Goal: Task Accomplishment & Management: Use online tool/utility

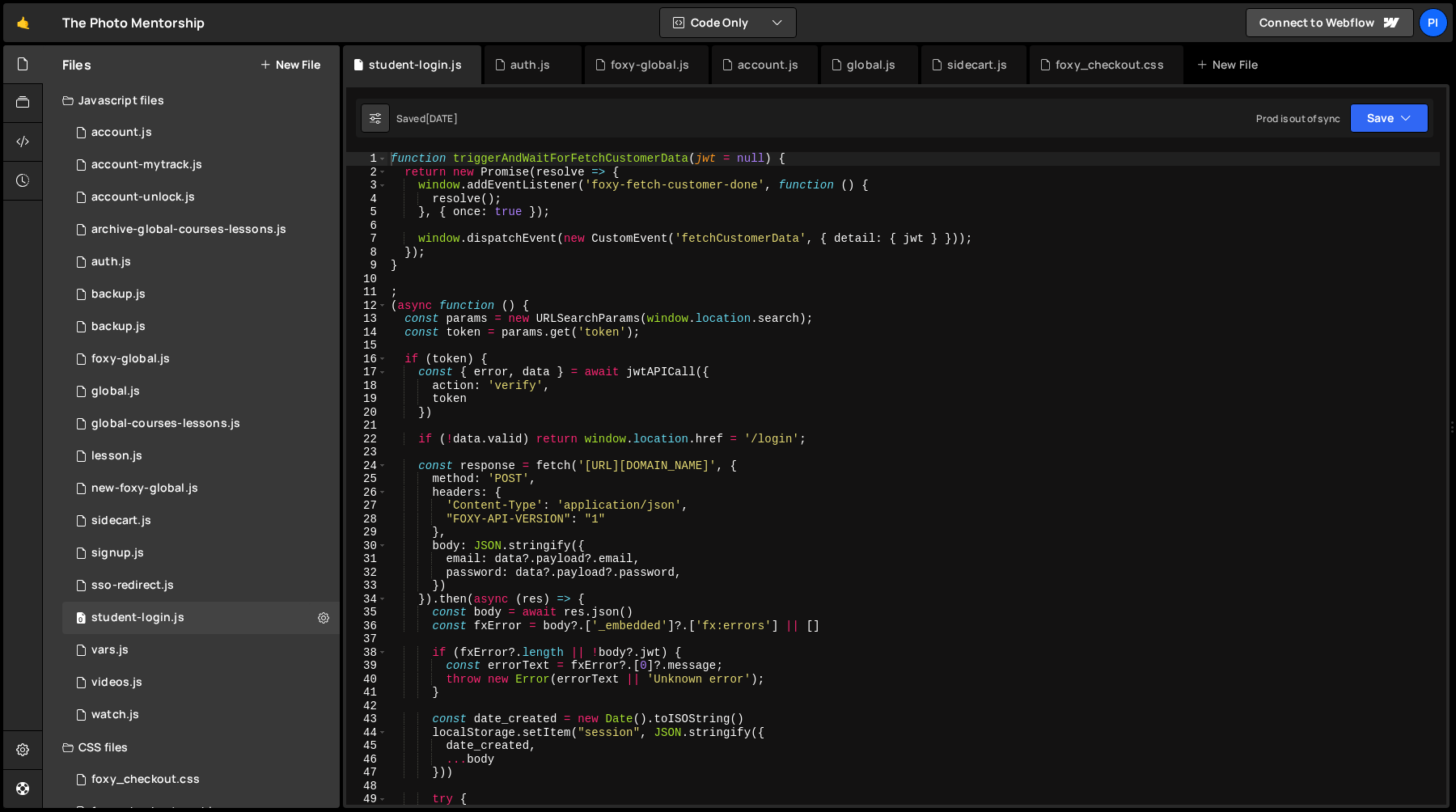
click at [523, 399] on div "function triggerAndWaitForFetchCustomerData ( jwt = null ) { return new Promise…" at bounding box center [914, 491] width 1052 height 680
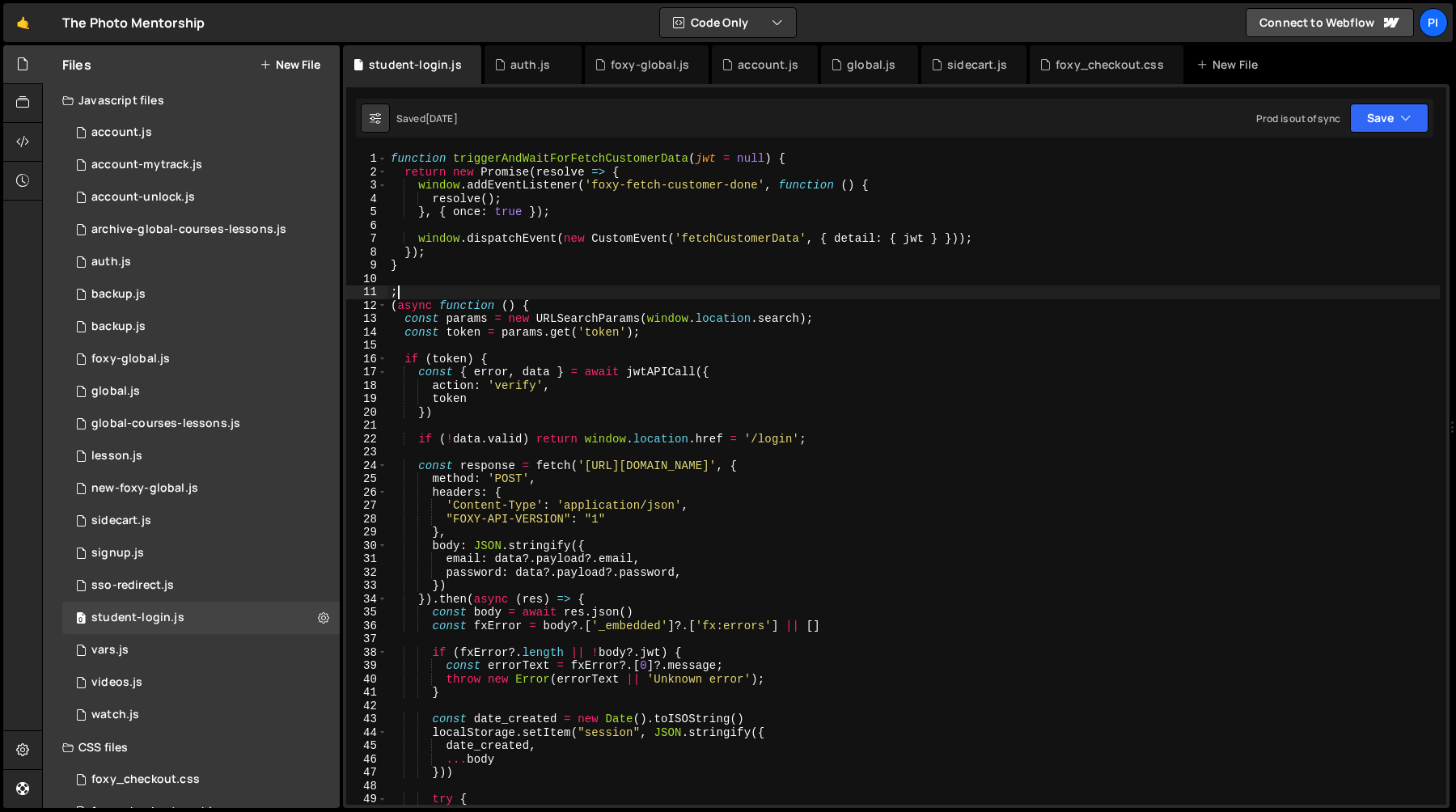
click at [816, 294] on div "function triggerAndWaitForFetchCustomerData ( jwt = null ) { return new Promise…" at bounding box center [914, 491] width 1052 height 680
type textarea ";"
click at [529, 351] on div "function triggerAndWaitForFetchCustomerData ( jwt = null ) { return new Promise…" at bounding box center [914, 491] width 1052 height 680
click at [641, 388] on div "function triggerAndWaitForFetchCustomerData ( jwt = null ) { return new Promise…" at bounding box center [914, 491] width 1052 height 680
type textarea "action: 'verify',"
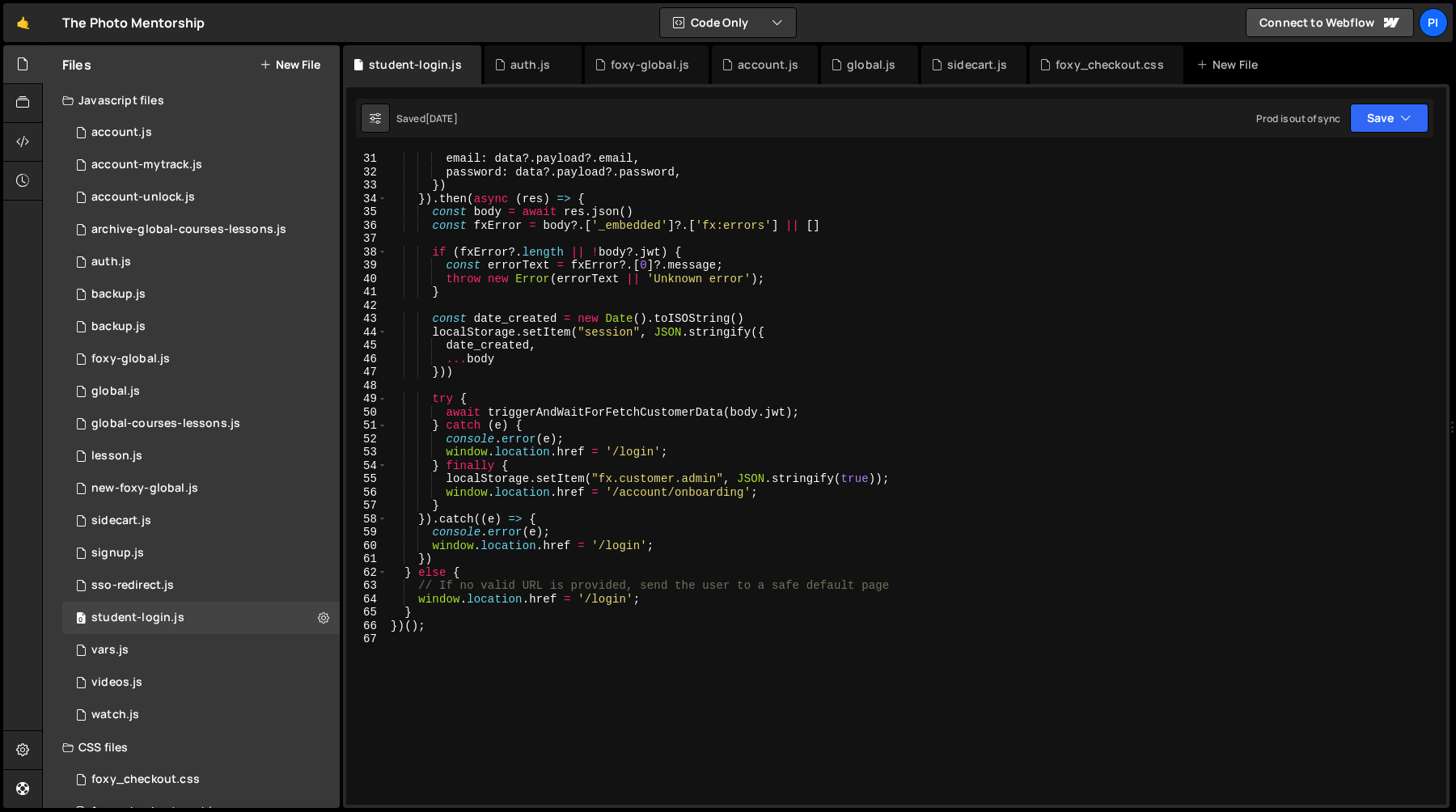
scroll to position [561, 0]
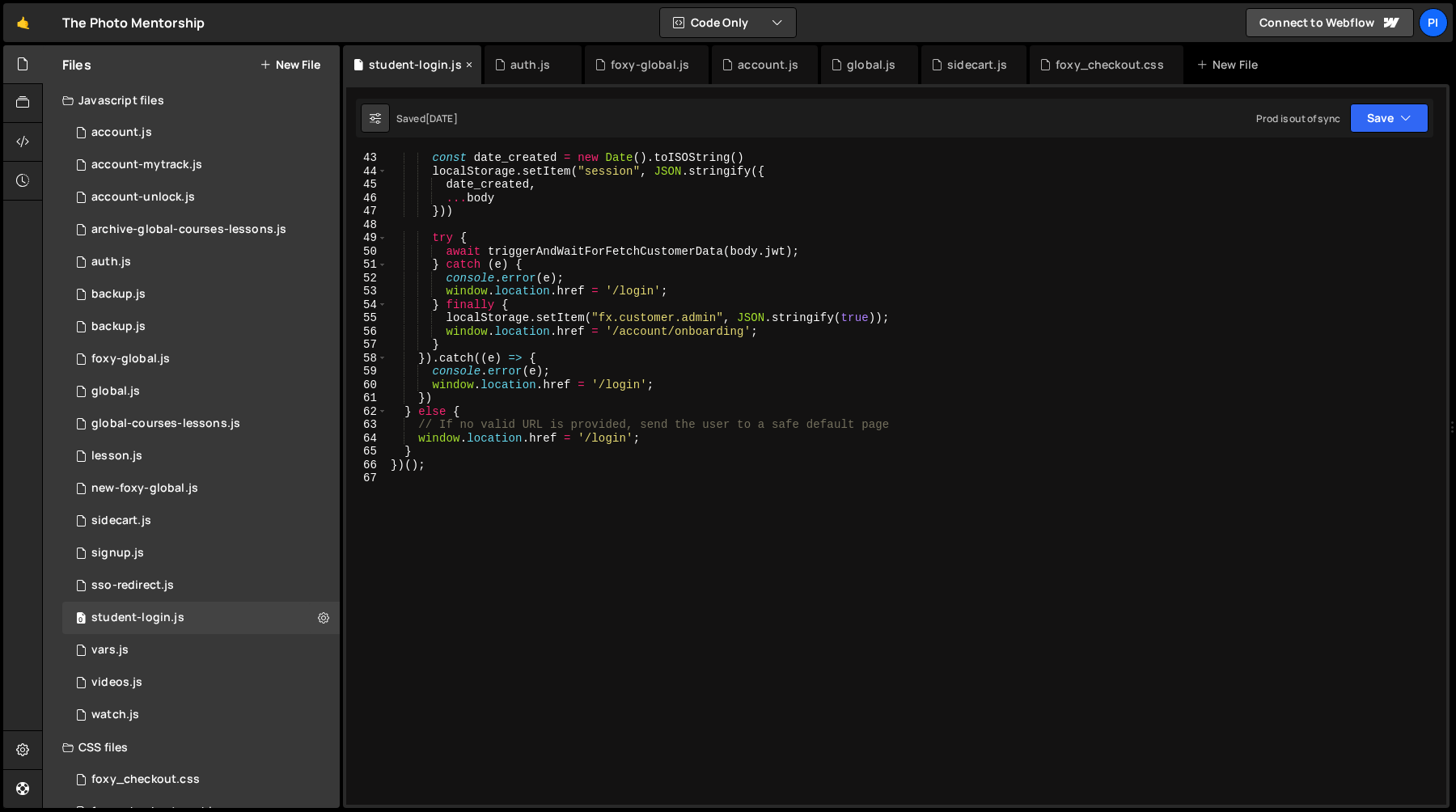
click at [467, 68] on icon at bounding box center [469, 64] width 12 height 16
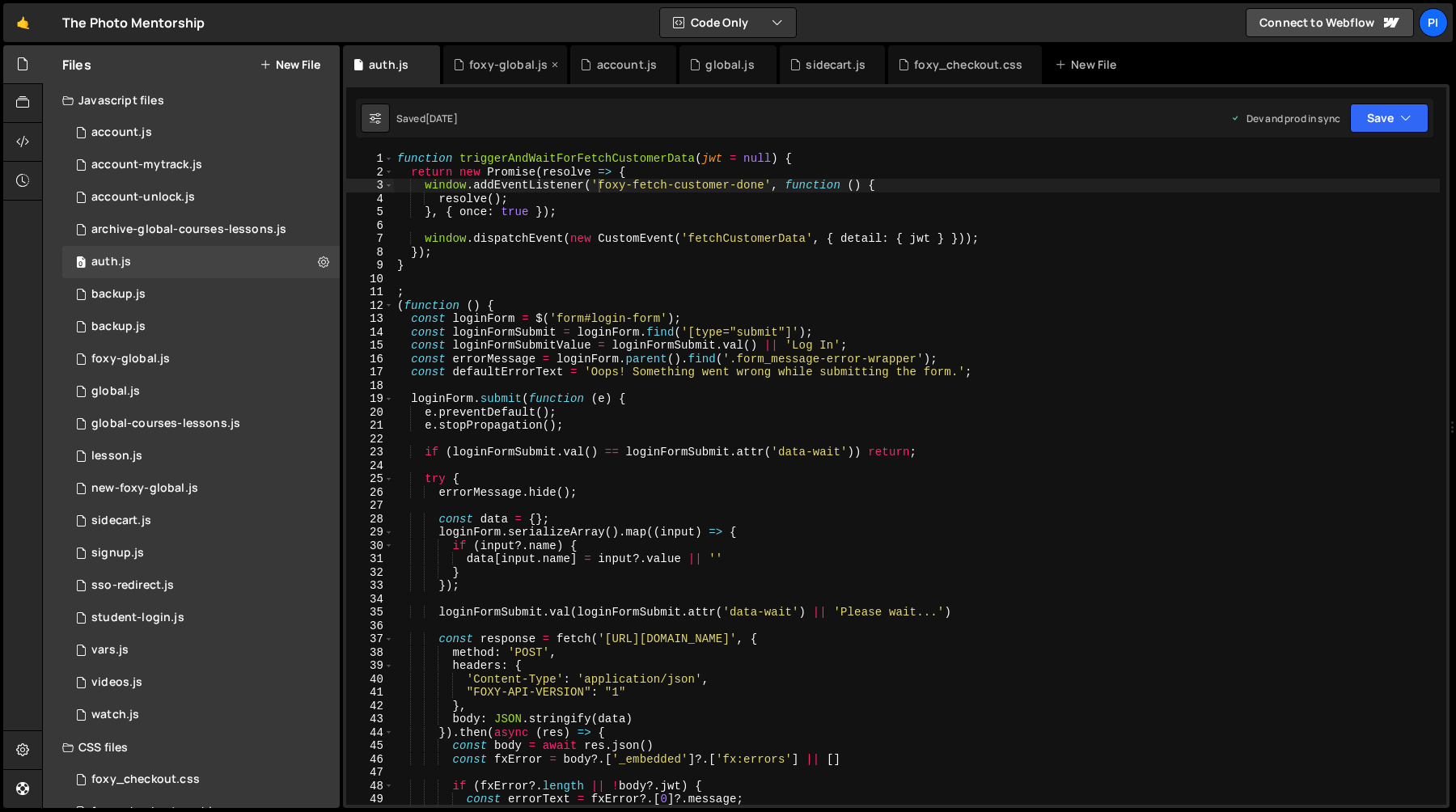
click at [501, 71] on div "foxy-global.js" at bounding box center [508, 64] width 79 height 16
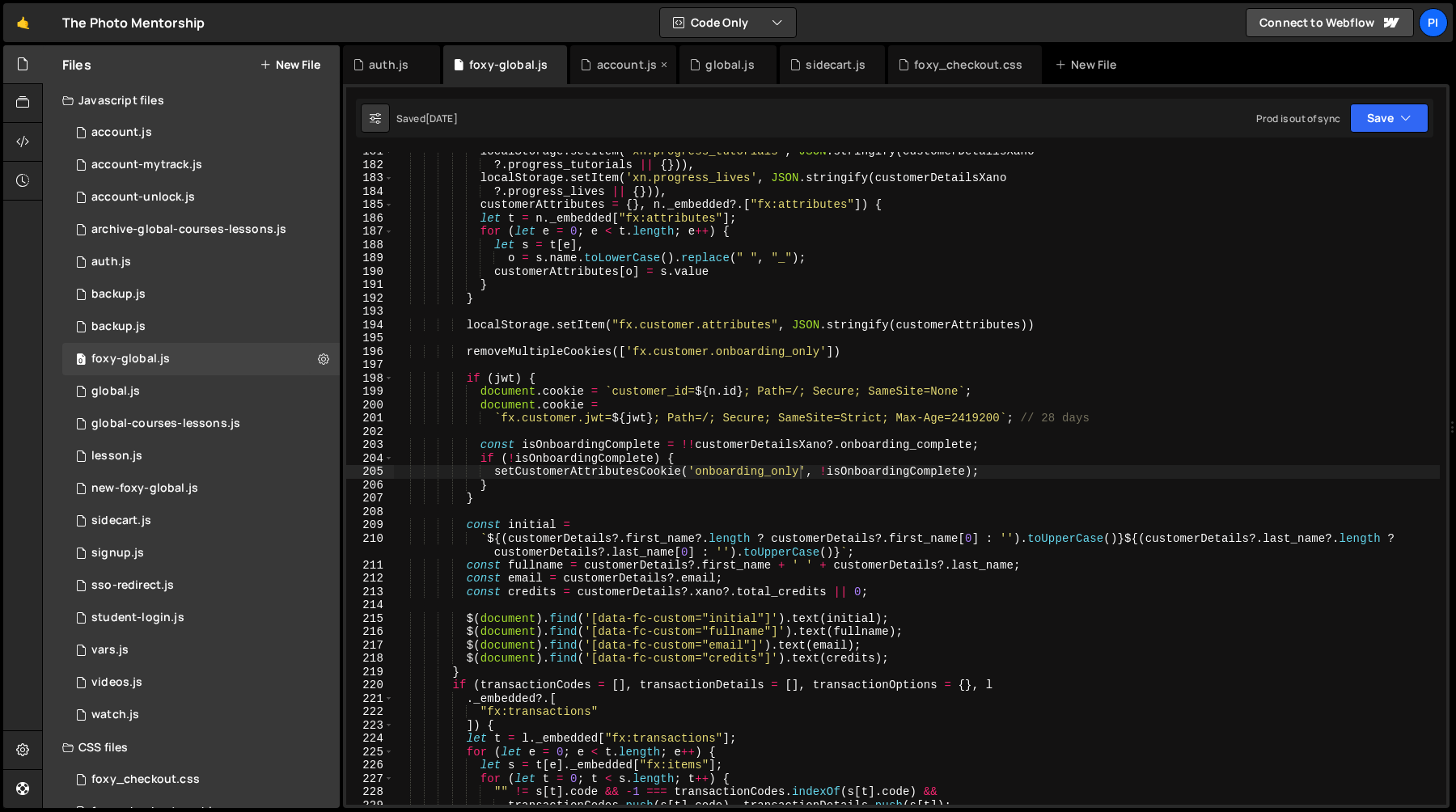
scroll to position [839, 0]
click at [601, 64] on div "account.js" at bounding box center [627, 64] width 61 height 16
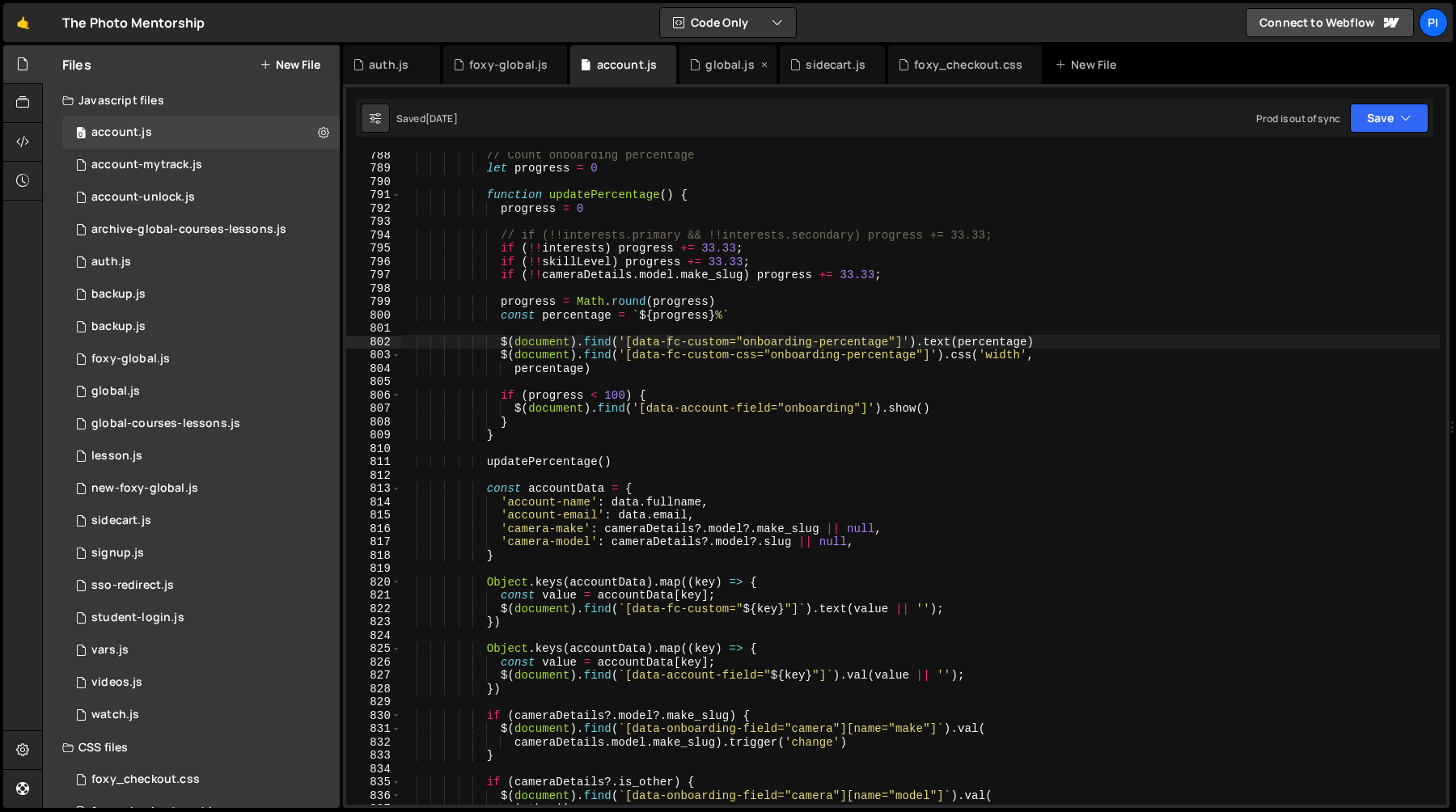
click at [715, 73] on div "global.js" at bounding box center [728, 64] width 97 height 38
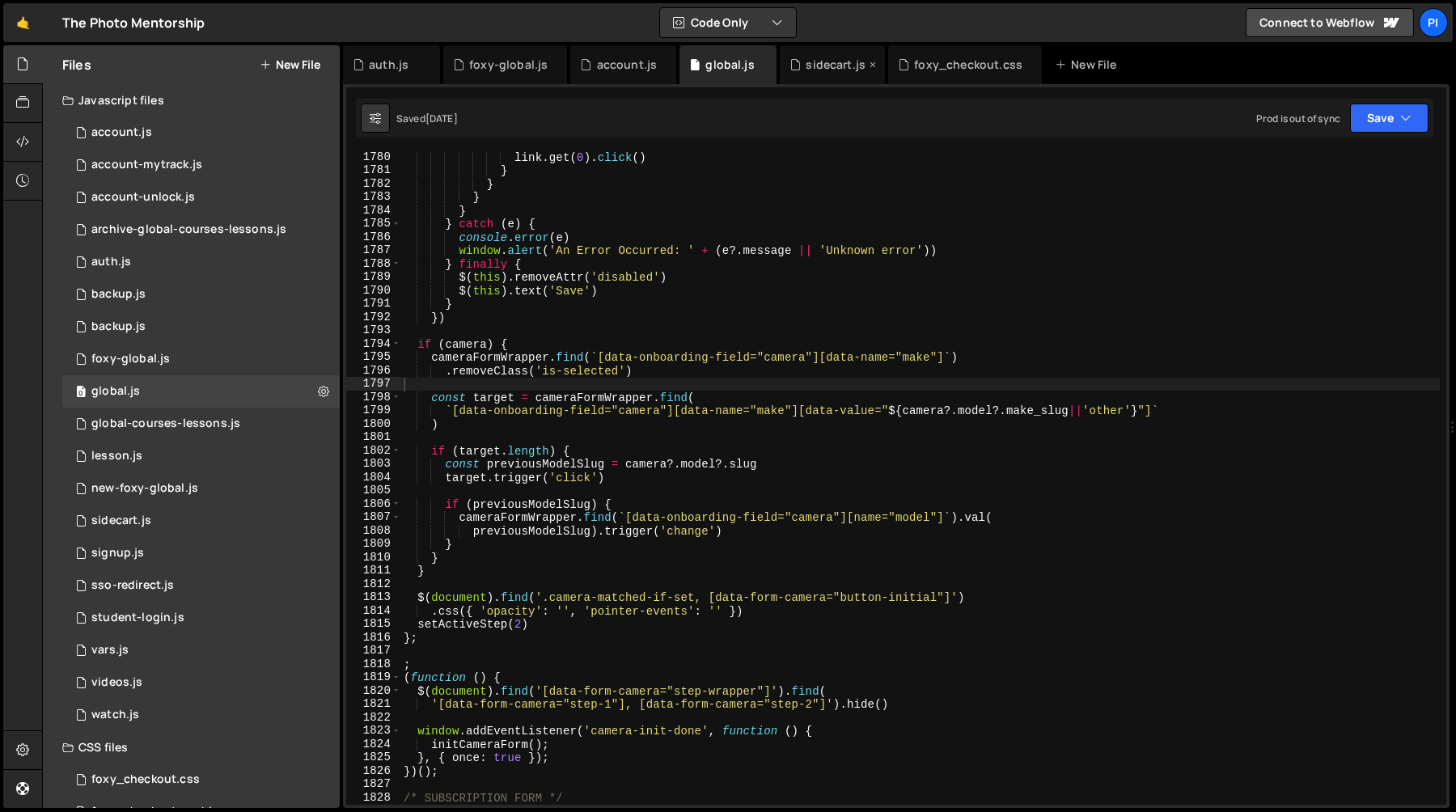
scroll to position [0, 0]
click at [812, 56] on div "sidecart.js" at bounding box center [835, 64] width 60 height 16
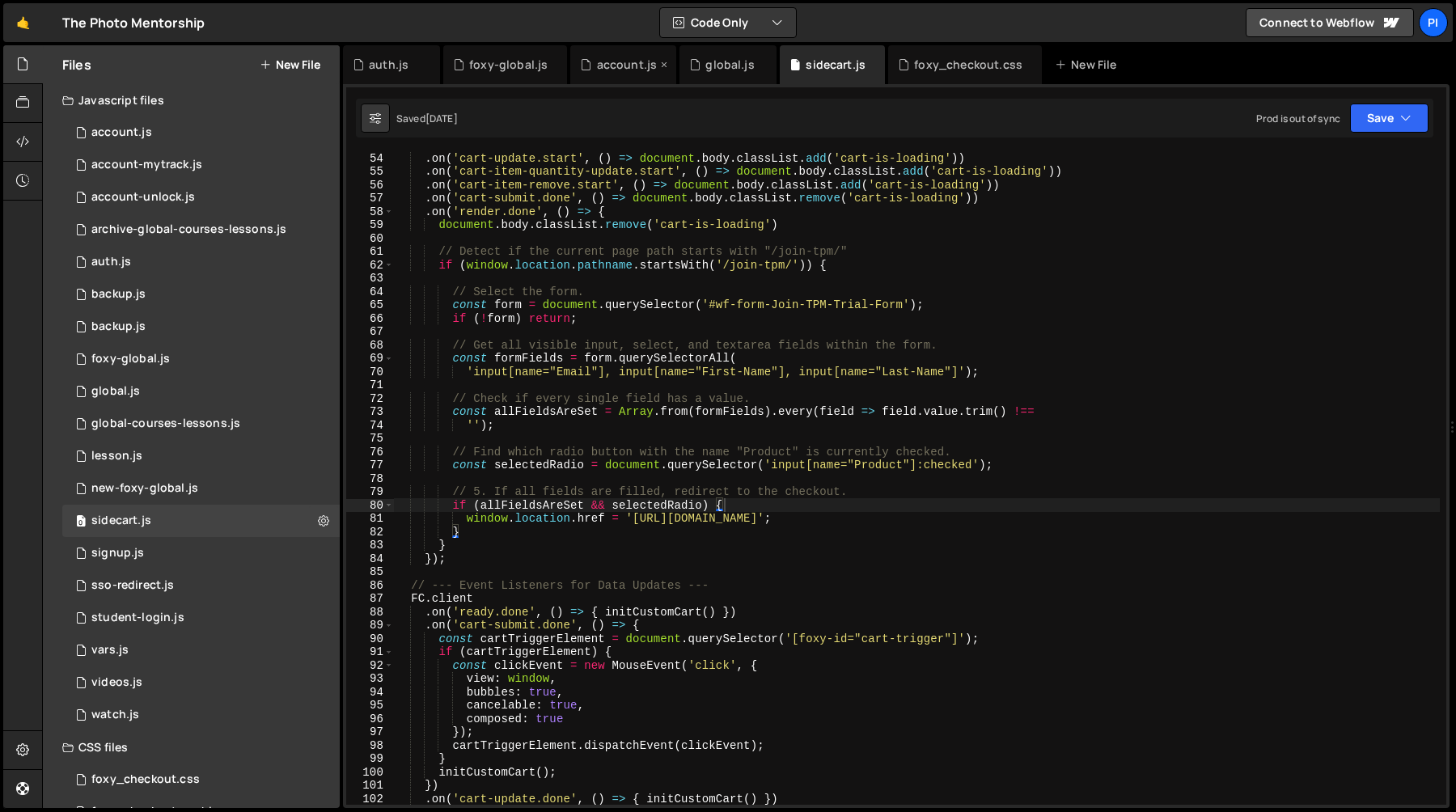
scroll to position [429, 0]
click at [637, 76] on div "account.js" at bounding box center [623, 64] width 106 height 38
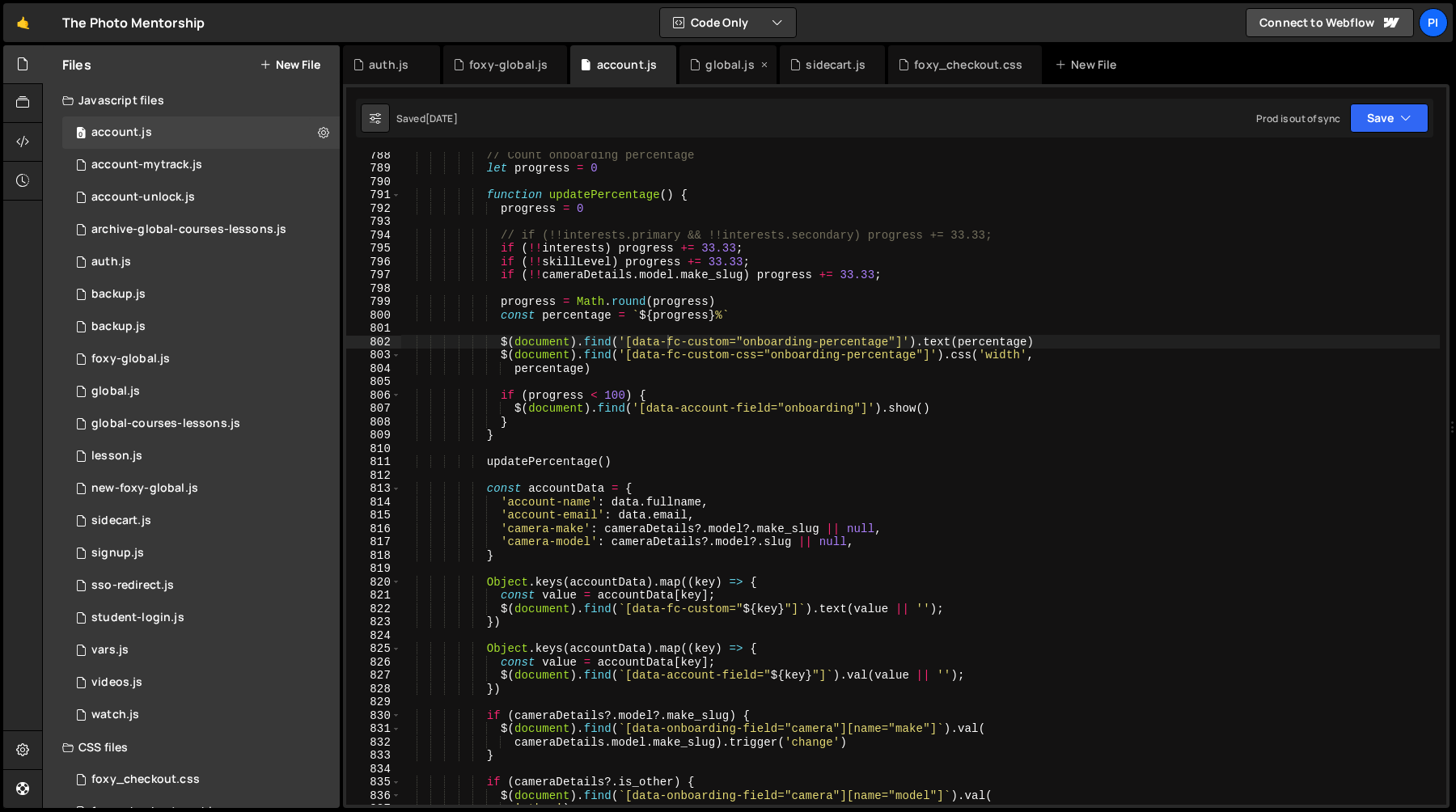
scroll to position [0, 0]
click at [814, 70] on div "sidecart.js" at bounding box center [835, 64] width 60 height 16
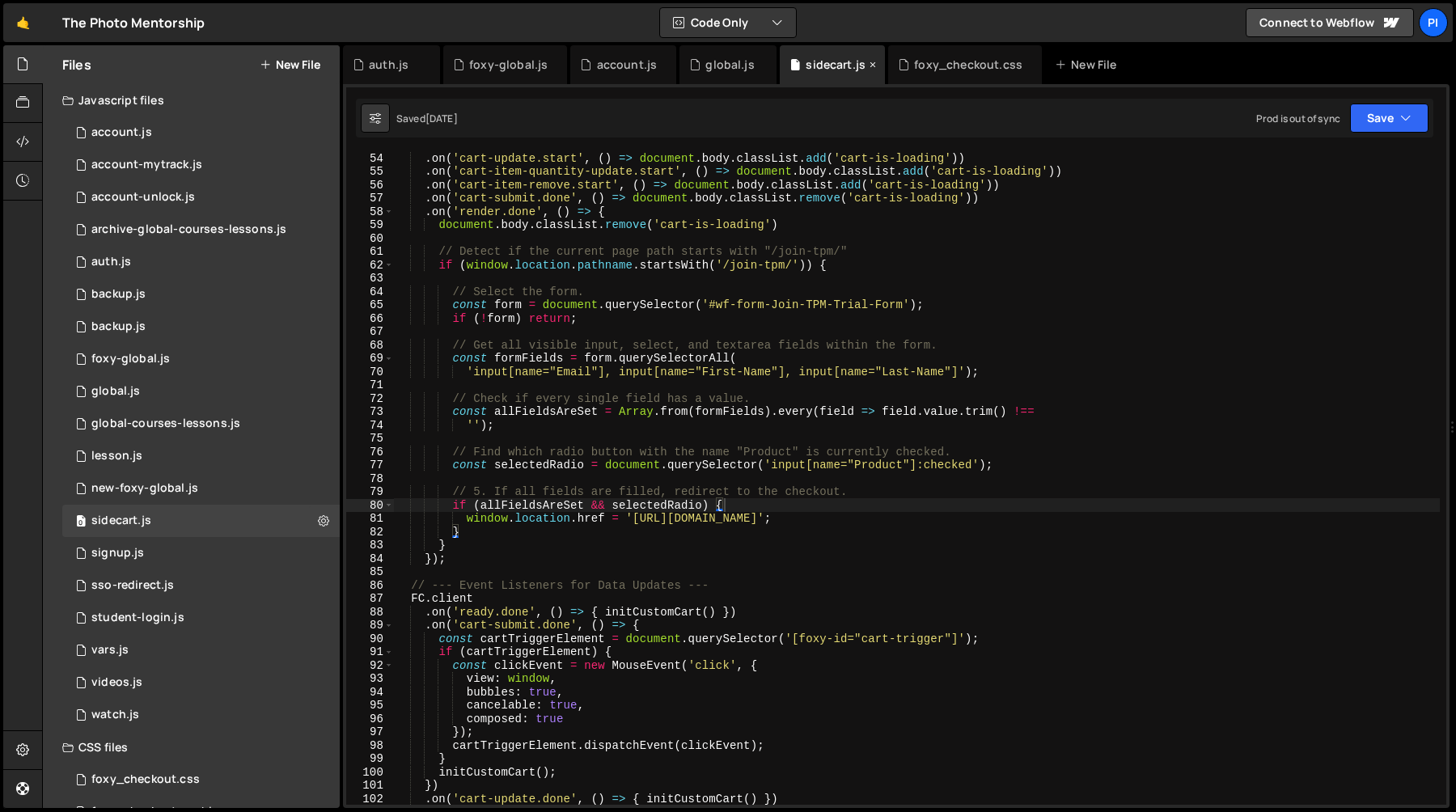
scroll to position [429, 0]
click at [867, 66] on icon at bounding box center [873, 64] width 12 height 16
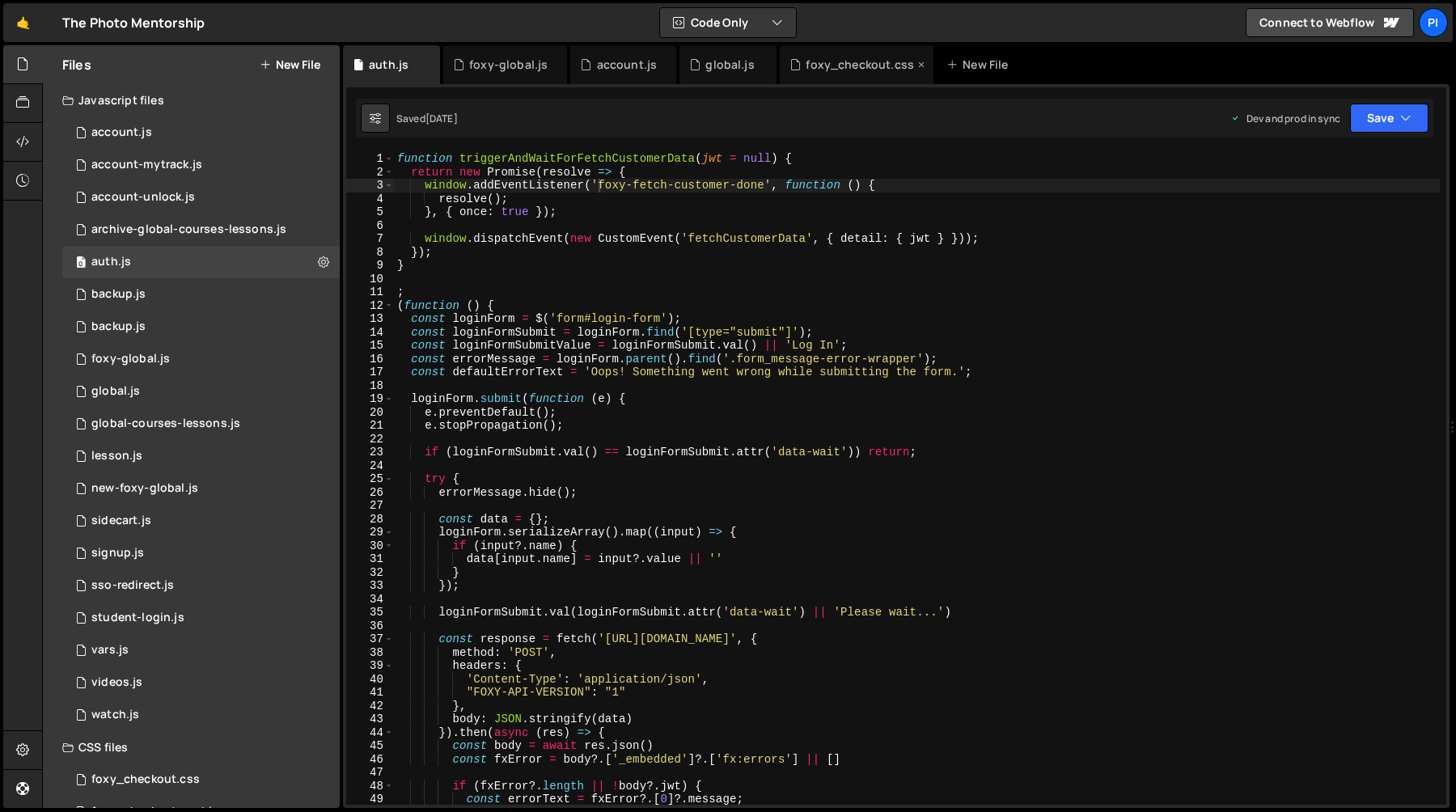
click at [878, 62] on div "foxy_checkout.css" at bounding box center [859, 64] width 108 height 16
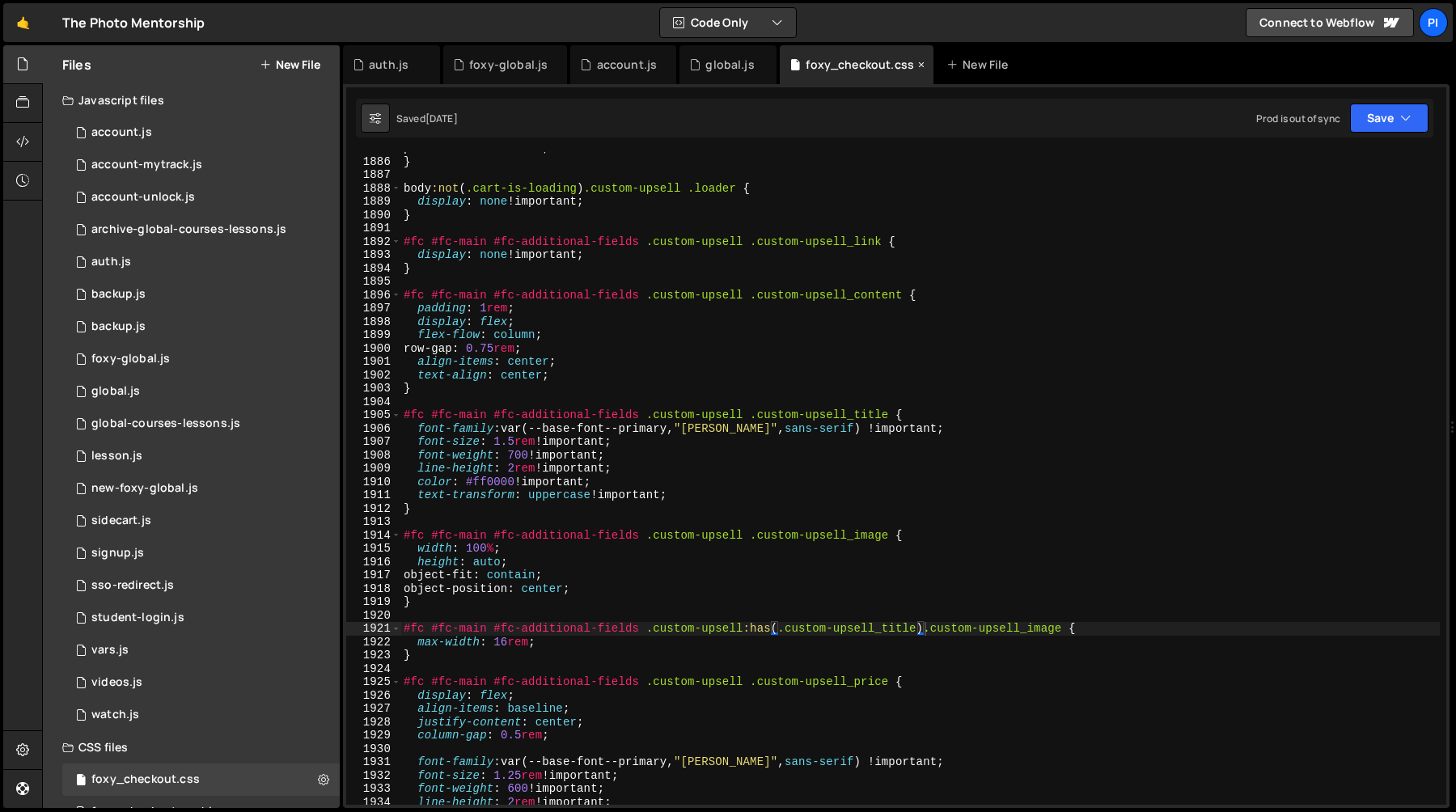
click at [916, 63] on icon at bounding box center [921, 64] width 12 height 16
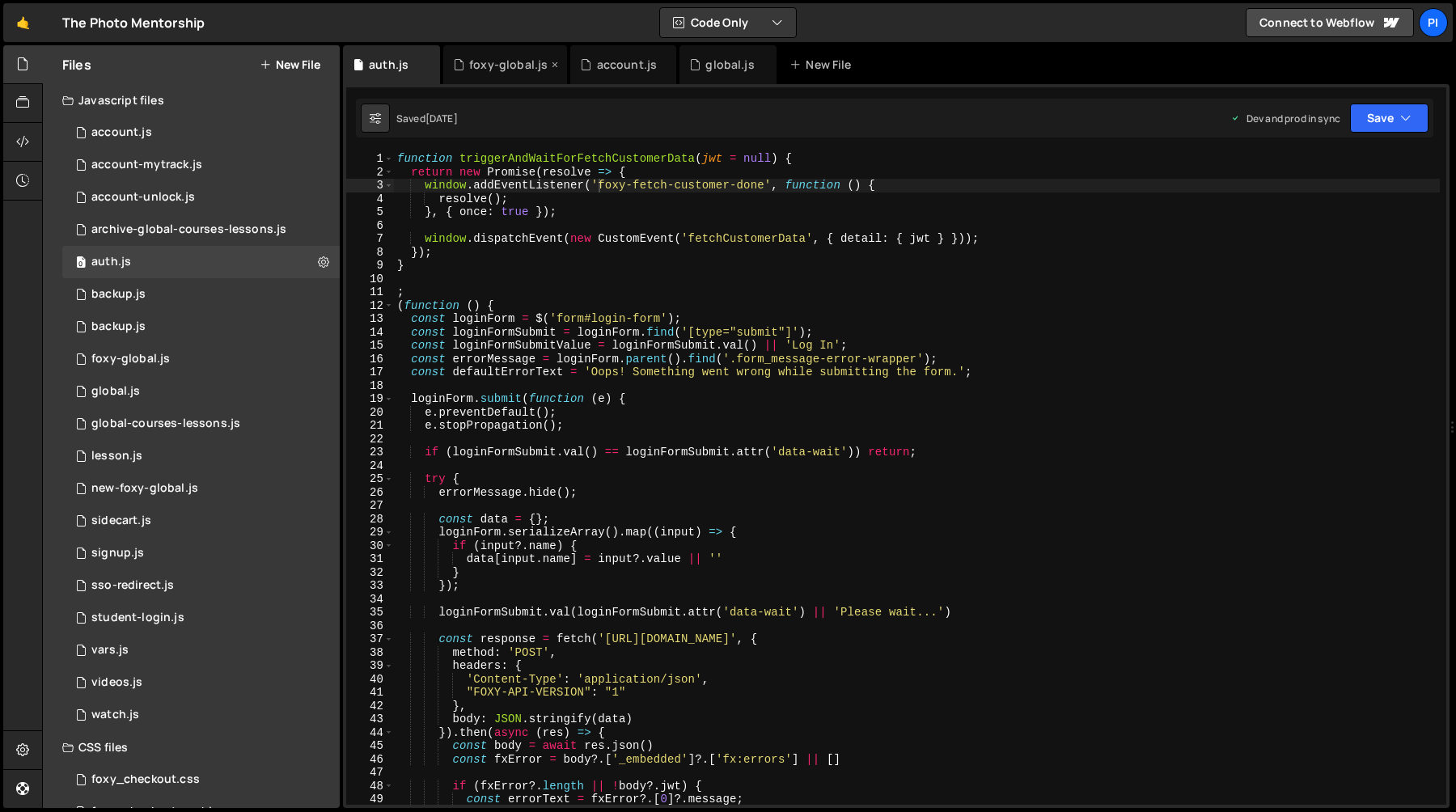
click at [467, 66] on div "foxy-global.js" at bounding box center [500, 64] width 95 height 16
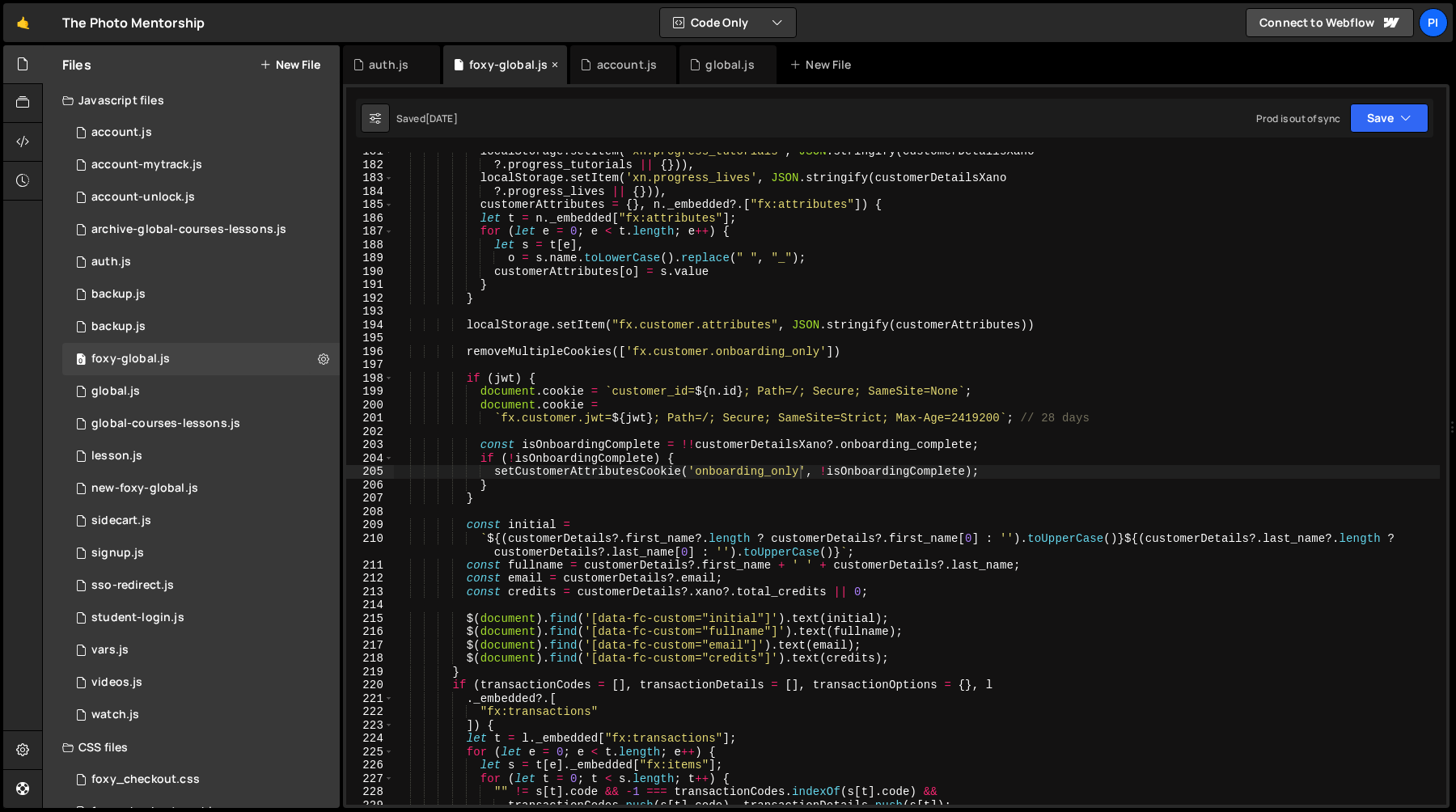
scroll to position [839, 0]
click at [610, 66] on div "account.js" at bounding box center [627, 64] width 61 height 16
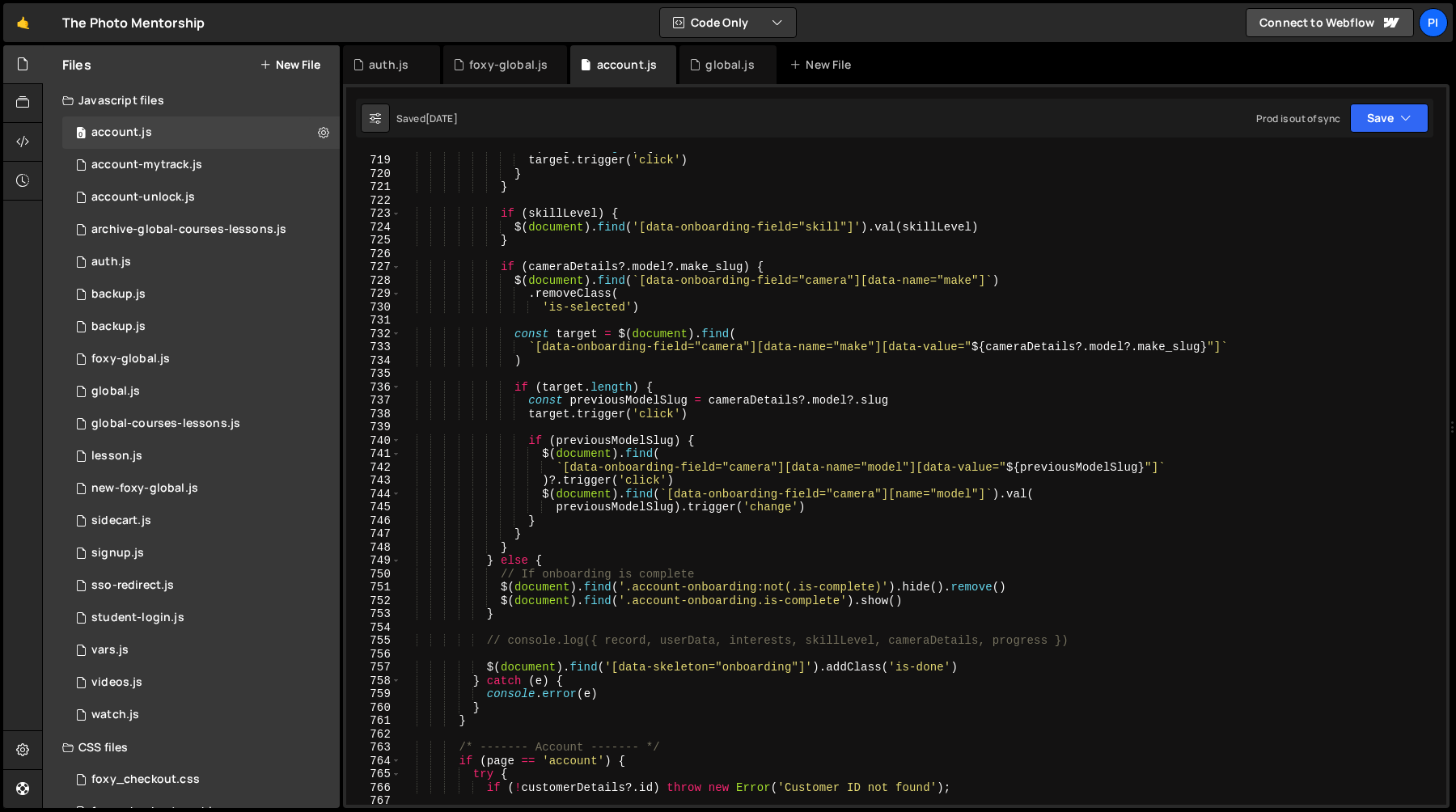
scroll to position [9599, 0]
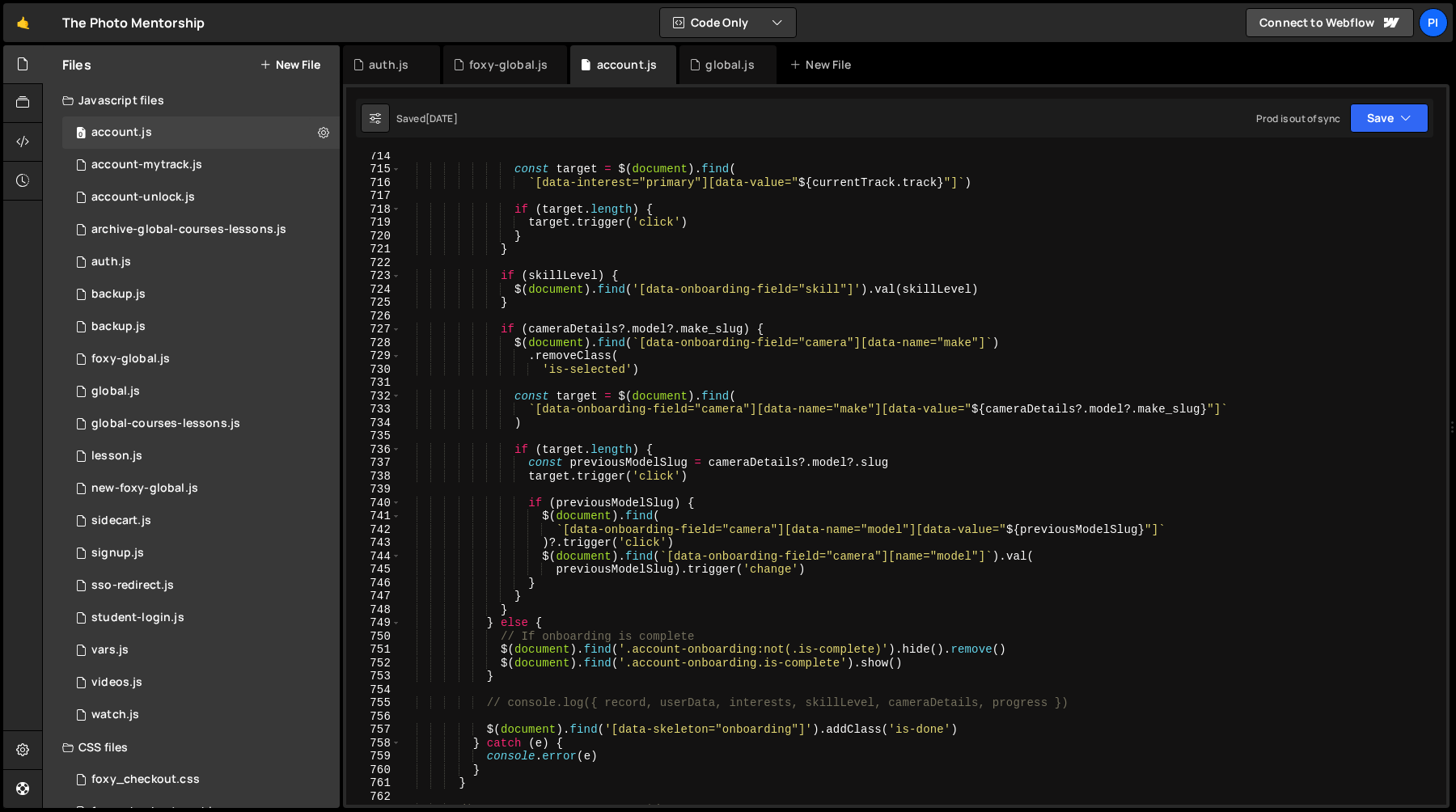
type textarea ")"
click at [817, 420] on div "const target = $ ( document ) . find ( ` [data-interest="primary"][data-value="…" at bounding box center [920, 489] width 1040 height 680
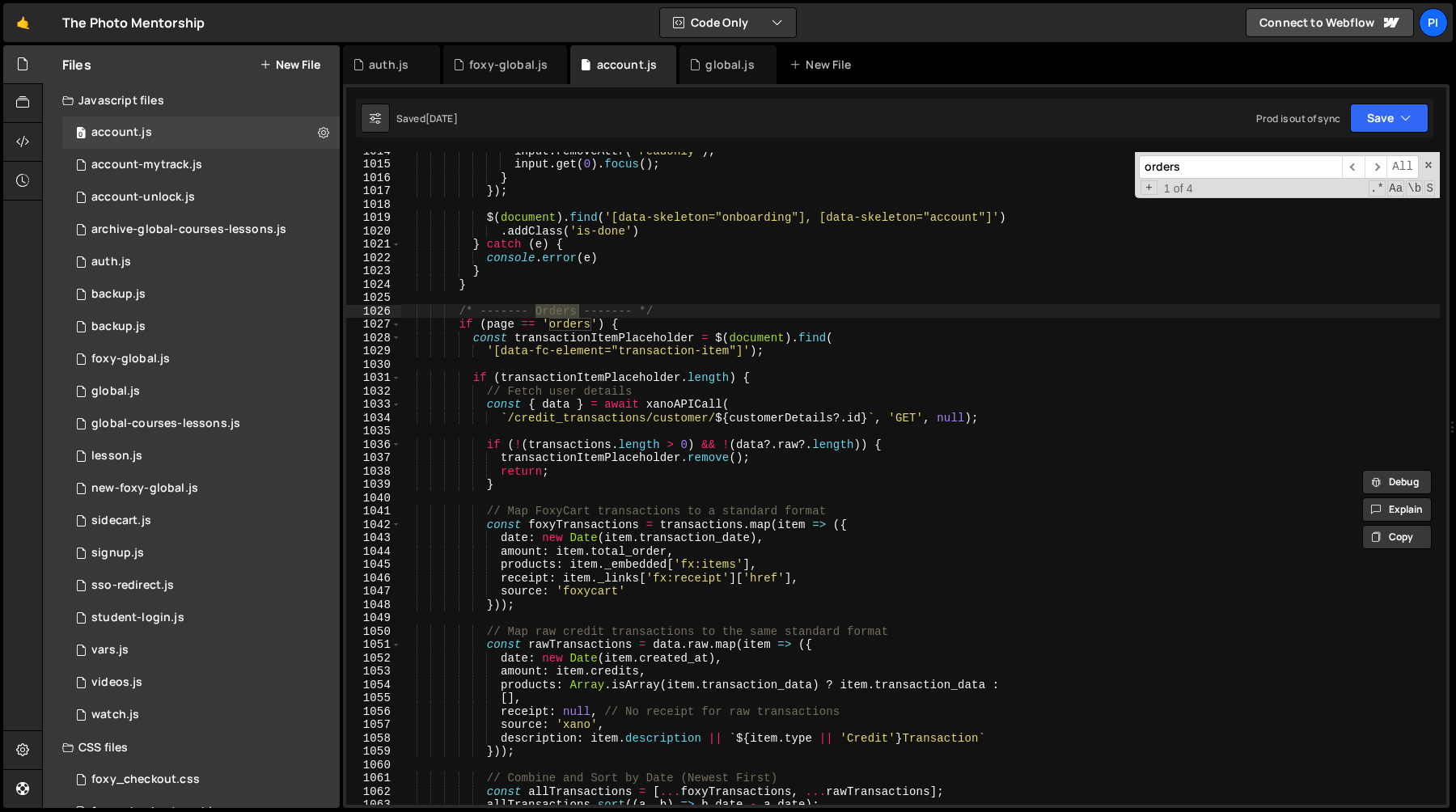
scroll to position [13610, 0]
type input "orders"
click at [394, 336] on span at bounding box center [396, 336] width 9 height 13
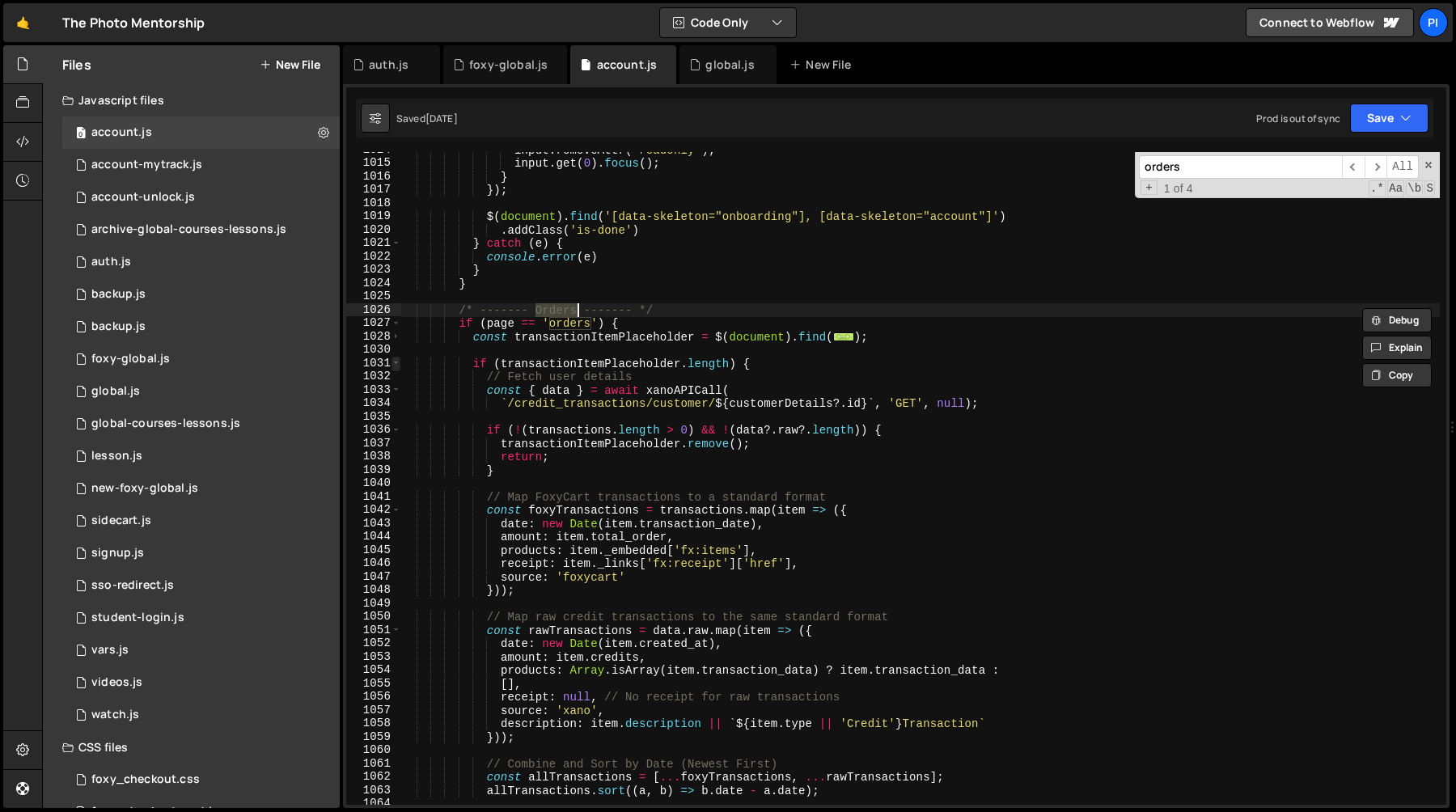
click at [393, 364] on span at bounding box center [396, 363] width 9 height 13
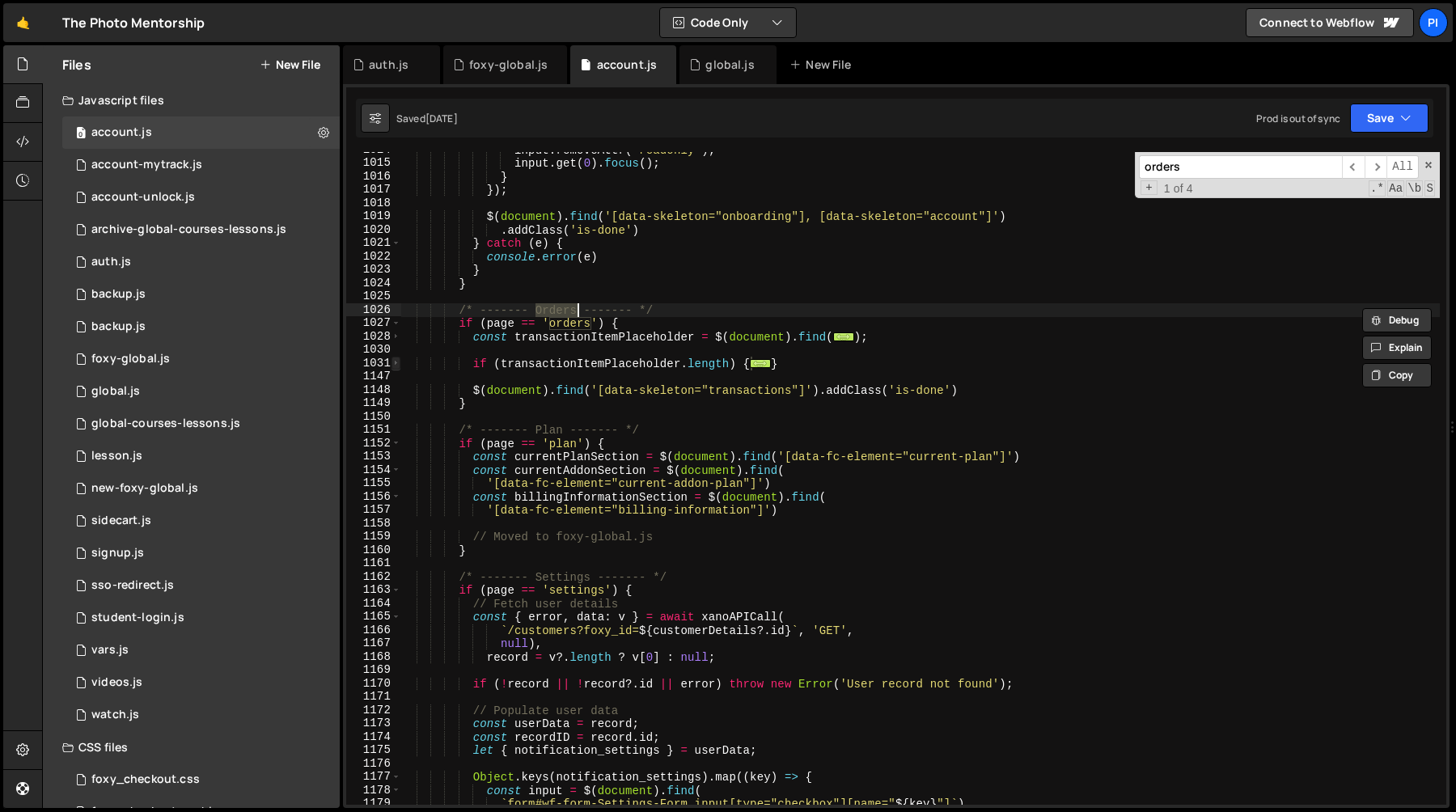
click at [393, 364] on span at bounding box center [396, 363] width 9 height 13
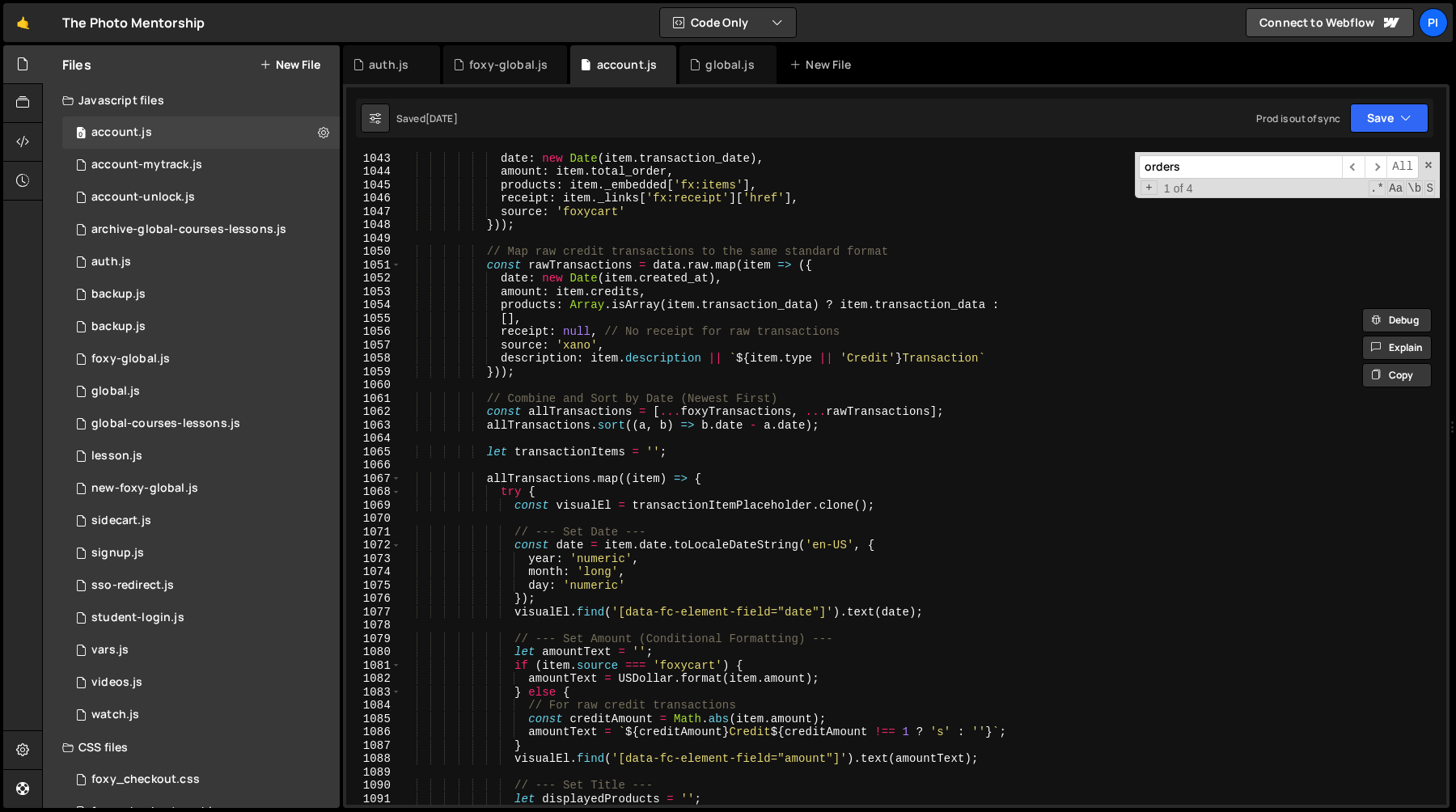
scroll to position [13639, 0]
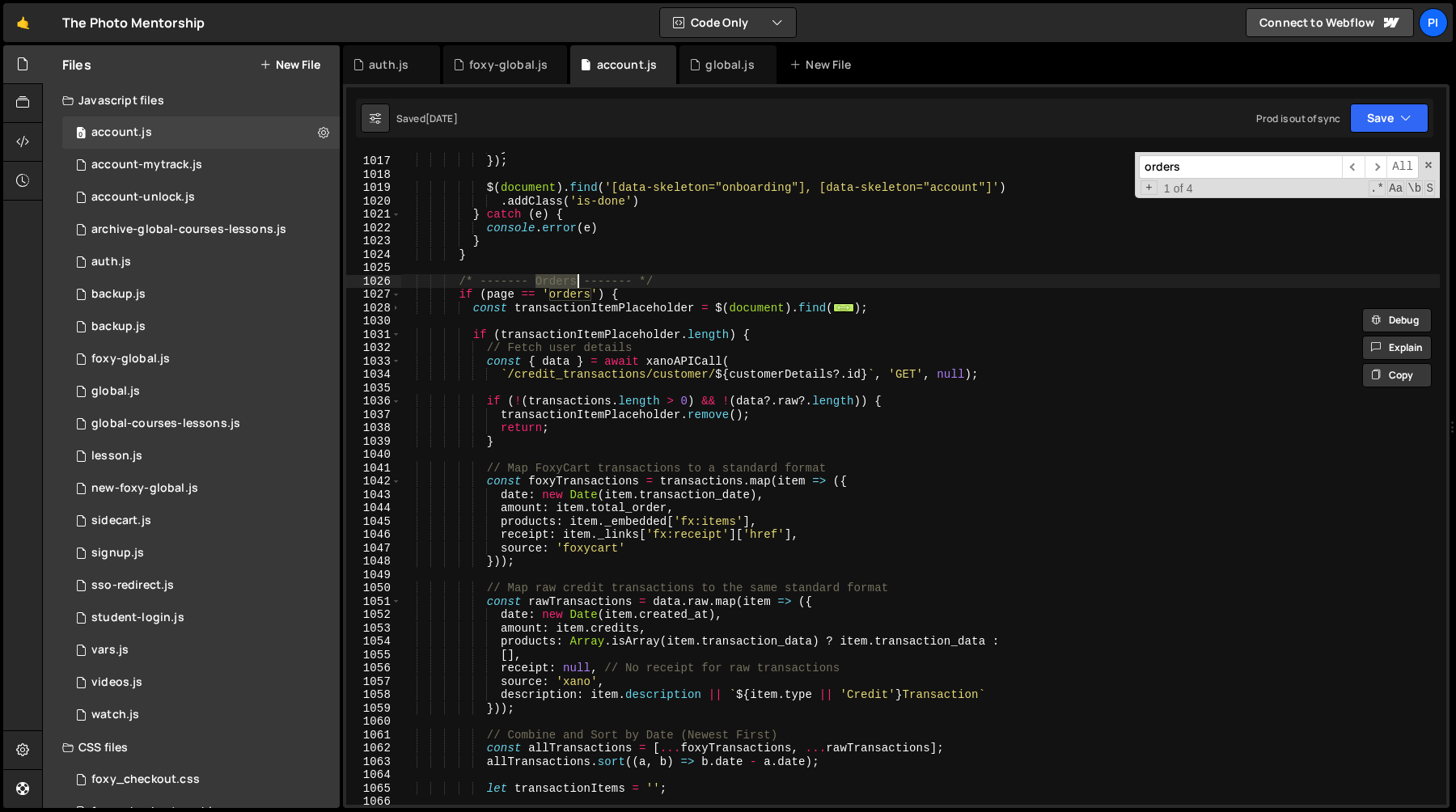
click at [665, 436] on div "} }) ; $ ( document ) . find ( '[data-skeleton="onboarding"], [data-skeleton="a…" at bounding box center [920, 481] width 1040 height 680
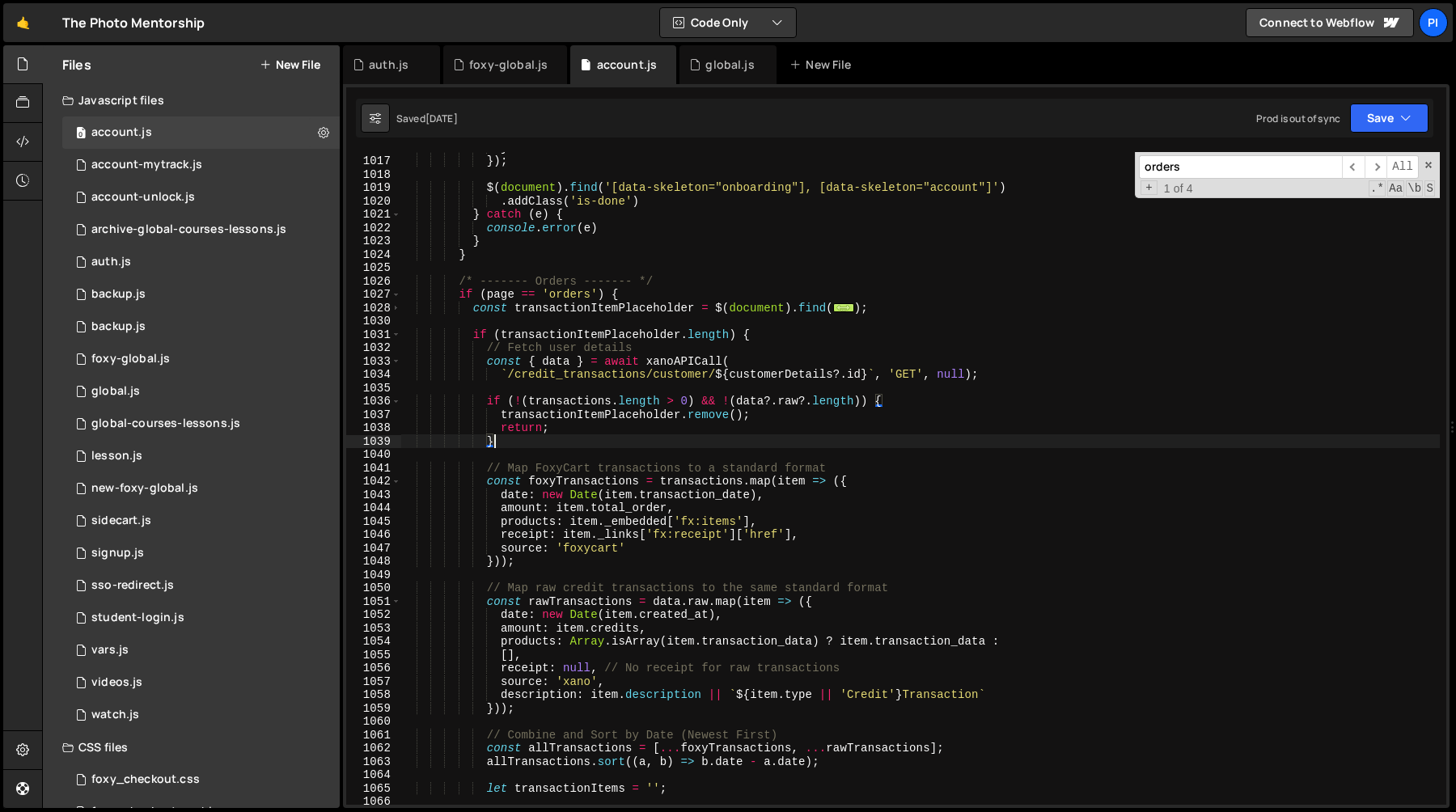
click at [669, 373] on div "} }) ; $ ( document ) . find ( '[data-skeleton="onboarding"], [data-skeleton="a…" at bounding box center [920, 481] width 1040 height 680
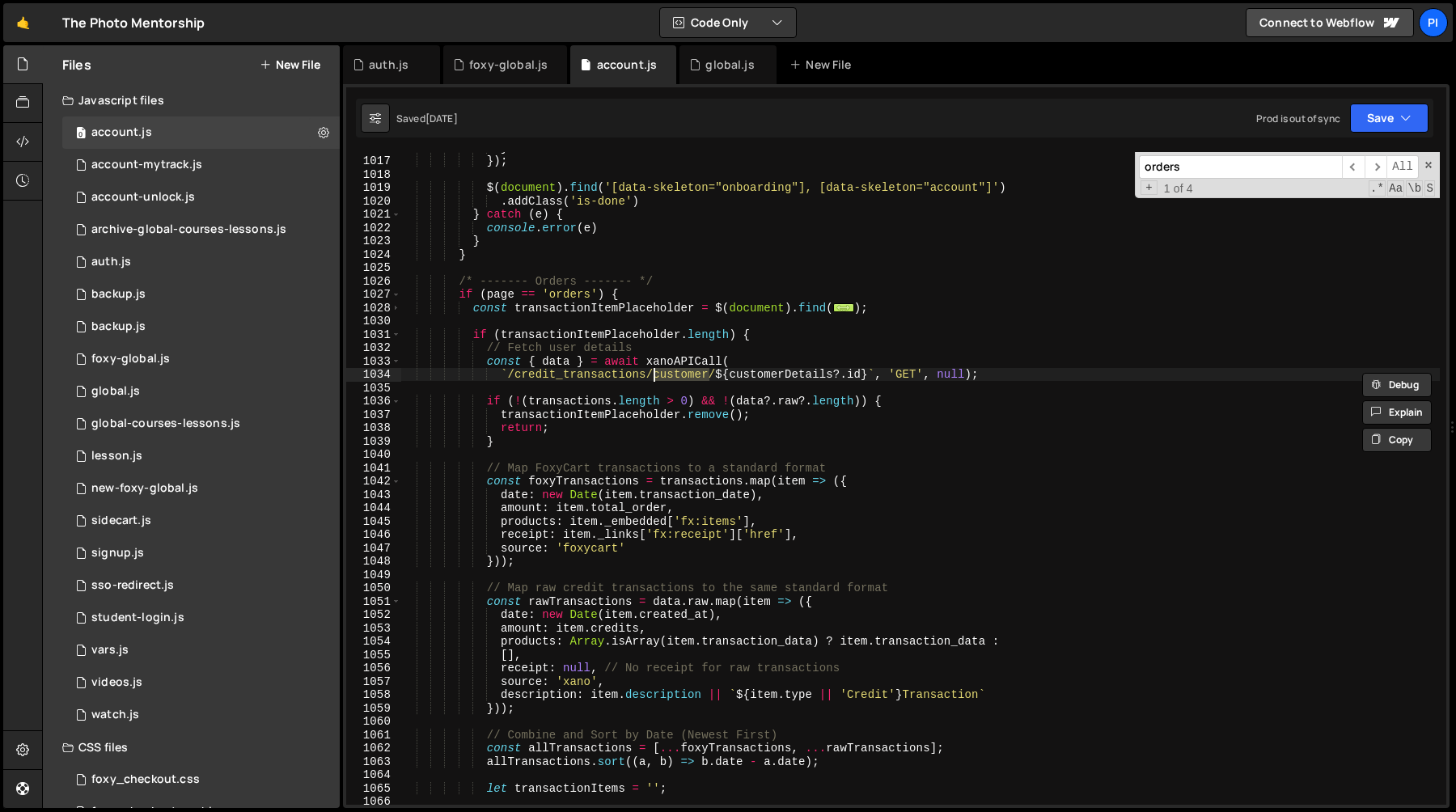
scroll to position [13657, 0]
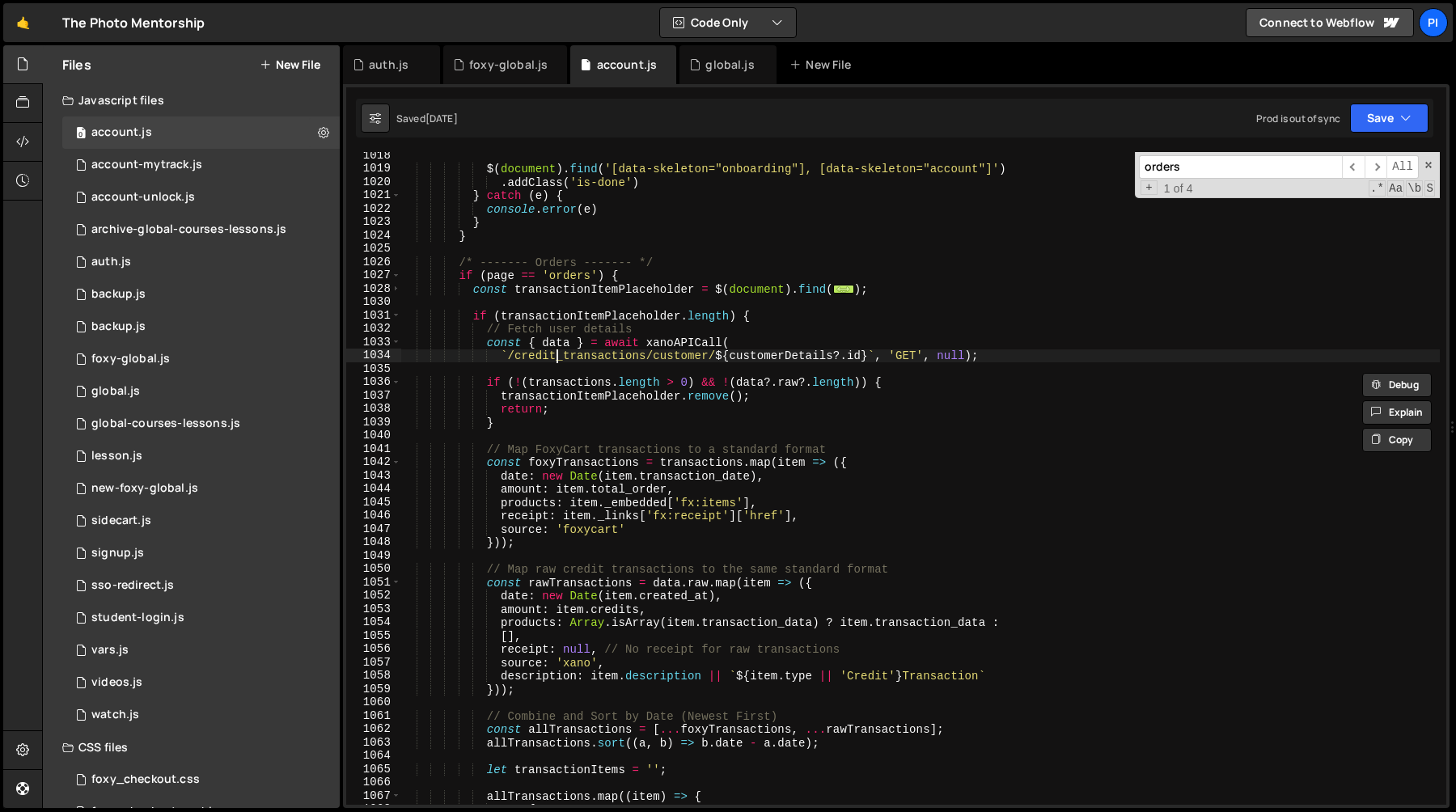
click at [560, 355] on div "$ ( document ) . find ( '[data-skeleton="onboarding"], [data-skeleton="account"…" at bounding box center [920, 489] width 1040 height 680
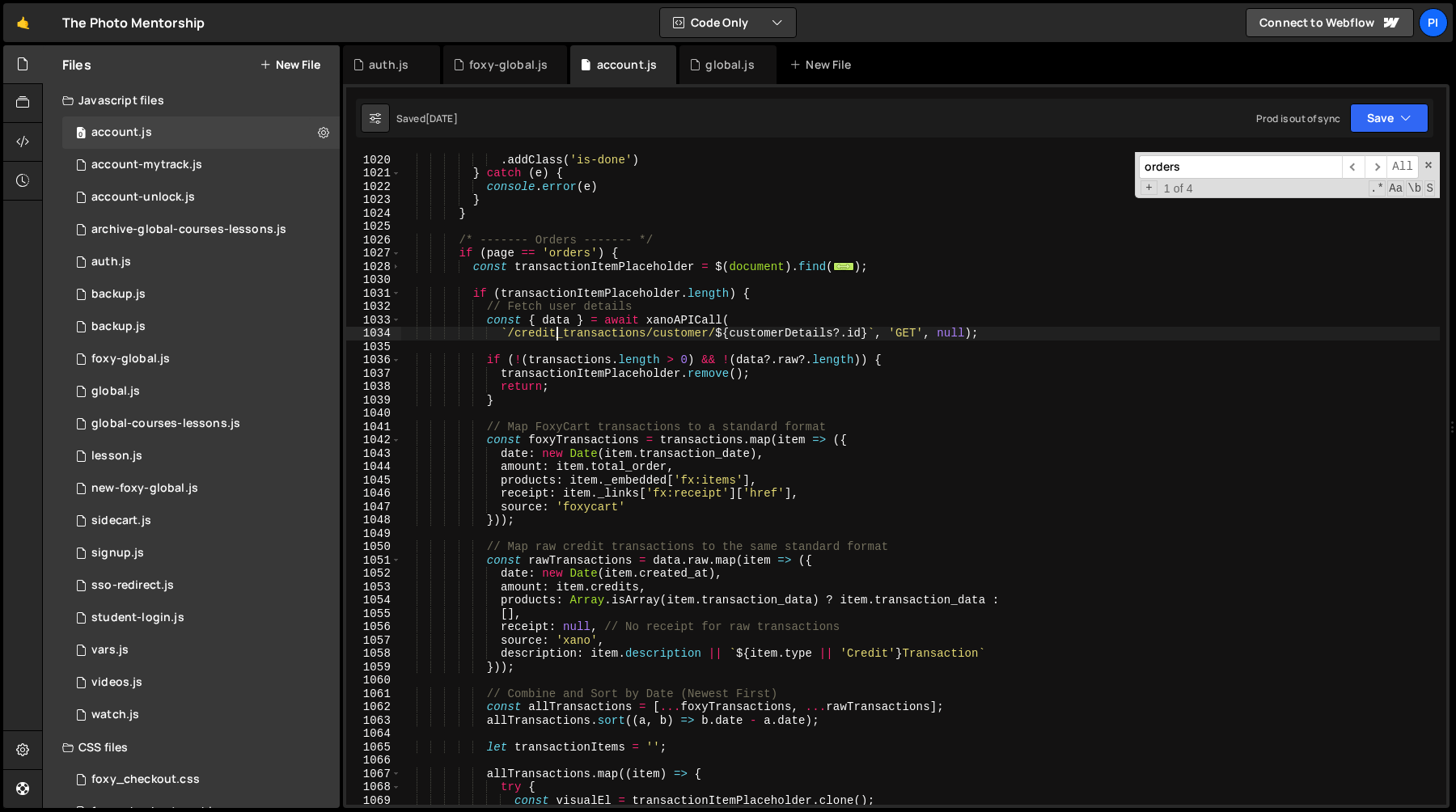
click at [630, 338] on div "$ ( document ) . find ( '[data-skeleton="onboarding"], [data-skeleton="account"…" at bounding box center [920, 480] width 1040 height 680
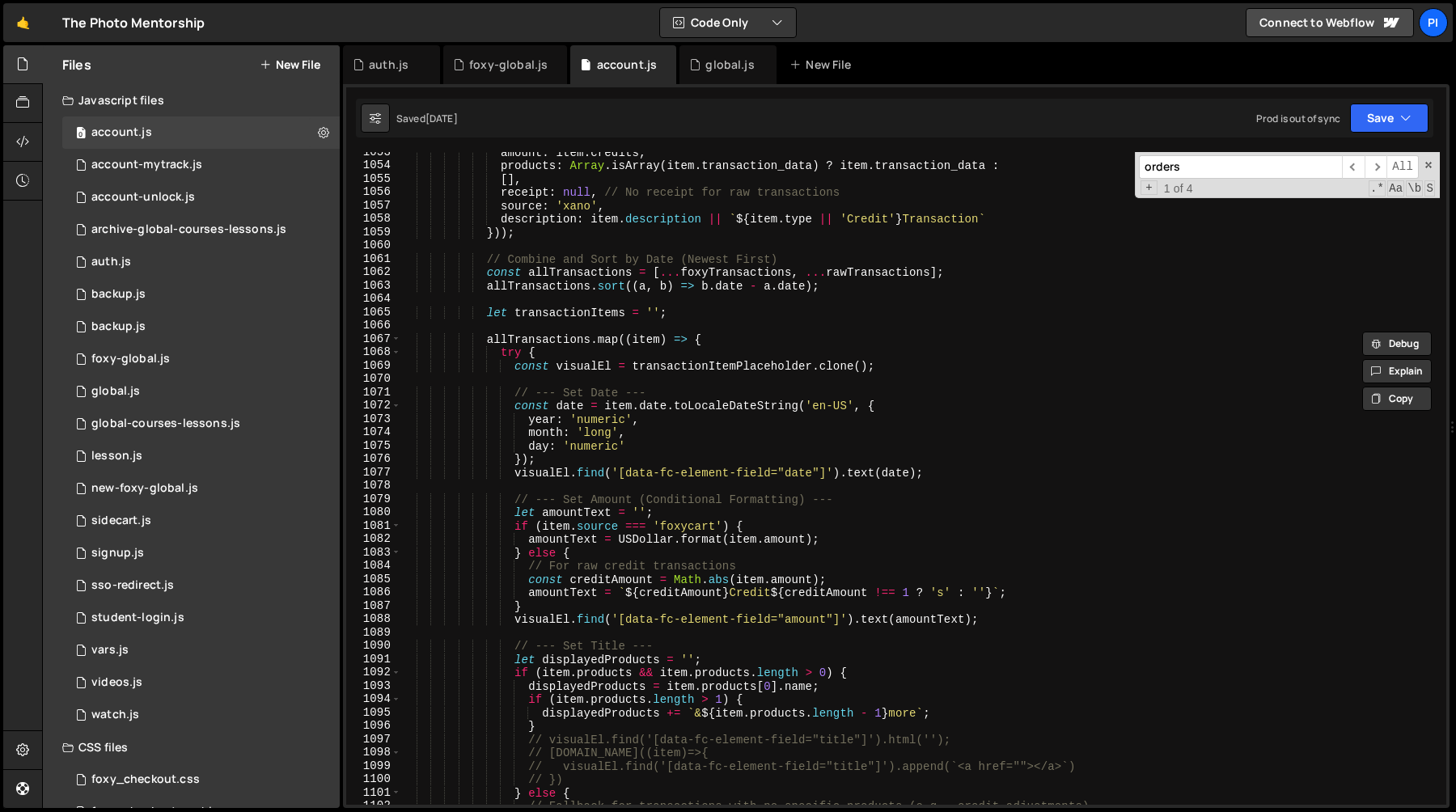
scroll to position [14115, 0]
click at [552, 339] on div "amount : item . credits , products : Array . isArray ( item . transaction_data …" at bounding box center [920, 485] width 1040 height 680
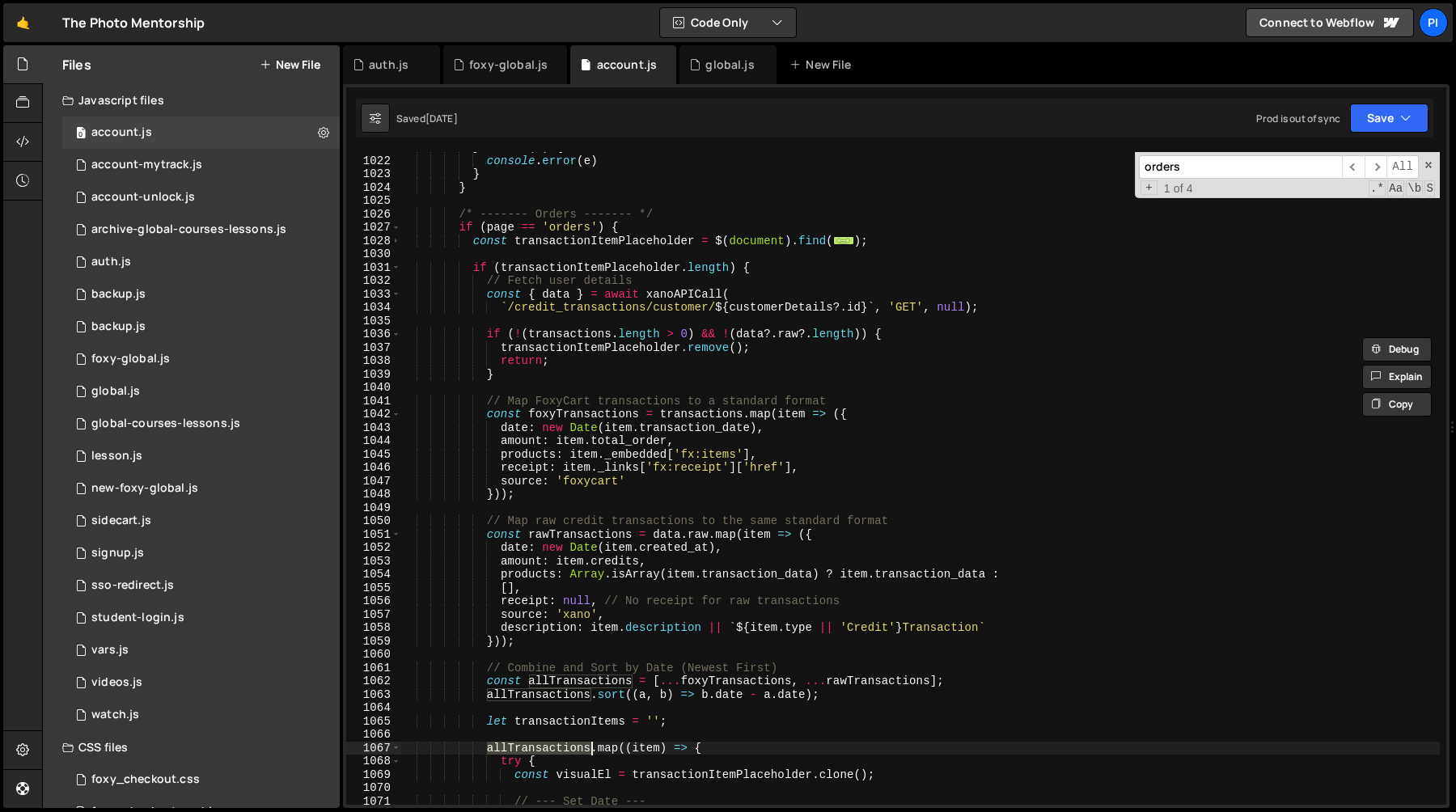
scroll to position [13706, 0]
click at [585, 487] on div "} catch ( e ) { console . error ( e ) } } /* ------- Orders ------- */ if ( pag…" at bounding box center [920, 481] width 1040 height 680
type textarea "source: 'foxycart'"
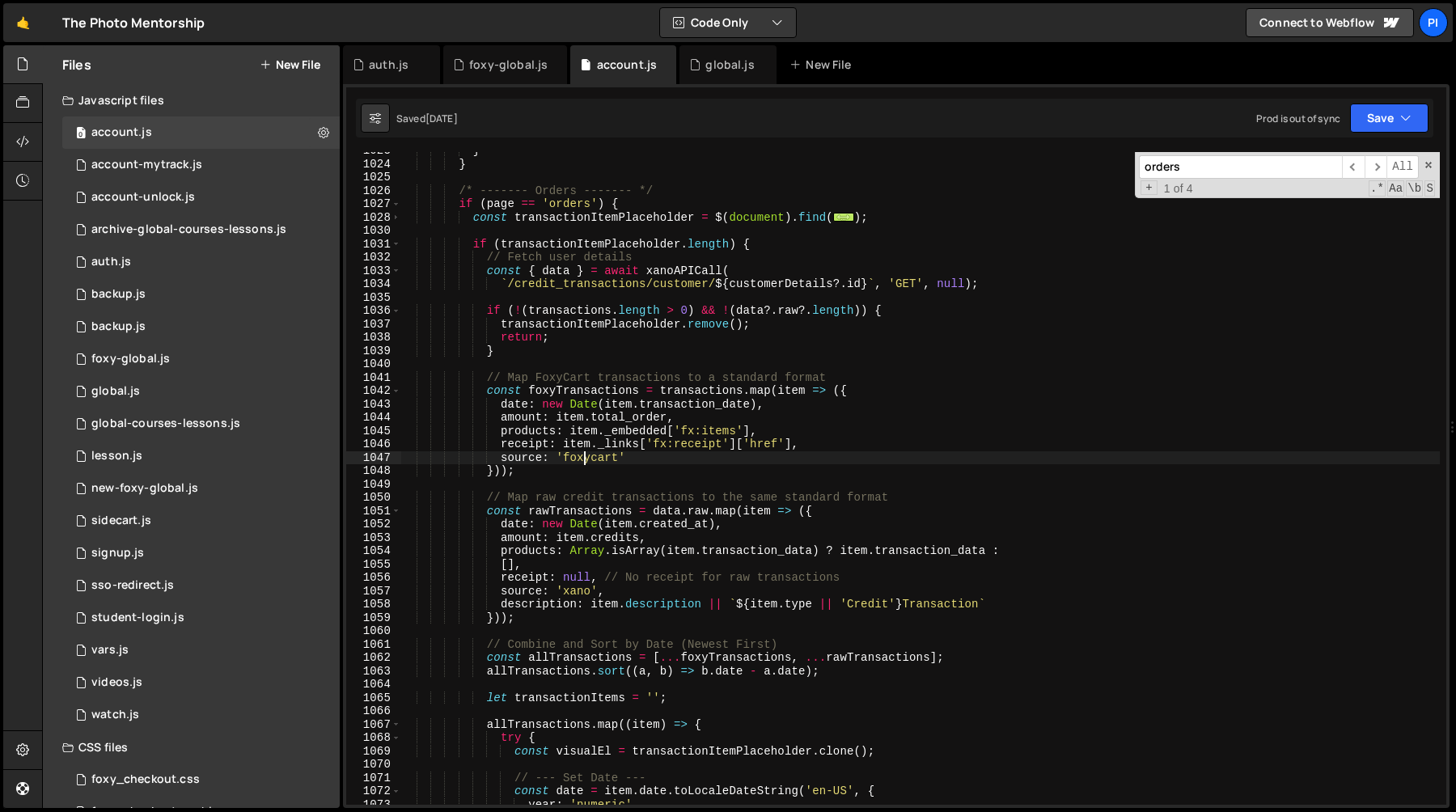
scroll to position [13726, 0]
click at [682, 67] on div "global.js" at bounding box center [728, 64] width 97 height 38
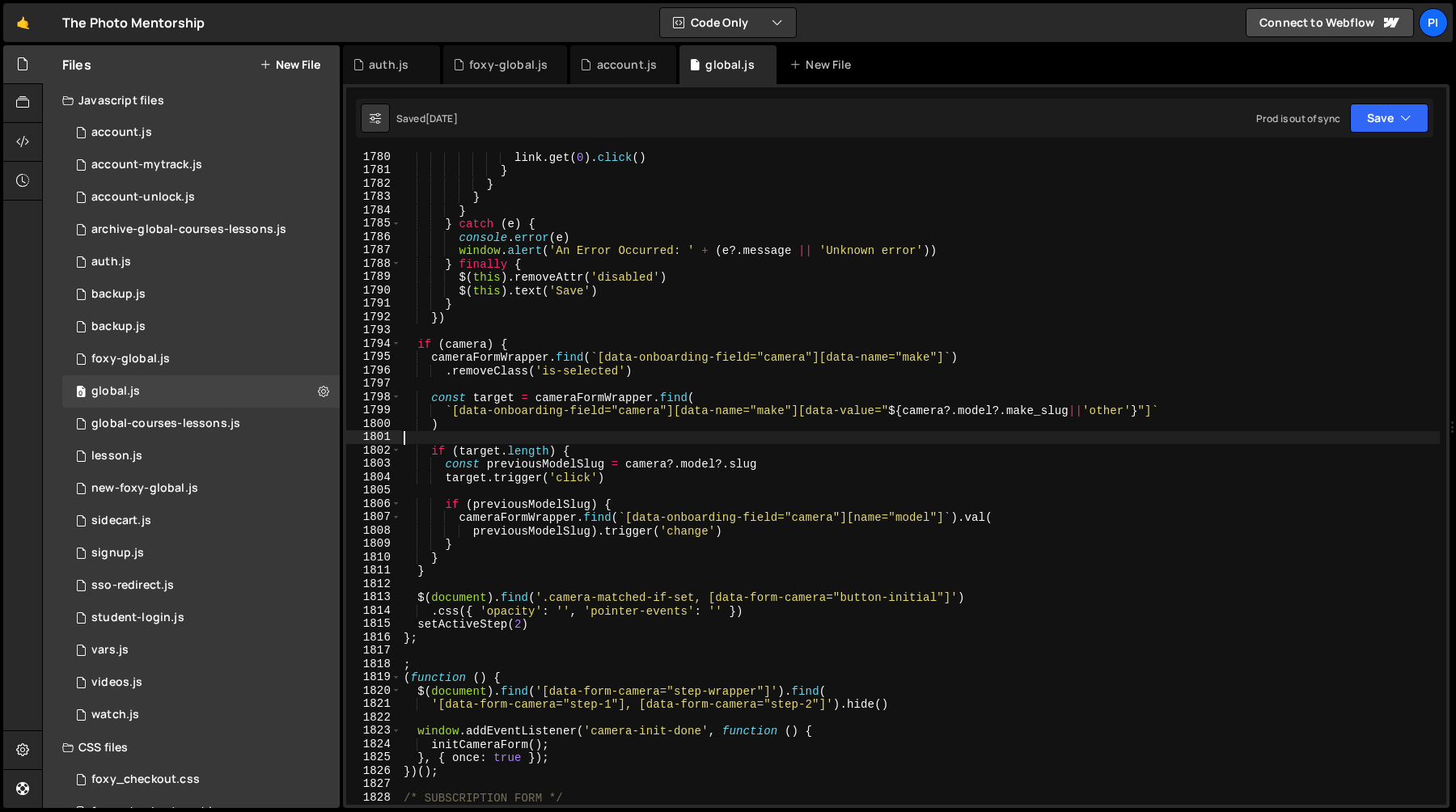
click at [645, 441] on div "link . get ( 0 ) . click ( ) } } } } } catch ( e ) { console . error ( e ) wind…" at bounding box center [920, 490] width 1040 height 680
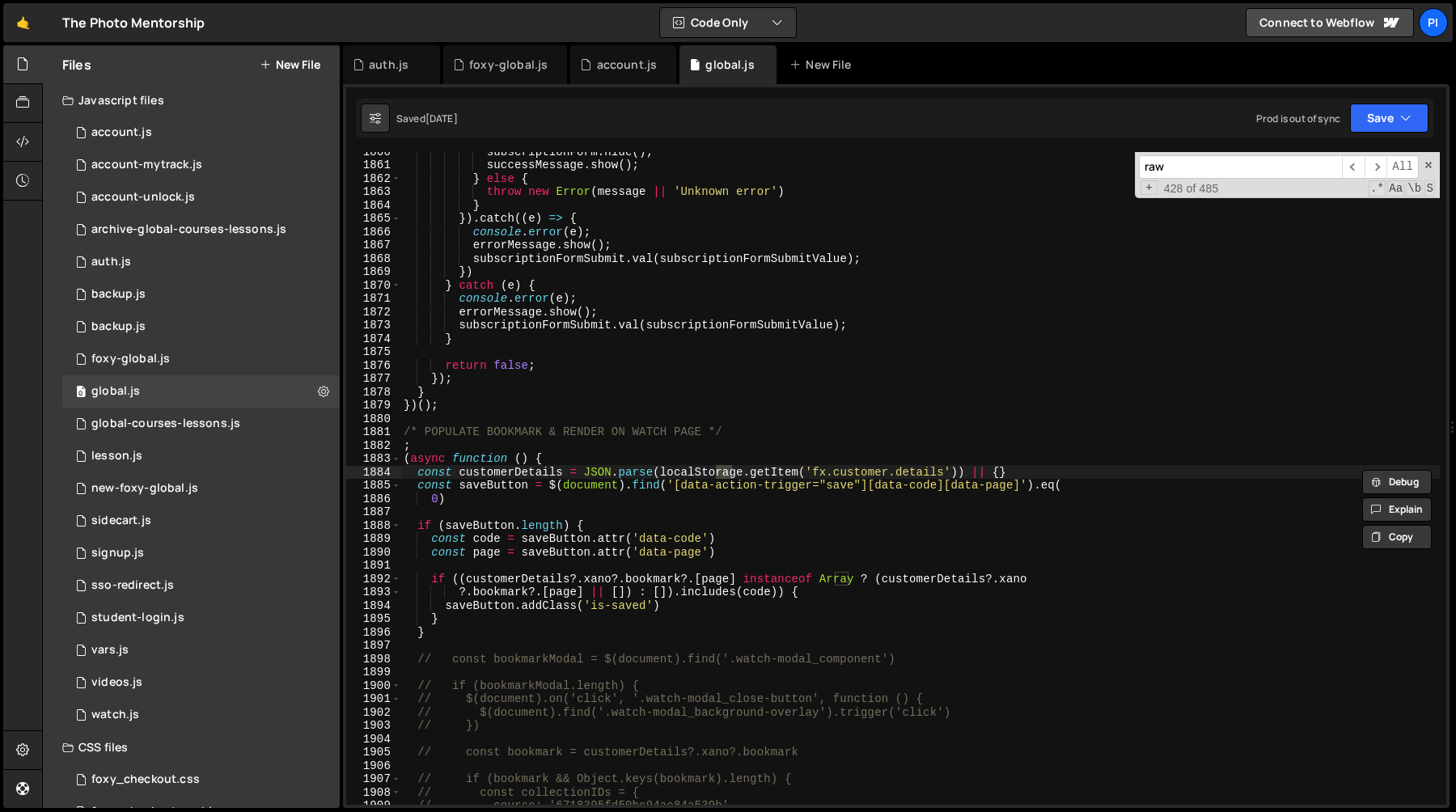
scroll to position [8835, 0]
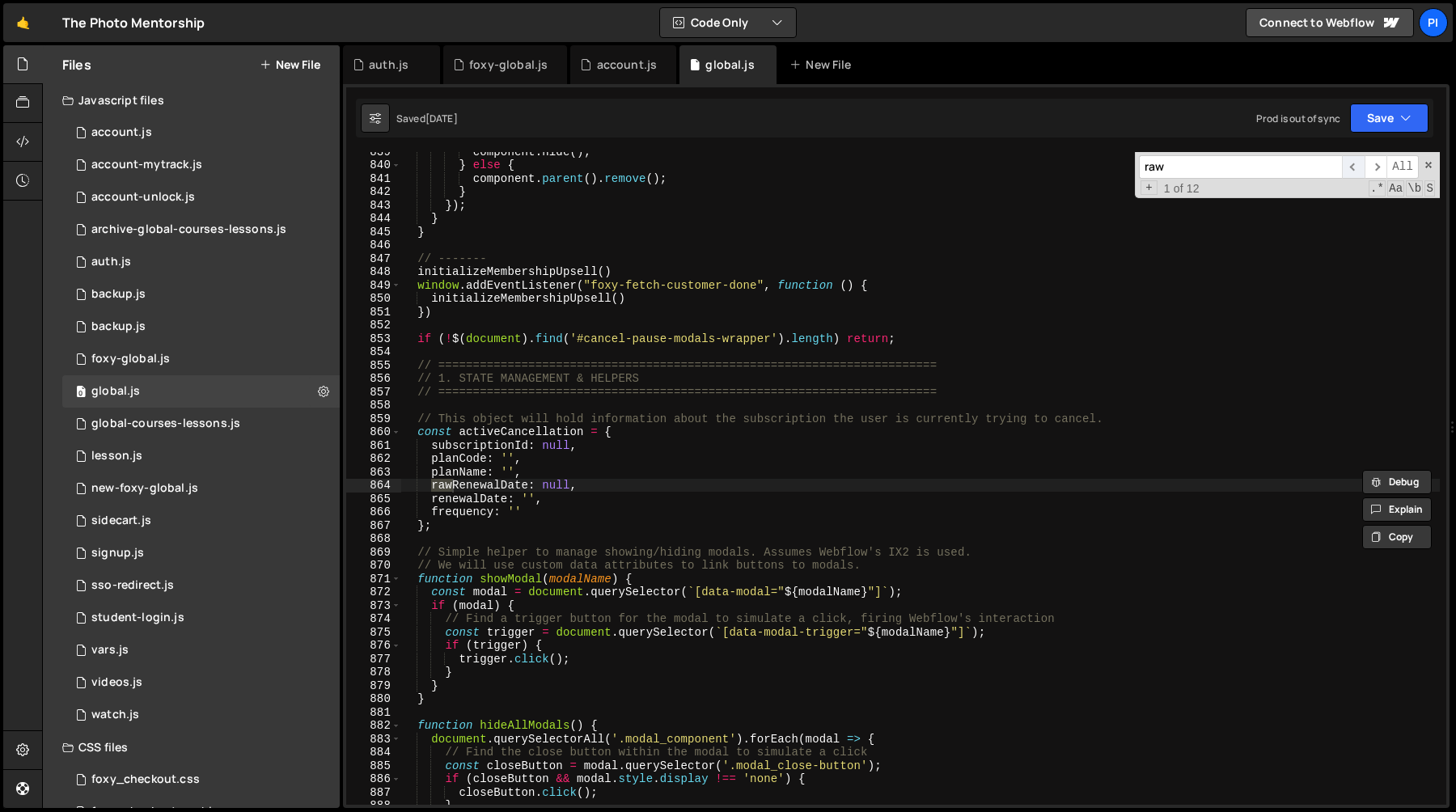
click at [1349, 172] on span "​" at bounding box center [1352, 167] width 22 height 23
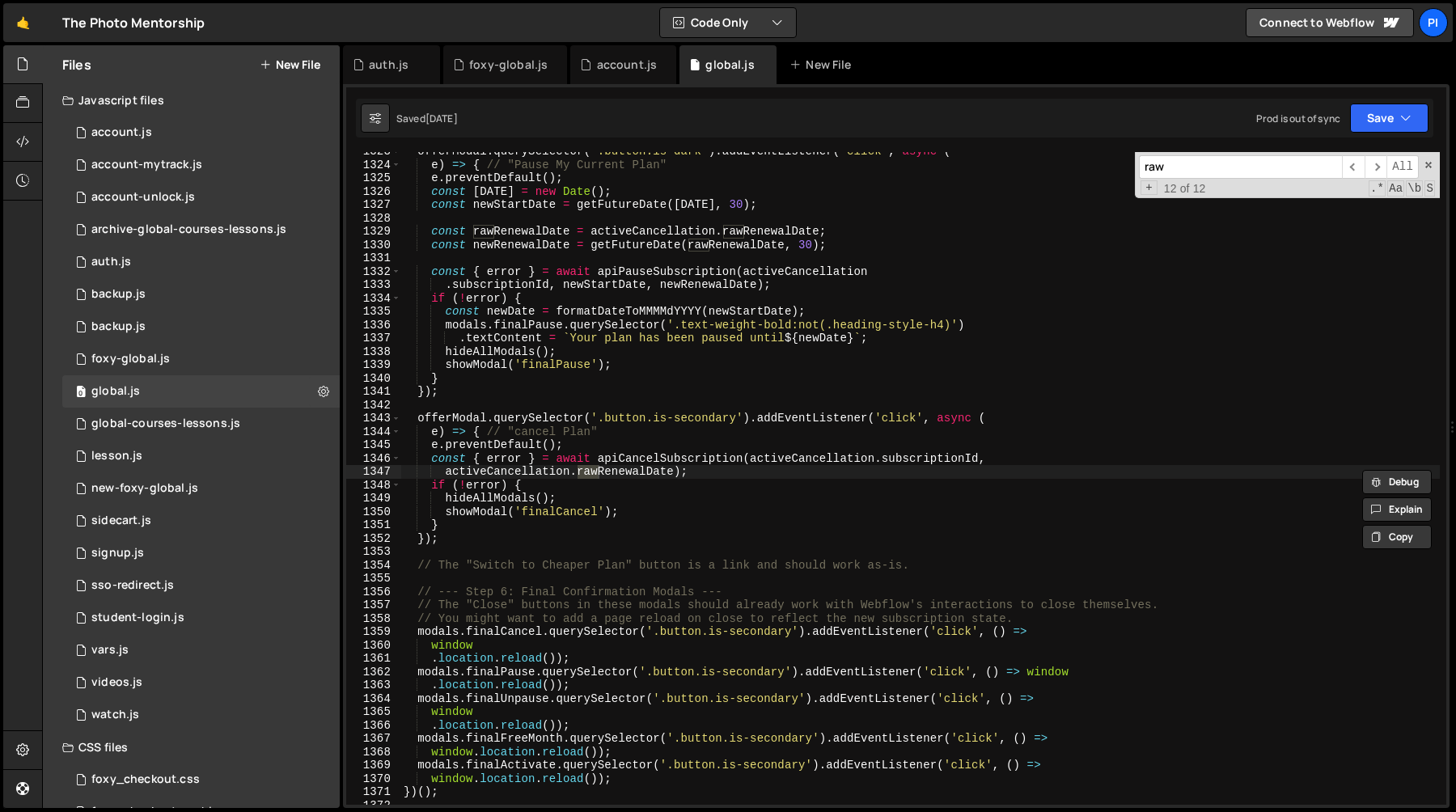
click at [1246, 161] on input "raw" at bounding box center [1240, 167] width 203 height 23
type input "raw:"
click at [490, 56] on div "foxy-global.js" at bounding box center [508, 64] width 79 height 16
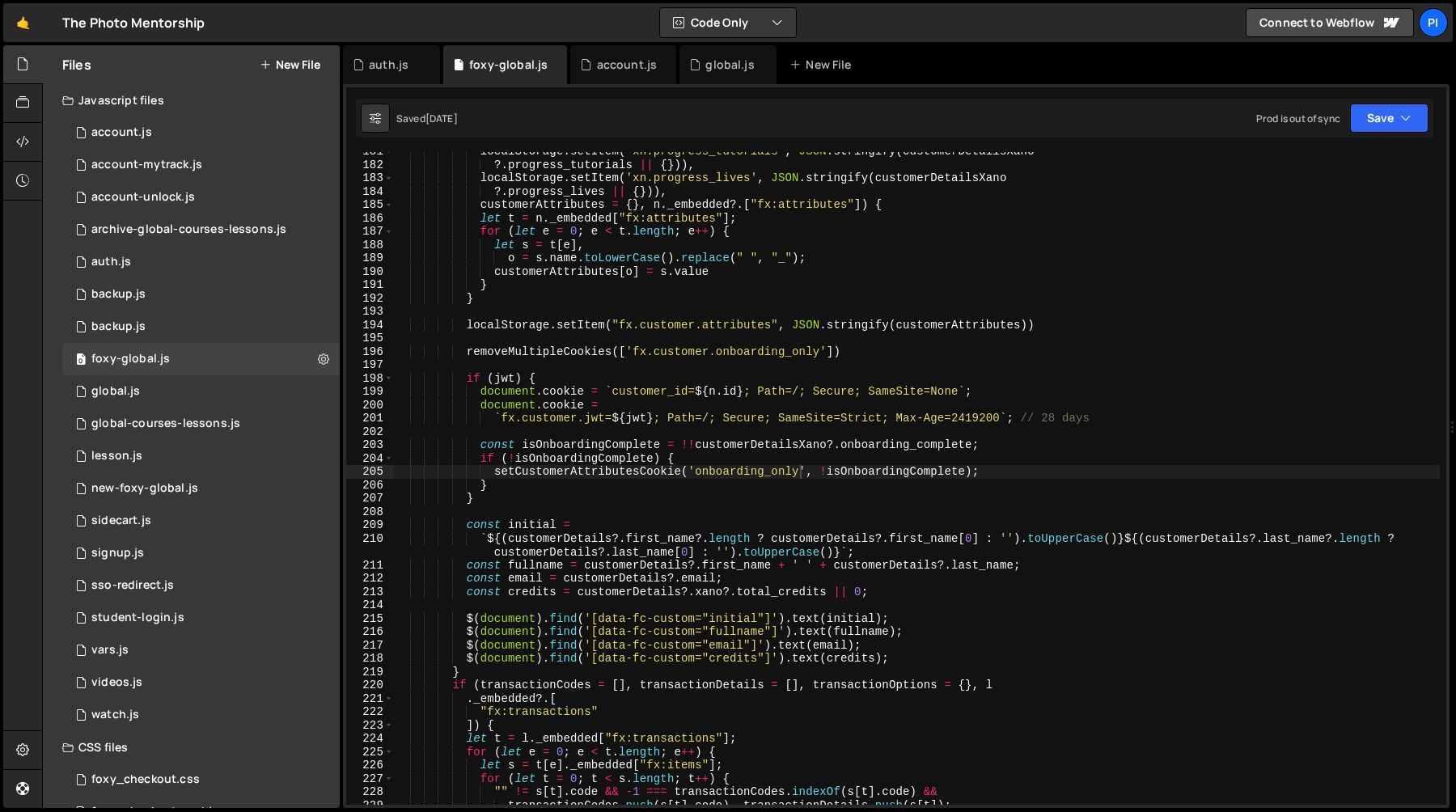
scroll to position [839, 0]
type textarea "?.progress_lives || {})),"
click at [1254, 189] on div "localStorage . setItem ( 'xn.progress_tutorials' , JSON . stringify ( customerD…" at bounding box center [916, 484] width 1046 height 680
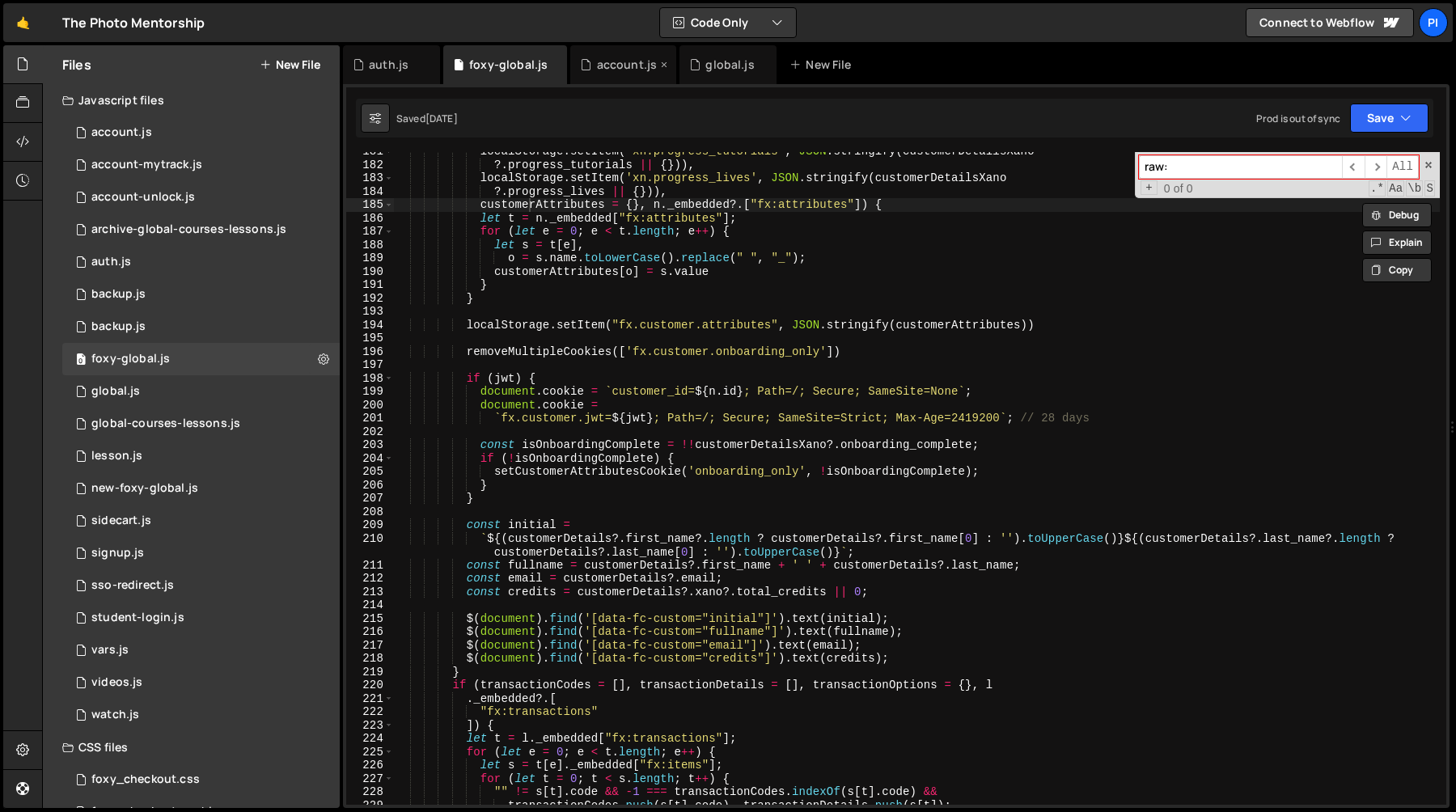
type input "raw:"
click at [601, 55] on div "account.js" at bounding box center [623, 64] width 106 height 38
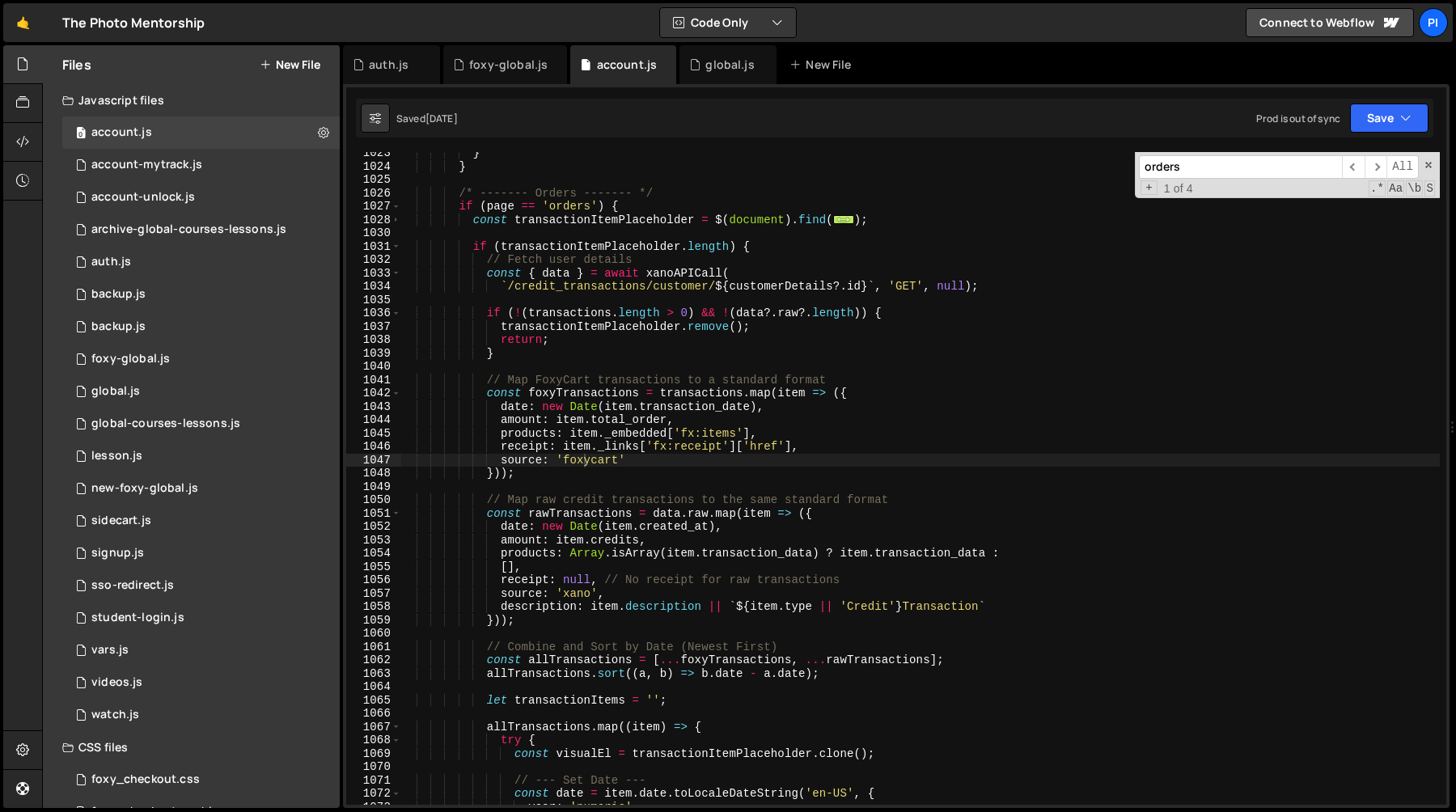
click at [735, 412] on div "} } /* ------- Orders ------- */ if ( page == 'orders' ) { const transactionIte…" at bounding box center [920, 486] width 1040 height 680
click at [587, 514] on div "} } /* ------- Orders ------- */ if ( page == 'orders' ) { const transactionIte…" at bounding box center [920, 486] width 1040 height 680
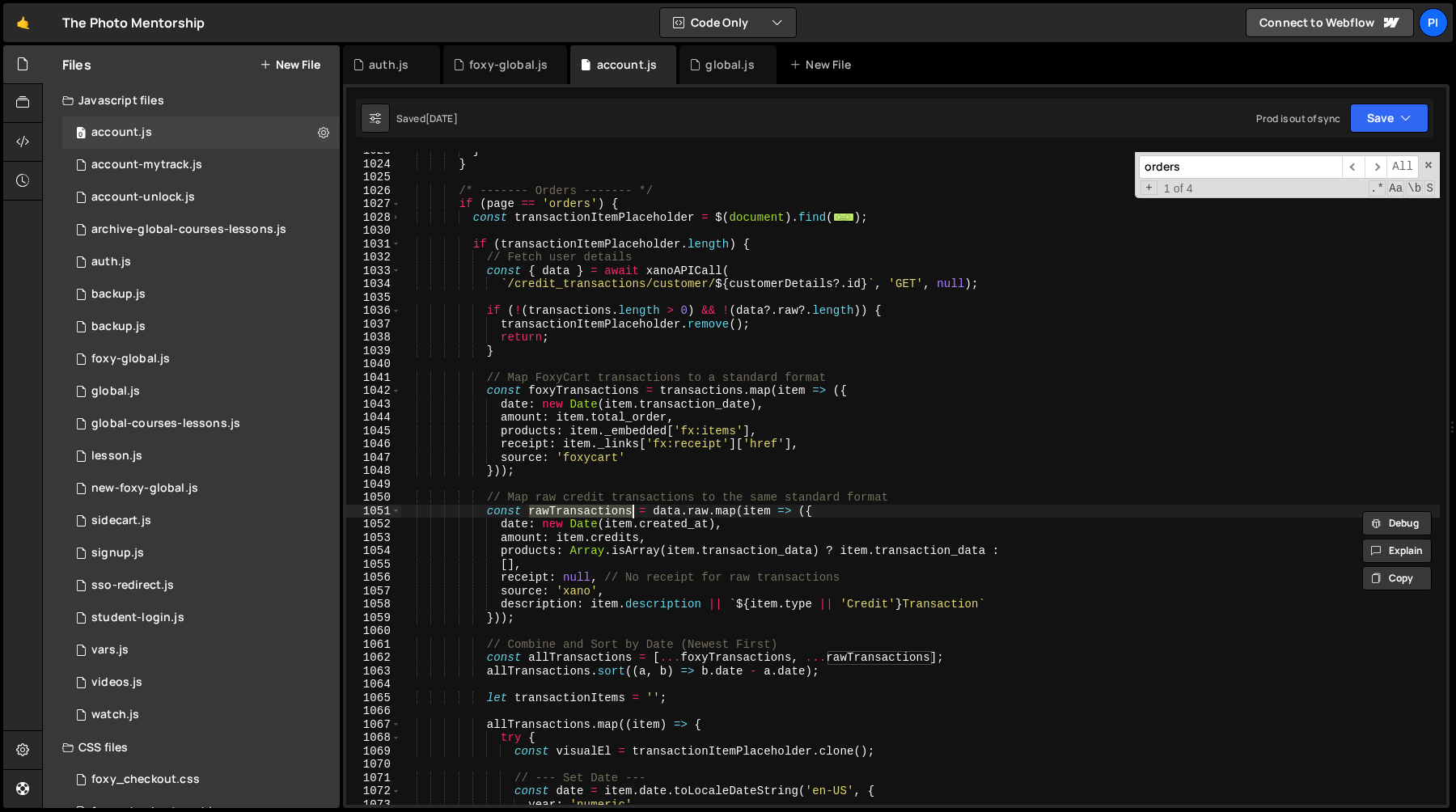
scroll to position [13753, 0]
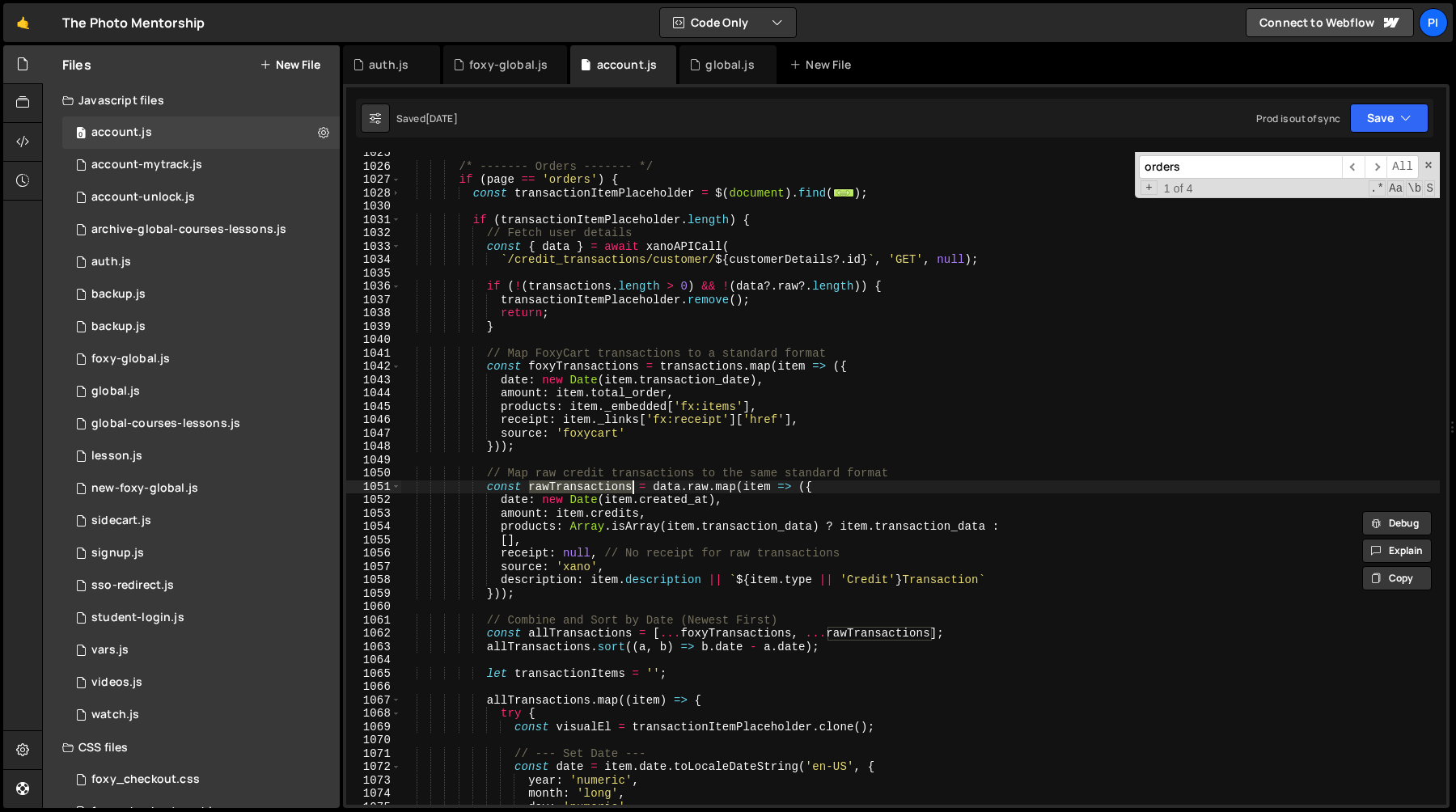
click at [666, 484] on div "/* ------- Orders ------- */ if ( page == 'orders' ) { const transactionItemPla…" at bounding box center [920, 486] width 1040 height 680
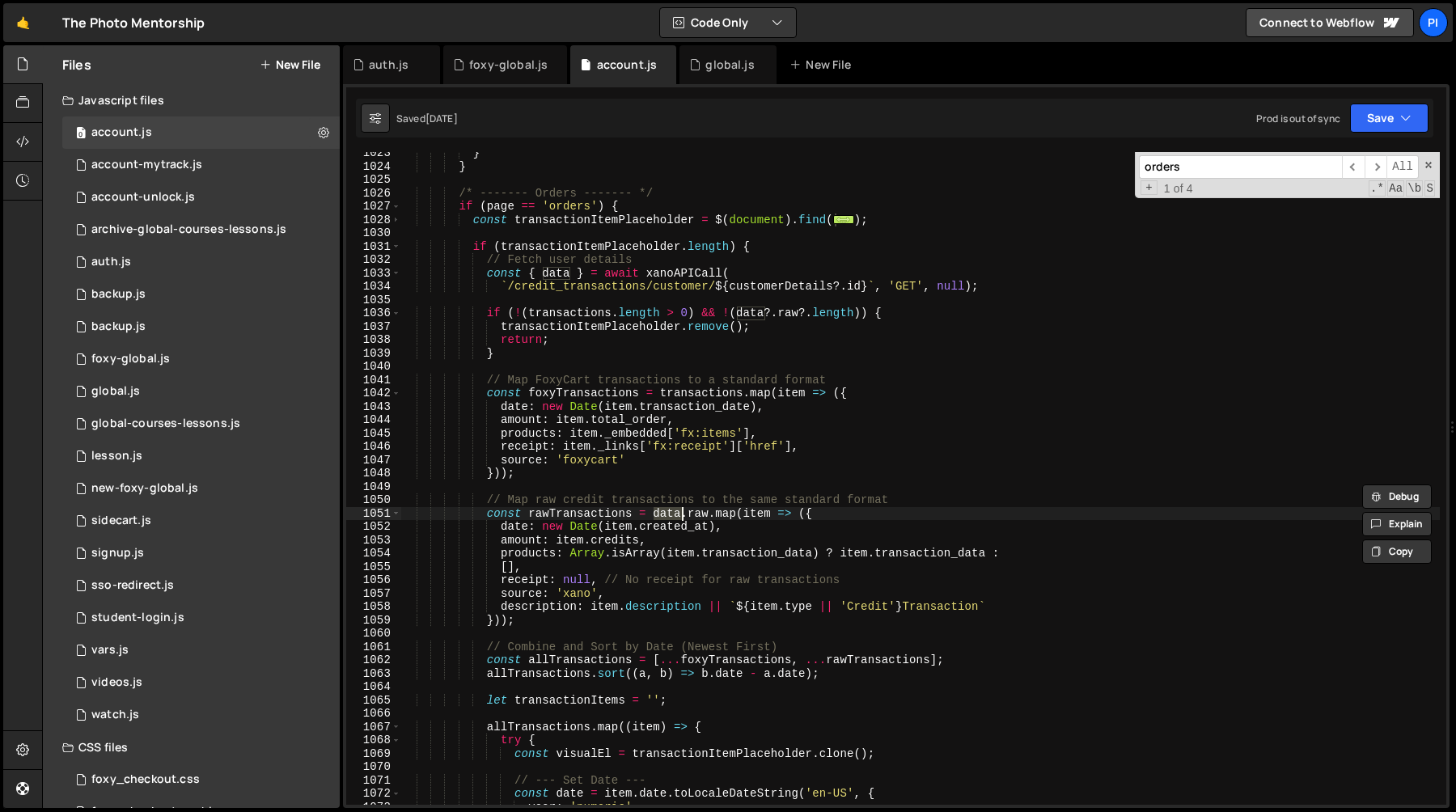
scroll to position [13726, 0]
click at [532, 276] on div "} } /* ------- Orders ------- */ if ( page == 'orders' ) { const transactionIte…" at bounding box center [920, 486] width 1040 height 680
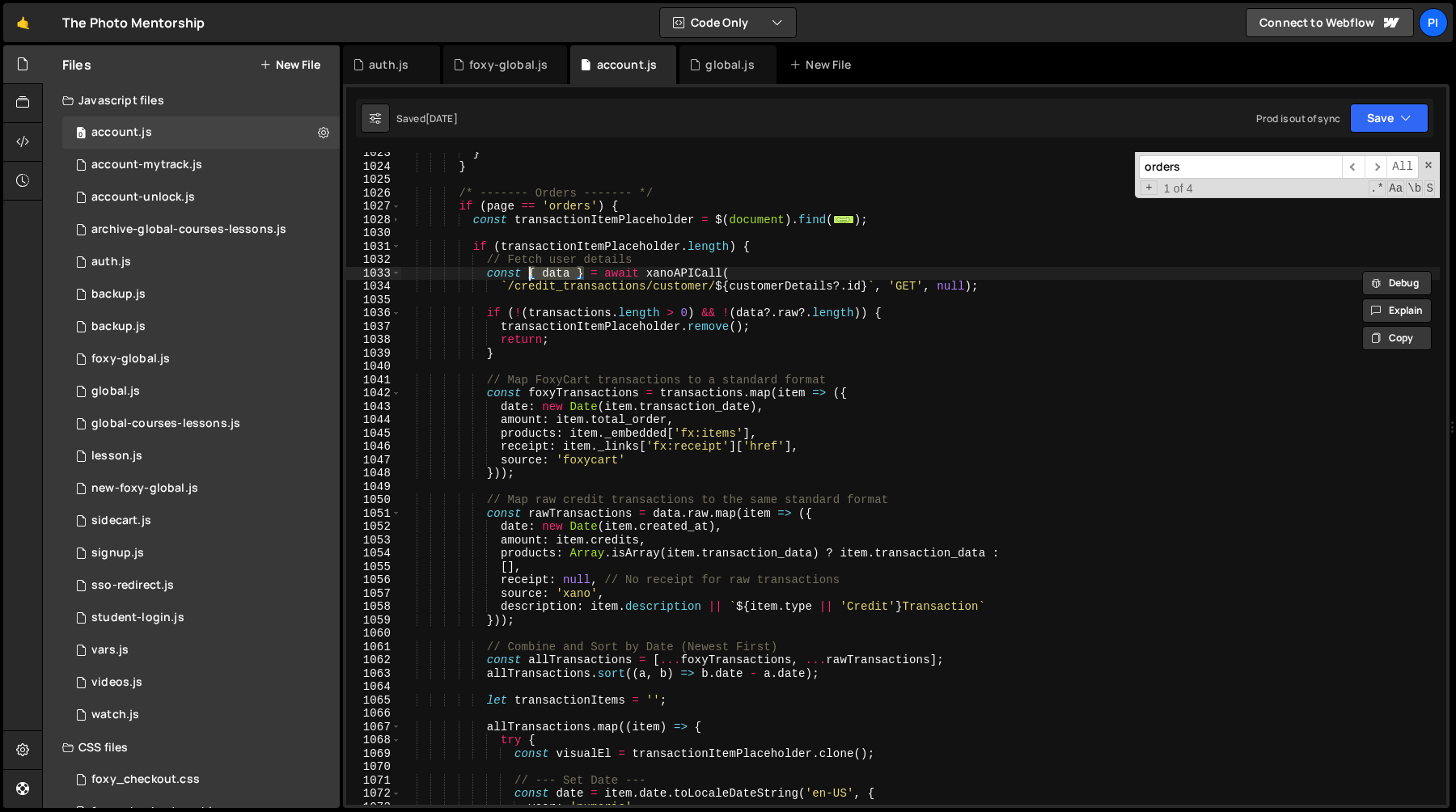
click at [584, 275] on div "} } /* ------- Orders ------- */ if ( page == 'orders' ) { const transactionIte…" at bounding box center [920, 478] width 1040 height 653
click at [584, 275] on div "} } /* ------- Orders ------- */ if ( page == 'orders' ) { const transactionIte…" at bounding box center [920, 486] width 1040 height 680
click at [561, 275] on div "} } /* ------- Orders ------- */ if ( page == 'orders' ) { const transactionIte…" at bounding box center [920, 478] width 1040 height 653
click at [561, 275] on div "} } /* ------- Orders ------- */ if ( page == 'orders' ) { const transactionIte…" at bounding box center [920, 486] width 1040 height 680
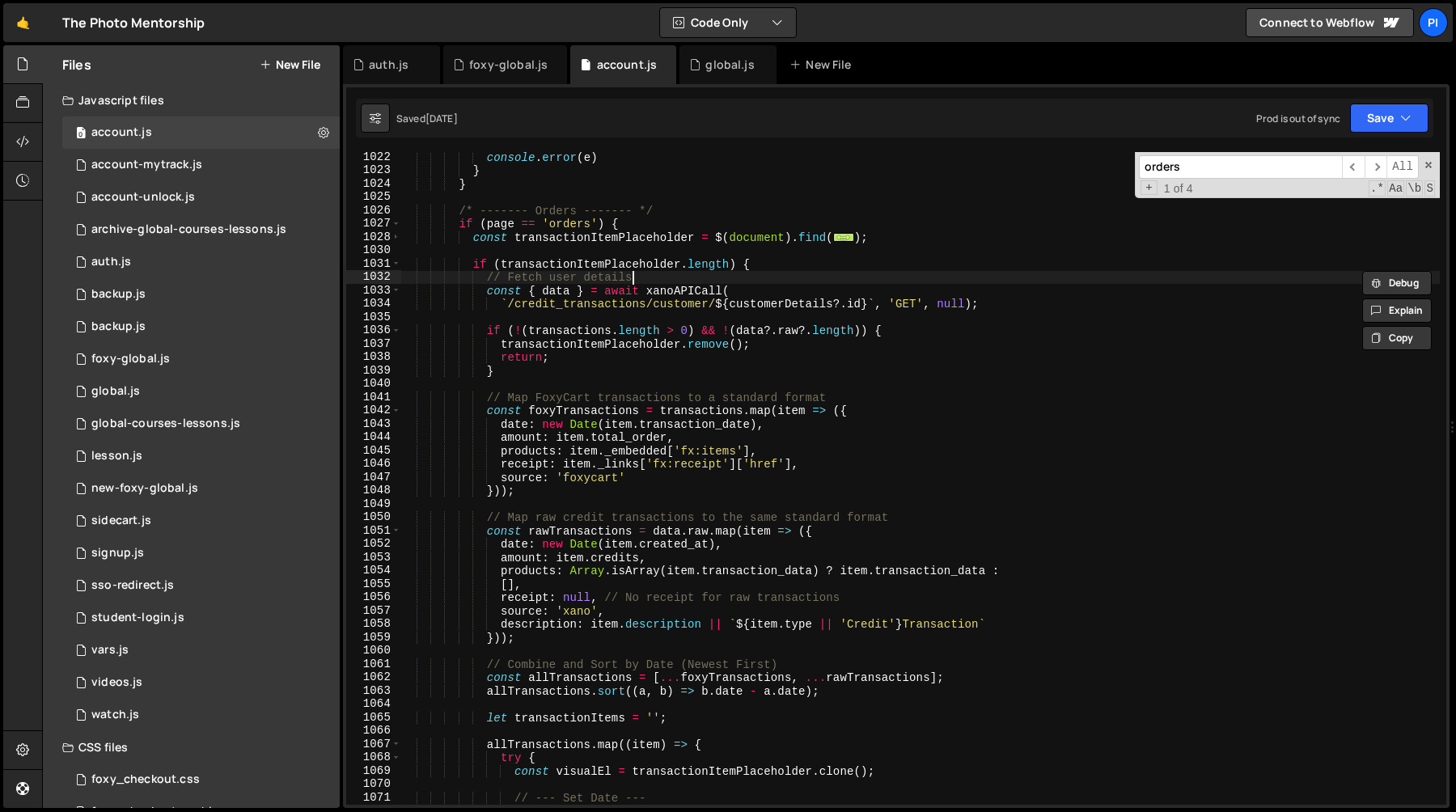
click at [678, 280] on div "console . error ( e ) } } /* ------- Orders ------- */ if ( page == 'orders' ) …" at bounding box center [920, 490] width 1040 height 680
click at [677, 293] on div "console . error ( e ) } } /* ------- Orders ------- */ if ( page == 'orders' ) …" at bounding box center [920, 490] width 1040 height 680
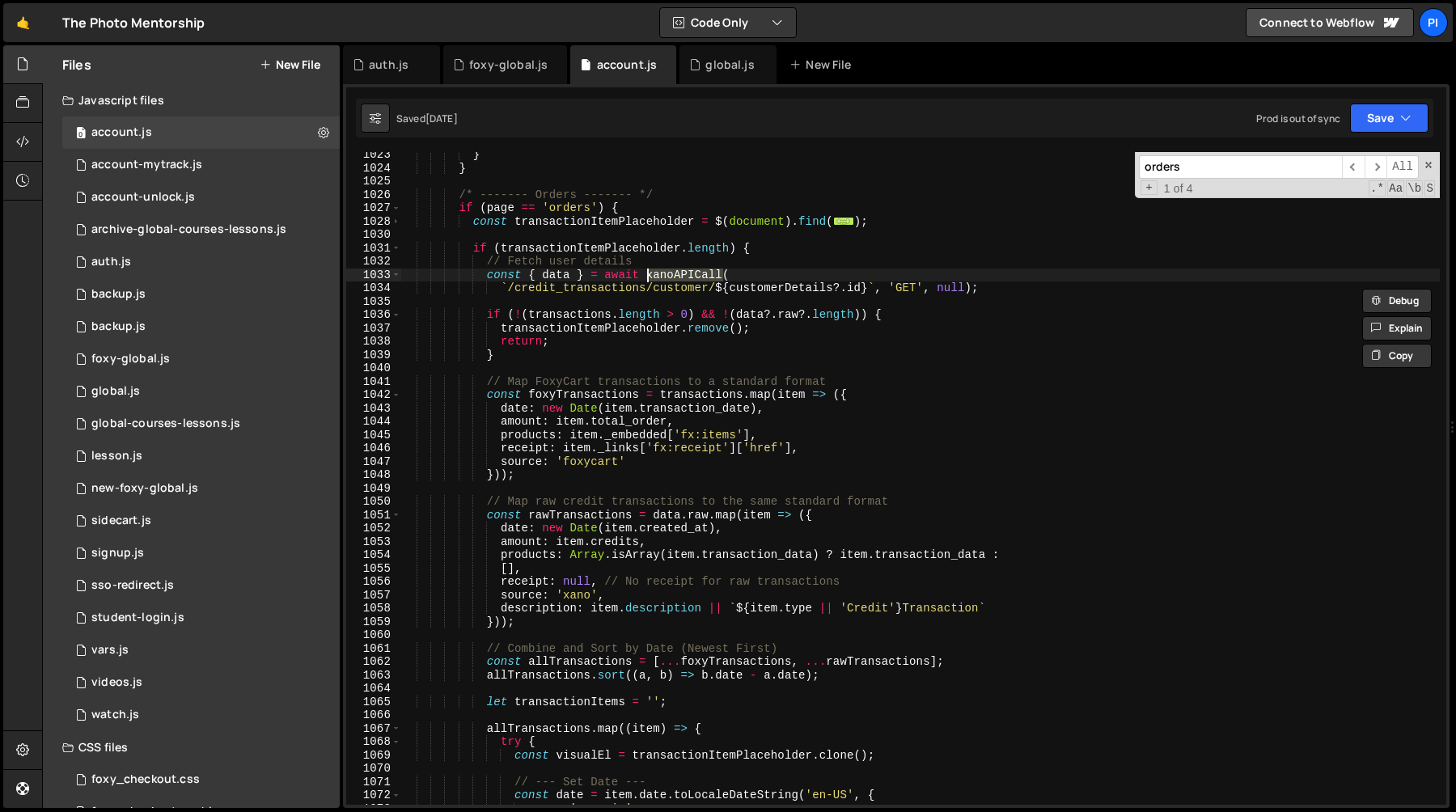
scroll to position [13731, 0]
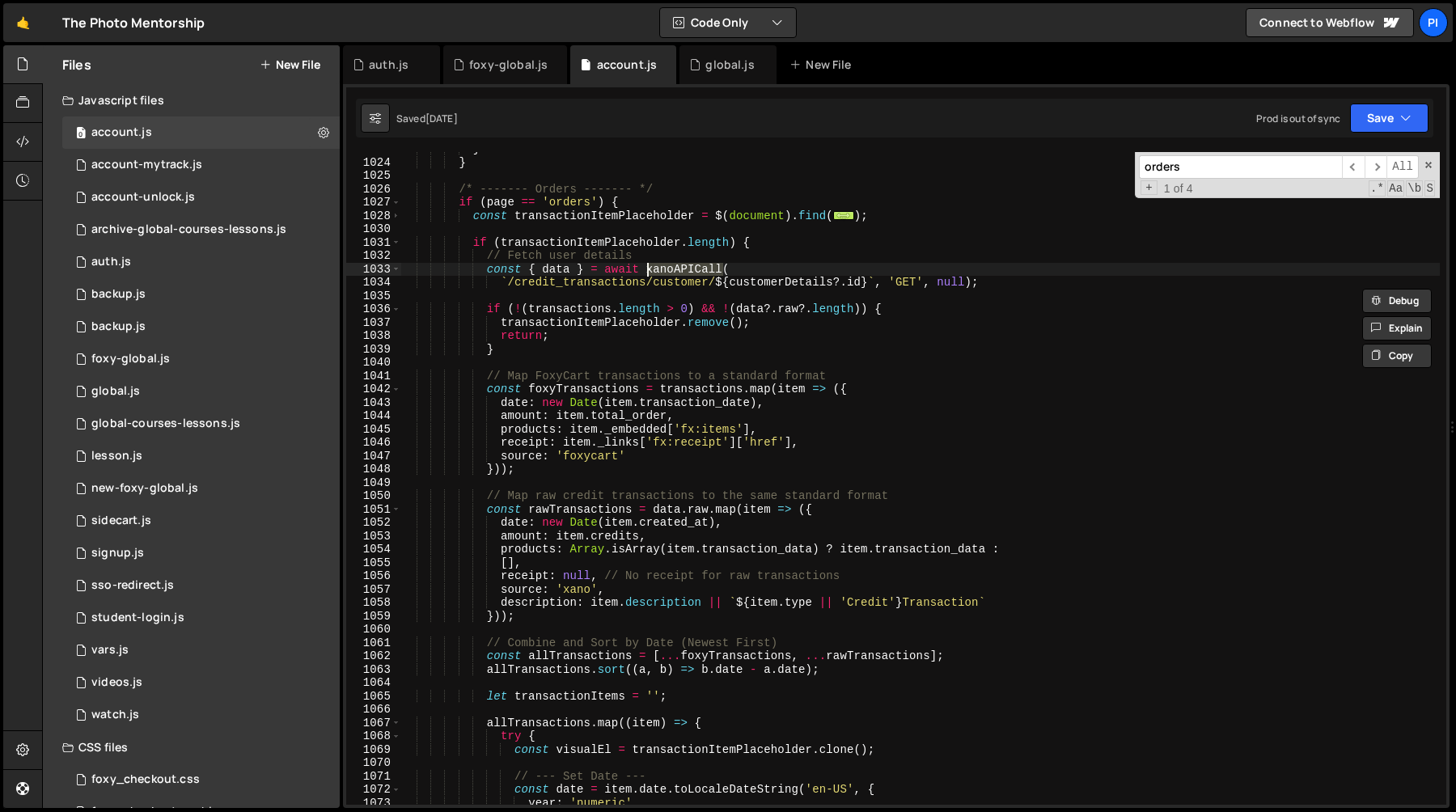
click at [715, 389] on div "} } /* ------- Orders ------- */ if ( page == 'orders' ) { const transactionIte…" at bounding box center [920, 481] width 1040 height 680
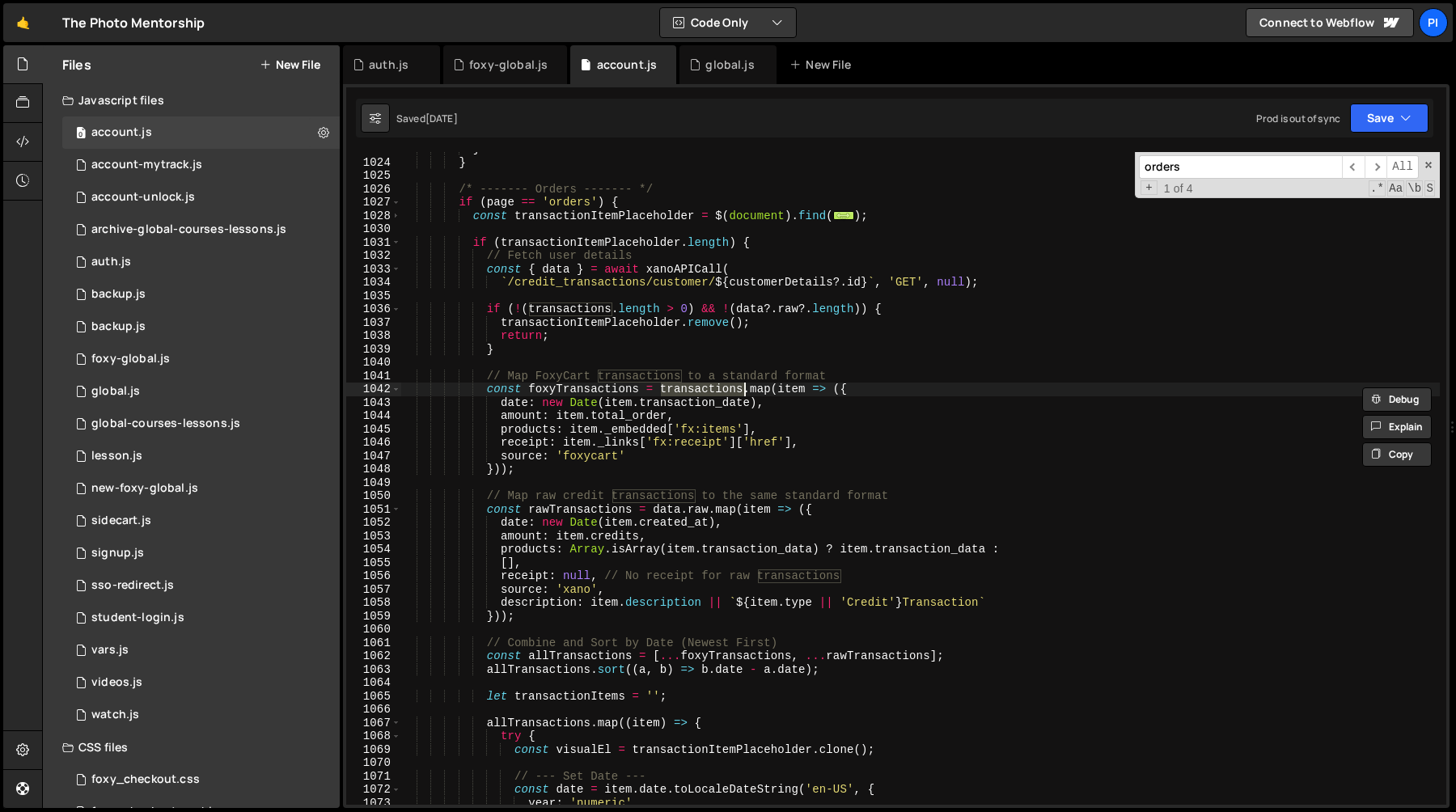
click at [596, 398] on div "} } /* ------- Orders ------- */ if ( page == 'orders' ) { const transactionIte…" at bounding box center [920, 481] width 1040 height 680
click at [596, 388] on div "} } /* ------- Orders ------- */ if ( page == 'orders' ) { const transactionIte…" at bounding box center [920, 481] width 1040 height 680
click at [583, 508] on div "} } /* ------- Orders ------- */ if ( page == 'orders' ) { const transactionIte…" at bounding box center [920, 481] width 1040 height 680
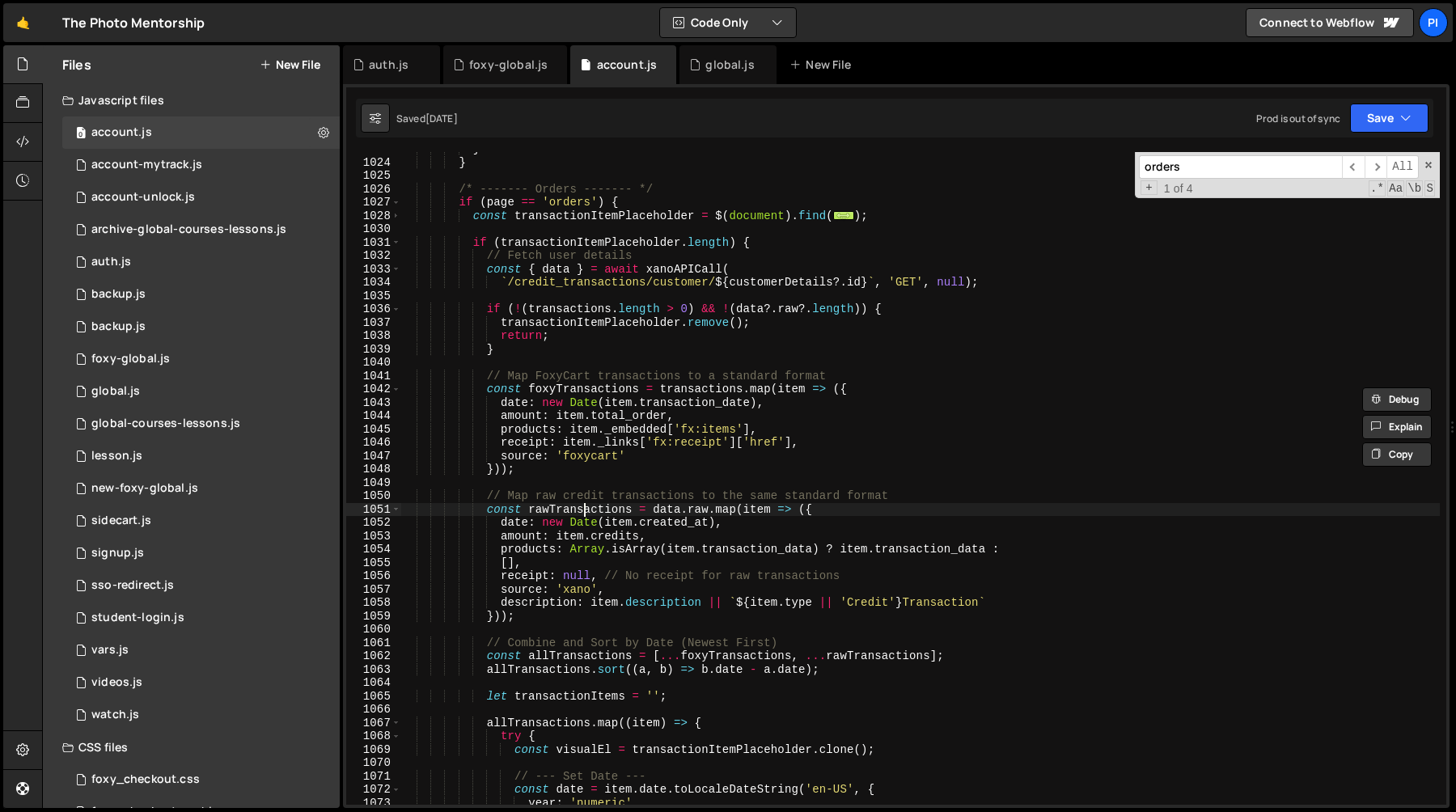
type textarea "const rawTransactions = [DOMAIN_NAME](item => ({"
click at [583, 508] on div "} } /* ------- Orders ------- */ if ( page == 'orders' ) { const transactionIte…" at bounding box center [920, 481] width 1040 height 680
click at [680, 514] on div "} } /* ------- Orders ------- */ if ( page == 'orders' ) { const transactionIte…" at bounding box center [920, 481] width 1040 height 680
click at [722, 514] on div "} } /* ------- Orders ------- */ if ( page == 'orders' ) { const transactionIte…" at bounding box center [920, 481] width 1040 height 680
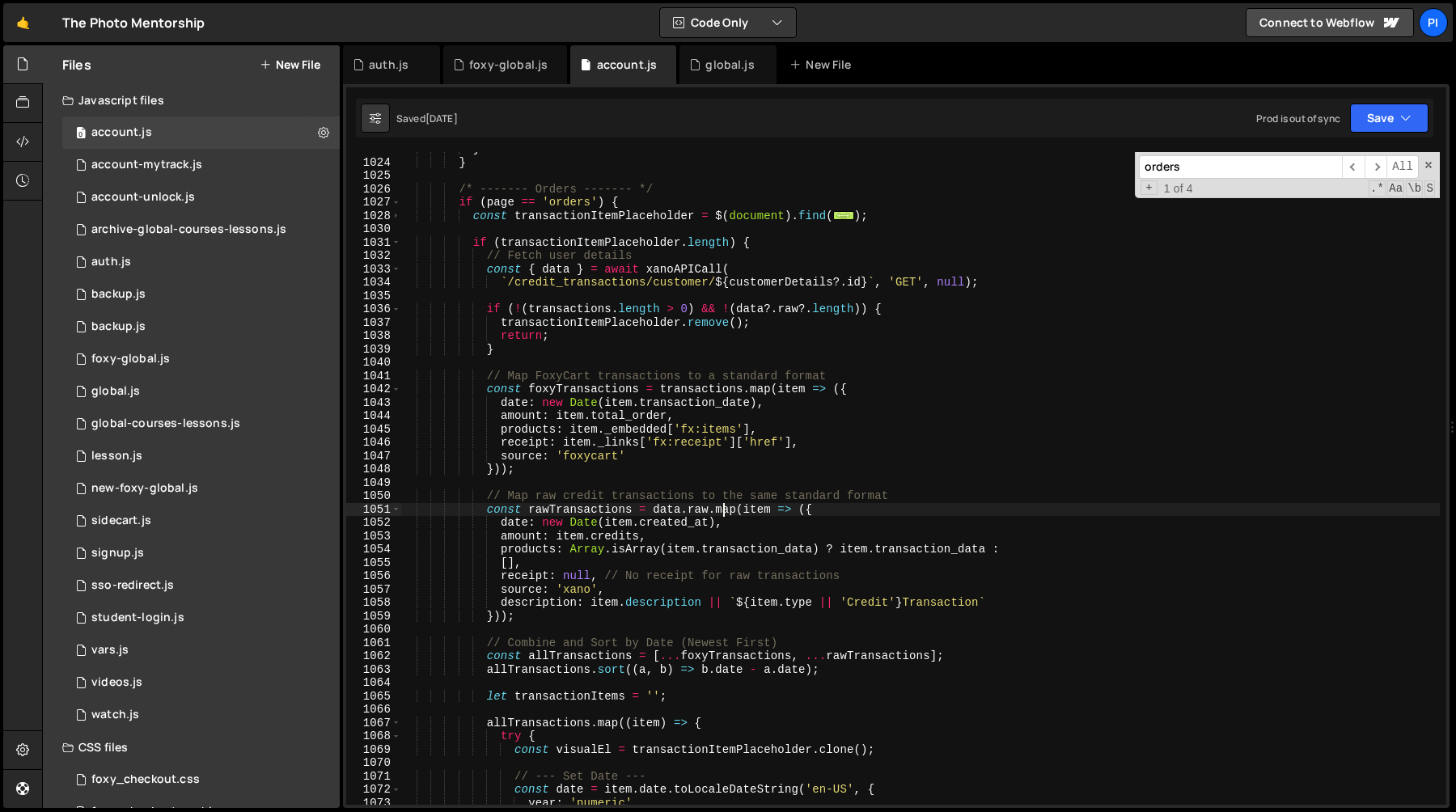
click at [722, 514] on div "} } /* ------- Orders ------- */ if ( page == 'orders' ) { const transactionIte…" at bounding box center [920, 481] width 1040 height 680
click at [676, 509] on div "} } /* ------- Orders ------- */ if ( page == 'orders' ) { const transactionIte…" at bounding box center [920, 481] width 1040 height 680
click at [707, 511] on div "} } /* ------- Orders ------- */ if ( page == 'orders' ) { const transactionIte…" at bounding box center [920, 481] width 1040 height 680
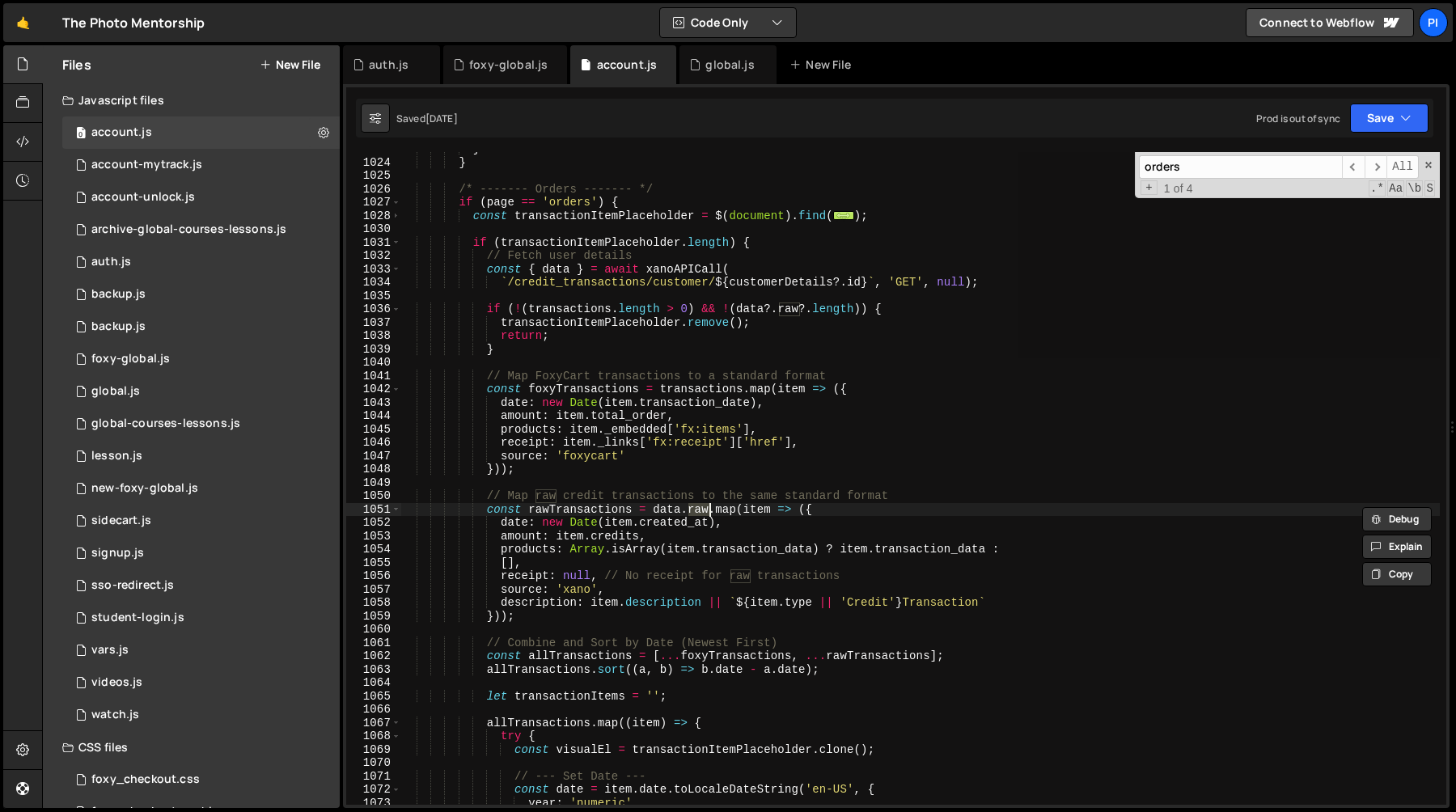
click at [696, 514] on div "} } /* ------- Orders ------- */ if ( page == 'orders' ) { const transactionIte…" at bounding box center [920, 478] width 1040 height 653
click at [696, 514] on div "} } /* ------- Orders ------- */ if ( page == 'orders' ) { const transactionIte…" at bounding box center [920, 481] width 1040 height 680
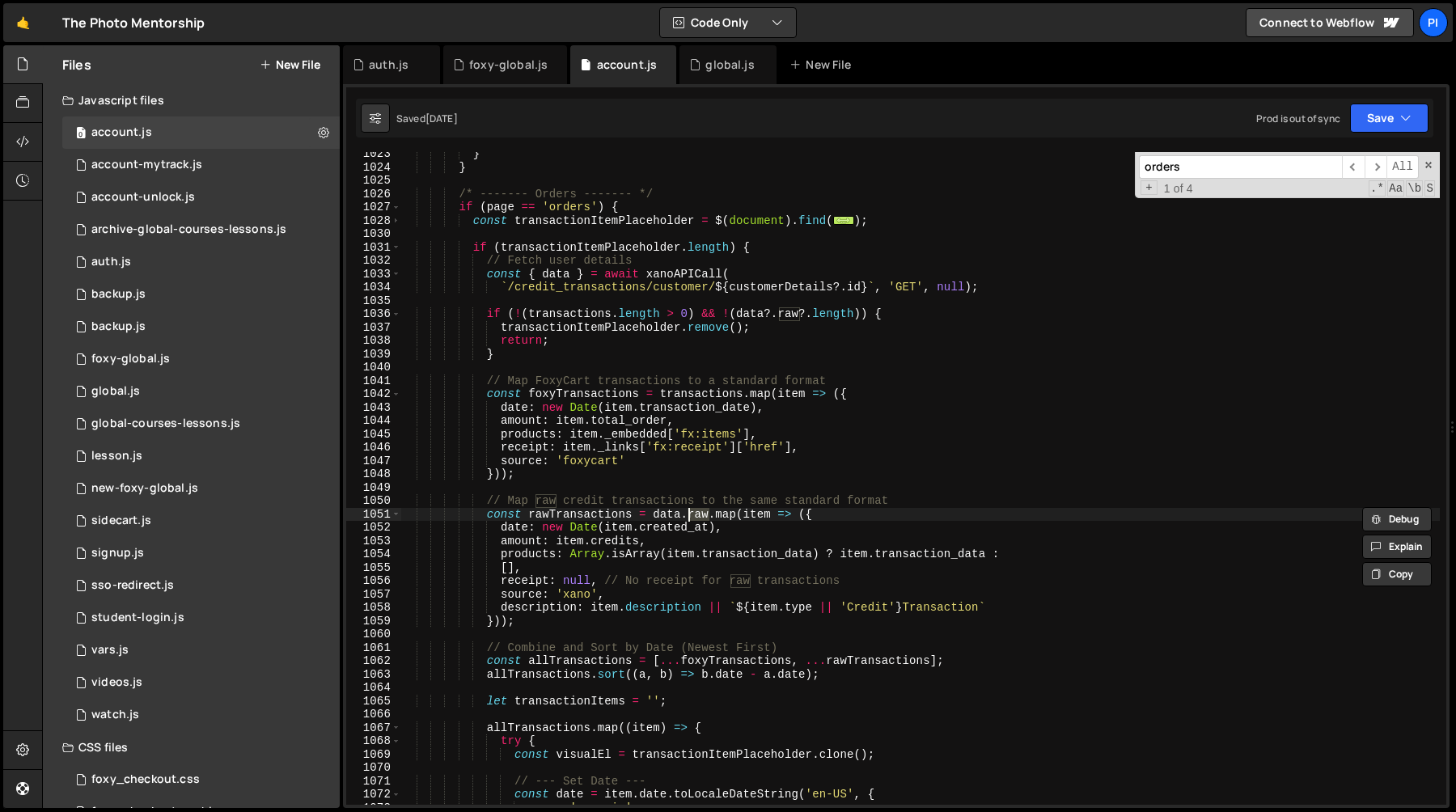
scroll to position [13741, 0]
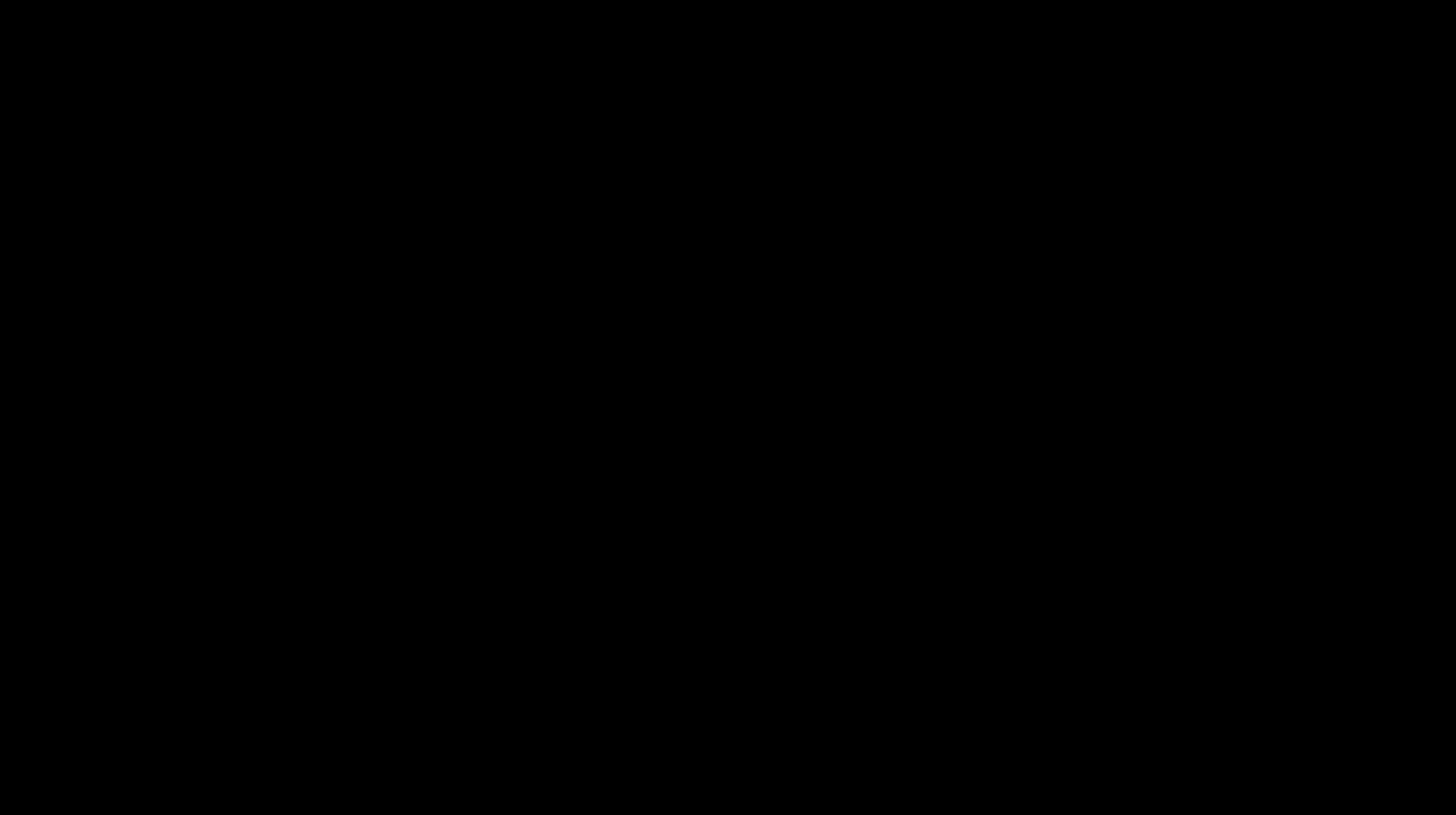
scroll to position [374, 0]
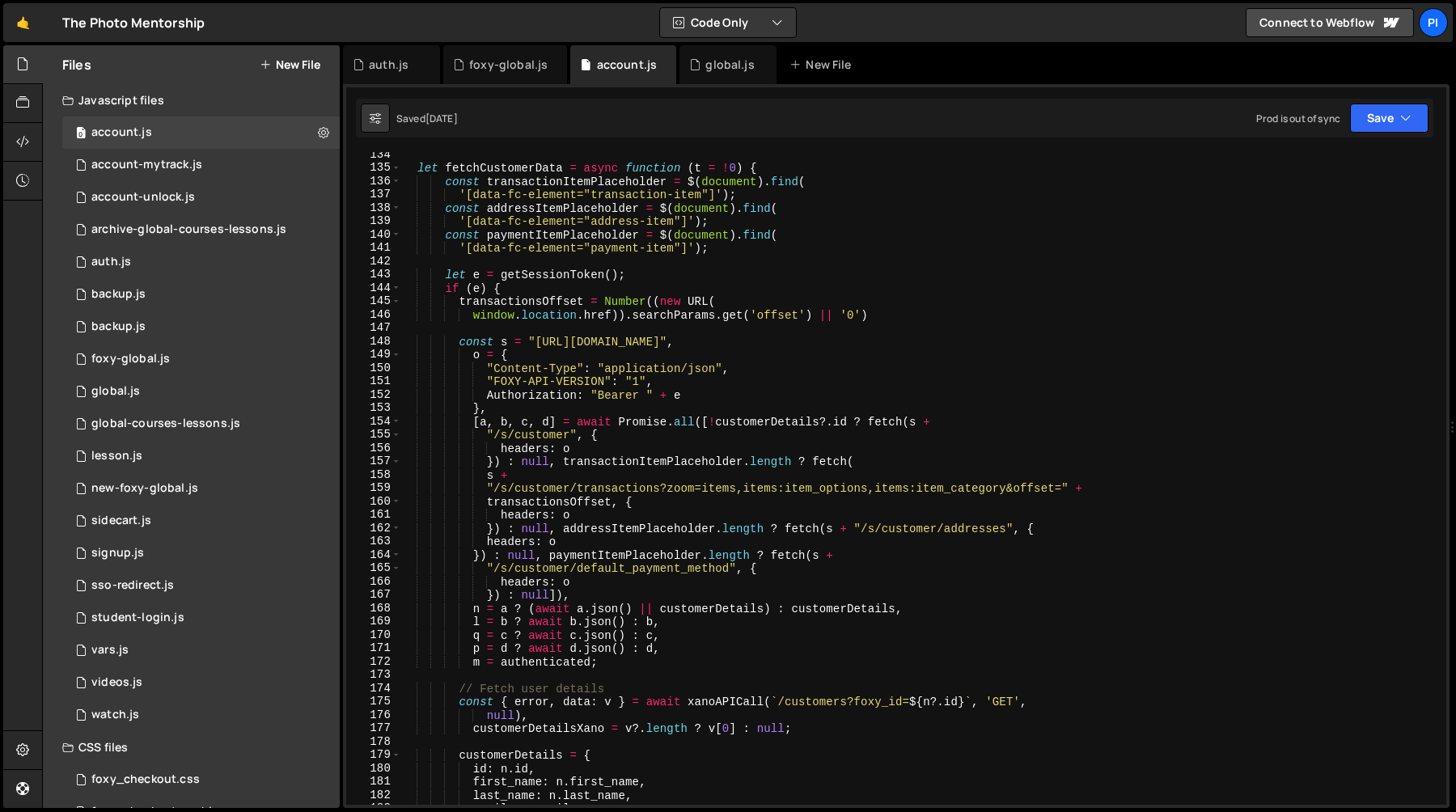
scroll to position [1779, 0]
type textarea "Authorization: "Bearer " + e"
click at [594, 394] on div "let fetchCustomerData = async function ( t = ! 0 ) { const transactionItemPlace…" at bounding box center [920, 488] width 1040 height 680
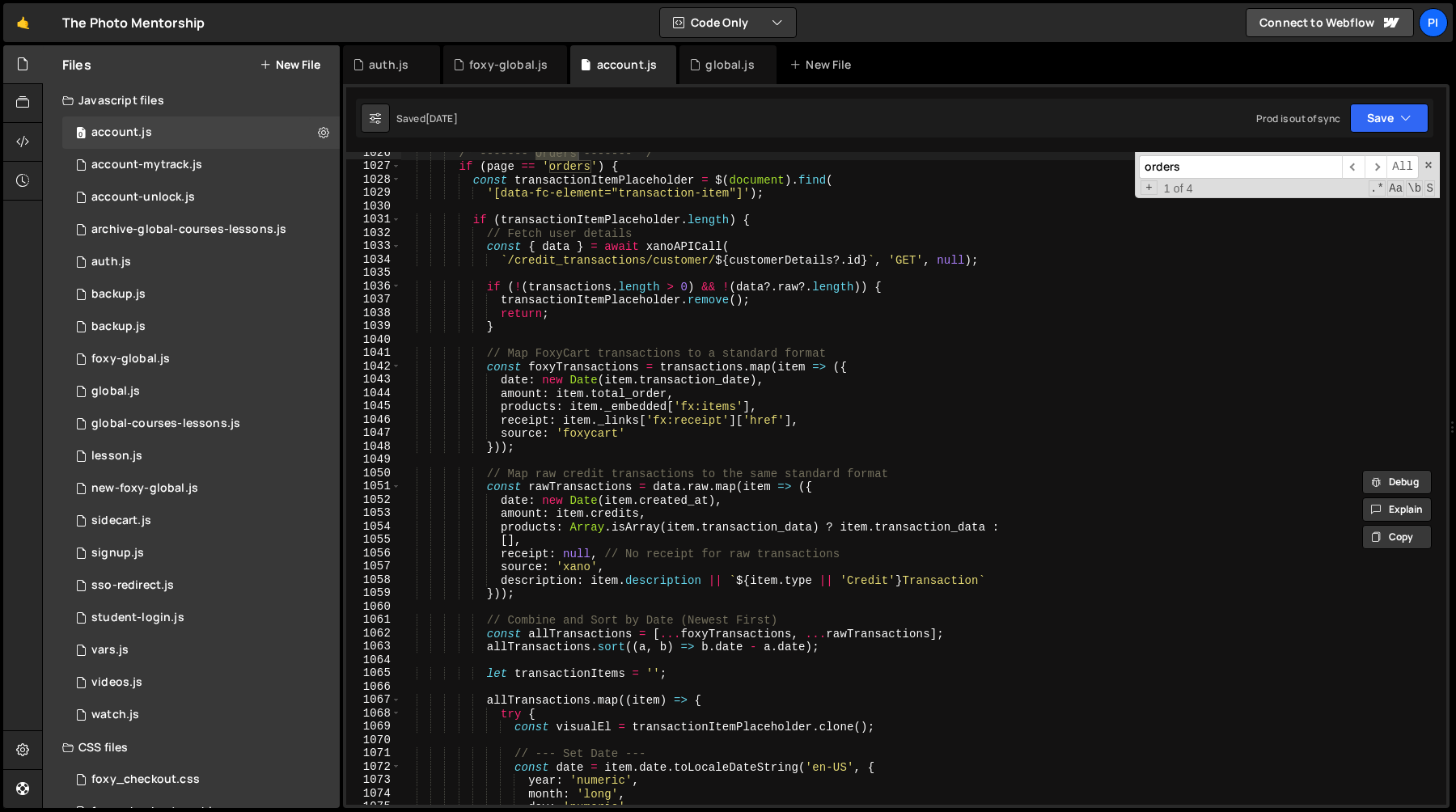
scroll to position [13682, 0]
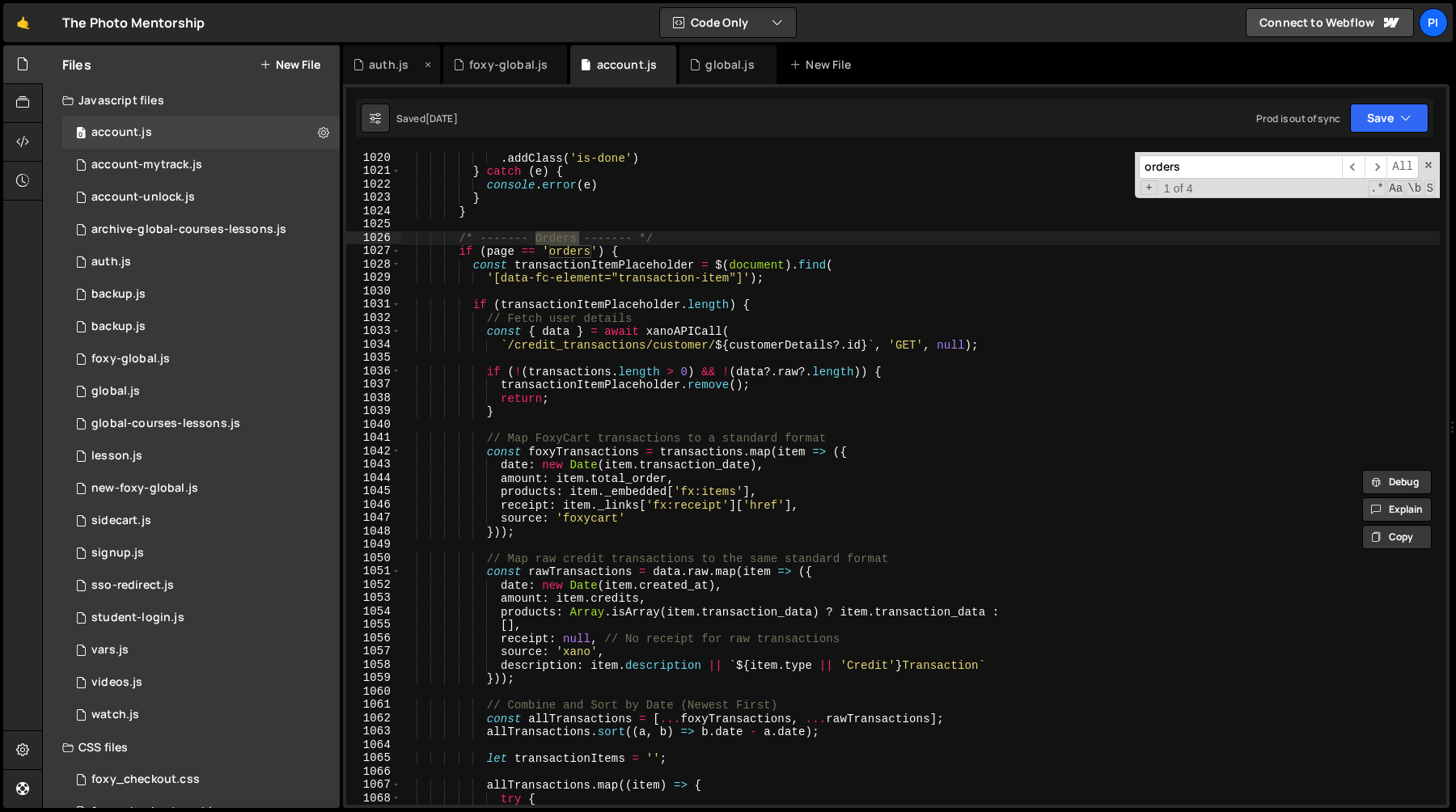
type input "orders"
click at [382, 70] on div "auth.js" at bounding box center [389, 64] width 39 height 16
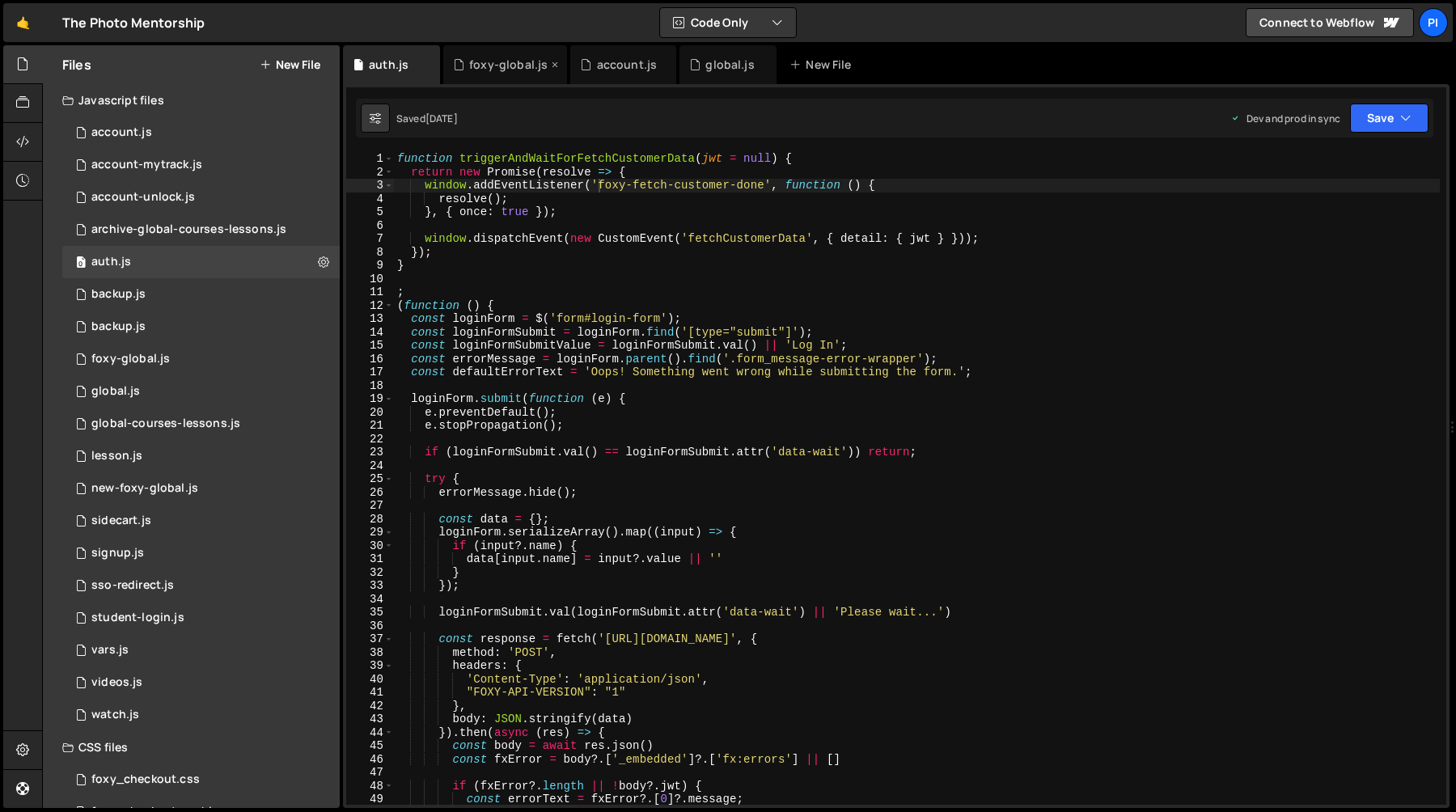
click at [519, 64] on div "foxy-global.js" at bounding box center [508, 64] width 79 height 16
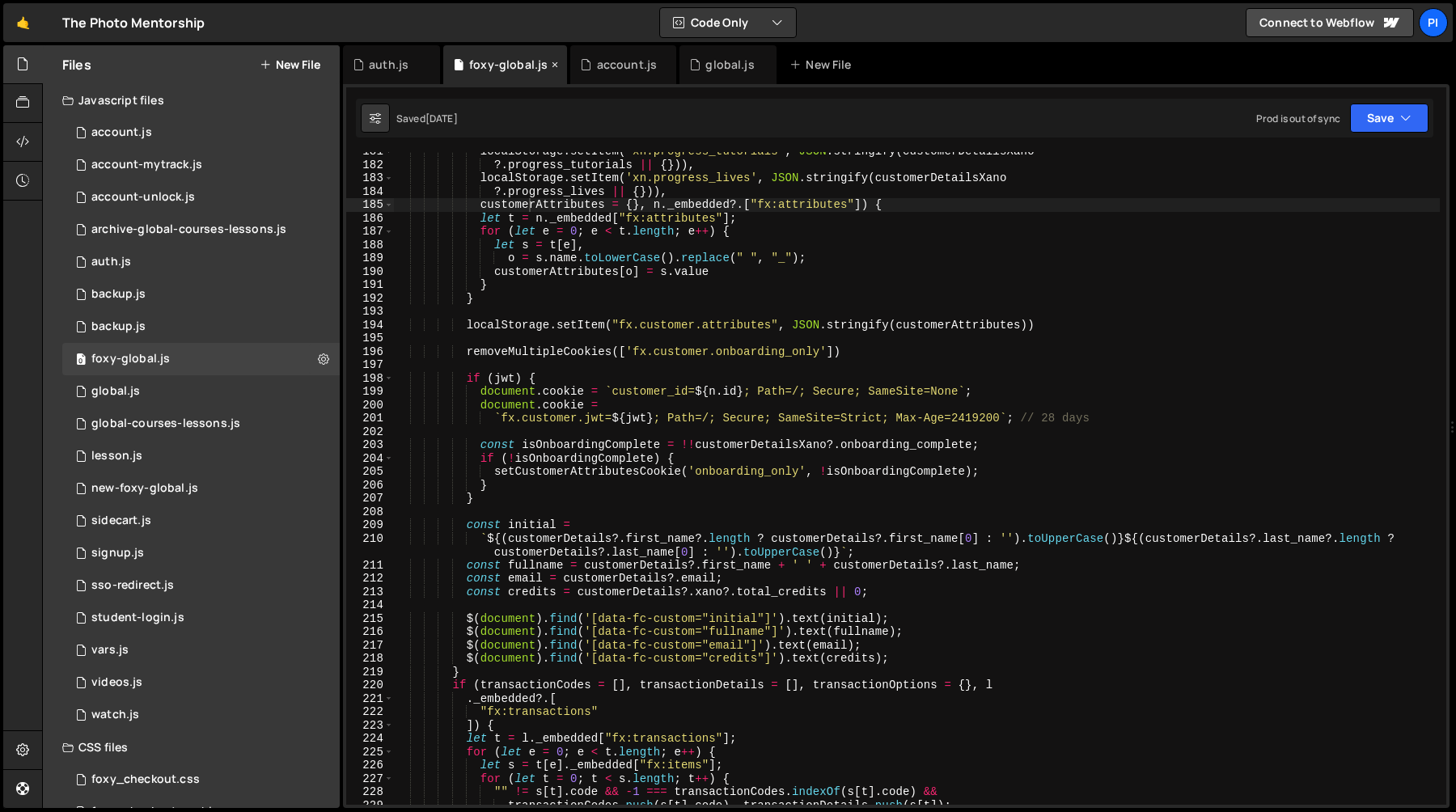
scroll to position [2490, 0]
type textarea "document.cookie ="
click at [624, 409] on div "localStorage . setItem ( 'xn.progress_tutorials' , JSON . stringify ( customerD…" at bounding box center [916, 484] width 1046 height 680
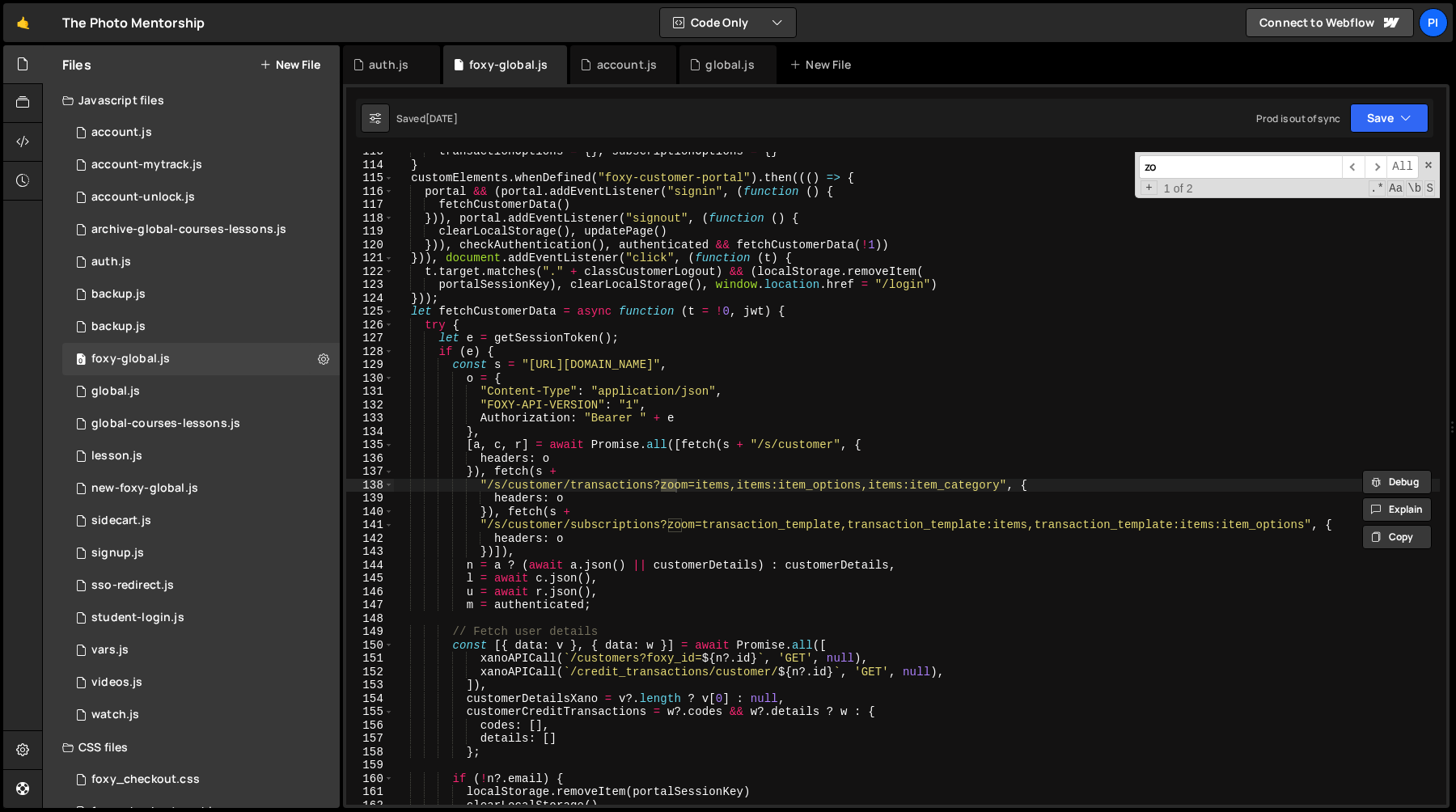
scroll to position [1582, 0]
type input "zoom"
click at [861, 487] on div "transactionOptions = { } , subscriptionOptions = { } } customElements . whenDef…" at bounding box center [916, 484] width 1046 height 680
click at [1000, 488] on div "transactionOptions = { } , subscriptionOptions = { } } customElements . whenDef…" at bounding box center [916, 484] width 1046 height 680
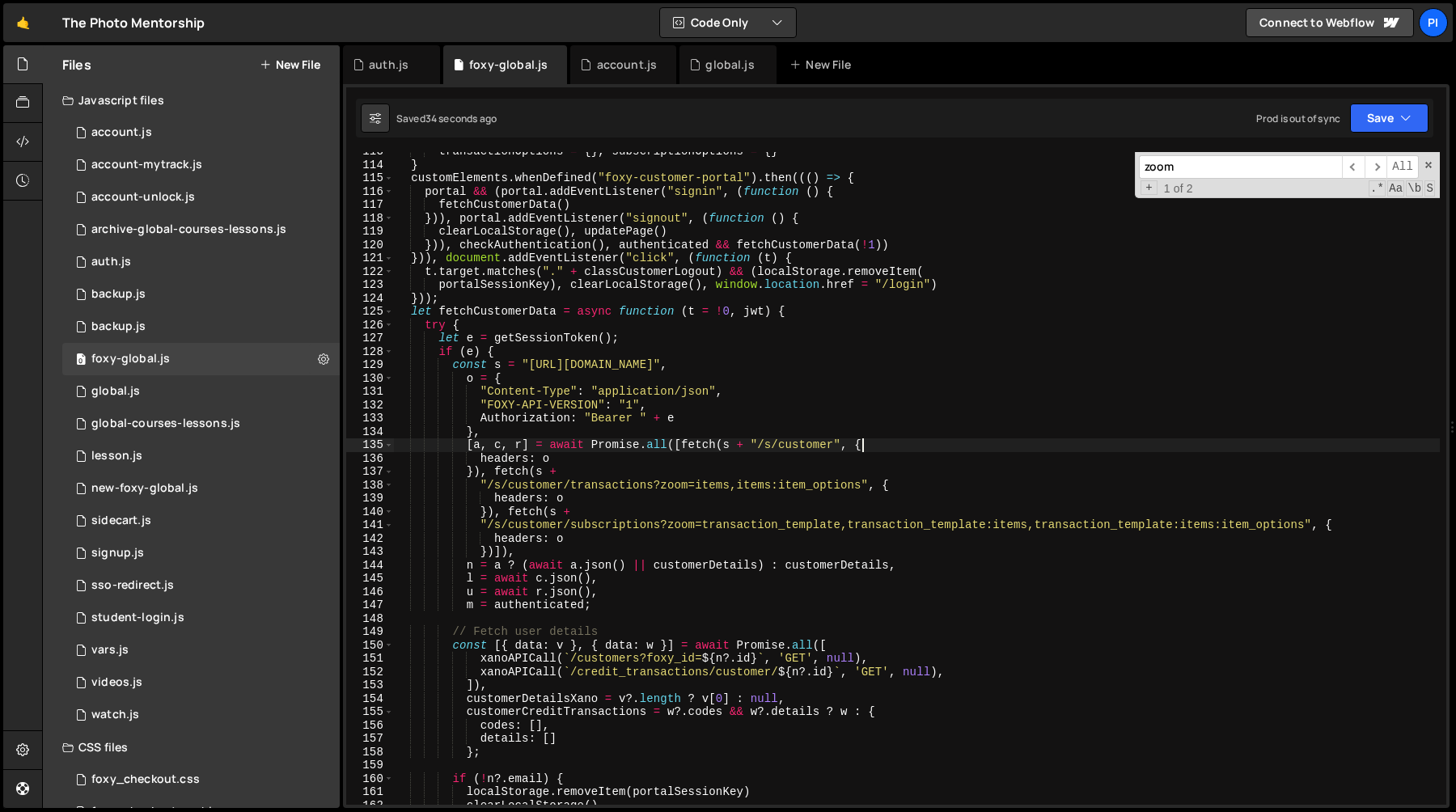
click at [860, 449] on div "transactionOptions = { } , subscriptionOptions = { } } customElements . whenDef…" at bounding box center [916, 484] width 1046 height 680
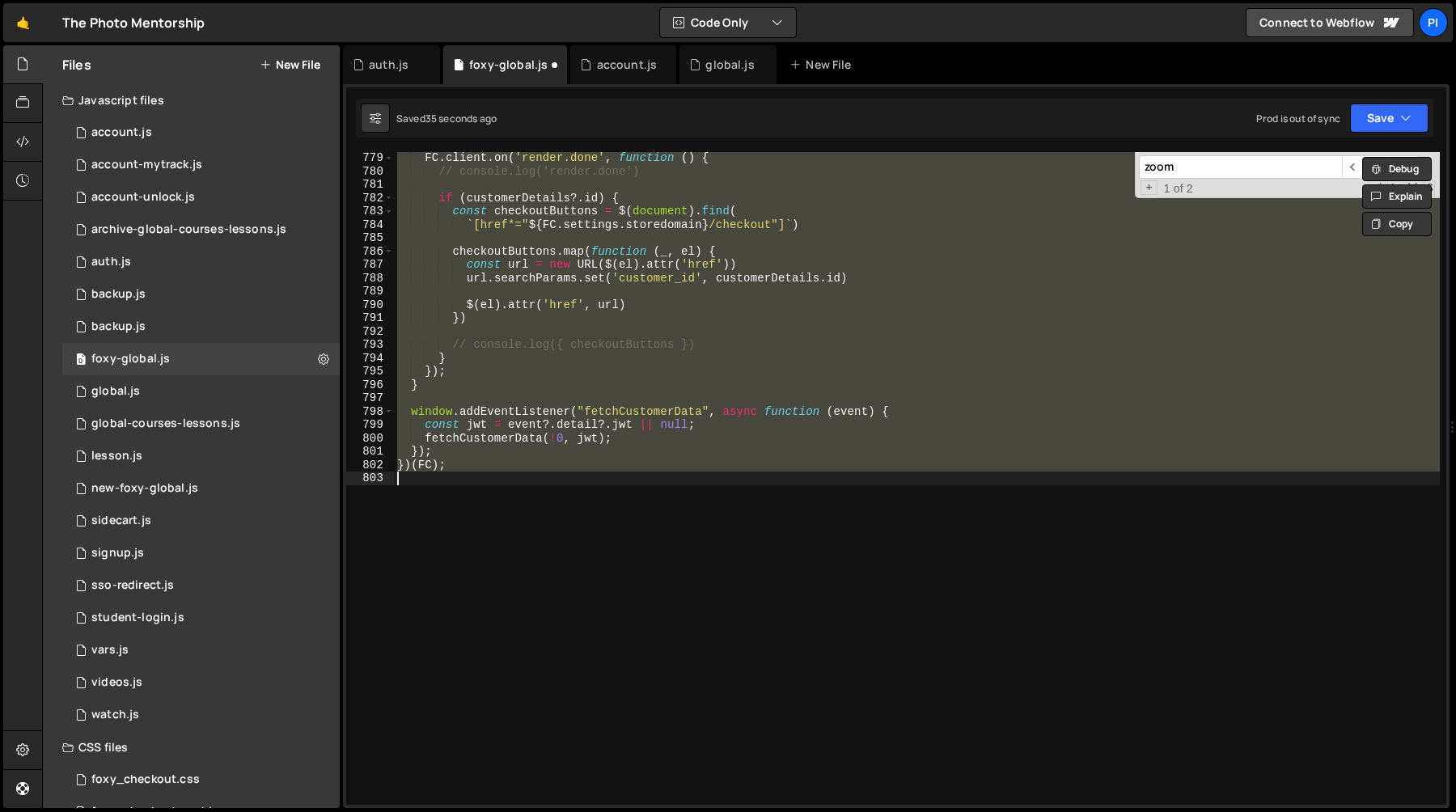
type textarea ""/s/customer/transactions?zoom=items,items:item_options,items:item_category", {"
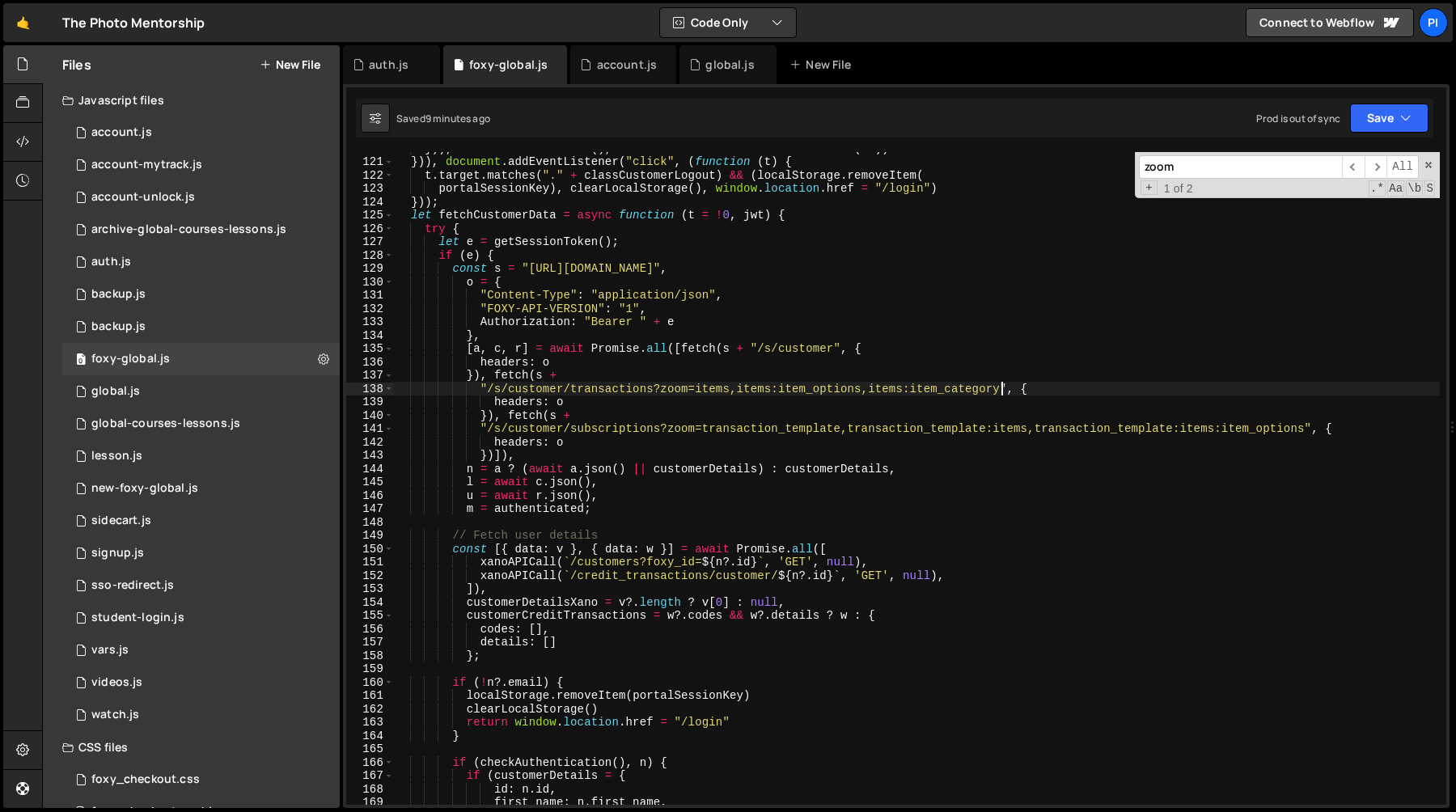
scroll to position [1788, 0]
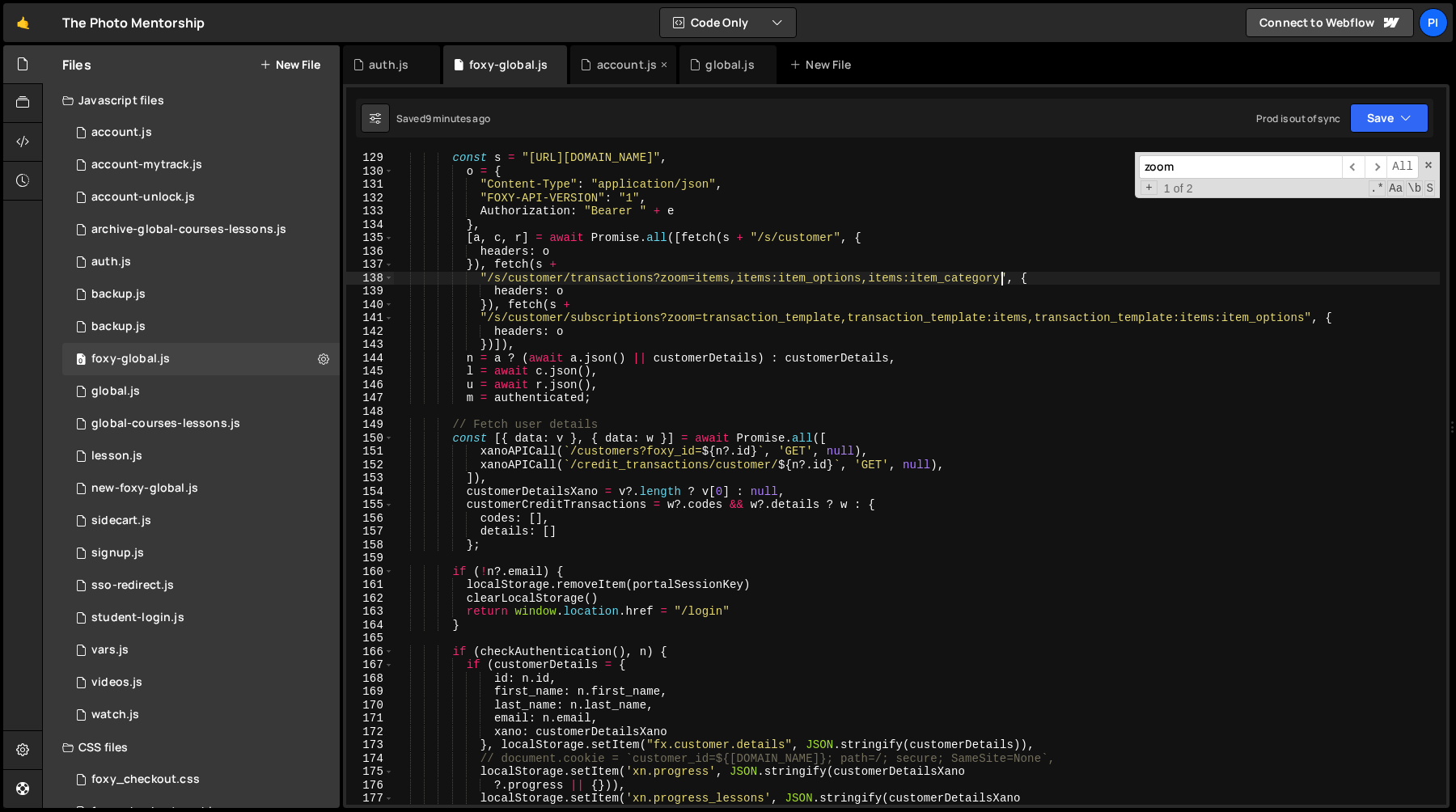
click at [615, 56] on div "account.js" at bounding box center [627, 64] width 61 height 16
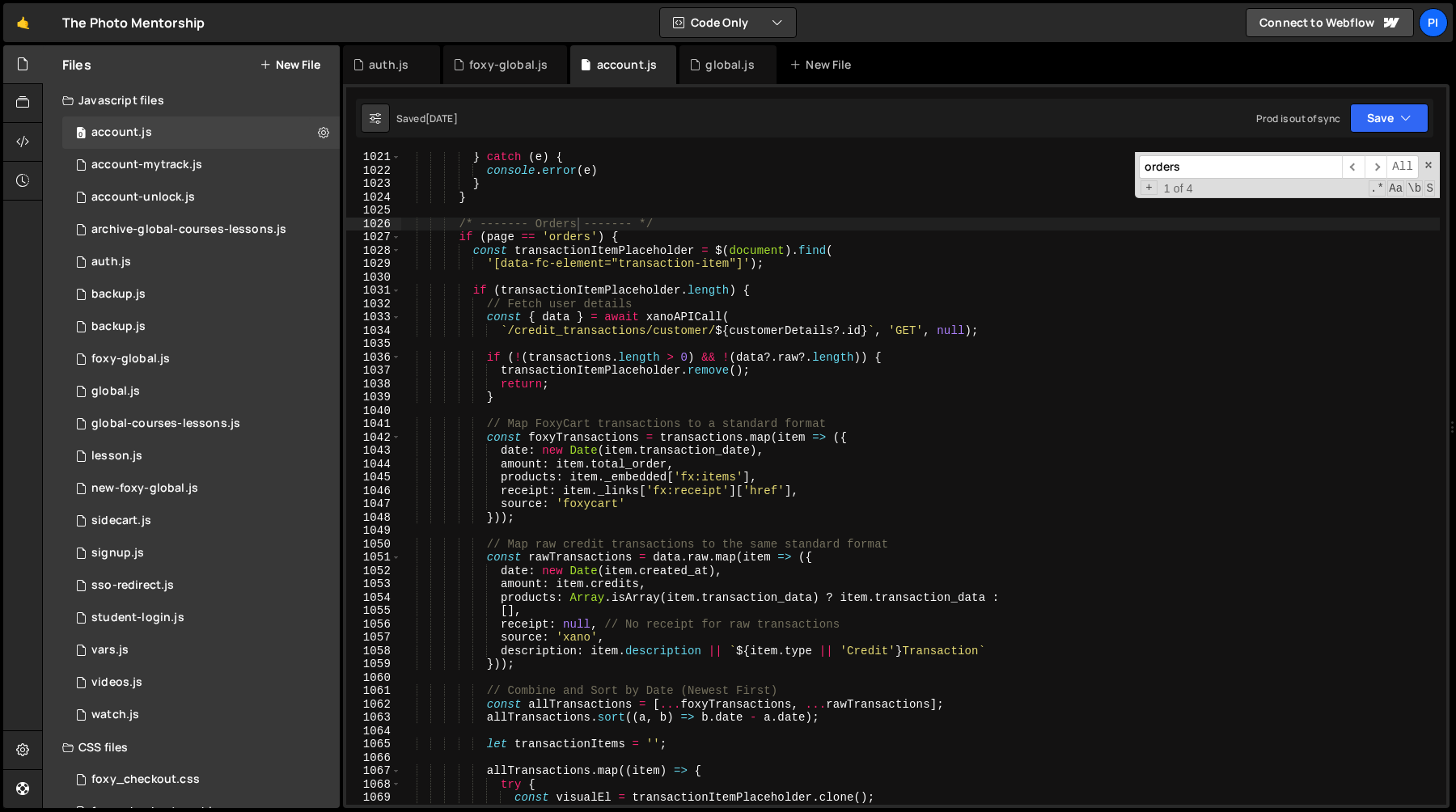
scroll to position [13699, 0]
click at [490, 434] on div "} catch ( e ) { console . error ( e ) } } /* ------- Orders ------- */ if ( pag…" at bounding box center [920, 487] width 1040 height 680
click at [517, 590] on div "} catch ( e ) { console . error ( e ) } } /* ------- Orders ------- */ if ( pag…" at bounding box center [920, 487] width 1040 height 680
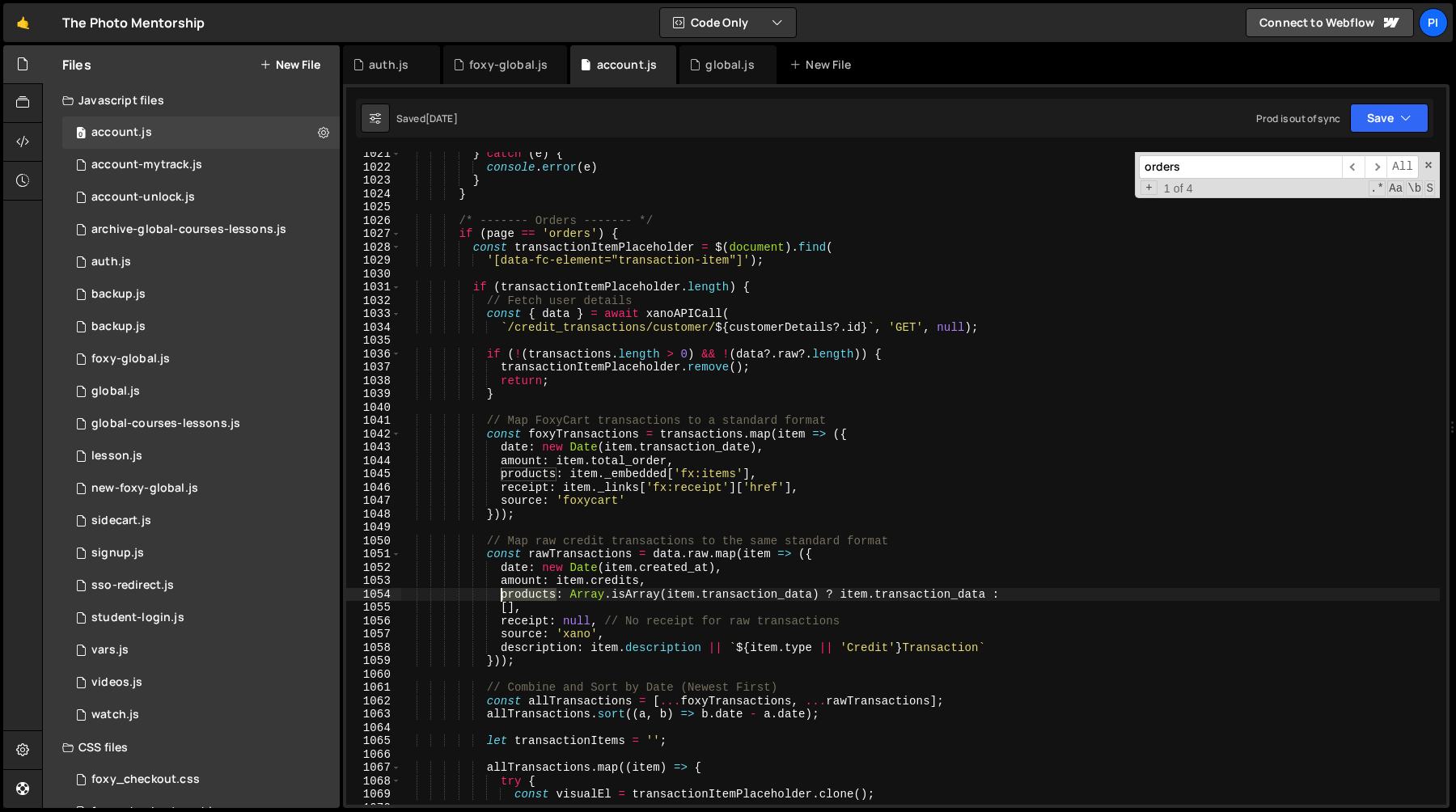
click at [517, 590] on div "} catch ( e ) { console . error ( e ) } } /* ------- Orders ------- */ if ( pag…" at bounding box center [920, 487] width 1040 height 680
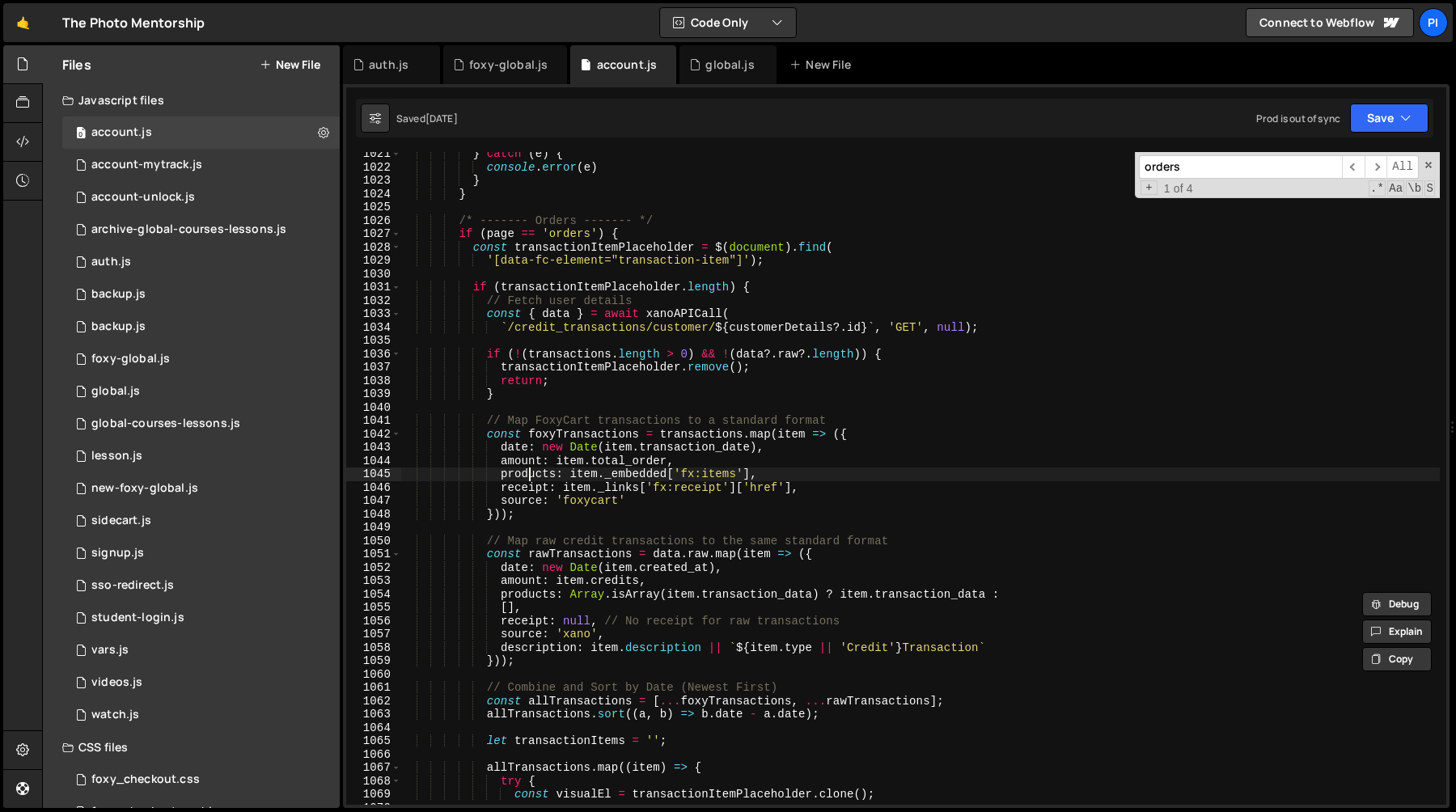
click at [532, 480] on div "} catch ( e ) { console . error ( e ) } } /* ------- Orders ------- */ if ( pag…" at bounding box center [920, 487] width 1040 height 680
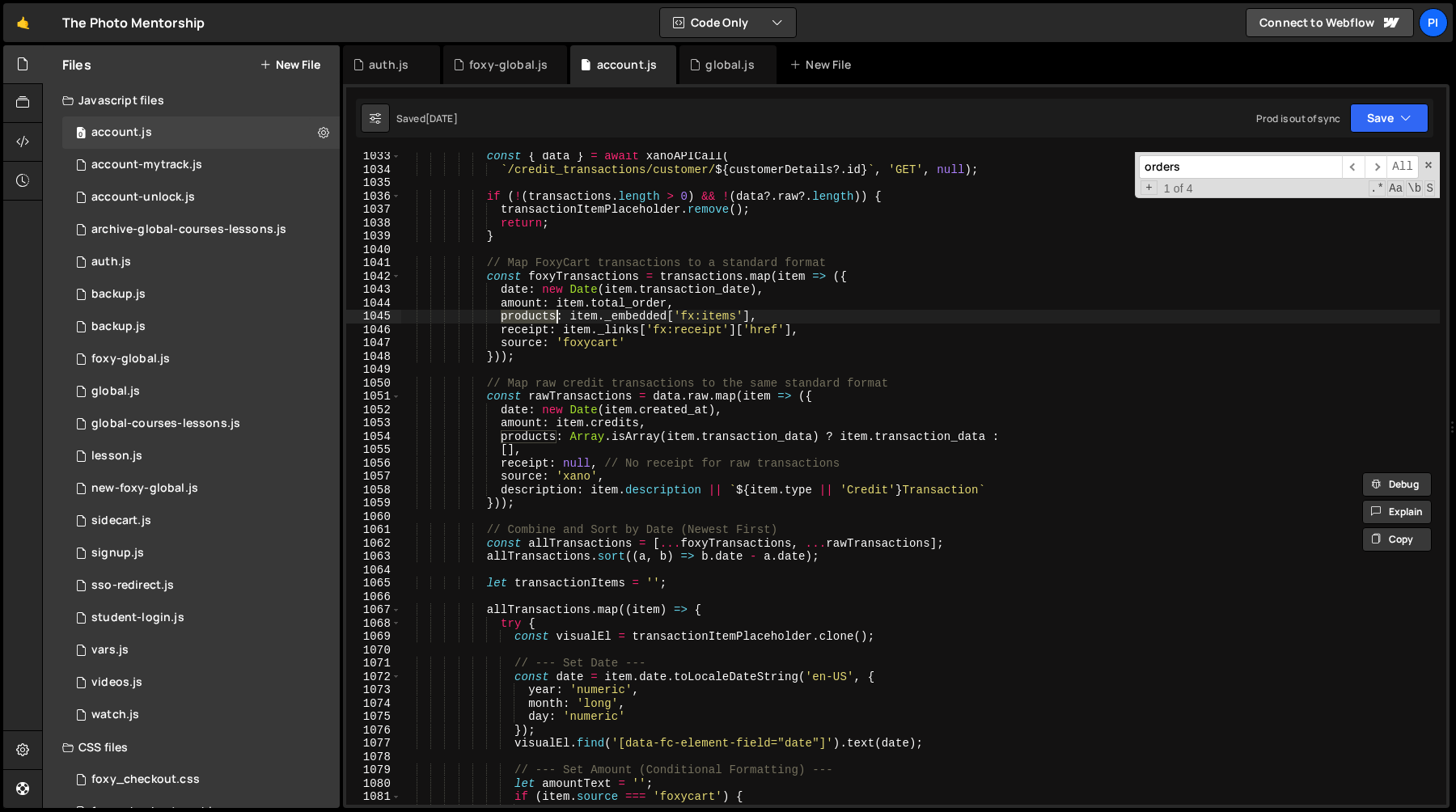
scroll to position [13909, 0]
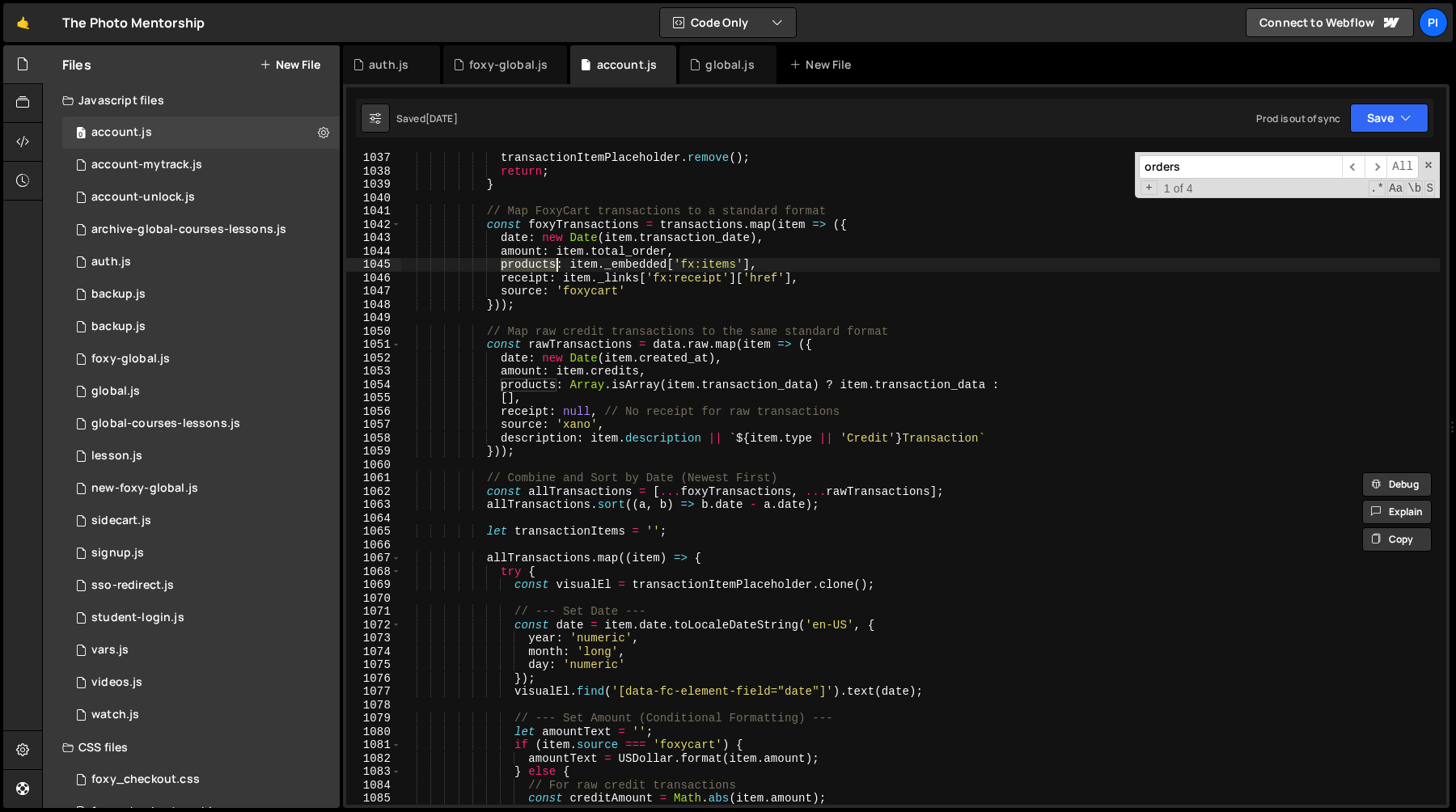
click at [535, 395] on div "transactionItemPlaceholder . remove ( ) ; return ; } // Map FoxyCart transactio…" at bounding box center [920, 490] width 1040 height 680
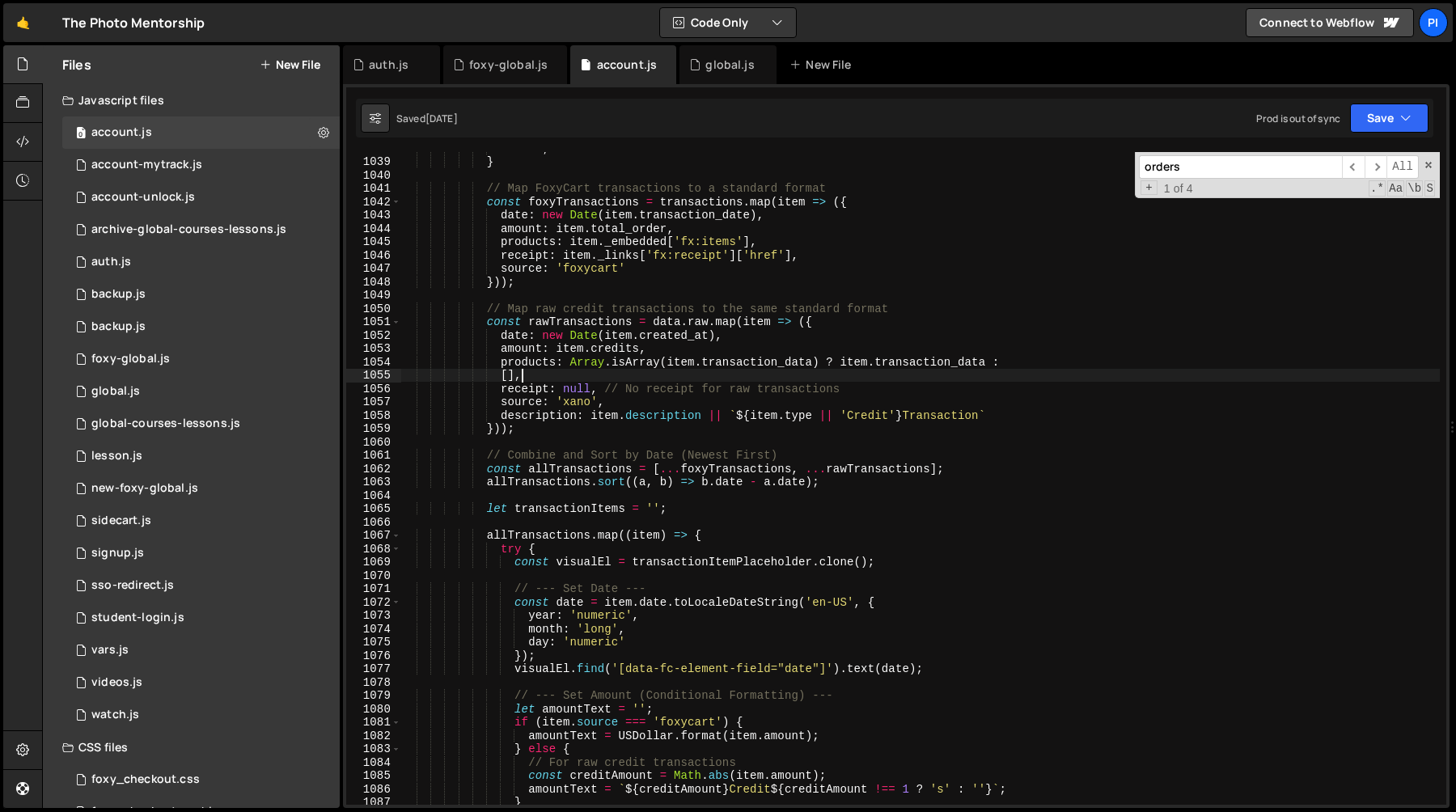
click at [647, 244] on div "return ; } // Map FoxyCart transactions to a standard format const foxyTransact…" at bounding box center [920, 481] width 1040 height 680
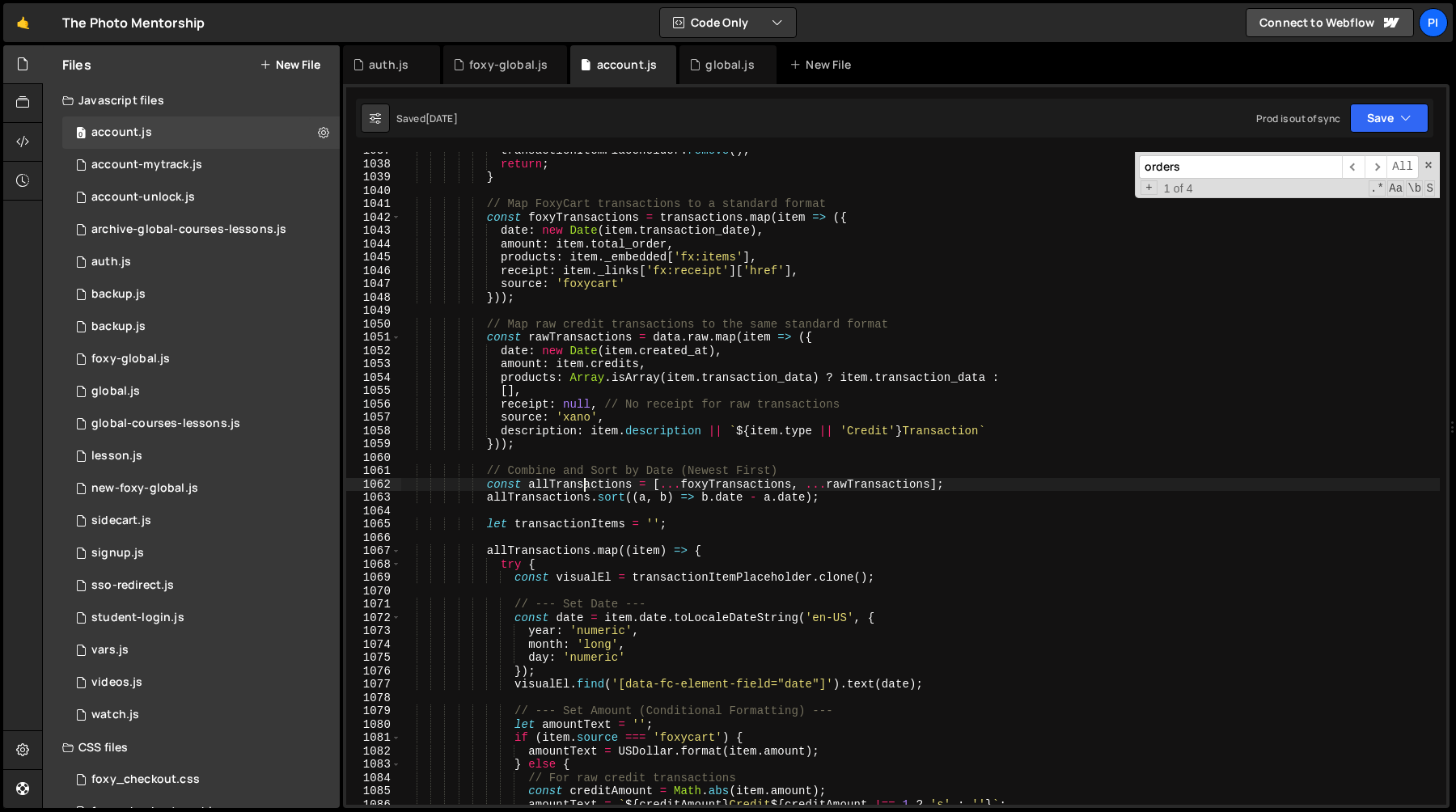
click at [586, 485] on div "transactionItemPlaceholder . remove ( ) ; return ; } // Map FoxyCart transactio…" at bounding box center [920, 483] width 1040 height 680
click at [539, 525] on div "transactionItemPlaceholder . remove ( ) ; return ; } // Map FoxyCart transactio…" at bounding box center [920, 483] width 1040 height 680
click at [537, 557] on div "transactionItemPlaceholder . remove ( ) ; return ; } // Map FoxyCart transactio…" at bounding box center [920, 483] width 1040 height 680
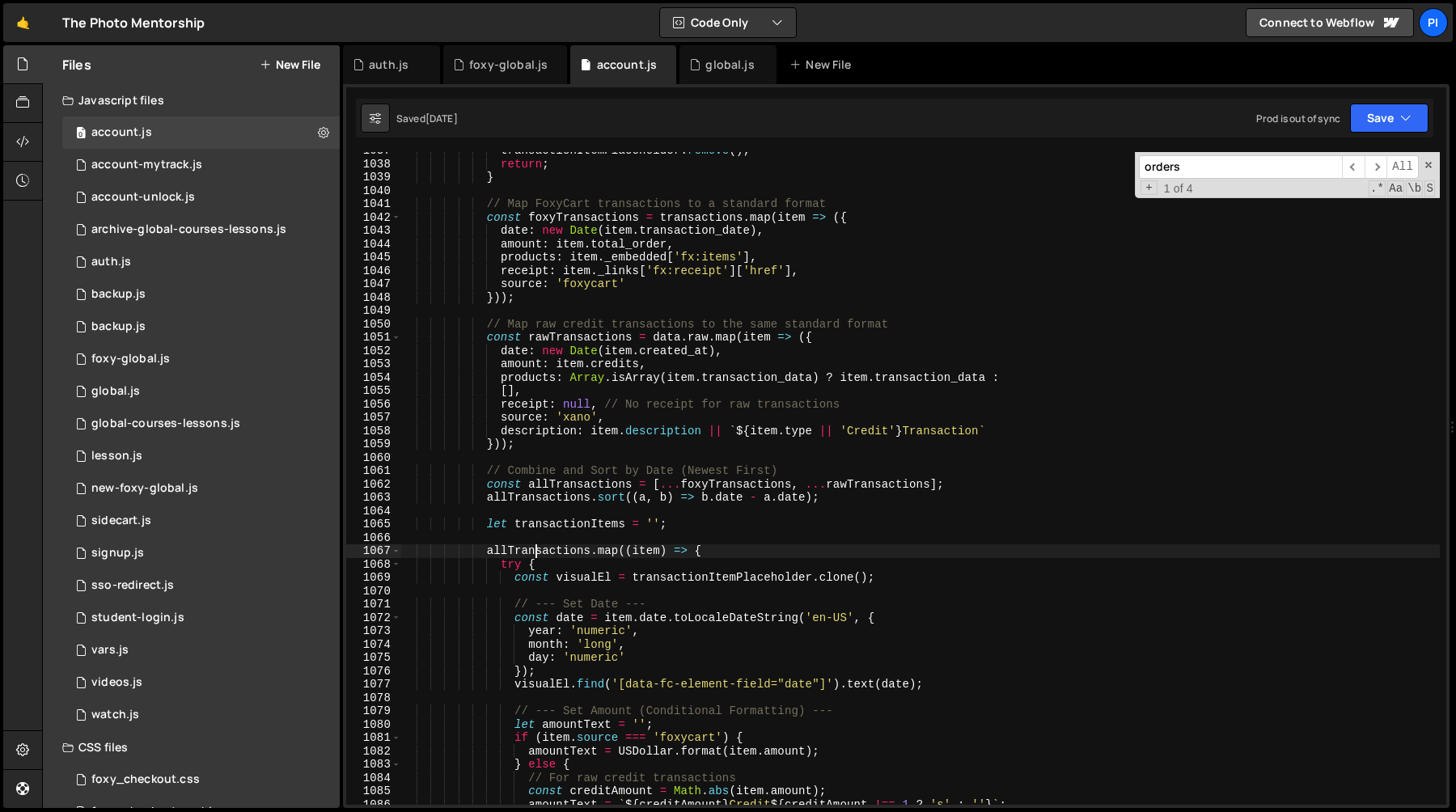
click at [537, 557] on div "transactionItemPlaceholder . remove ( ) ; return ; } // Map FoxyCart transactio…" at bounding box center [920, 483] width 1040 height 680
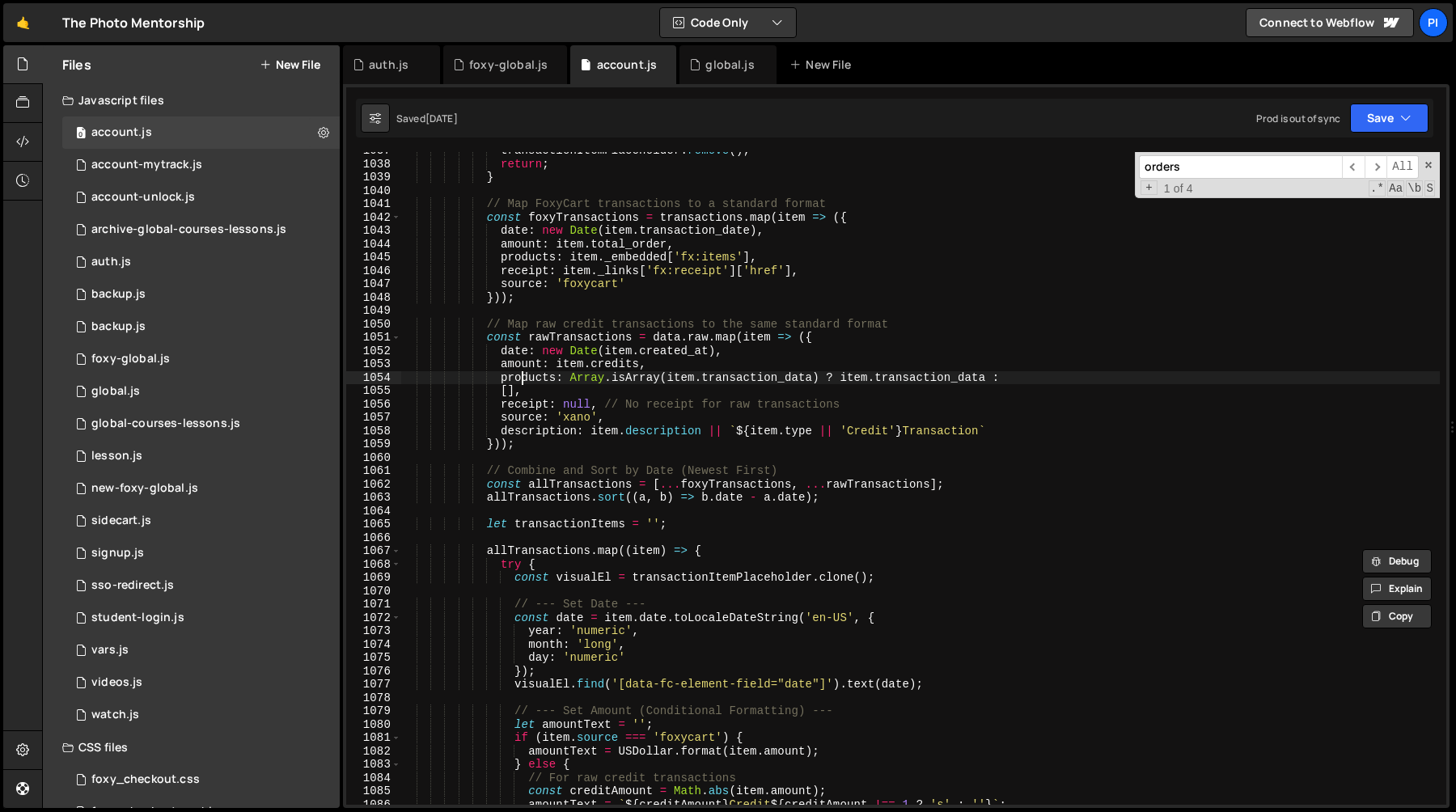
click at [519, 379] on div "transactionItemPlaceholder . remove ( ) ; return ; } // Map FoxyCart transactio…" at bounding box center [920, 483] width 1040 height 680
type textarea "products: Array.isArray(item.transaction_data) ? item.transaction_data :"
click at [519, 379] on div "transactionItemPlaceholder . remove ( ) ; return ; } // Map FoxyCart transactio…" at bounding box center [920, 483] width 1040 height 680
click at [553, 454] on div "transactionItemPlaceholder . remove ( ) ; return ; } // Map FoxyCart transactio…" at bounding box center [920, 483] width 1040 height 680
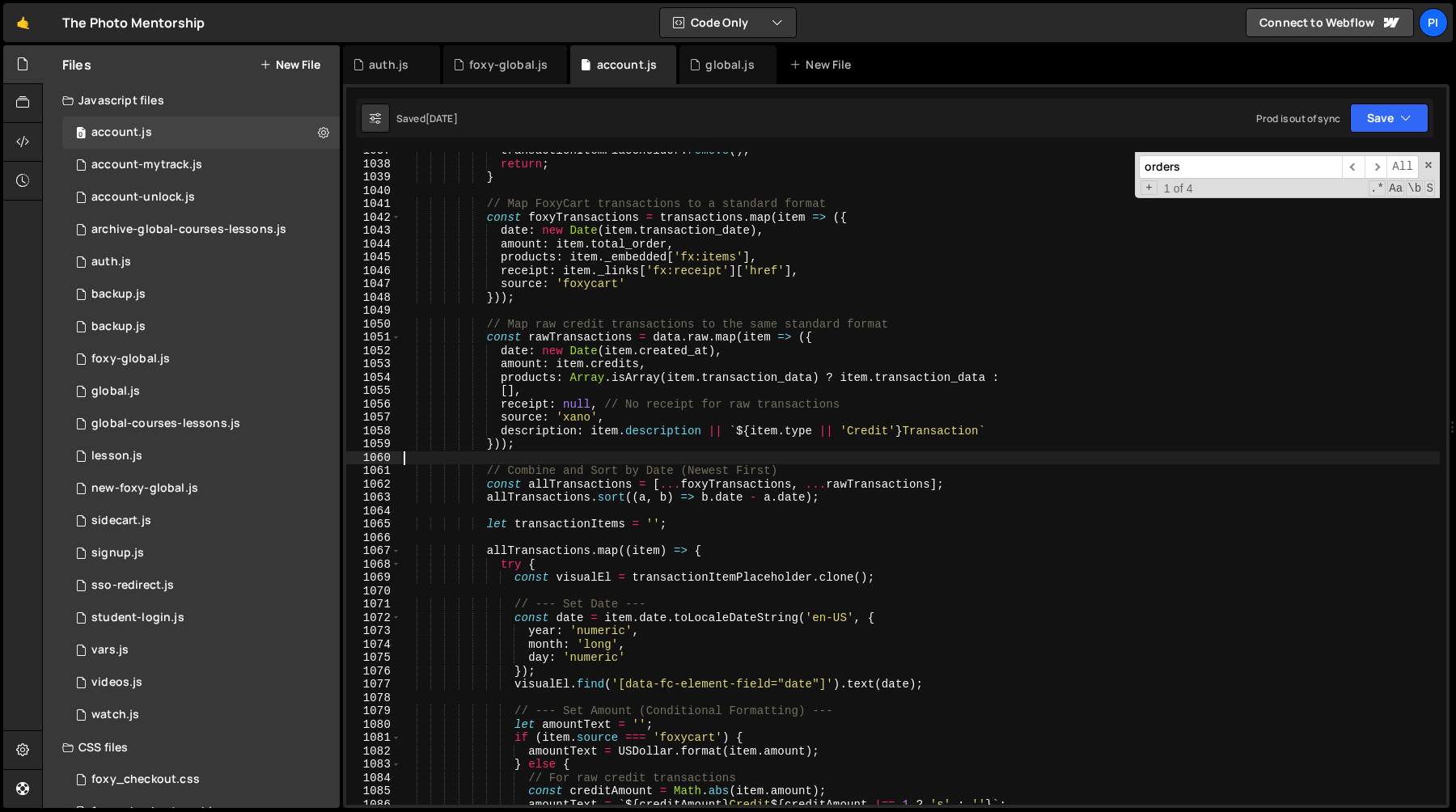
click at [567, 510] on div "transactionItemPlaceholder . remove ( ) ; return ; } // Map FoxyCart transactio…" at bounding box center [920, 483] width 1040 height 680
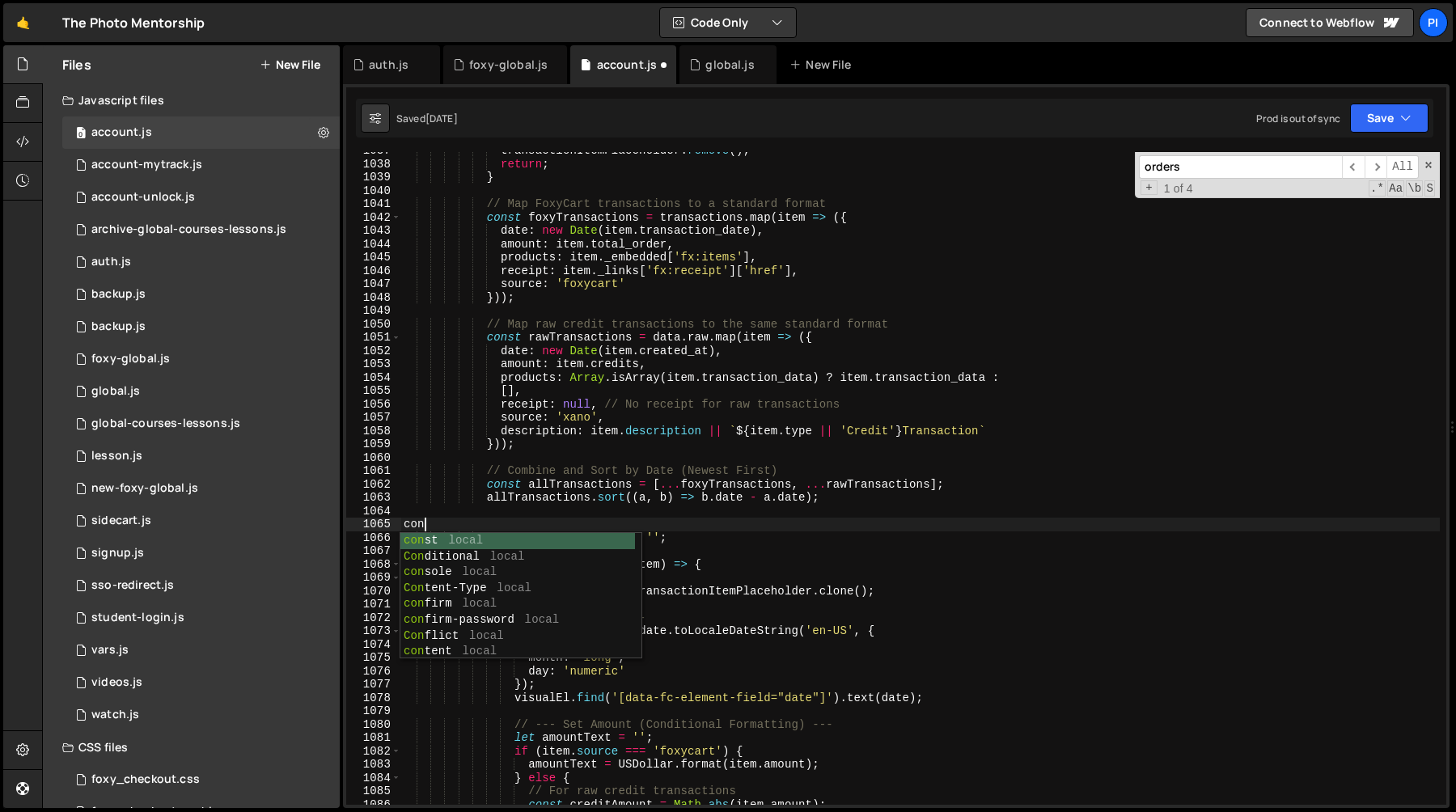
scroll to position [0, 0]
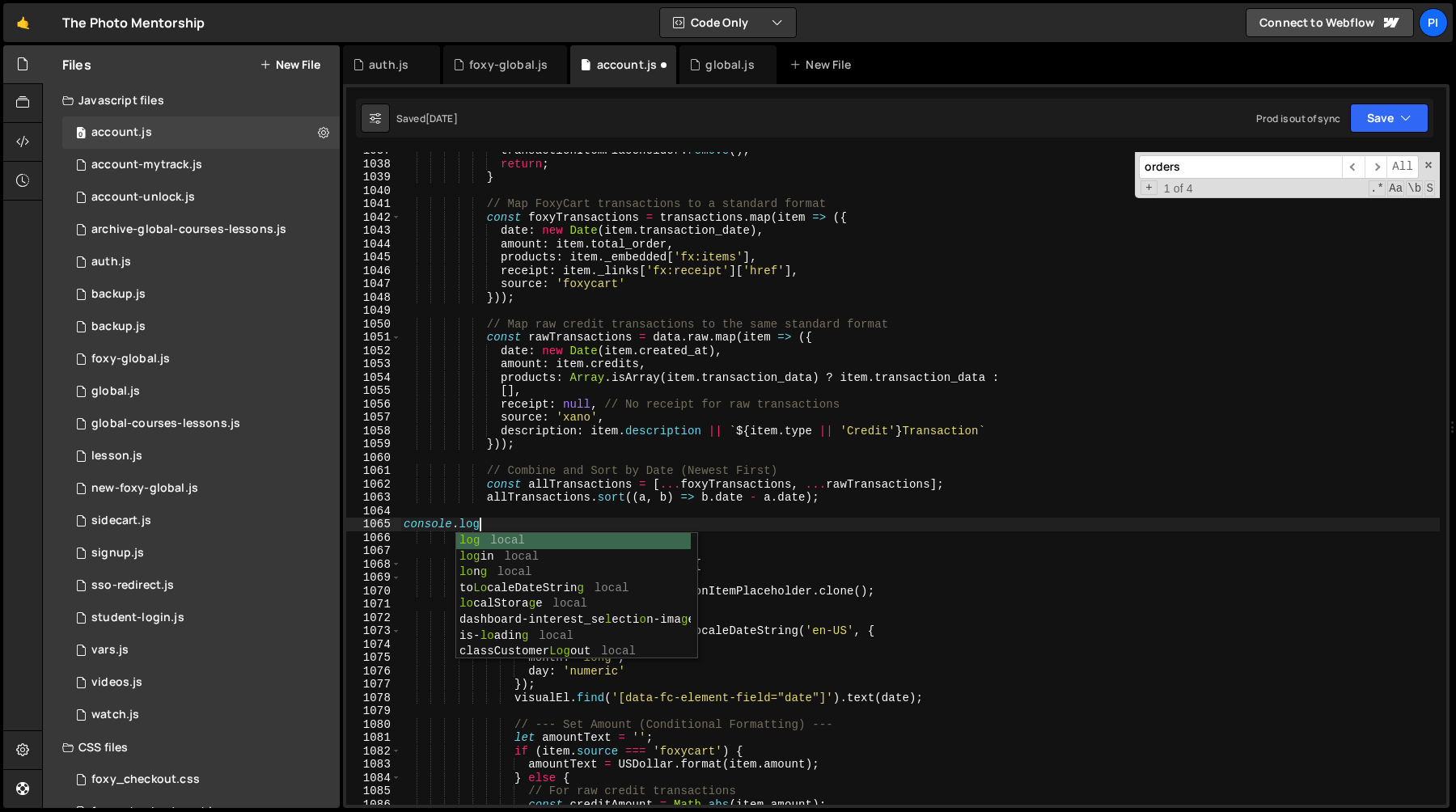
type textarea "console.log("
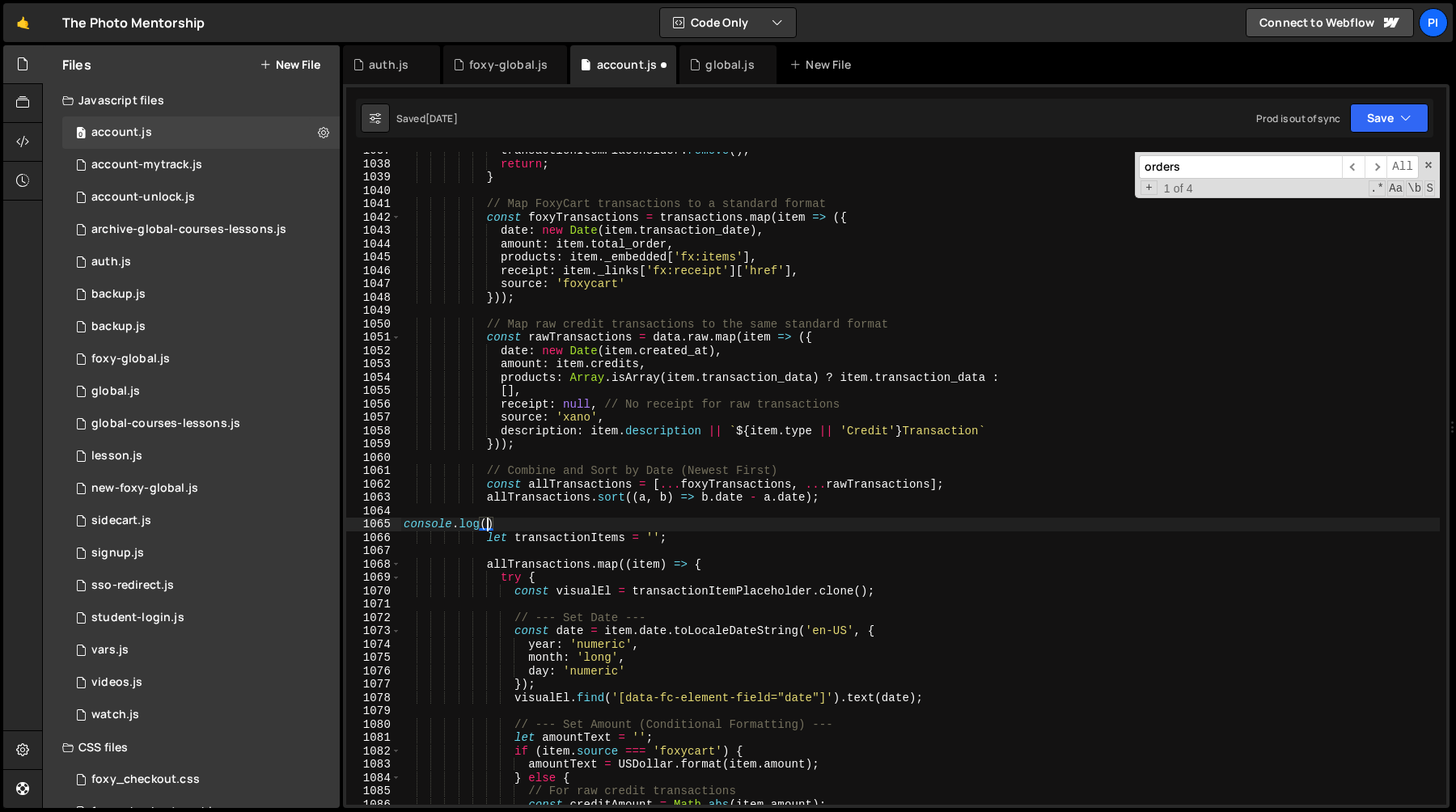
click at [567, 510] on div "transactionItemPlaceholder . remove ( ) ; return ; } // Map FoxyCart transactio…" at bounding box center [920, 483] width 1040 height 680
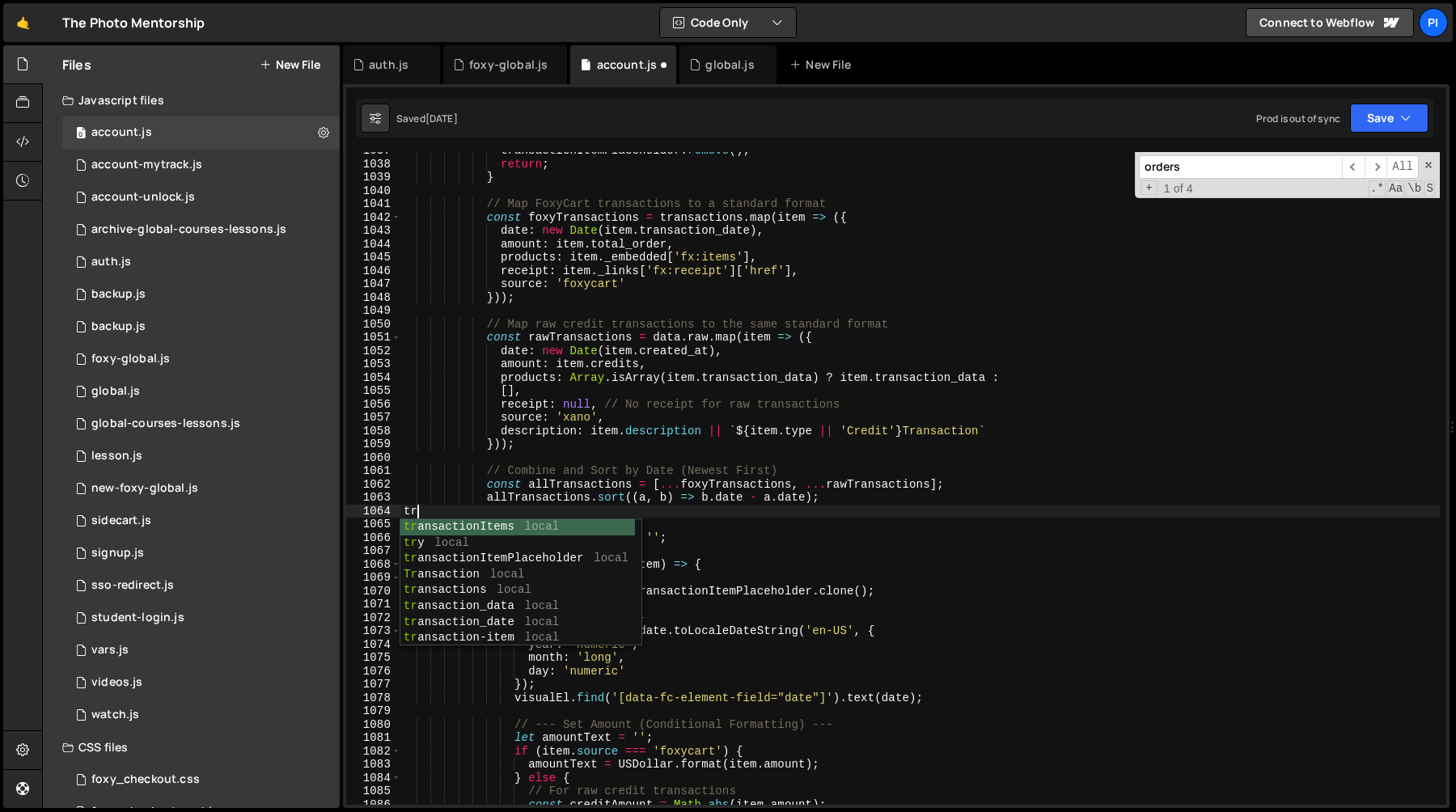
type textarea "tra"
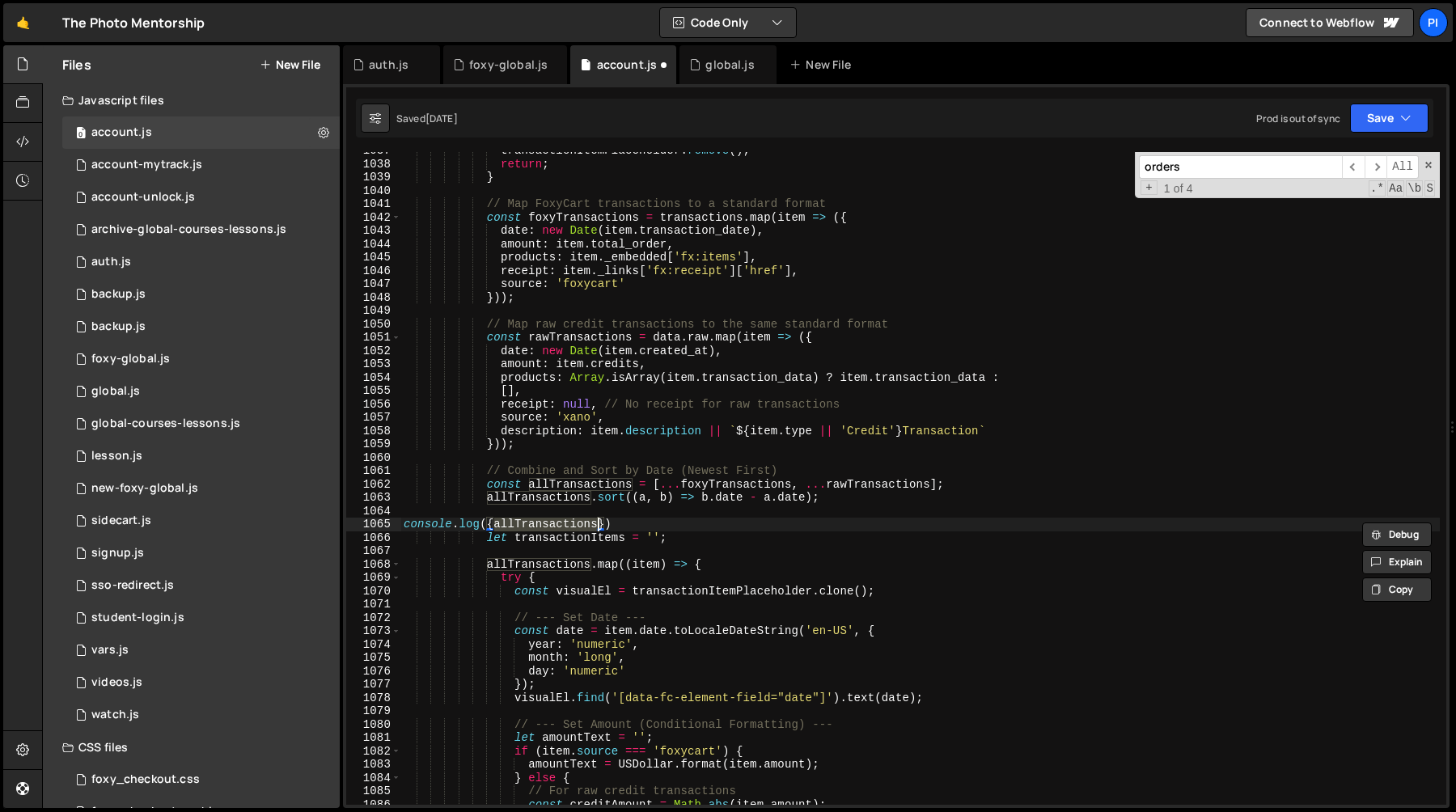
scroll to position [0, 5]
type textarea "console.log({ allTransactions })"
click at [753, 517] on div "transactionItemPlaceholder . remove ( ) ; return ; } // Map FoxyCart transactio…" at bounding box center [920, 483] width 1040 height 680
click at [752, 526] on div "transactionItemPlaceholder . remove ( ) ; return ; } // Map FoxyCart transactio…" at bounding box center [920, 483] width 1040 height 680
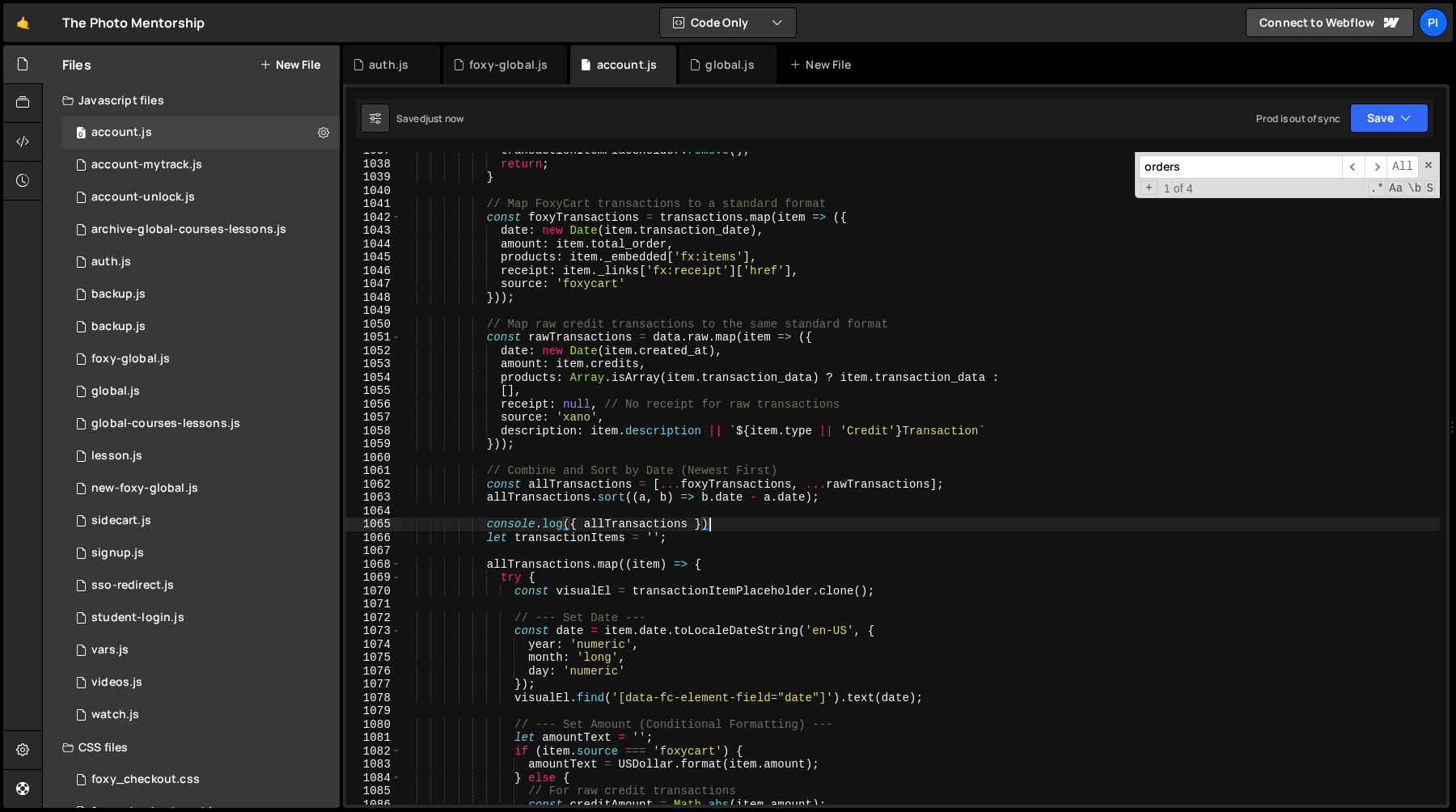
type textarea "console.log({ allTransactions });"
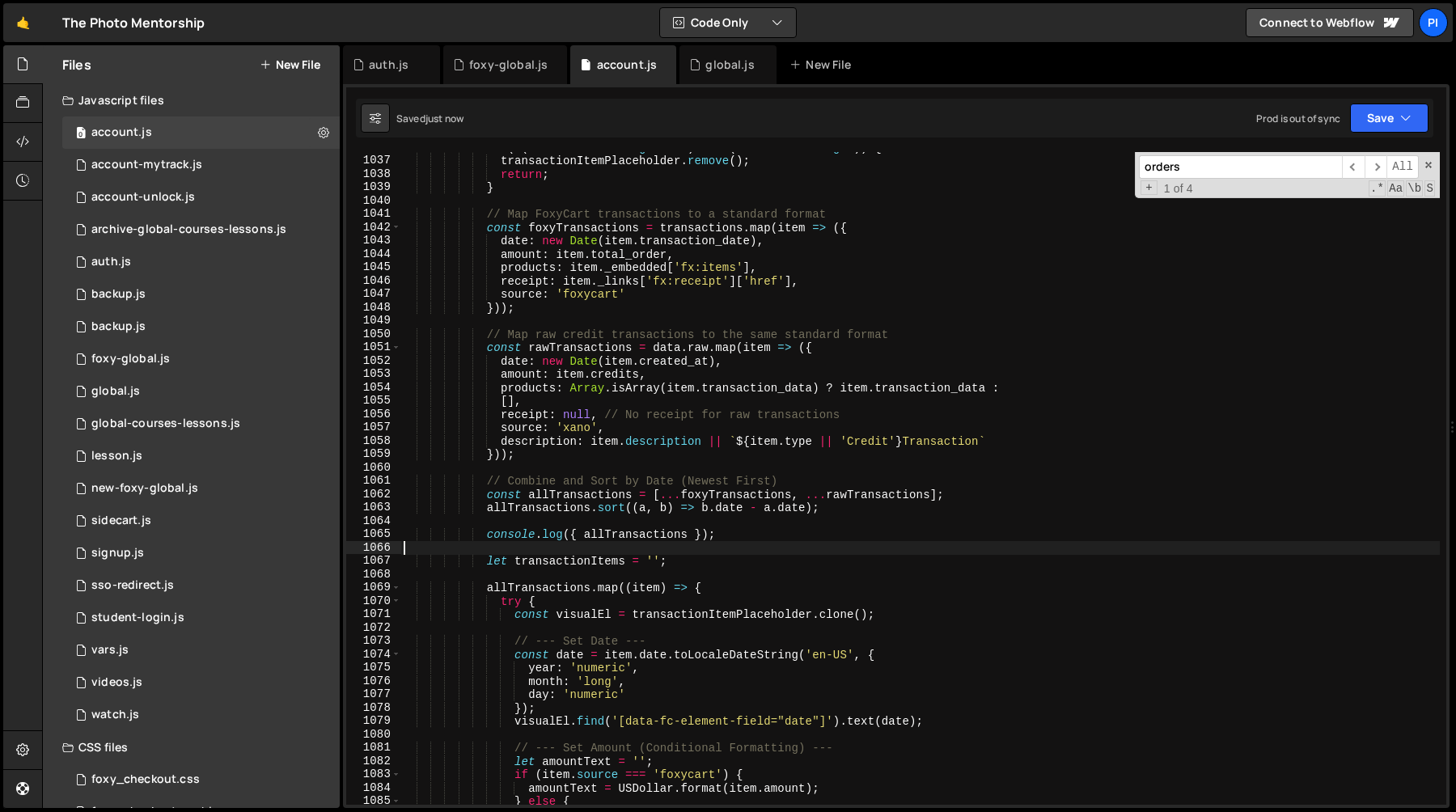
scroll to position [13902, 0]
click at [692, 538] on div "if ( ! ( transactions . length > 0 ) && ! ( data ?. raw ?. length )) { transact…" at bounding box center [920, 483] width 1040 height 680
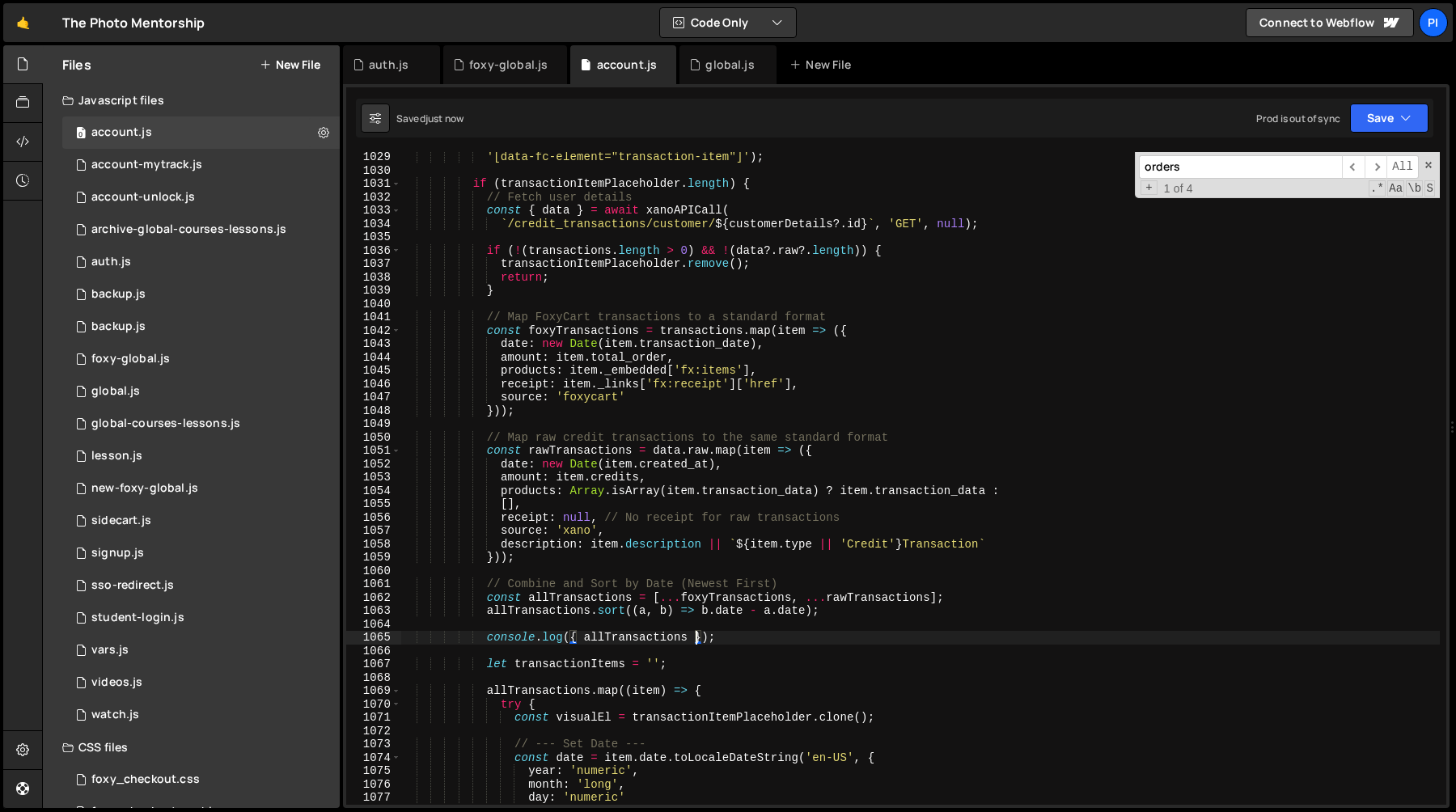
scroll to position [13760, 0]
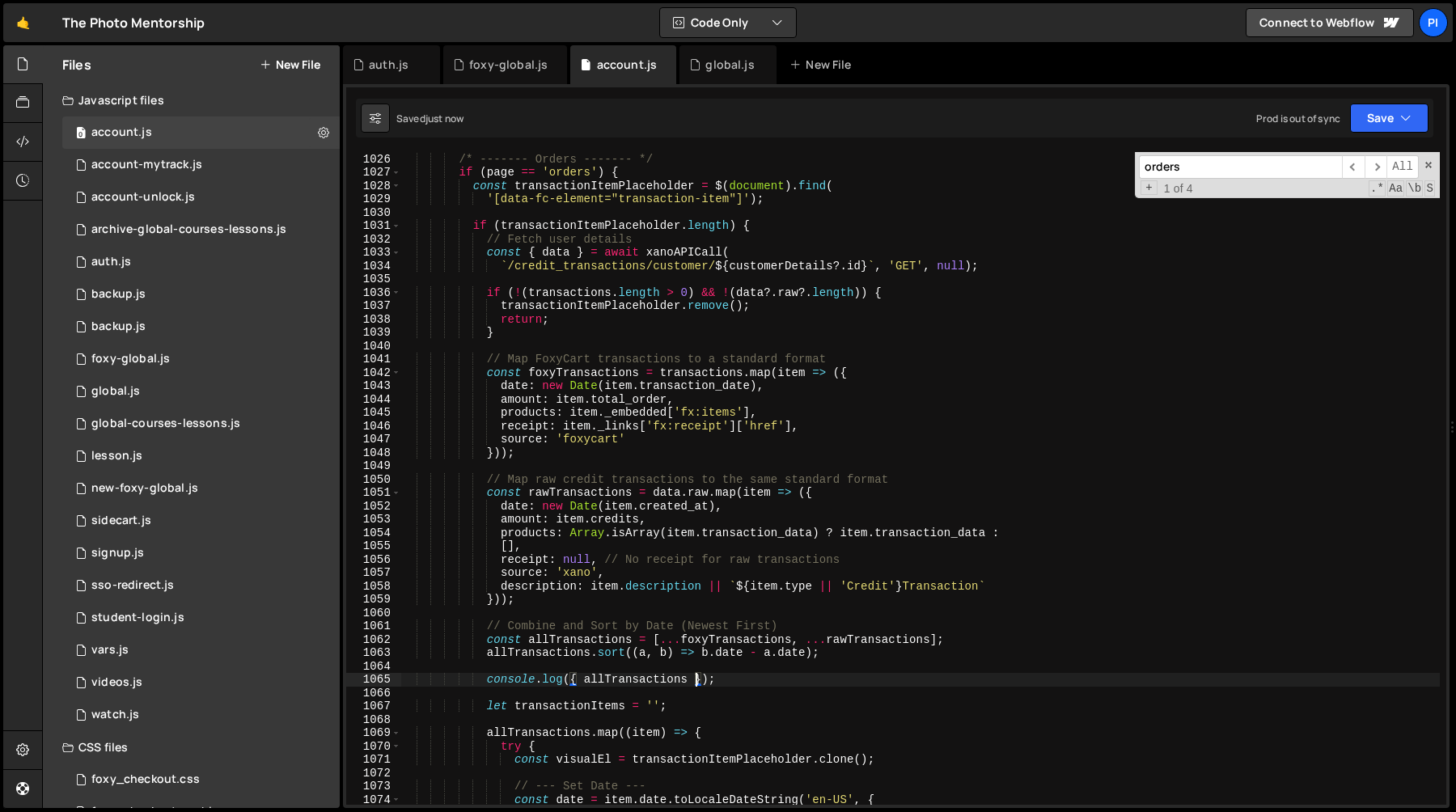
click at [490, 356] on div "/* ------- Orders ------- */ if ( page == 'orders' ) { const transactionItemPla…" at bounding box center [920, 479] width 1040 height 680
click at [711, 374] on div "/* ------- Orders ------- */ if ( page == 'orders' ) { const transactionItemPla…" at bounding box center [920, 479] width 1040 height 680
click at [583, 290] on div "/* ------- Orders ------- */ if ( page == 'orders' ) { const transactionItemPla…" at bounding box center [920, 479] width 1040 height 680
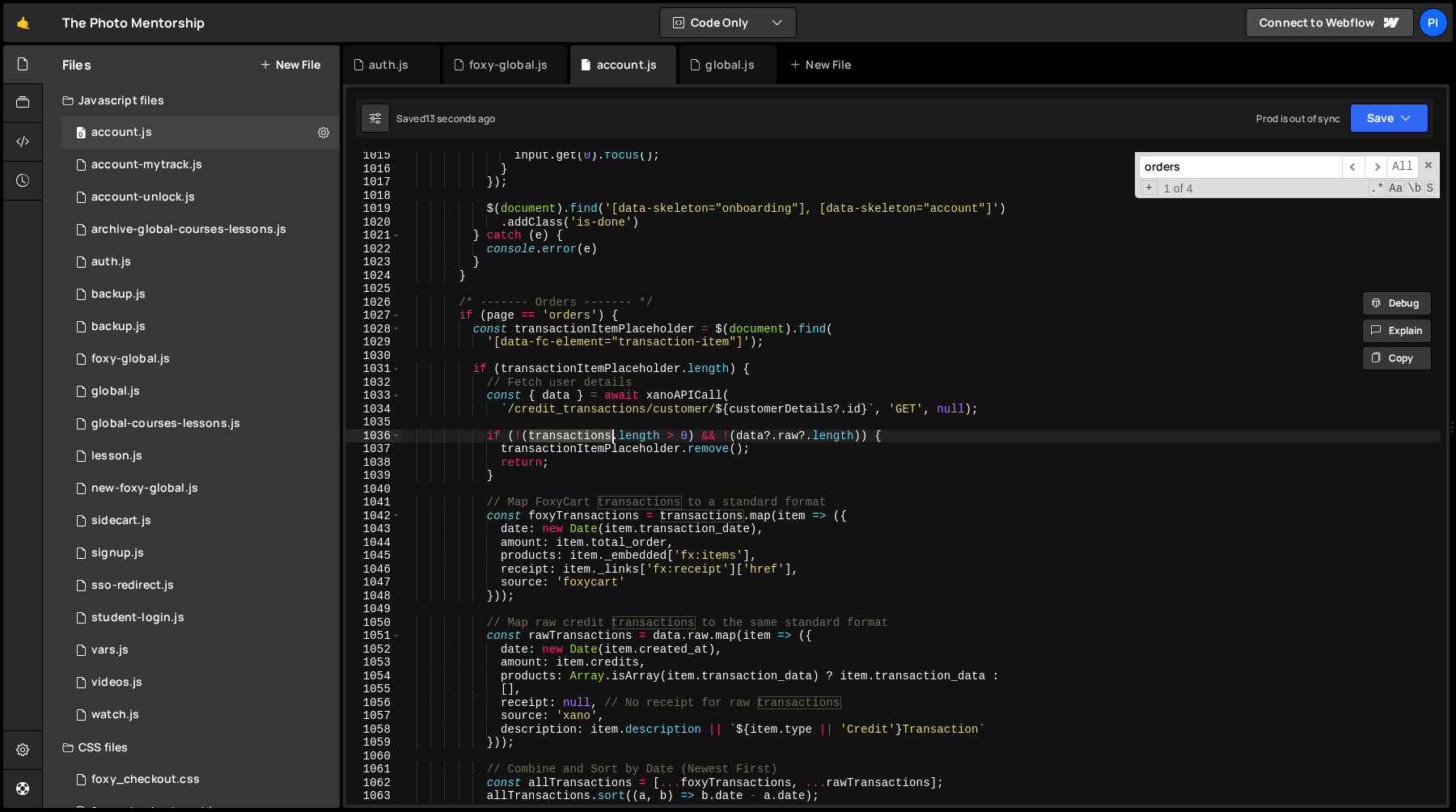
scroll to position [13617, 0]
click at [677, 515] on div "input . get ( 0 ) . focus ( ) ; } }) ; $ ( document ) . find ( '[data-skeleton=…" at bounding box center [920, 489] width 1040 height 680
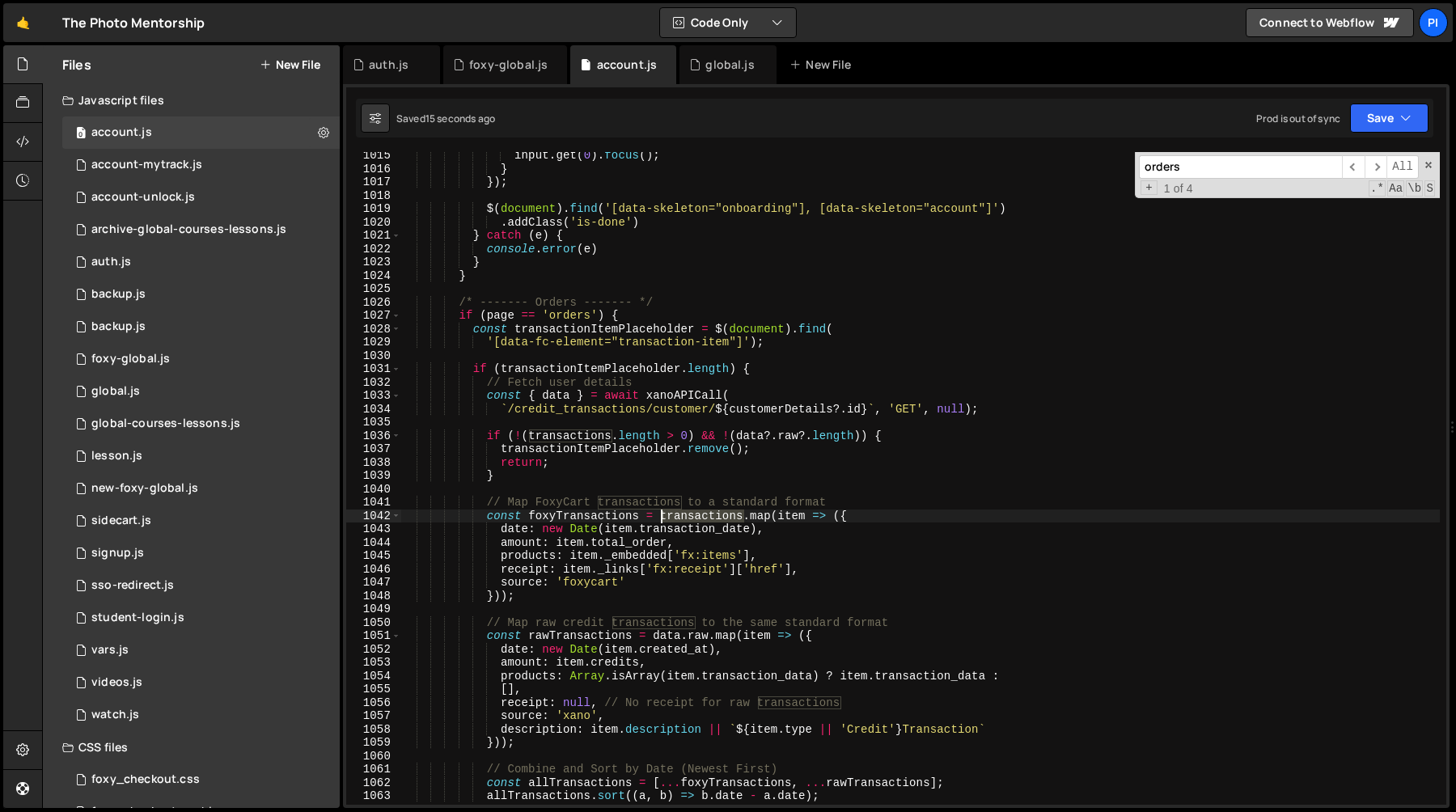
click at [677, 515] on div "input . get ( 0 ) . focus ( ) ; } }) ; $ ( document ) . find ( '[data-skeleton=…" at bounding box center [920, 489] width 1040 height 680
click at [562, 432] on div "input . get ( 0 ) . focus ( ) ; } }) ; $ ( document ) . find ( '[data-skeleton=…" at bounding box center [920, 489] width 1040 height 680
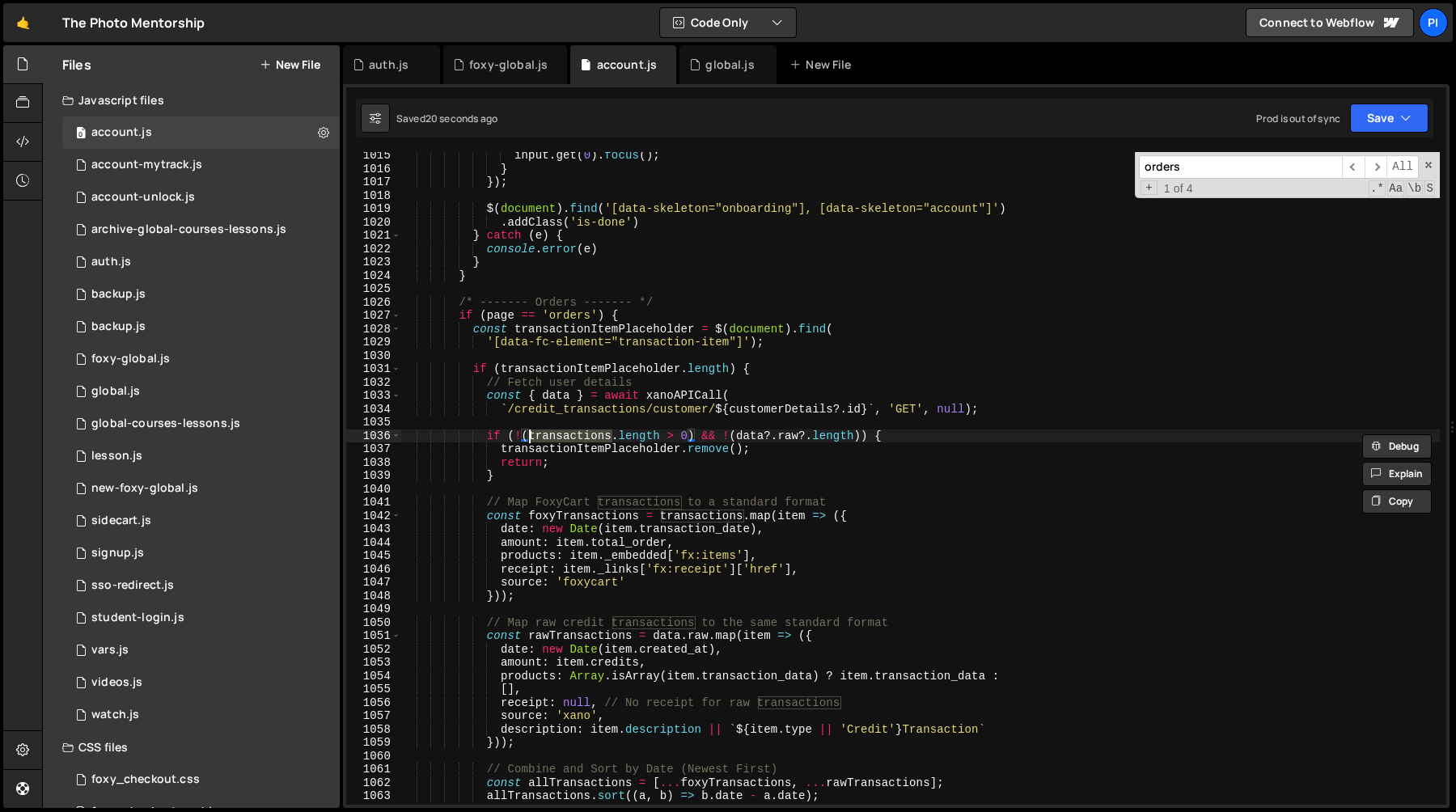
click at [700, 510] on div "input . get ( 0 ) . focus ( ) ; } }) ; $ ( document ) . find ( '[data-skeleton=…" at bounding box center [920, 489] width 1040 height 680
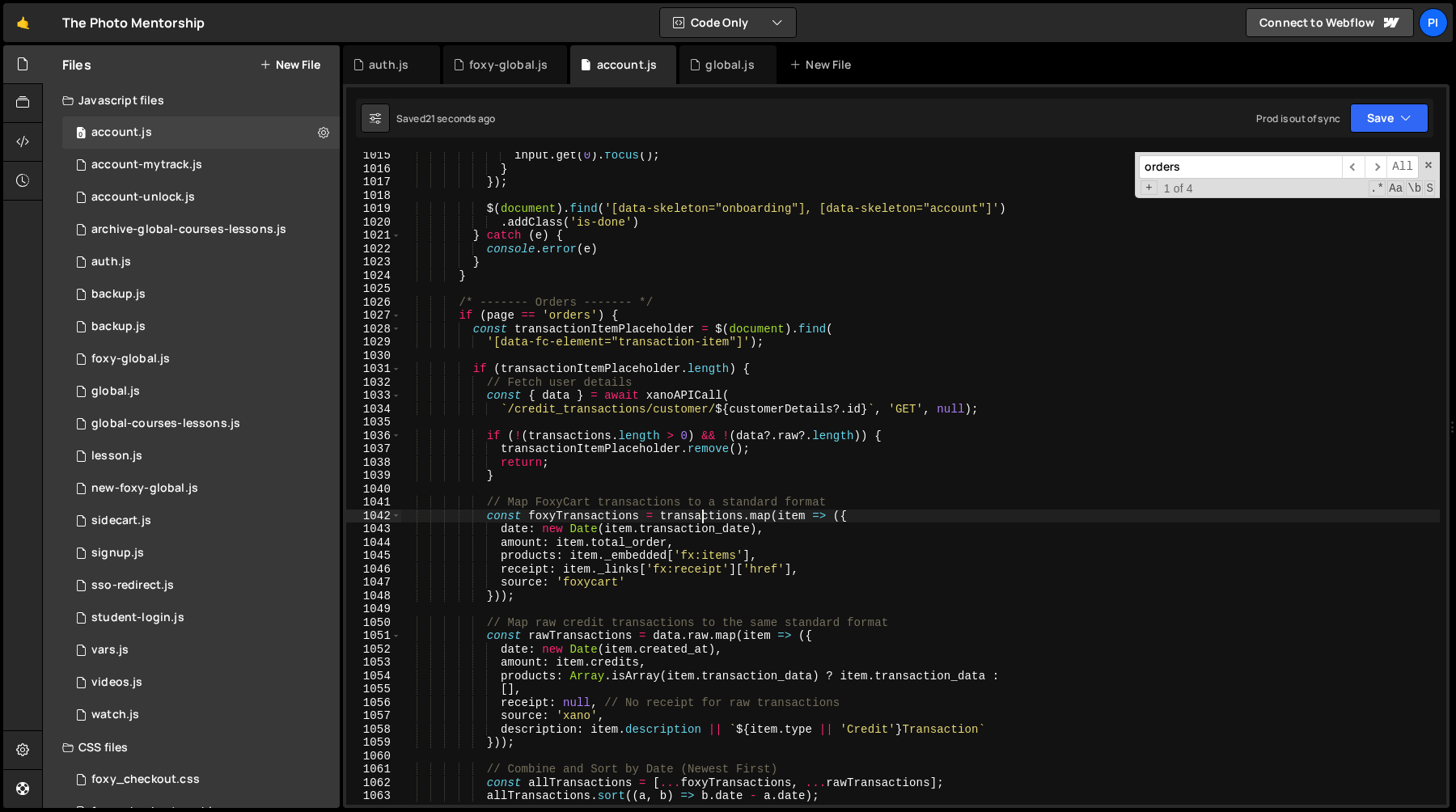
click at [700, 510] on div "input . get ( 0 ) . focus ( ) ; } }) ; $ ( document ) . find ( '[data-skeleton=…" at bounding box center [920, 489] width 1040 height 680
click at [592, 438] on div "input . get ( 0 ) . focus ( ) ; } }) ; $ ( document ) . find ( '[data-skeleton=…" at bounding box center [920, 489] width 1040 height 680
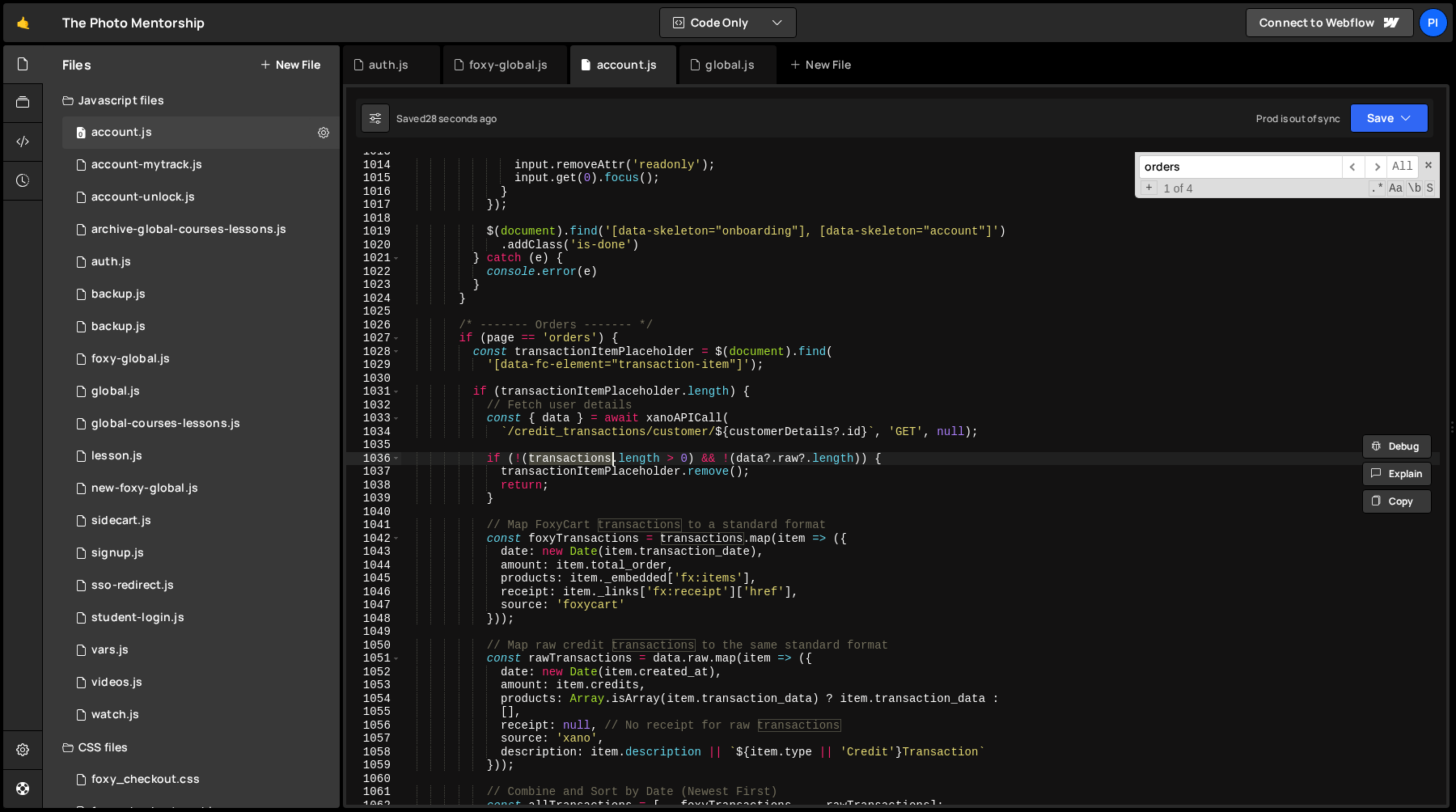
scroll to position [13597, 0]
type textarea "if (!(transactions.length > 0) && !(data?.raw?.length)) {"
click at [570, 458] on div "input . removeAttr ( 'readonly' ) ; input . get ( 0 ) . focus ( ) ; } }) ; $ ( …" at bounding box center [920, 478] width 1040 height 653
click at [570, 458] on div "input . removeAttr ( 'readonly' ) ; input . get ( 0 ) . focus ( ) ; } }) ; $ ( …" at bounding box center [920, 482] width 1040 height 680
type input "transactions"
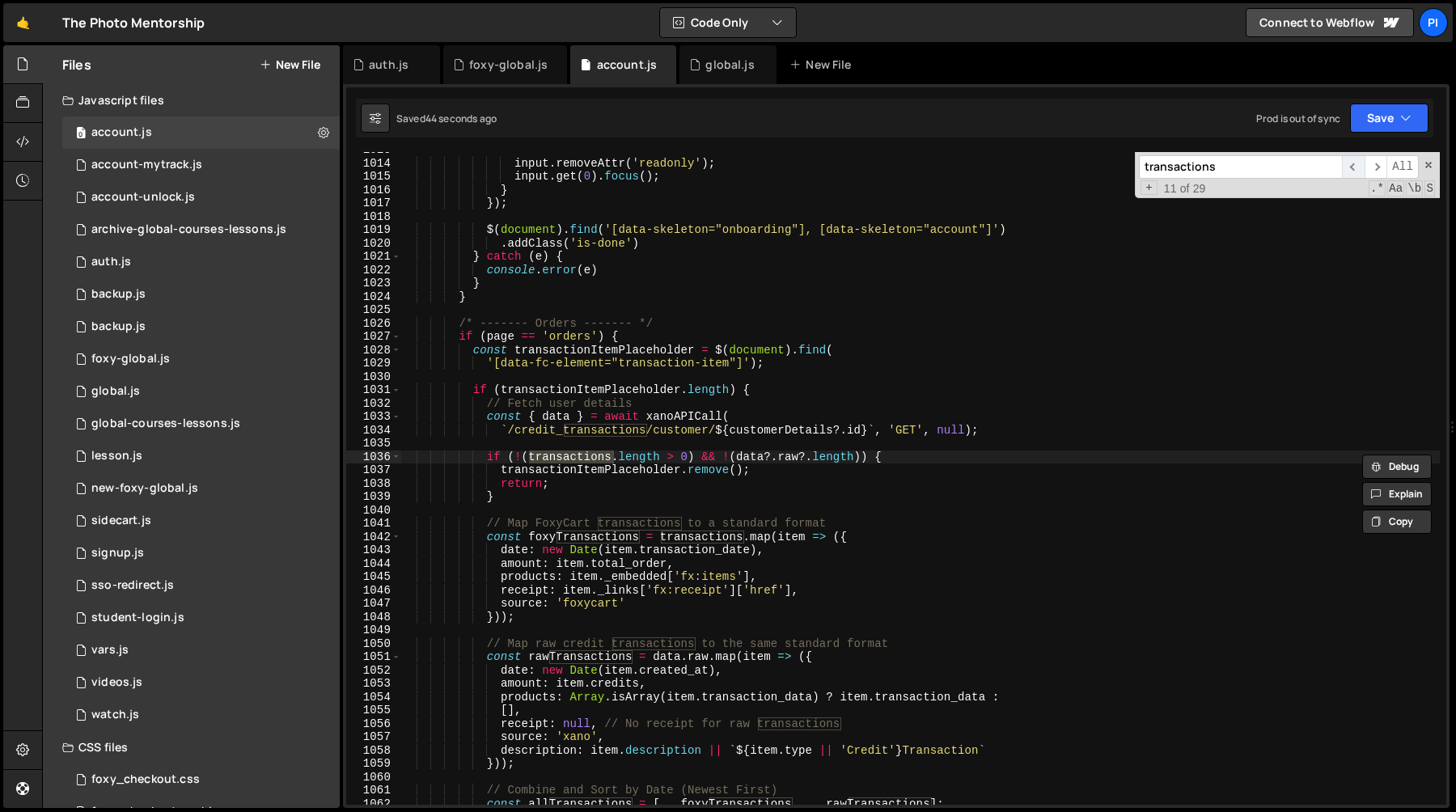
click at [1349, 163] on span "​" at bounding box center [1352, 167] width 22 height 23
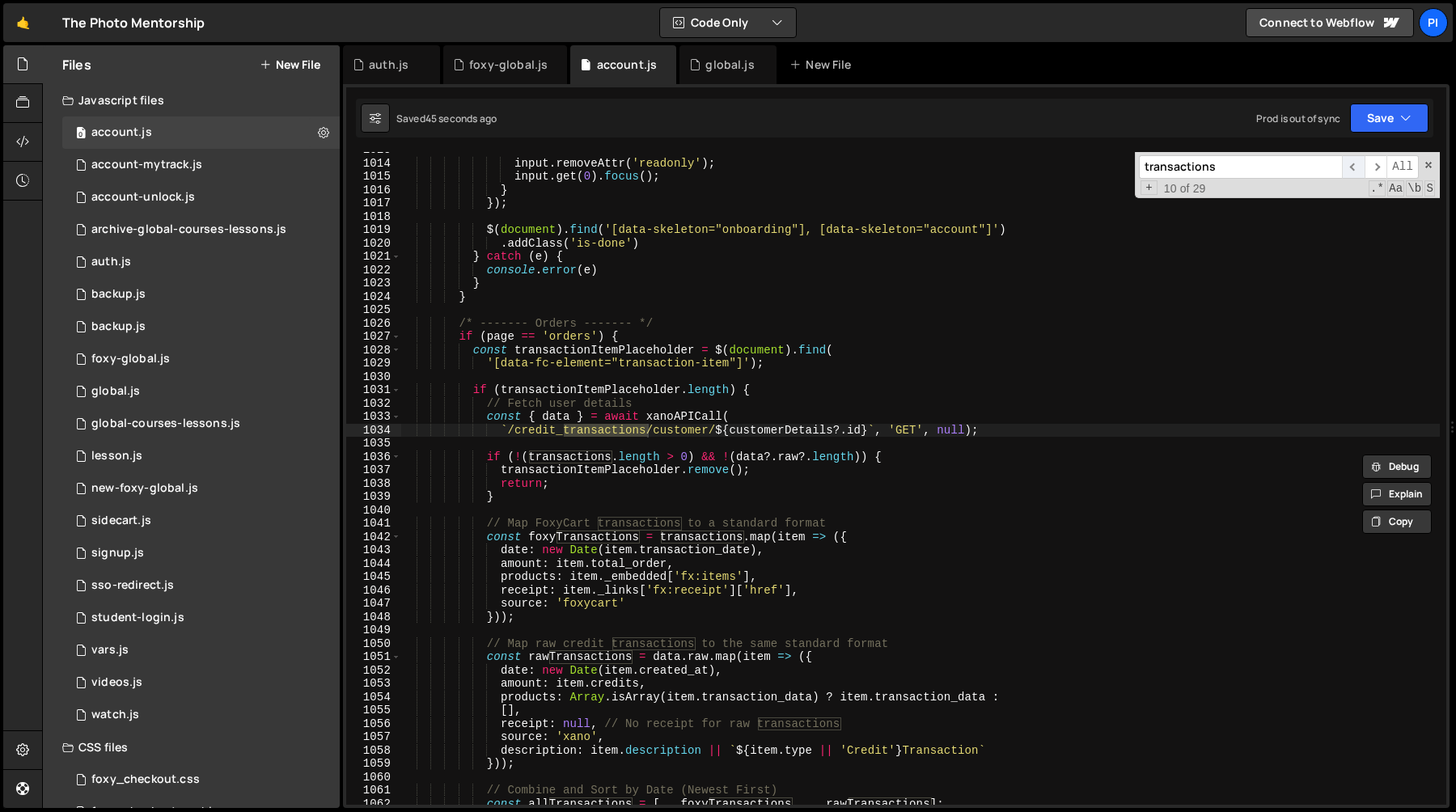
click at [1349, 163] on span "​" at bounding box center [1352, 167] width 22 height 23
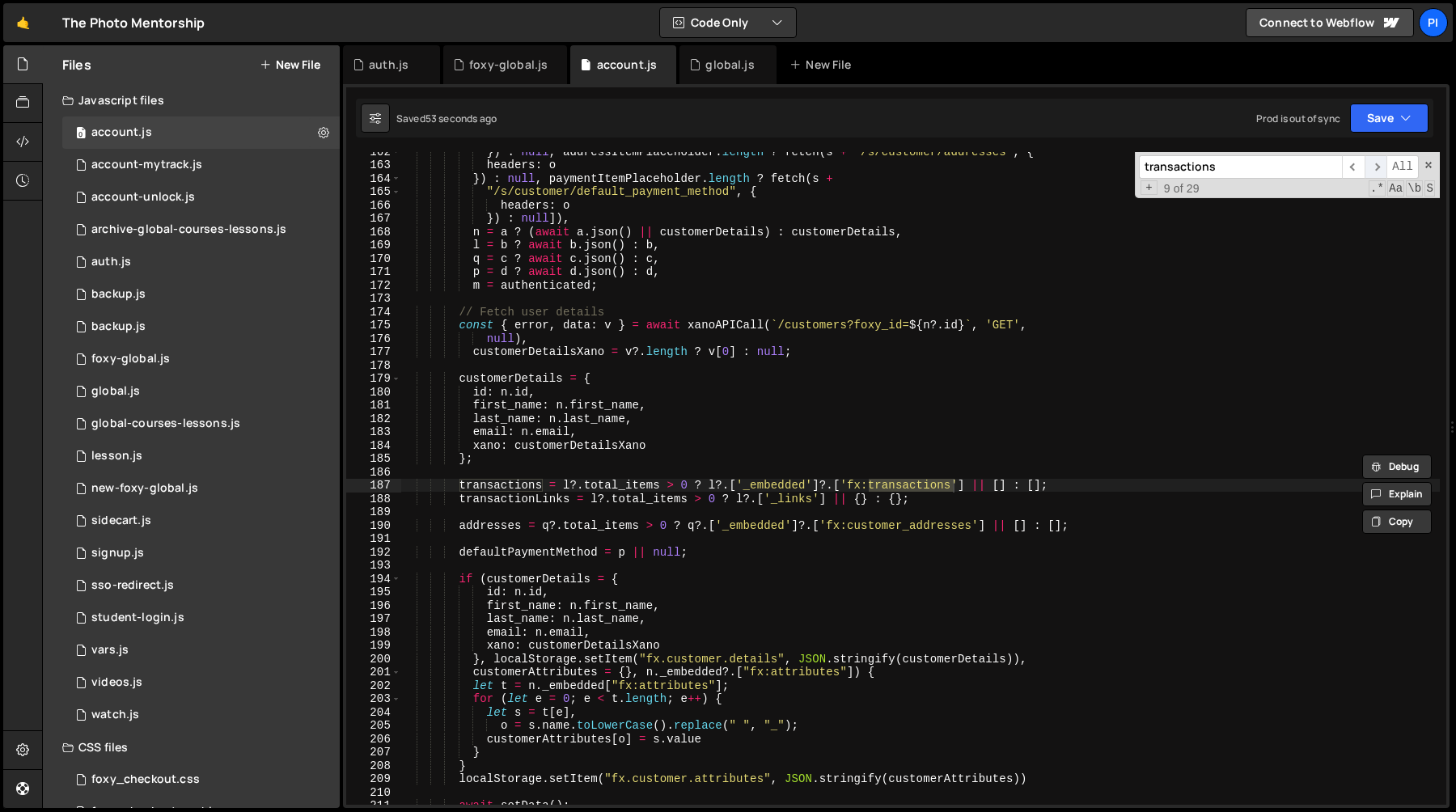
click at [1376, 170] on span "​" at bounding box center [1376, 167] width 22 height 23
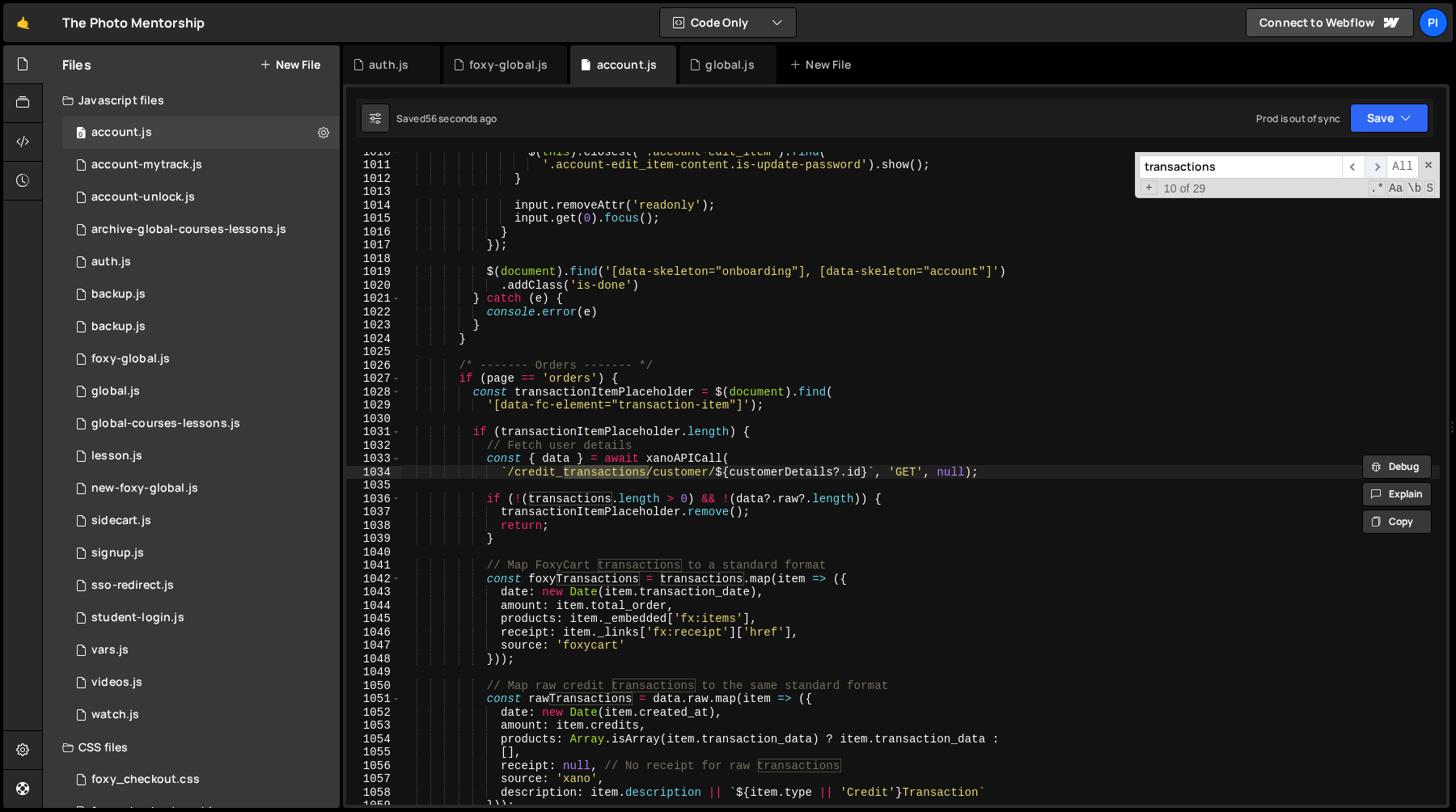
click at [1377, 170] on span "​" at bounding box center [1376, 167] width 22 height 23
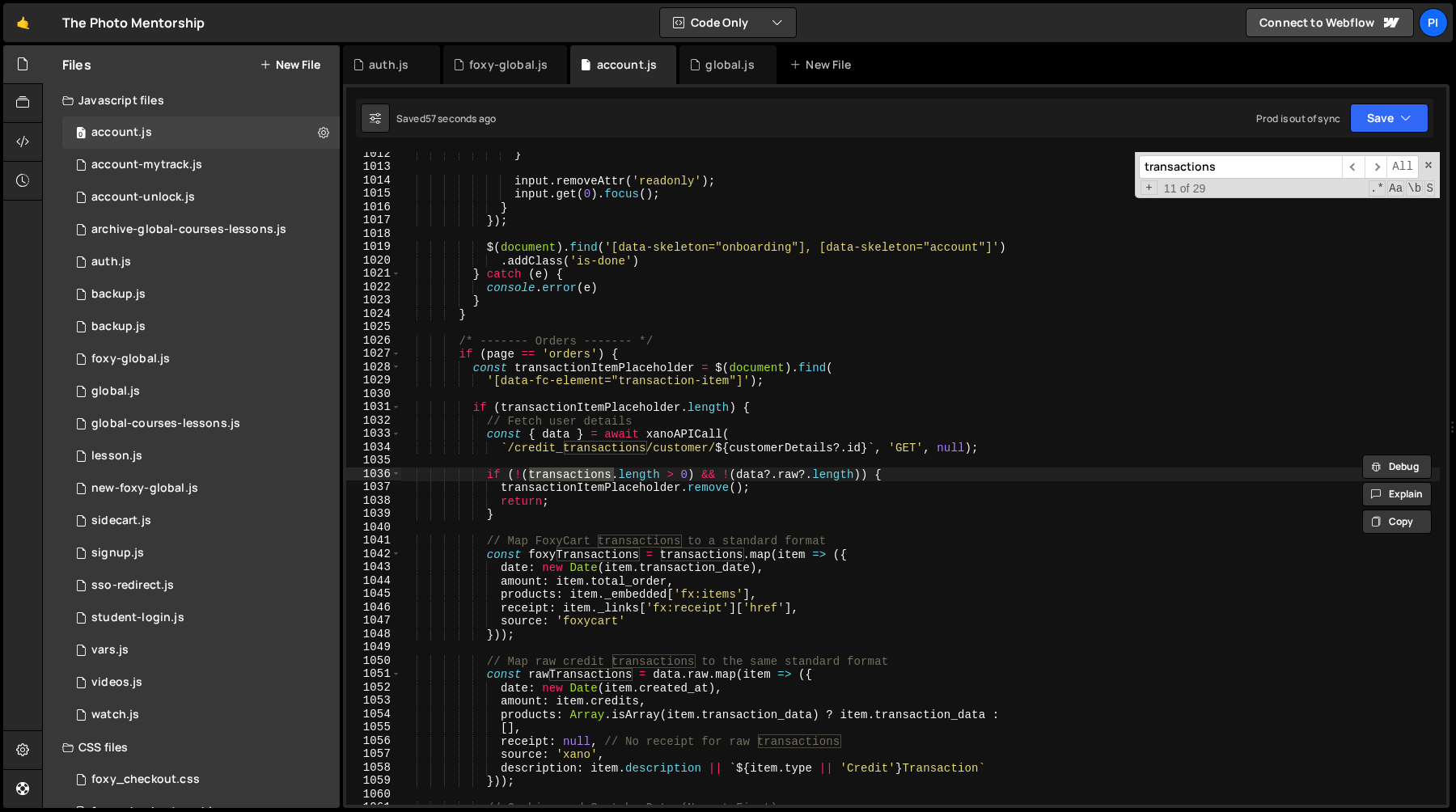
scroll to position [13632, 0]
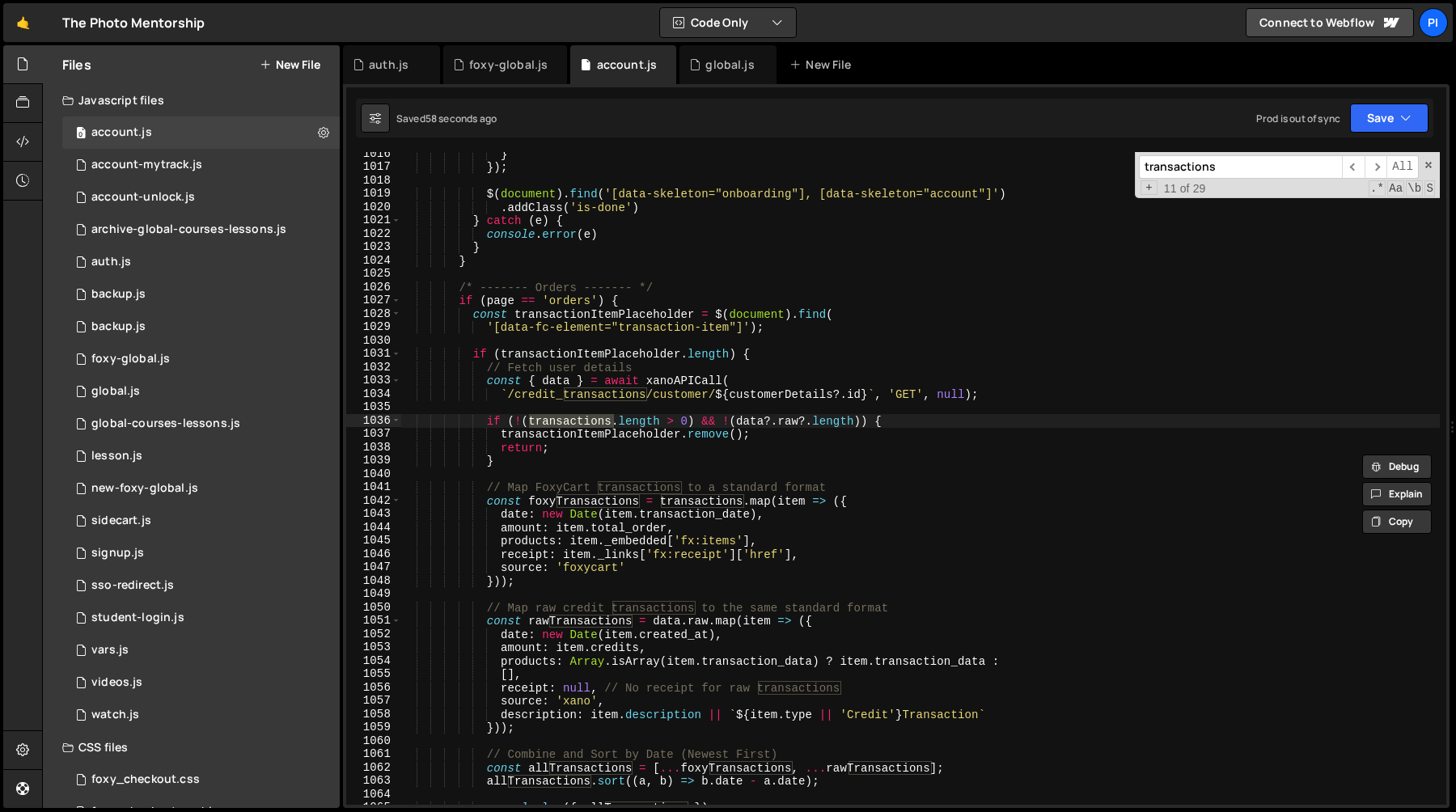
click at [479, 356] on div "} }) ; $ ( document ) . find ( '[data-skeleton="onboarding"], [data-skeleton="a…" at bounding box center [920, 487] width 1040 height 680
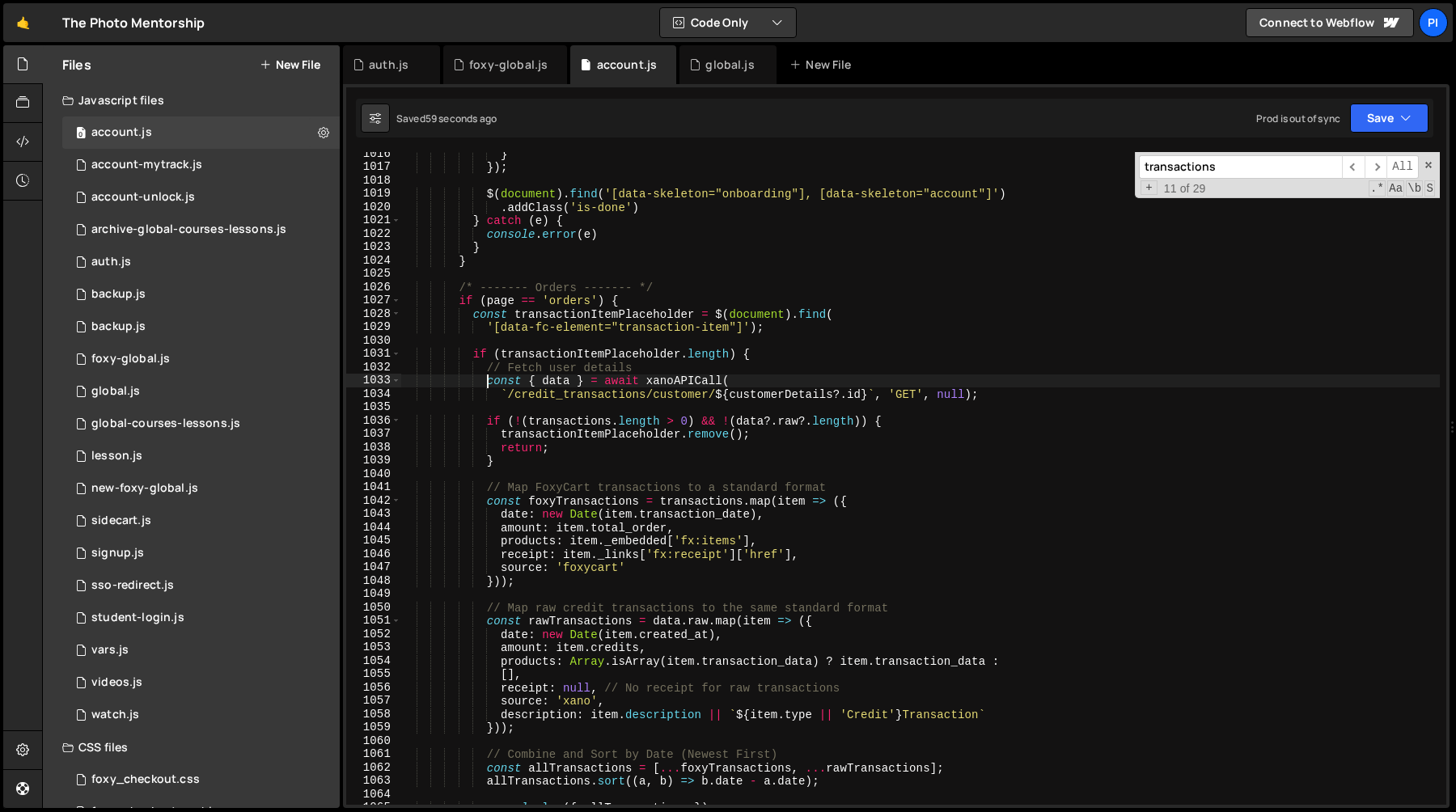
click at [485, 377] on div "} }) ; $ ( document ) . find ( '[data-skeleton="onboarding"], [data-skeleton="a…" at bounding box center [920, 487] width 1040 height 680
click at [486, 369] on div "} }) ; $ ( document ) . find ( '[data-skeleton="onboarding"], [data-skeleton="a…" at bounding box center [920, 487] width 1040 height 680
click at [397, 299] on span at bounding box center [396, 300] width 9 height 13
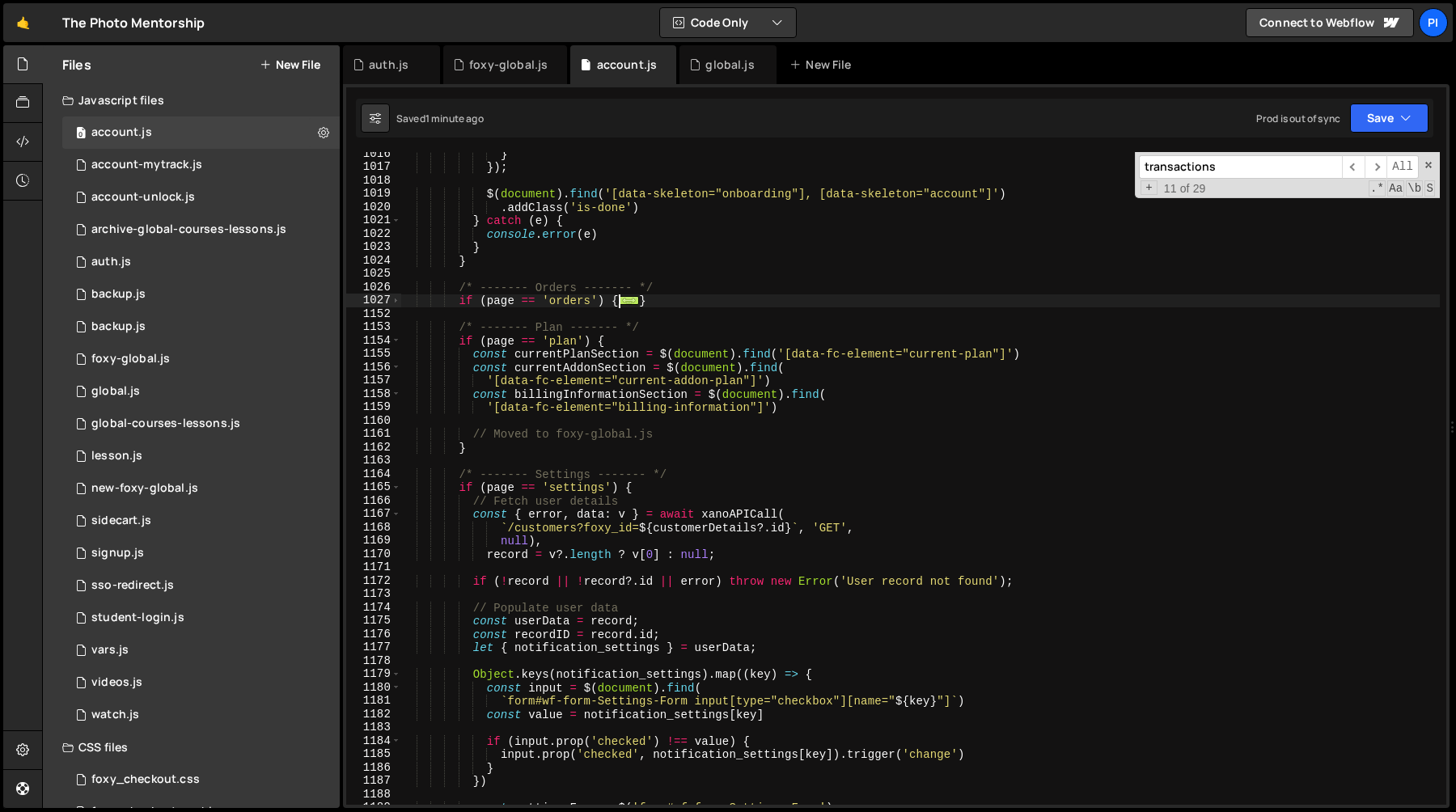
click at [460, 304] on div "} }) ; $ ( document ) . find ( '[data-skeleton="onboarding"], [data-skeleton="a…" at bounding box center [920, 487] width 1040 height 680
click at [709, 306] on div "} }) ; $ ( document ) . find ( '[data-skeleton="onboarding"], [data-skeleton="a…" at bounding box center [920, 487] width 1040 height 680
click at [393, 301] on span at bounding box center [396, 300] width 9 height 13
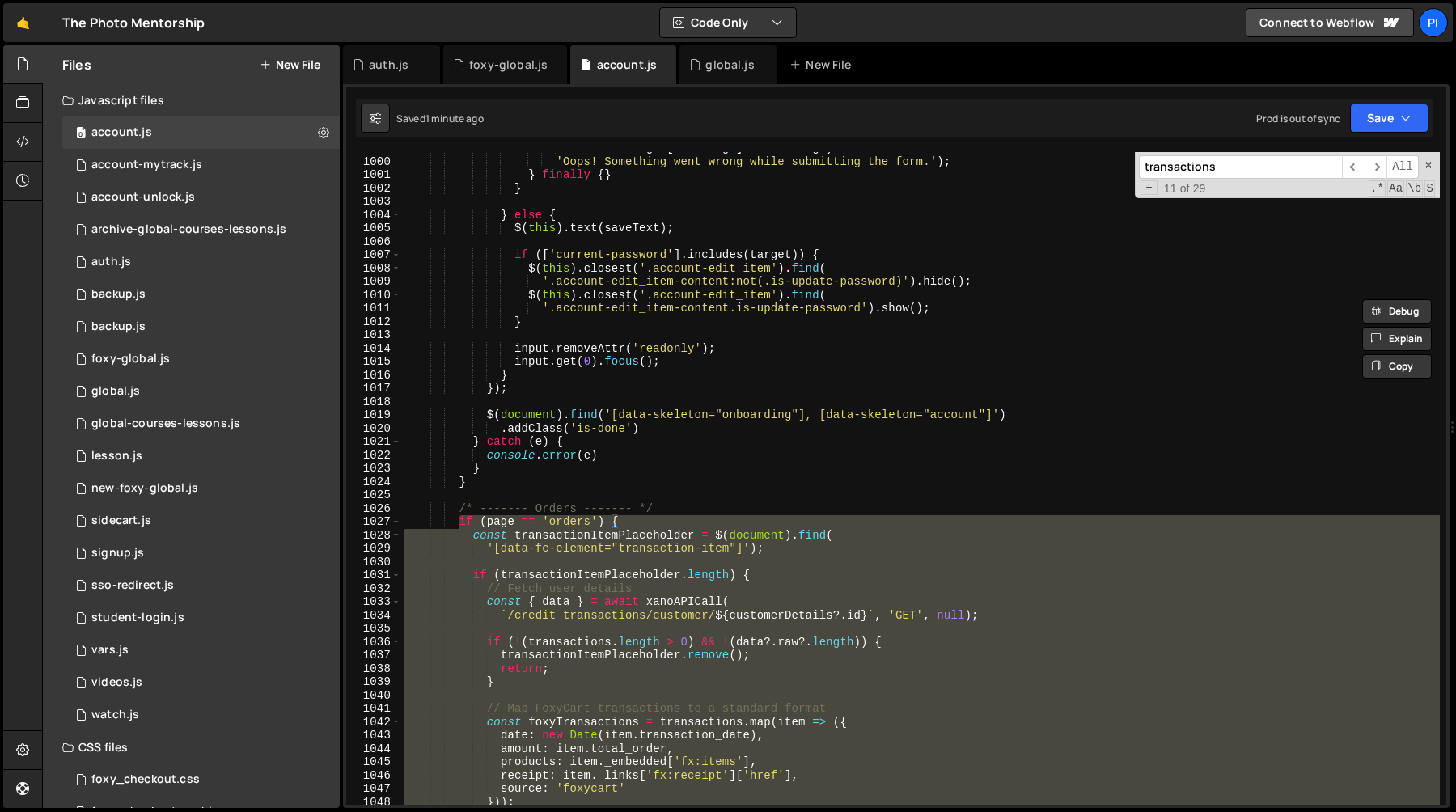
scroll to position [13598, 0]
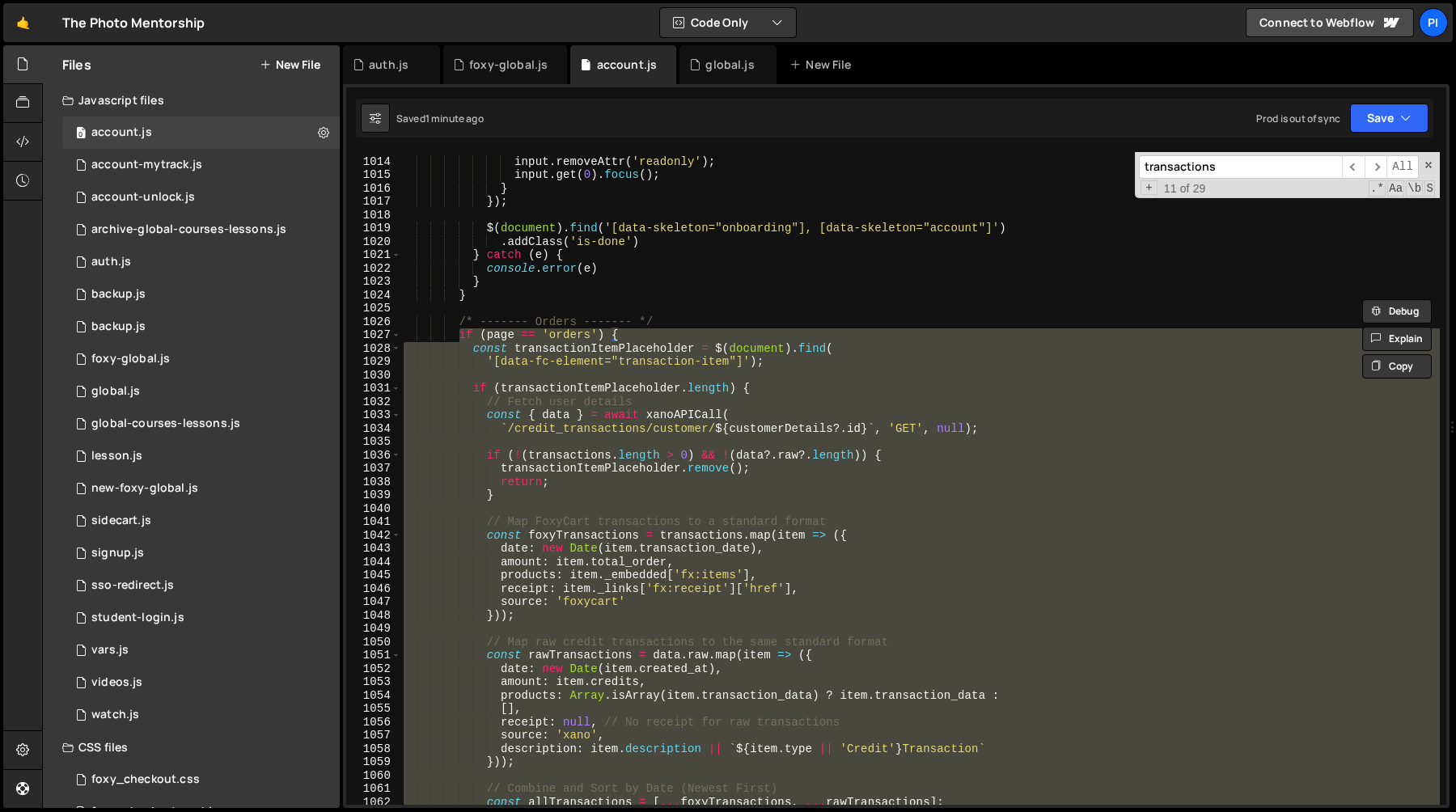
click at [598, 410] on div "input . removeAttr ( 'readonly' ) ; input . get ( 0 ) . focus ( ) ; } }) ; $ ( …" at bounding box center [920, 478] width 1040 height 653
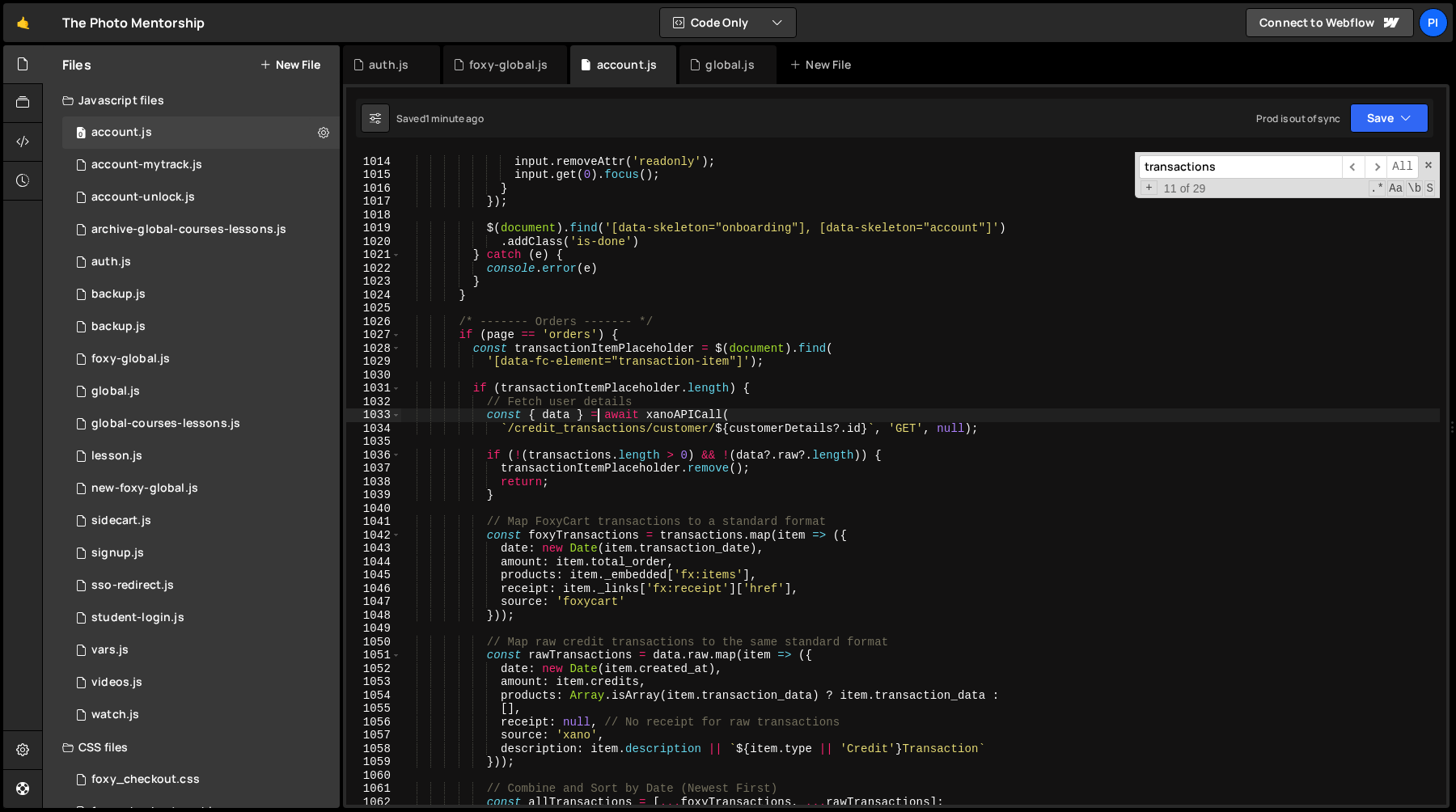
click at [715, 424] on div "input . removeAttr ( 'readonly' ) ; input . get ( 0 ) . focus ( ) ; } }) ; $ ( …" at bounding box center [920, 481] width 1040 height 680
type textarea "`/credit_transactions/customer/${customerDetails?.id}`, 'GET', null);"
click at [715, 424] on div "input . removeAttr ( 'readonly' ) ; input . get ( 0 ) . focus ( ) ; } }) ; $ ( …" at bounding box center [920, 481] width 1040 height 680
click at [793, 424] on div "input . removeAttr ( 'readonly' ) ; input . get ( 0 ) . focus ( ) ; } }) ; $ ( …" at bounding box center [920, 481] width 1040 height 680
click at [538, 448] on div "input . removeAttr ( 'readonly' ) ; input . get ( 0 ) . focus ( ) ; } }) ; $ ( …" at bounding box center [920, 481] width 1040 height 680
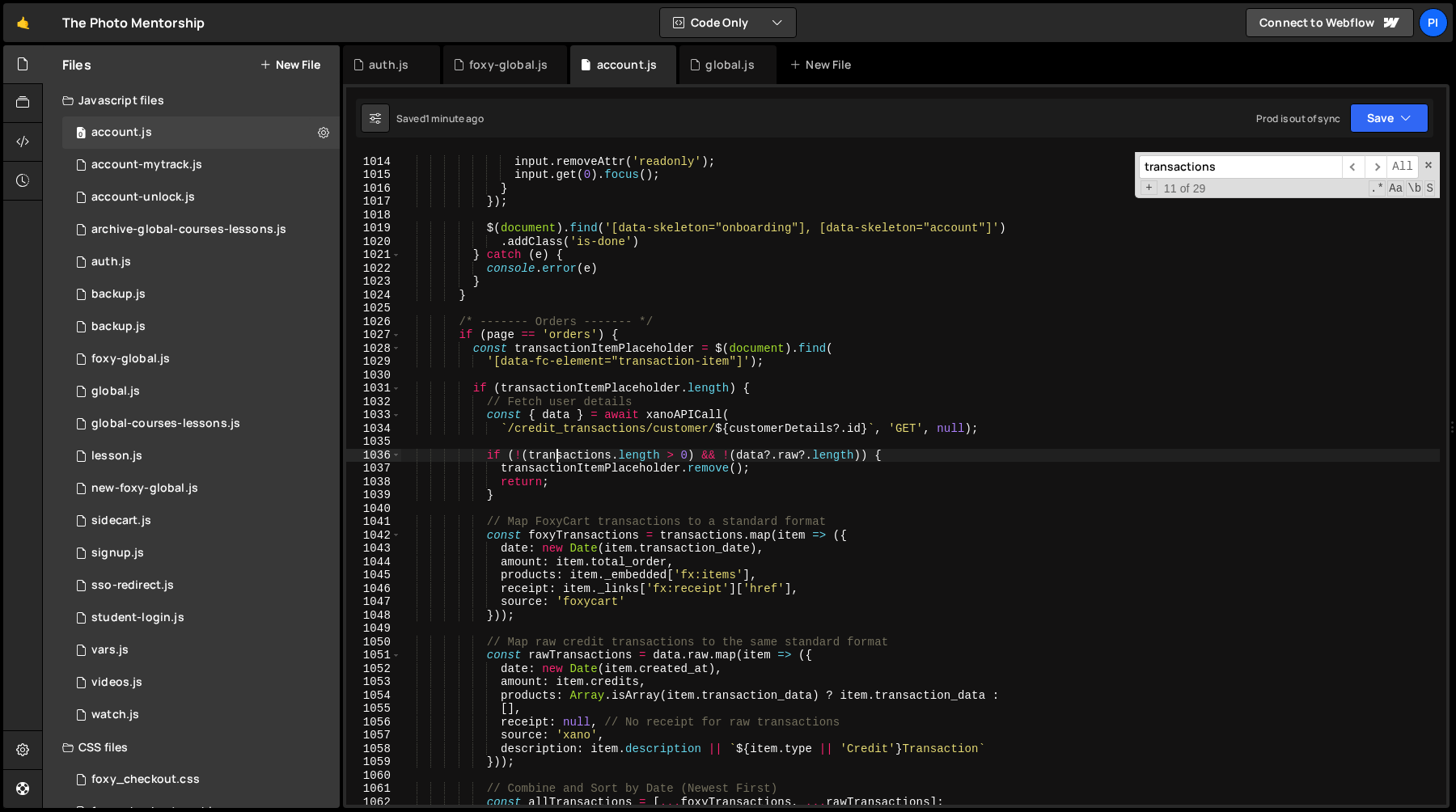
click at [557, 453] on div "input . removeAttr ( 'readonly' ) ; input . get ( 0 ) . focus ( ) ; } }) ; $ ( …" at bounding box center [920, 481] width 1040 height 680
click at [693, 532] on div "input . removeAttr ( 'readonly' ) ; input . get ( 0 ) . focus ( ) ; } }) ; $ ( …" at bounding box center [920, 481] width 1040 height 680
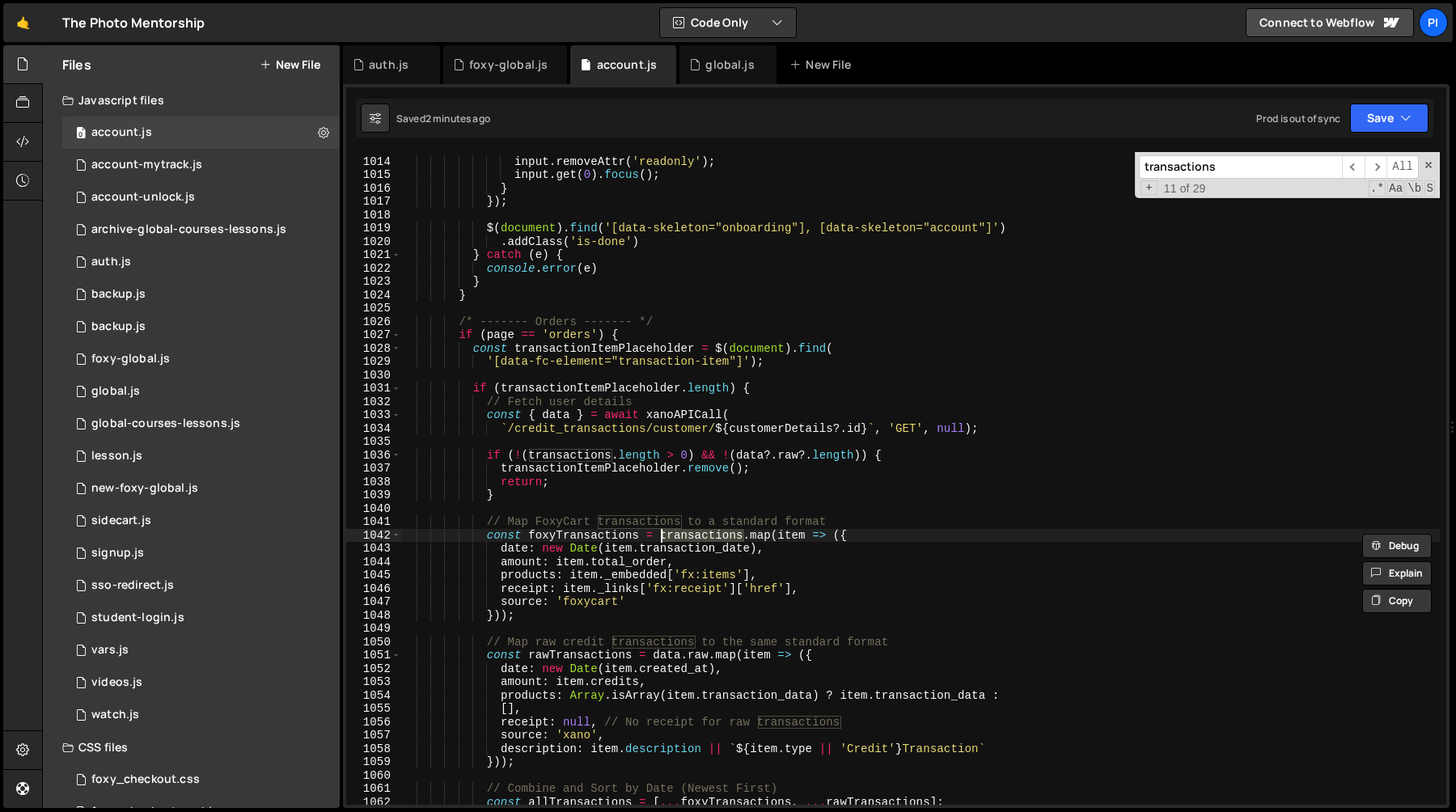
click at [574, 566] on div "input . removeAttr ( 'readonly' ) ; input . get ( 0 ) . focus ( ) ; } }) ; $ ( …" at bounding box center [920, 481] width 1040 height 680
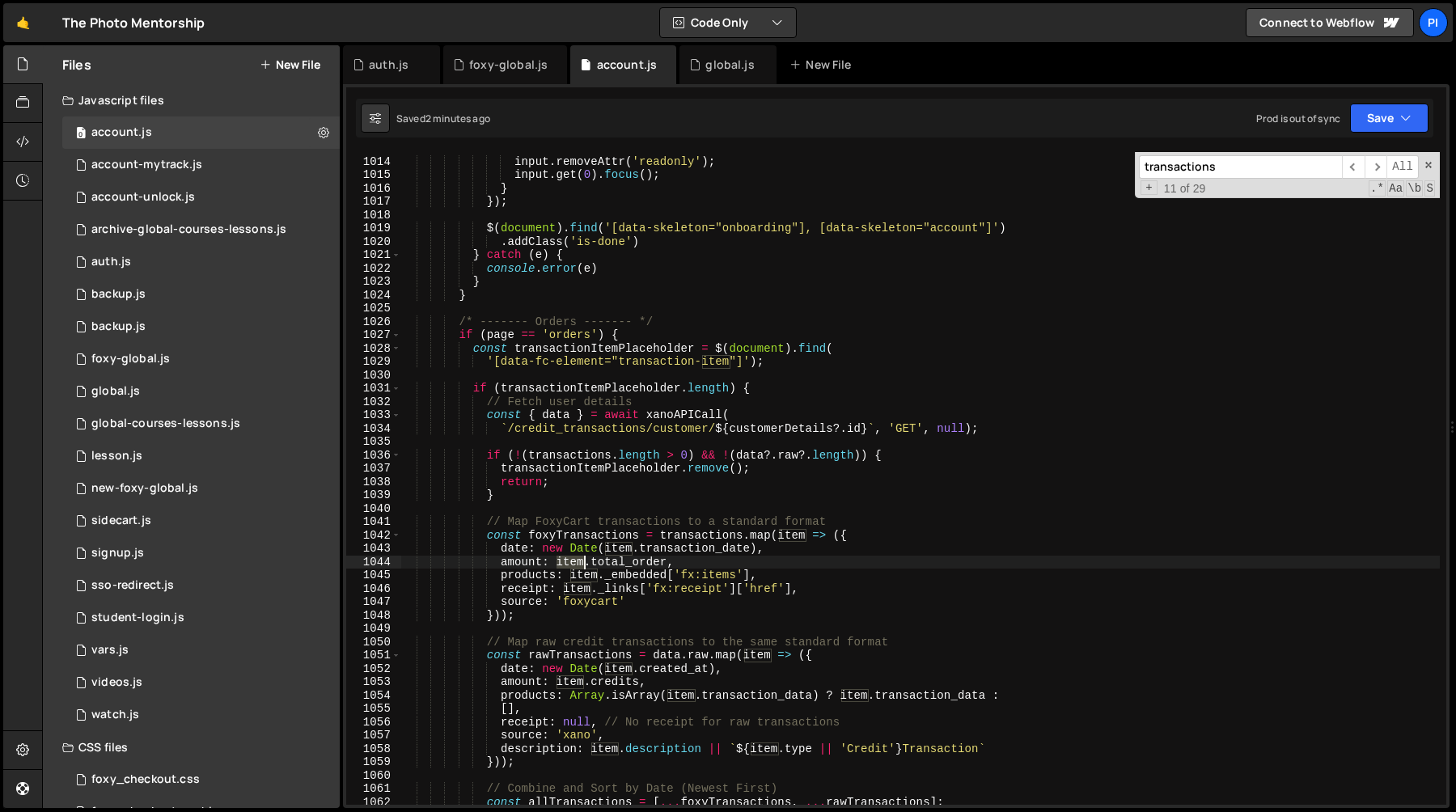
click at [574, 566] on div "input . removeAttr ( 'readonly' ) ; input . get ( 0 ) . focus ( ) ; } }) ; $ ( …" at bounding box center [920, 481] width 1040 height 680
click at [554, 414] on div "input . removeAttr ( 'readonly' ) ; input . get ( 0 ) . focus ( ) ; } }) ; $ ( …" at bounding box center [920, 481] width 1040 height 680
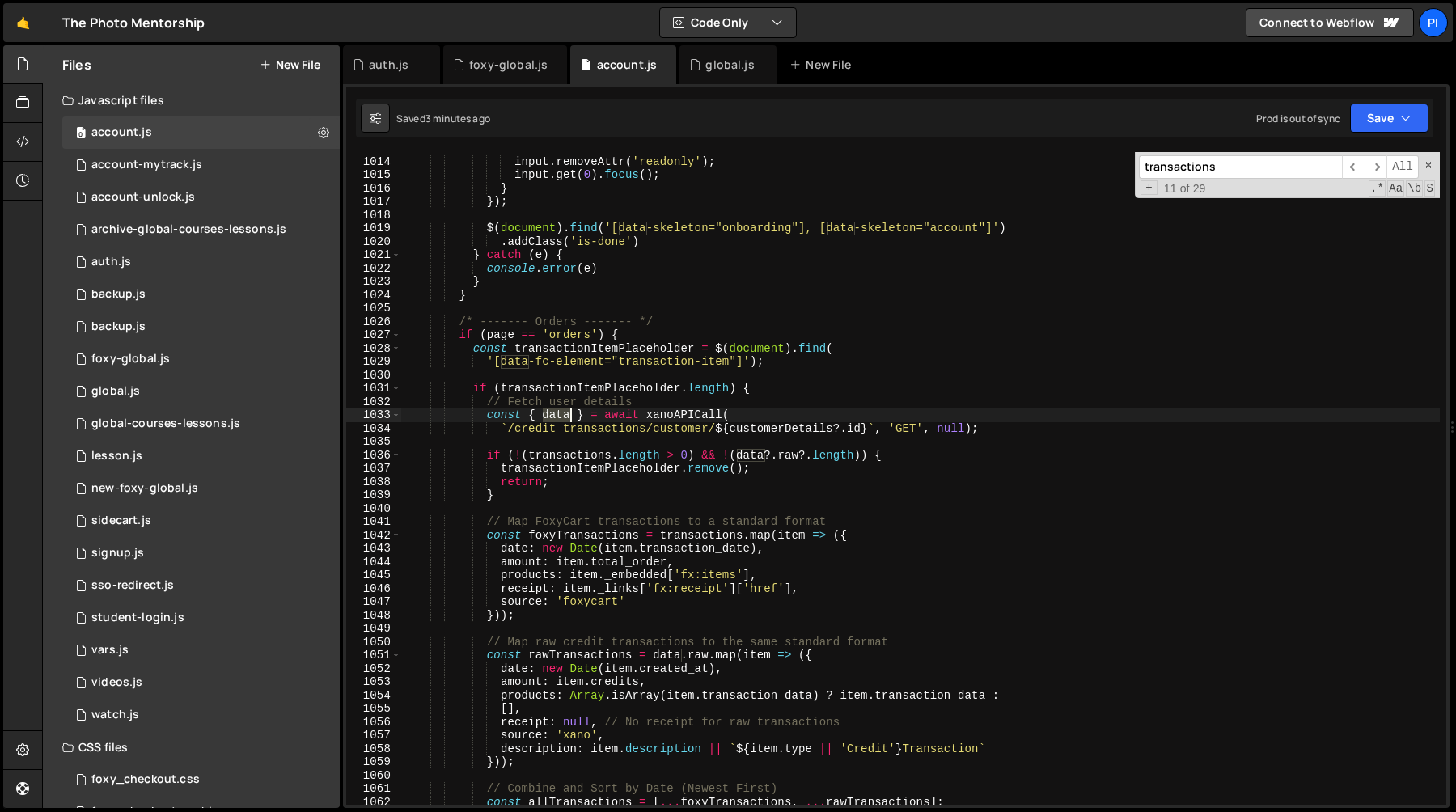
click at [554, 414] on div "input . removeAttr ( 'readonly' ) ; input . get ( 0 ) . focus ( ) ; } }) ; $ ( …" at bounding box center [920, 481] width 1040 height 680
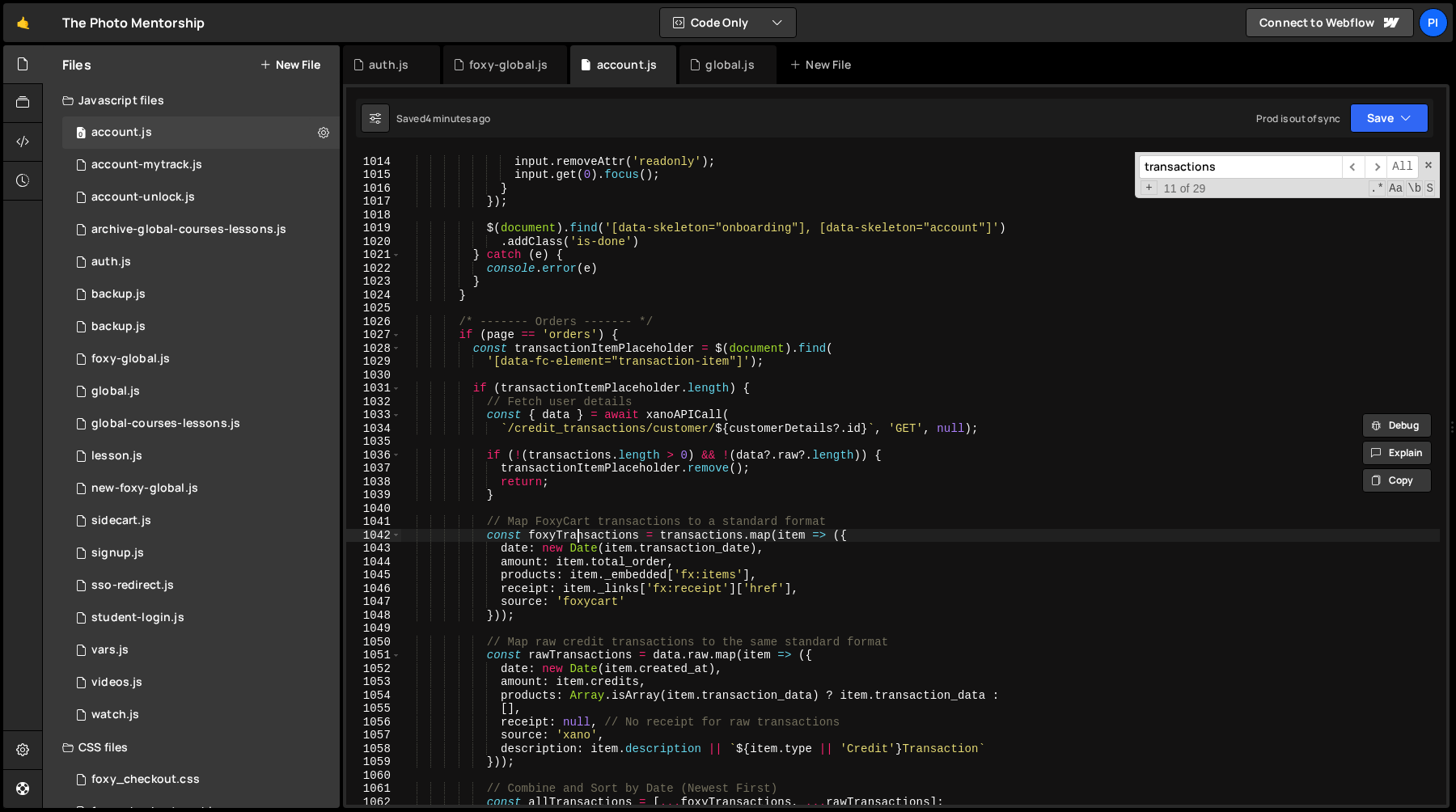
click at [578, 538] on div "input . removeAttr ( 'readonly' ) ; input . get ( 0 ) . focus ( ) ; } }) ; $ ( …" at bounding box center [920, 481] width 1040 height 680
click at [513, 570] on div "input . removeAttr ( 'readonly' ) ; input . get ( 0 ) . focus ( ) ; } }) ; $ ( …" at bounding box center [920, 481] width 1040 height 680
type textarea "products: item._embedded['fx:items'],"
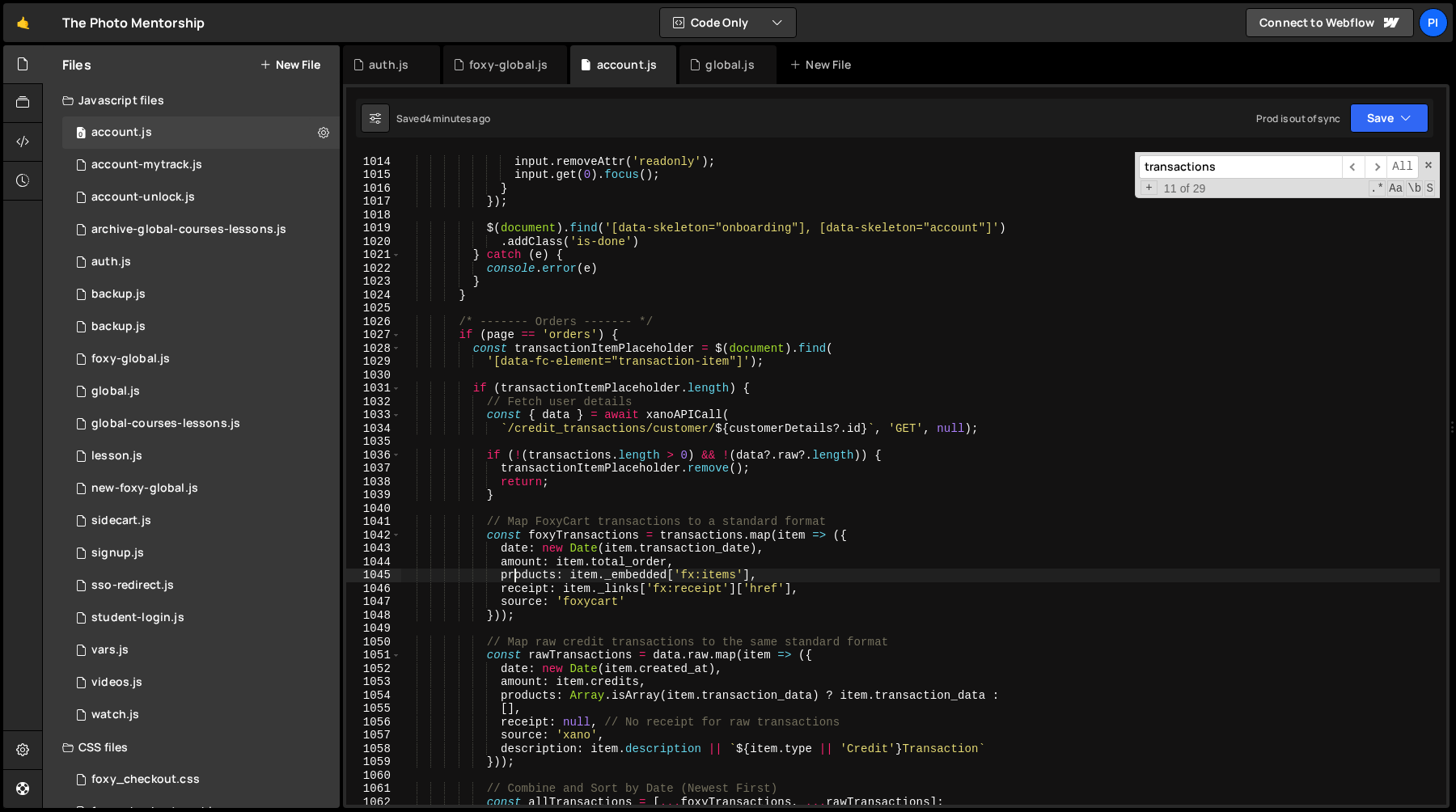
click at [513, 570] on div "input . removeAttr ( 'readonly' ) ; input . get ( 0 ) . focus ( ) ; } }) ; $ ( …" at bounding box center [920, 481] width 1040 height 680
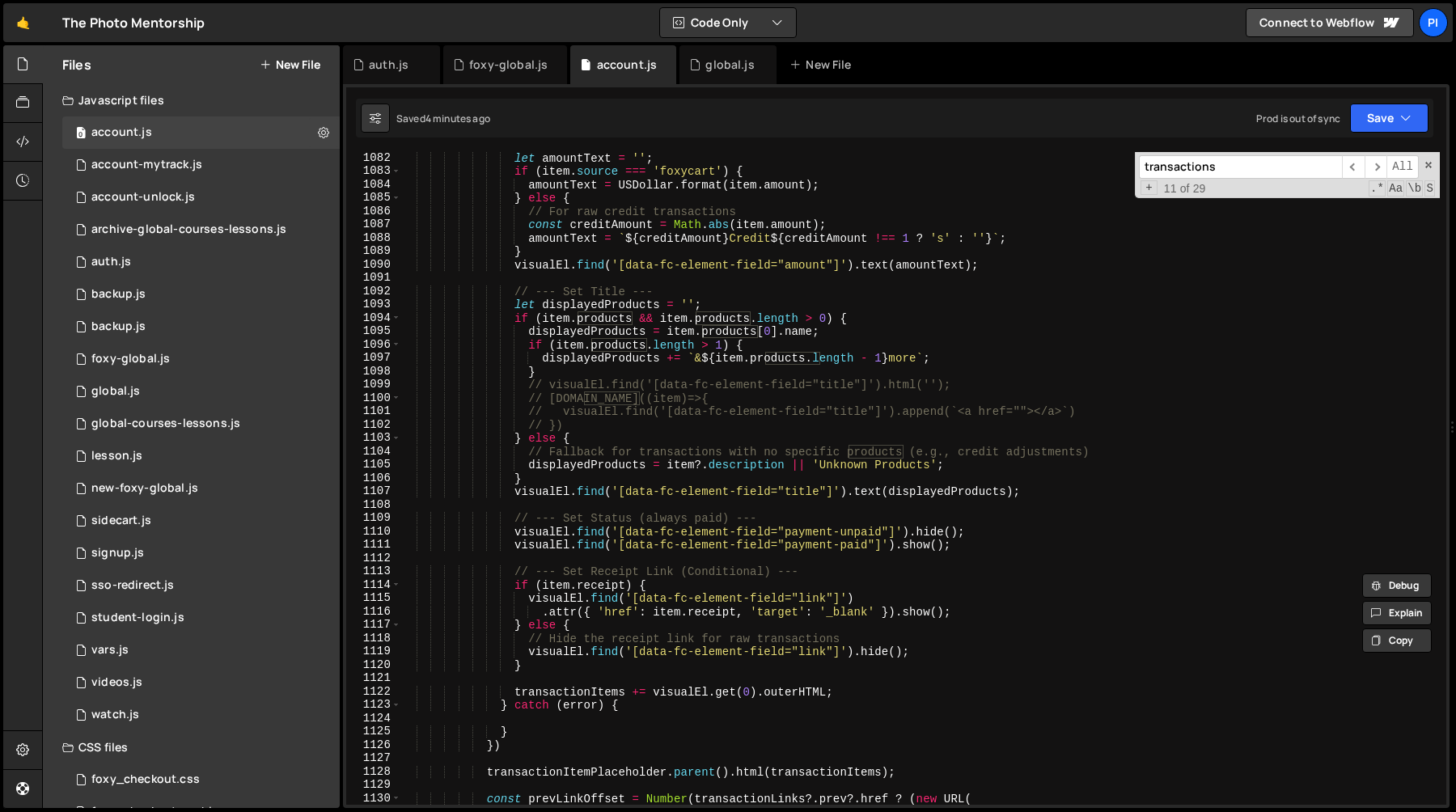
scroll to position [14468, 0]
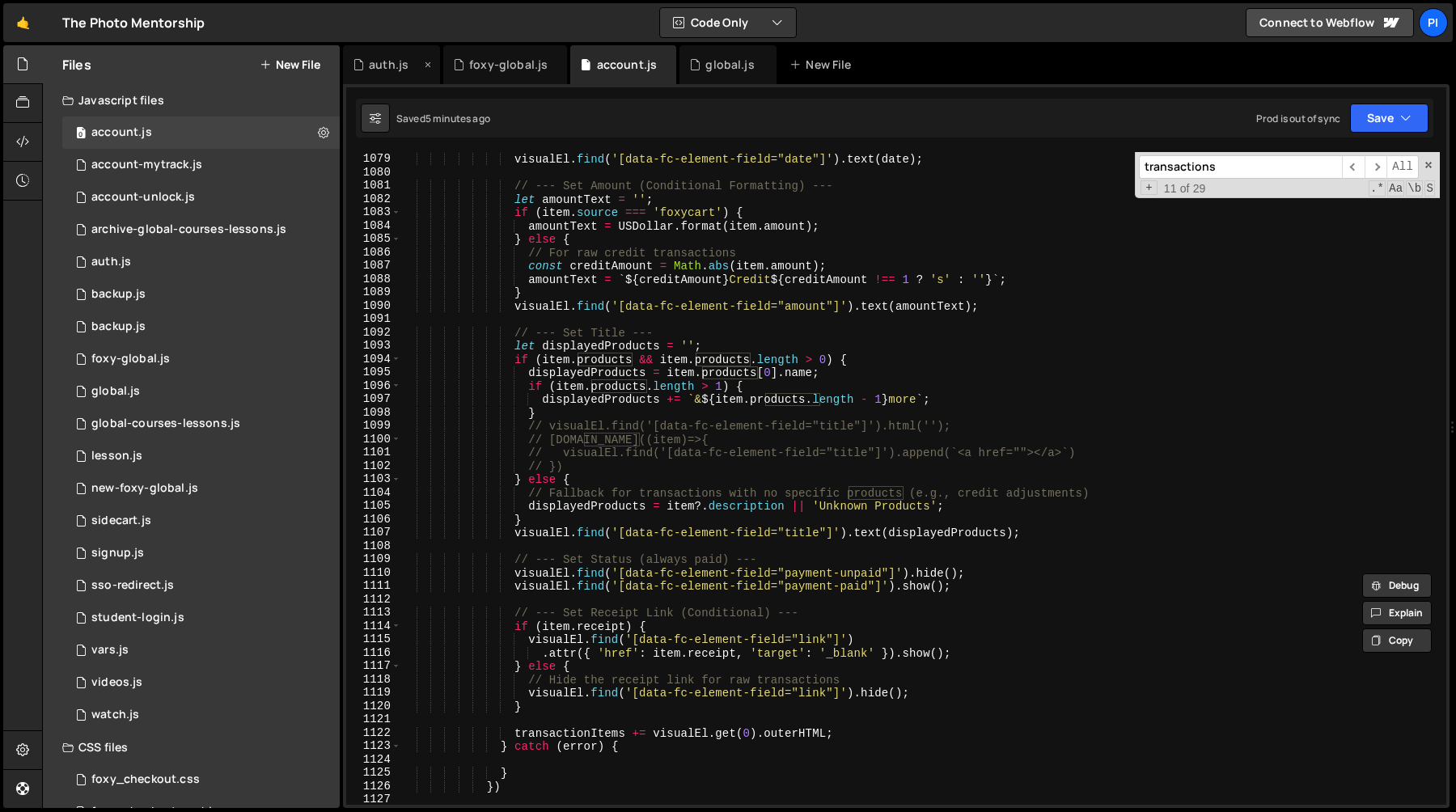
click at [384, 57] on div "auth.js" at bounding box center [389, 64] width 39 height 16
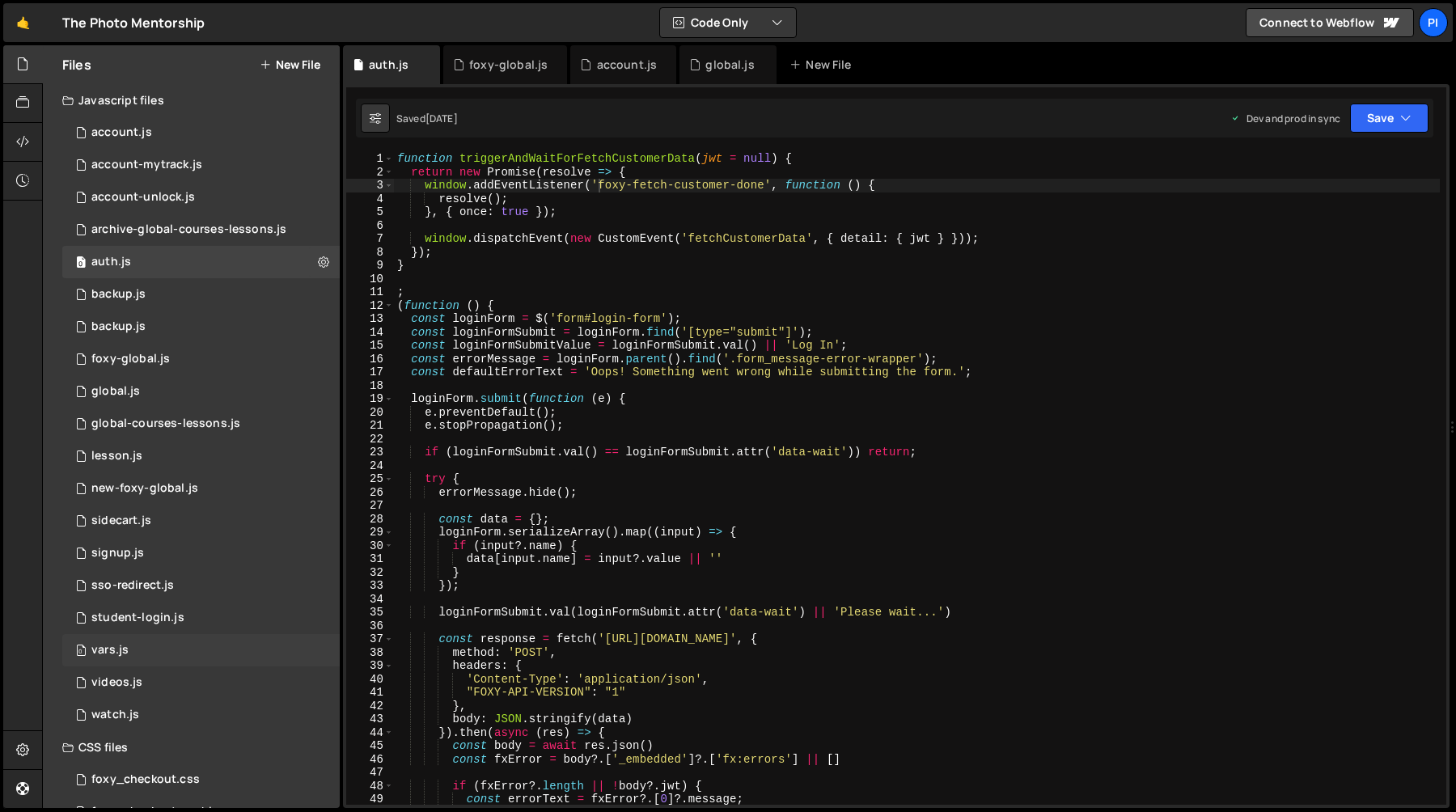
click at [125, 657] on div "0 vars.js 0" at bounding box center [201, 650] width 278 height 32
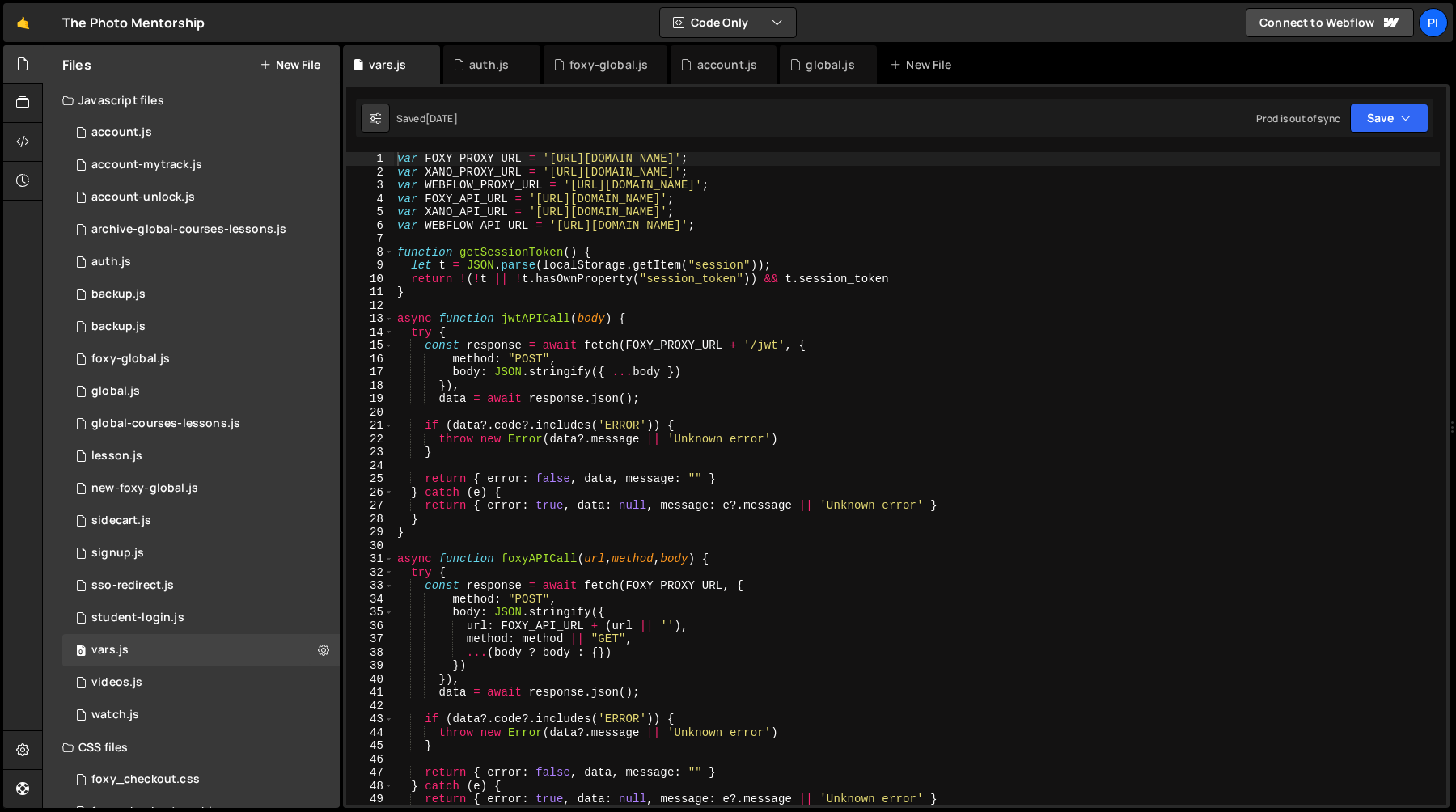
type textarea "const response = await fetch(FOXY_PROXY_URL + '/jwt', {"
click at [578, 351] on div "var FOXY_PROXY_URL = 'https://tpm-proxy.netlify.app' ; var XANO_PROXY_URL = 'ht…" at bounding box center [916, 491] width 1046 height 680
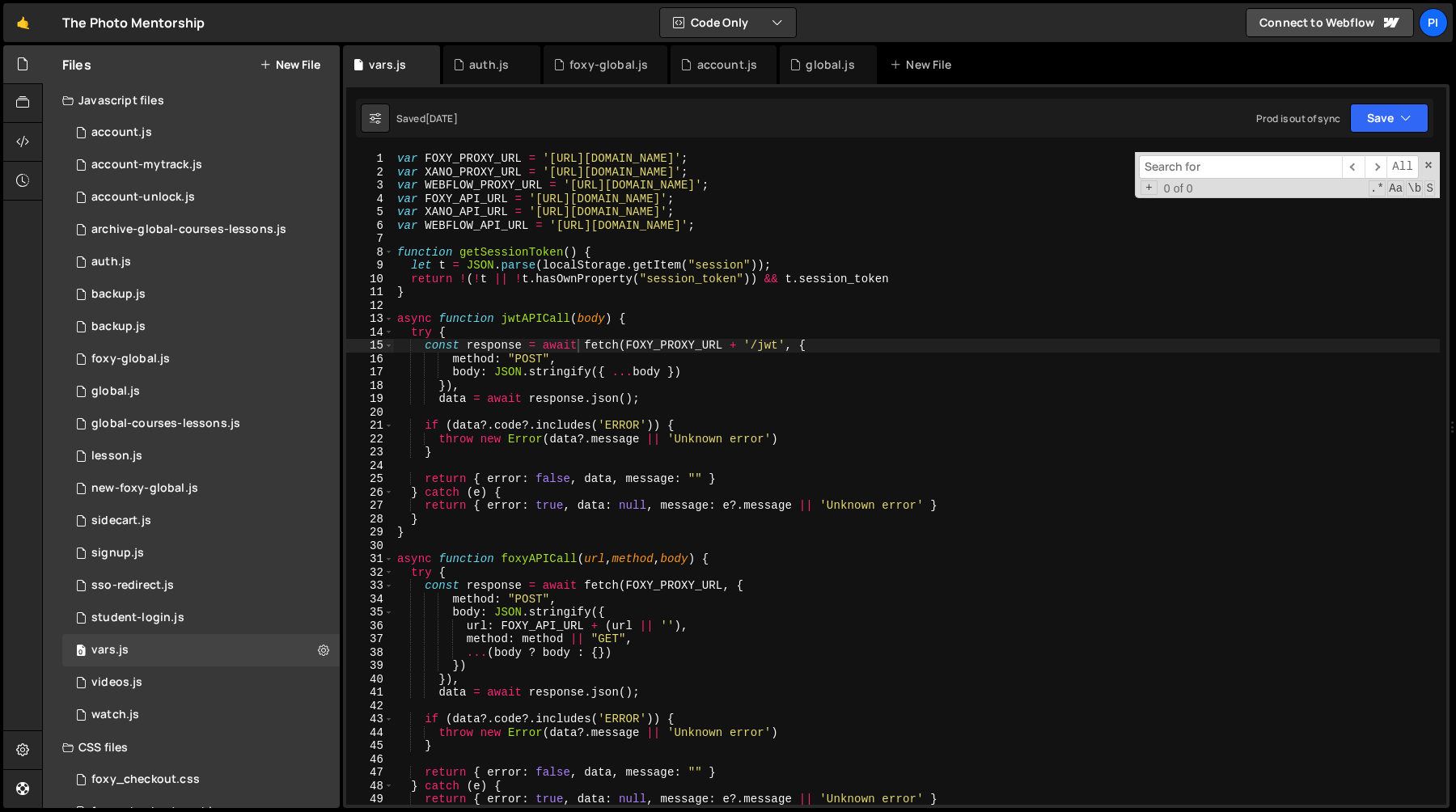
type input "v"
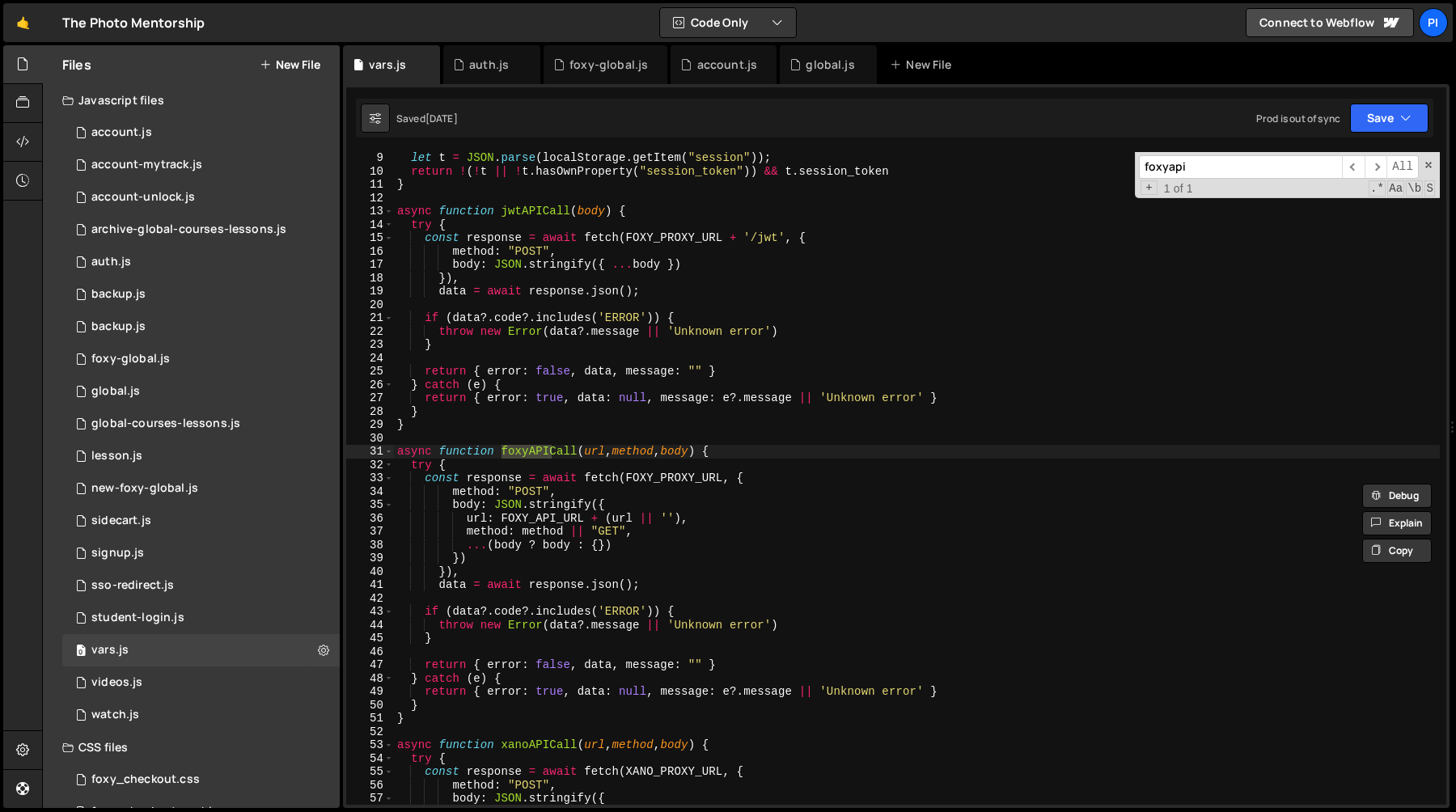
scroll to position [95, 0]
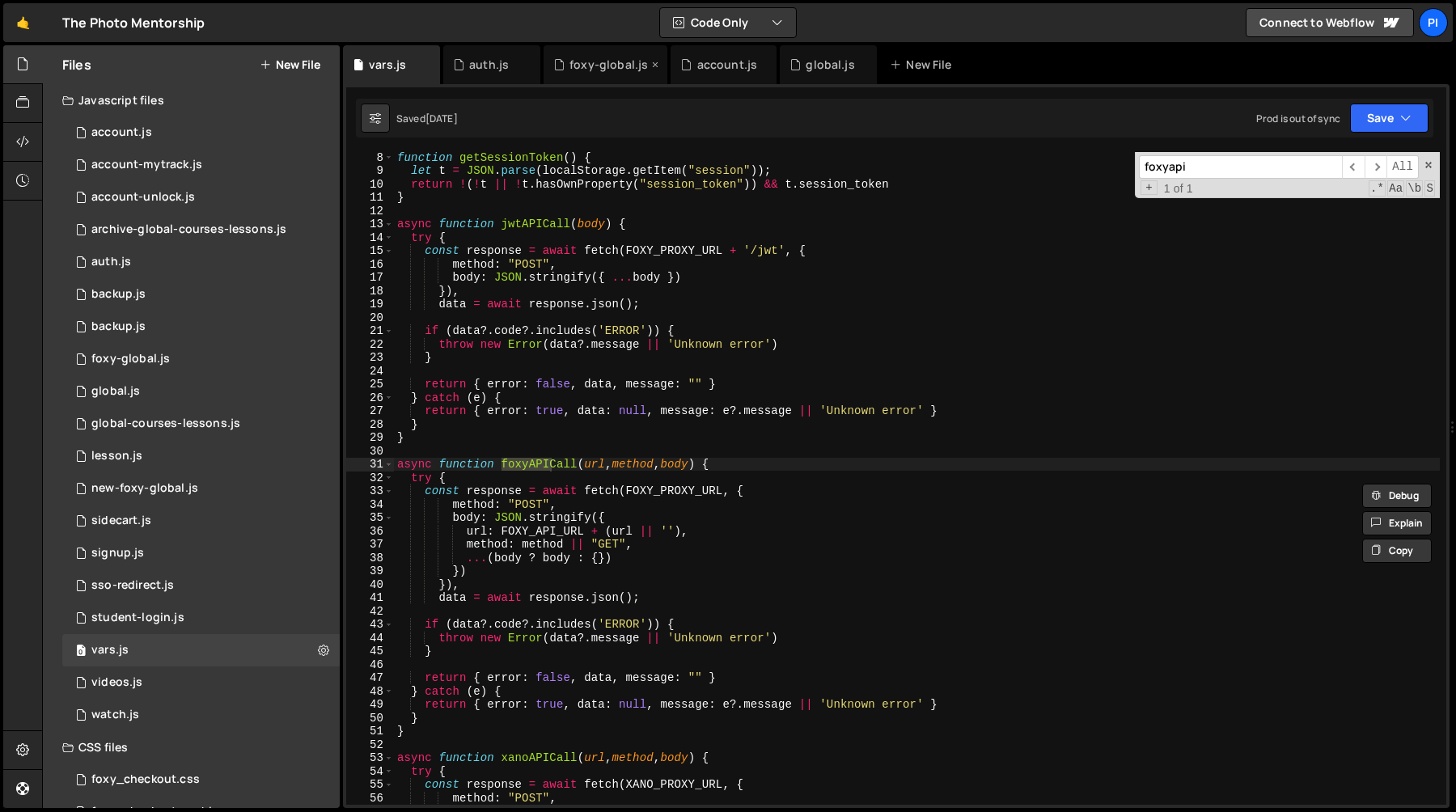
type input "foxyapi"
click at [599, 66] on div "foxy-global.js" at bounding box center [609, 64] width 79 height 16
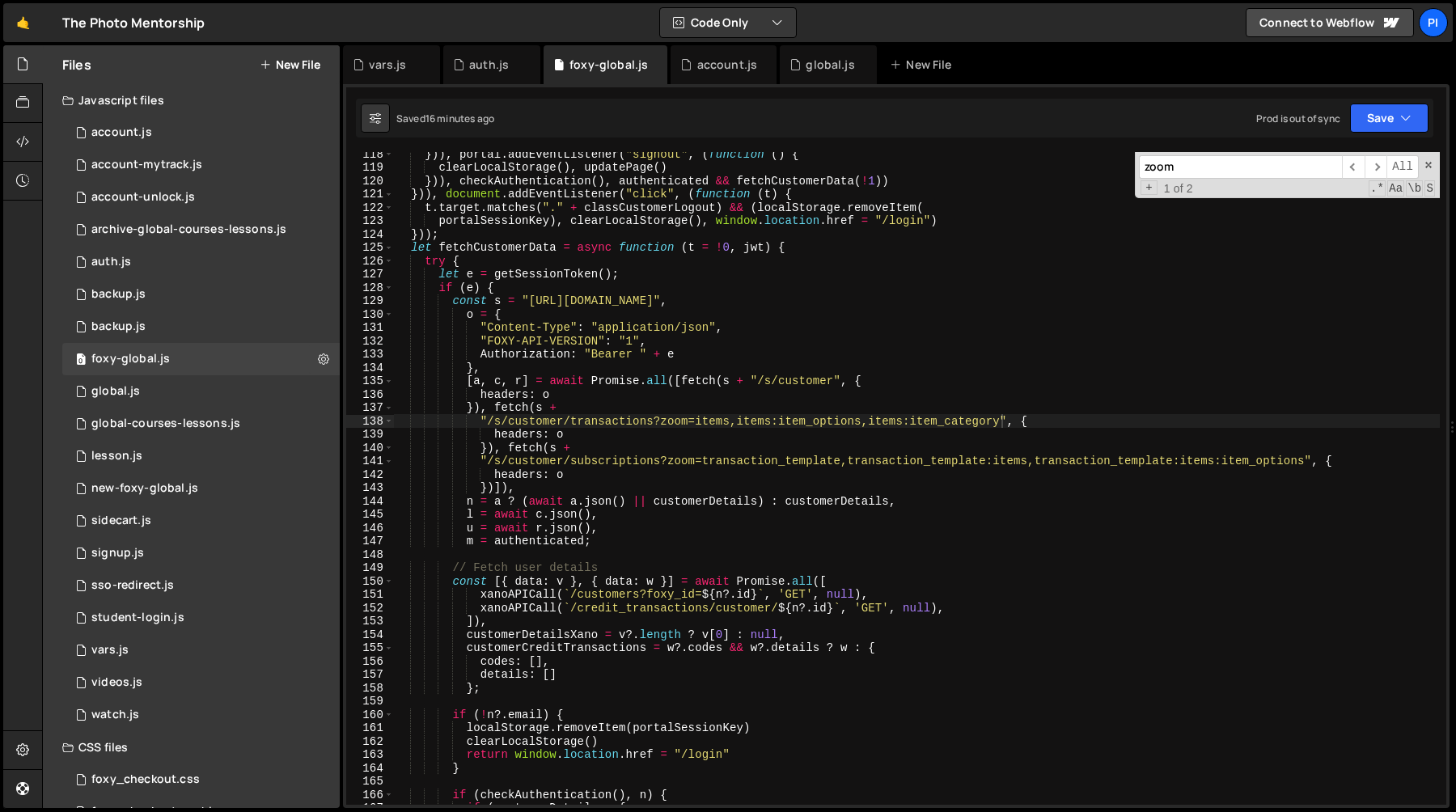
scroll to position [1646, 0]
click at [392, 59] on div "vars.js" at bounding box center [388, 64] width 38 height 16
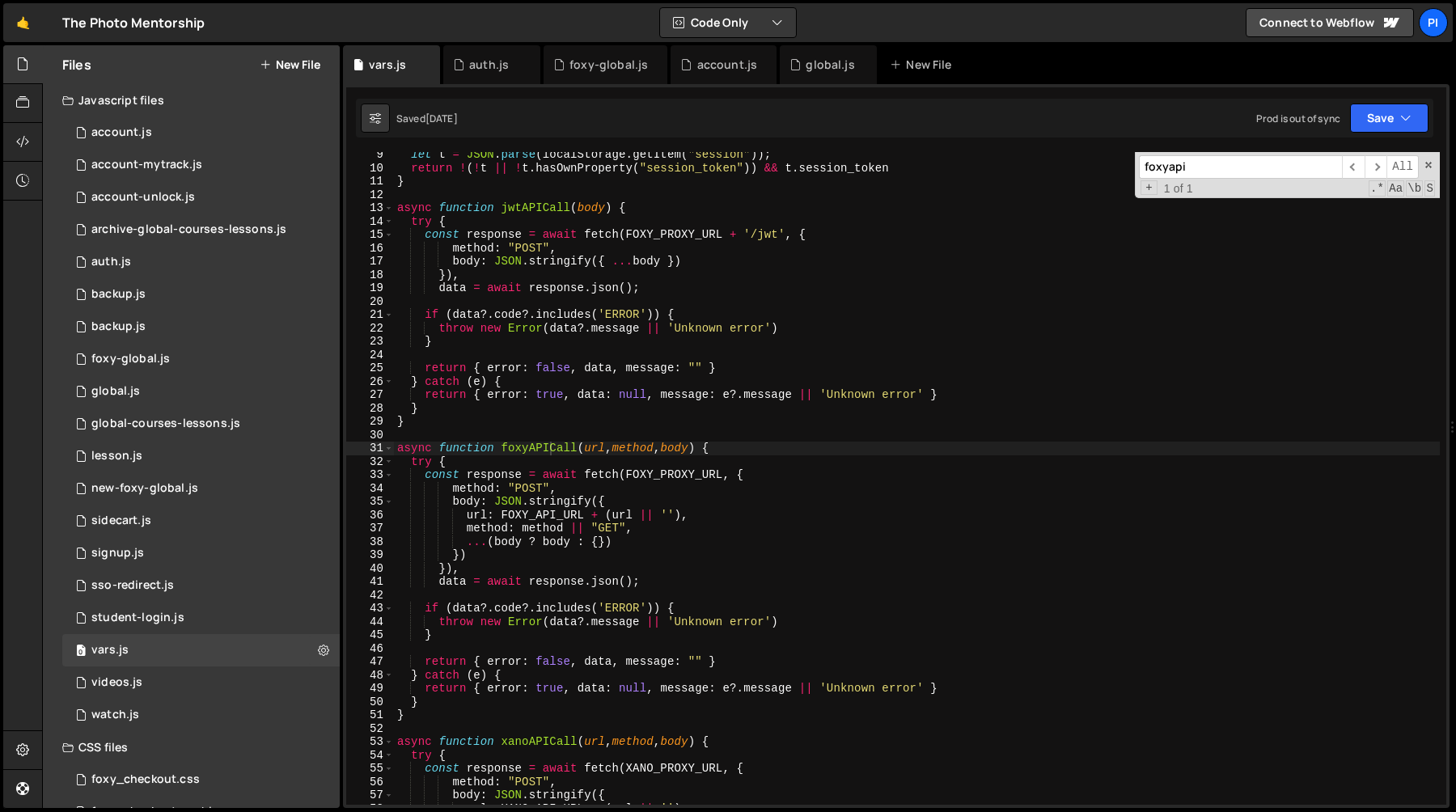
scroll to position [161, 0]
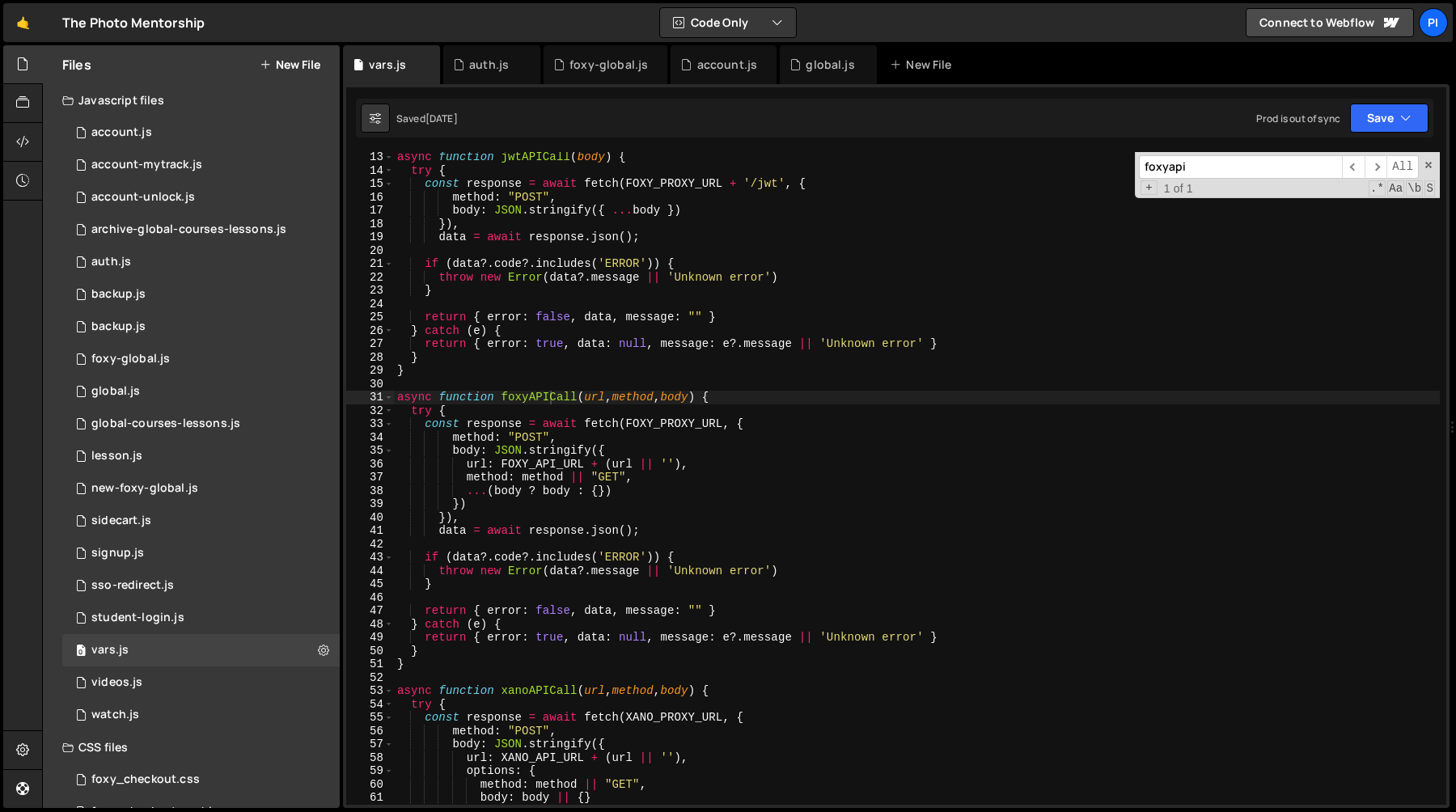
type textarea "async function foxyAPICall(url, method, body) {"
click at [533, 398] on div "async function jwtAPICall ( body ) { try { const response = await fetch ( FOXY_…" at bounding box center [916, 490] width 1046 height 680
click at [587, 64] on div "foxy-global.js" at bounding box center [609, 64] width 79 height 16
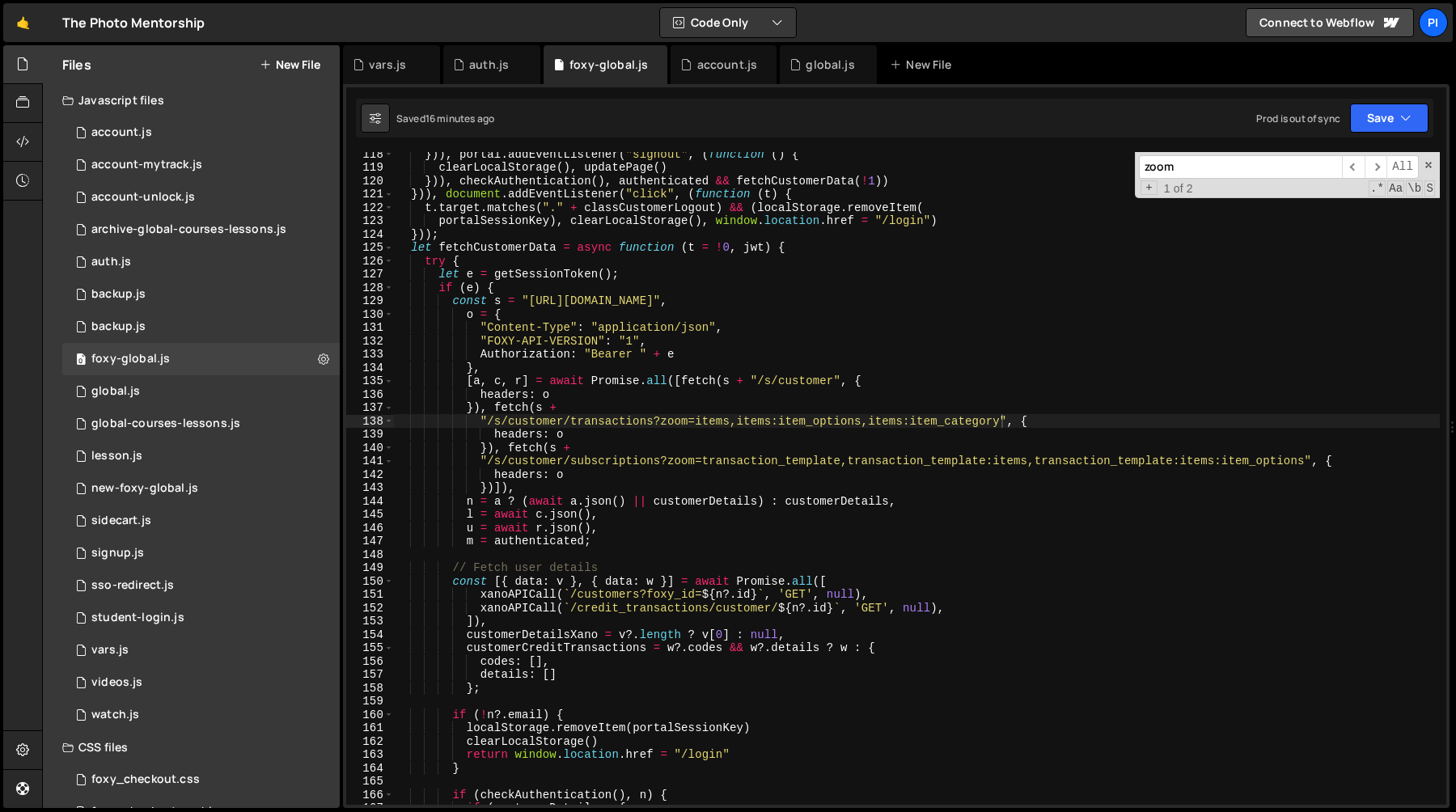
scroll to position [839, 0]
type textarea "}));"
click at [694, 232] on div "})) , portal . addEventListener ( "signout" , ( function ( ) { clearLocalStorag…" at bounding box center [916, 487] width 1046 height 680
paste input "foxyAPICall"
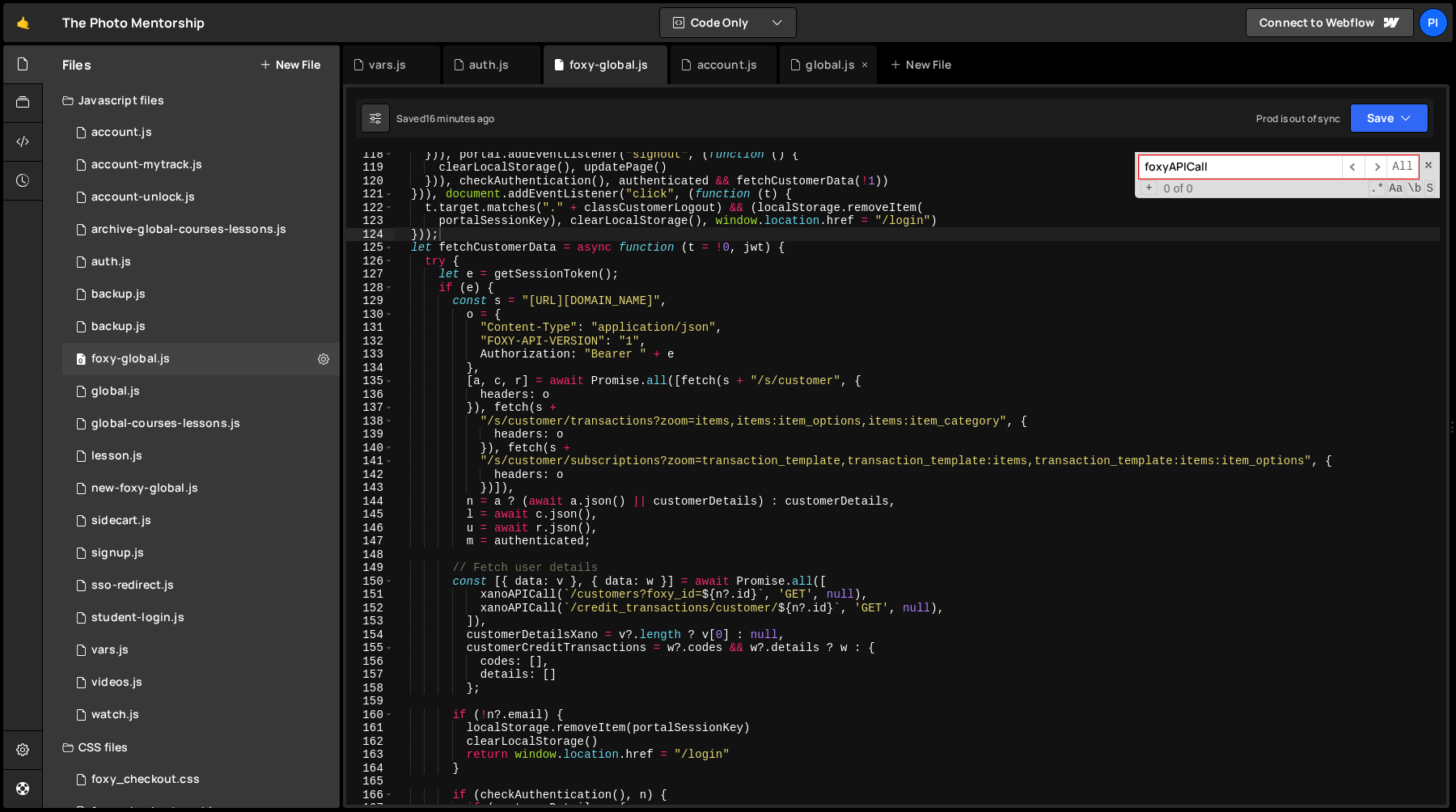
type input "foxyAPICall"
click at [811, 52] on div "global.js" at bounding box center [828, 64] width 97 height 38
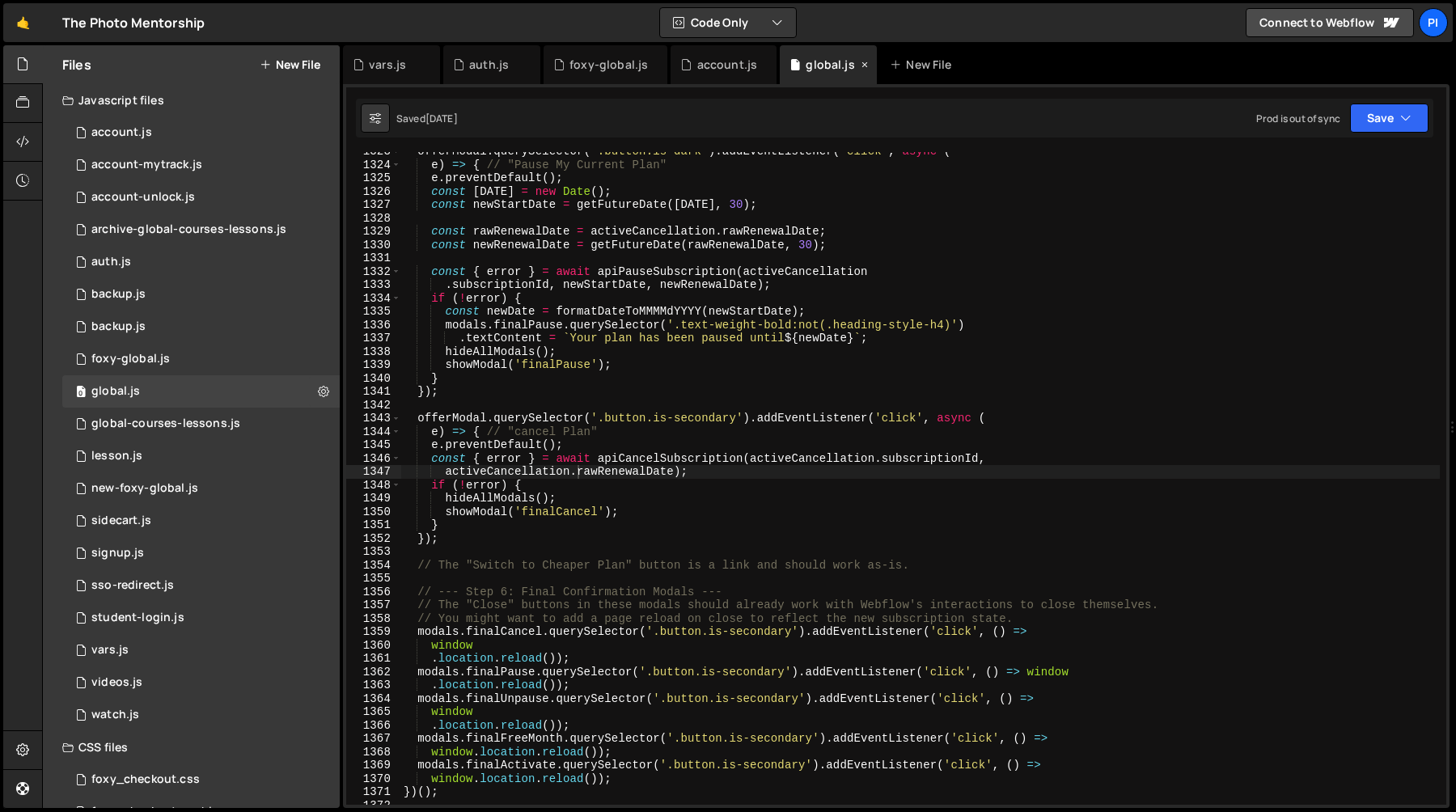
scroll to position [13683, 0]
type textarea ".textContent = `Your plan has been paused until ${newDate}`;"
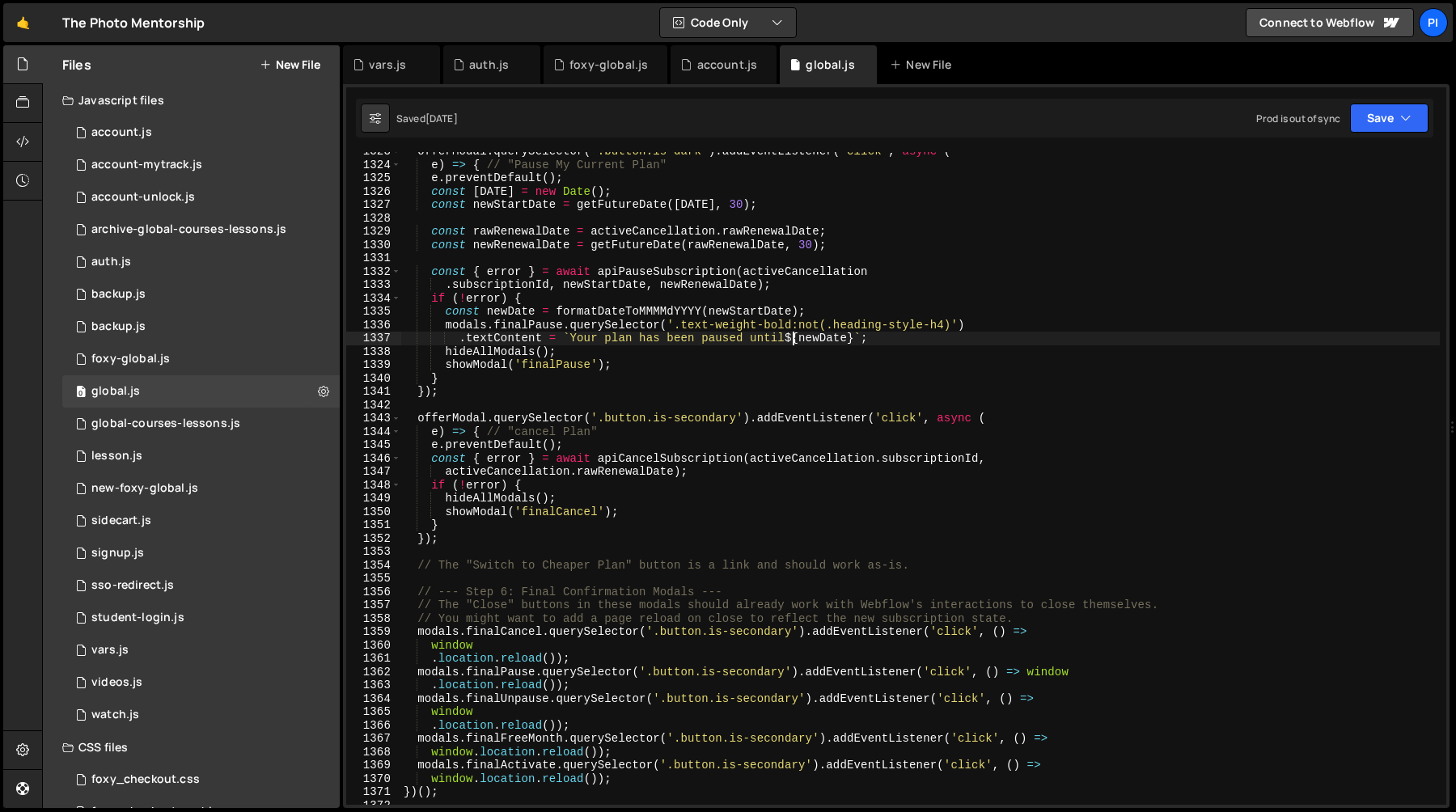
scroll to position [1528, 0]
click at [792, 339] on div "offerModal . querySelector ( '.button.is-dark' ) . addEventListener ( 'click' ,…" at bounding box center [920, 484] width 1040 height 680
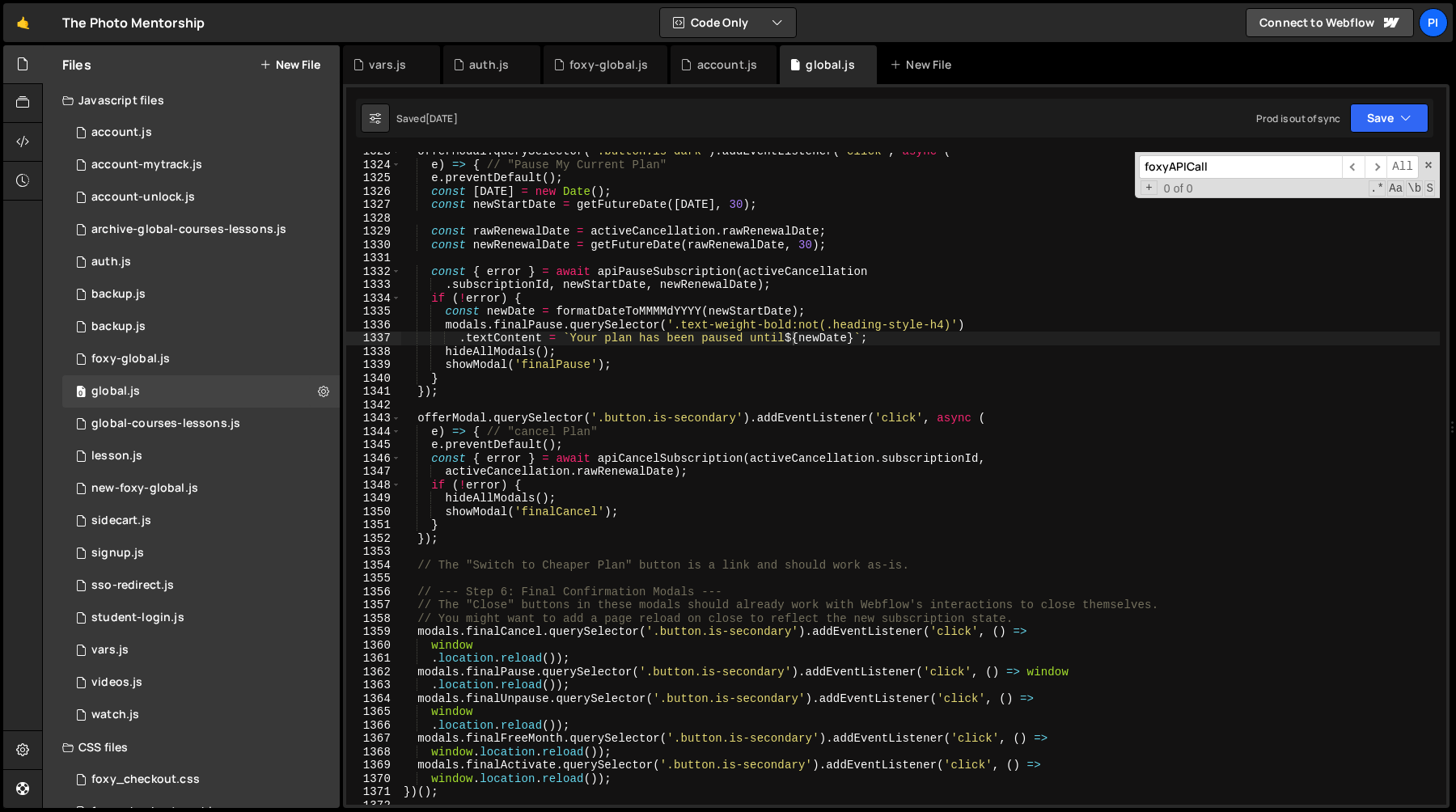
scroll to position [9274, 0]
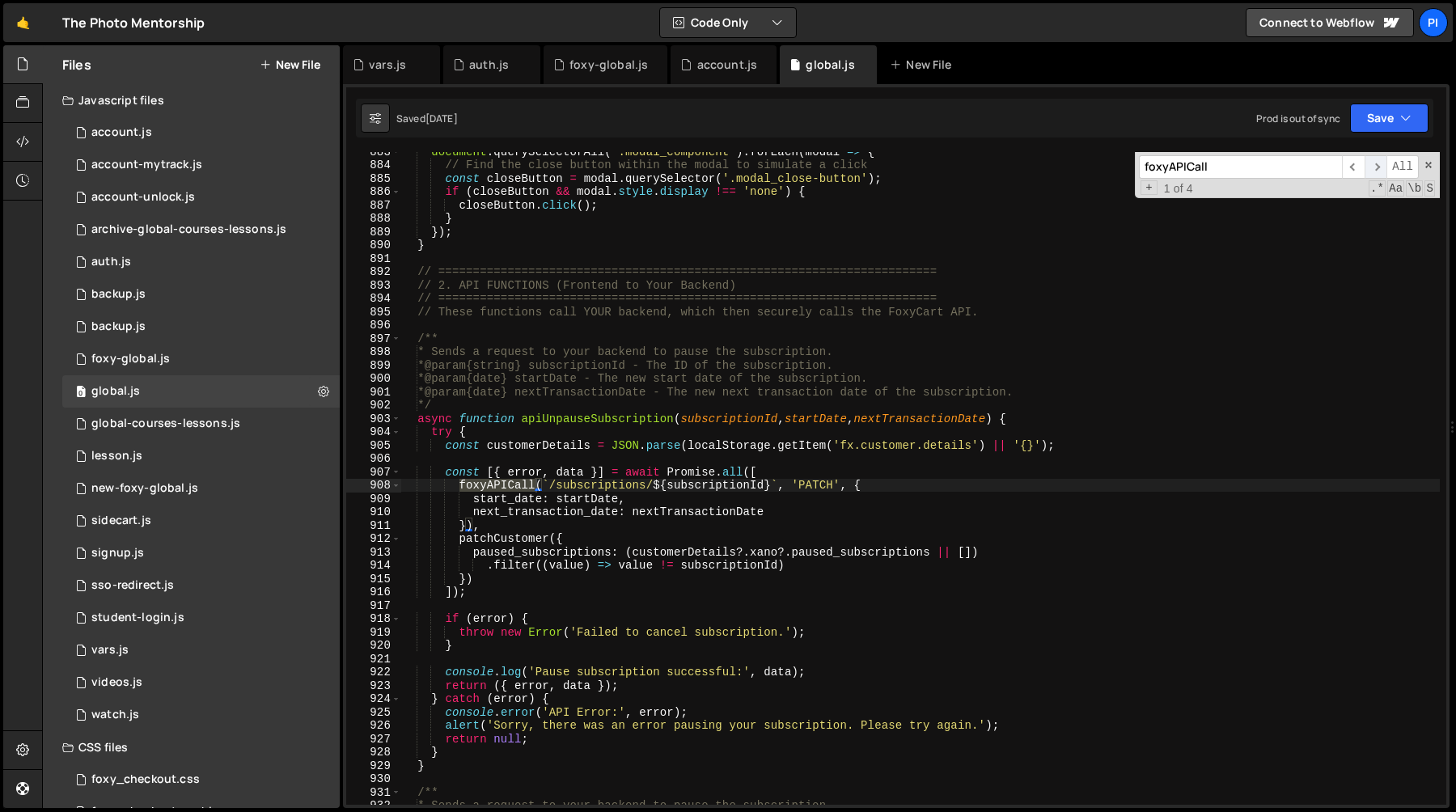
type input "foxyAPICall"
click at [1377, 172] on span "​" at bounding box center [1376, 167] width 22 height 23
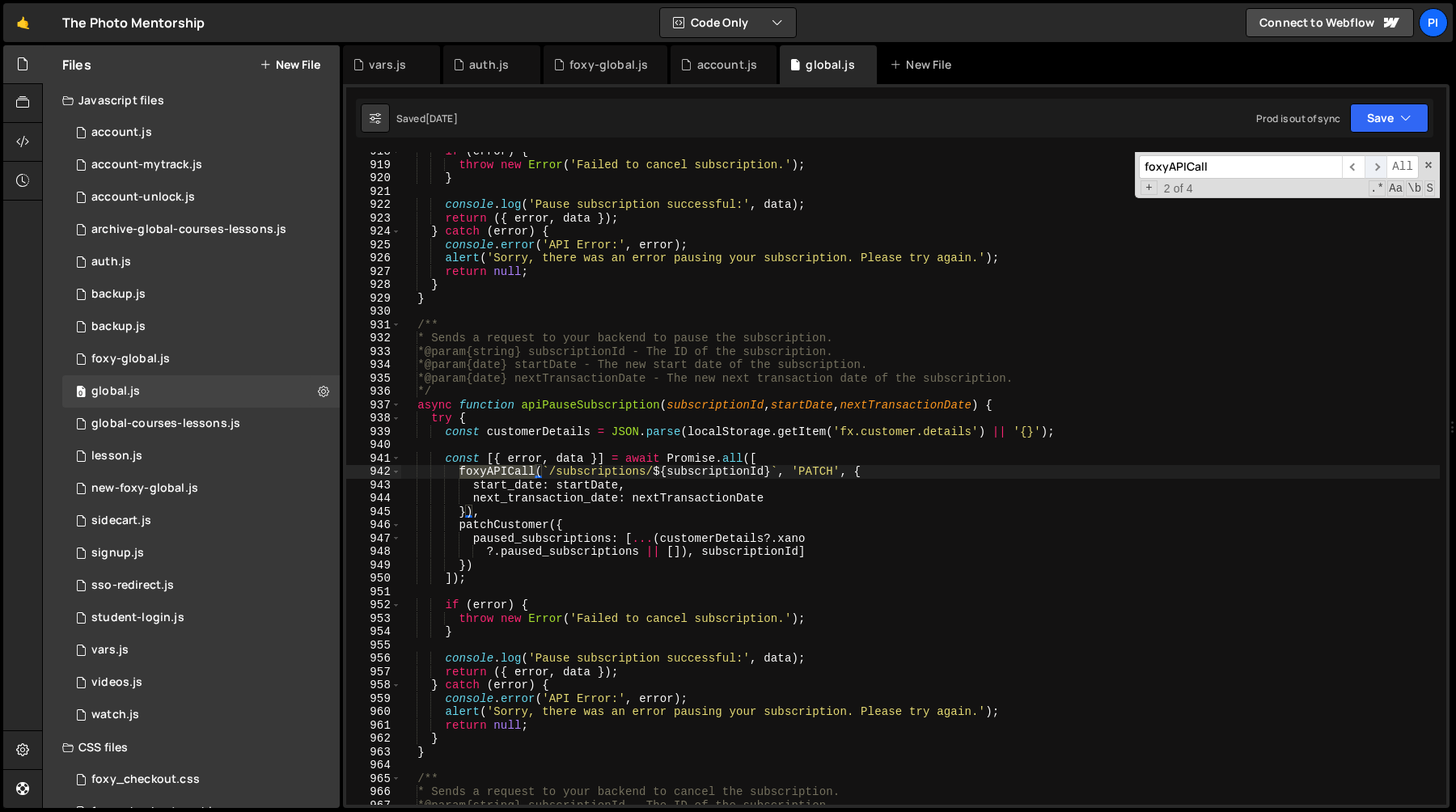
scroll to position [9623, 0]
click at [1377, 172] on span "​" at bounding box center [1376, 167] width 22 height 23
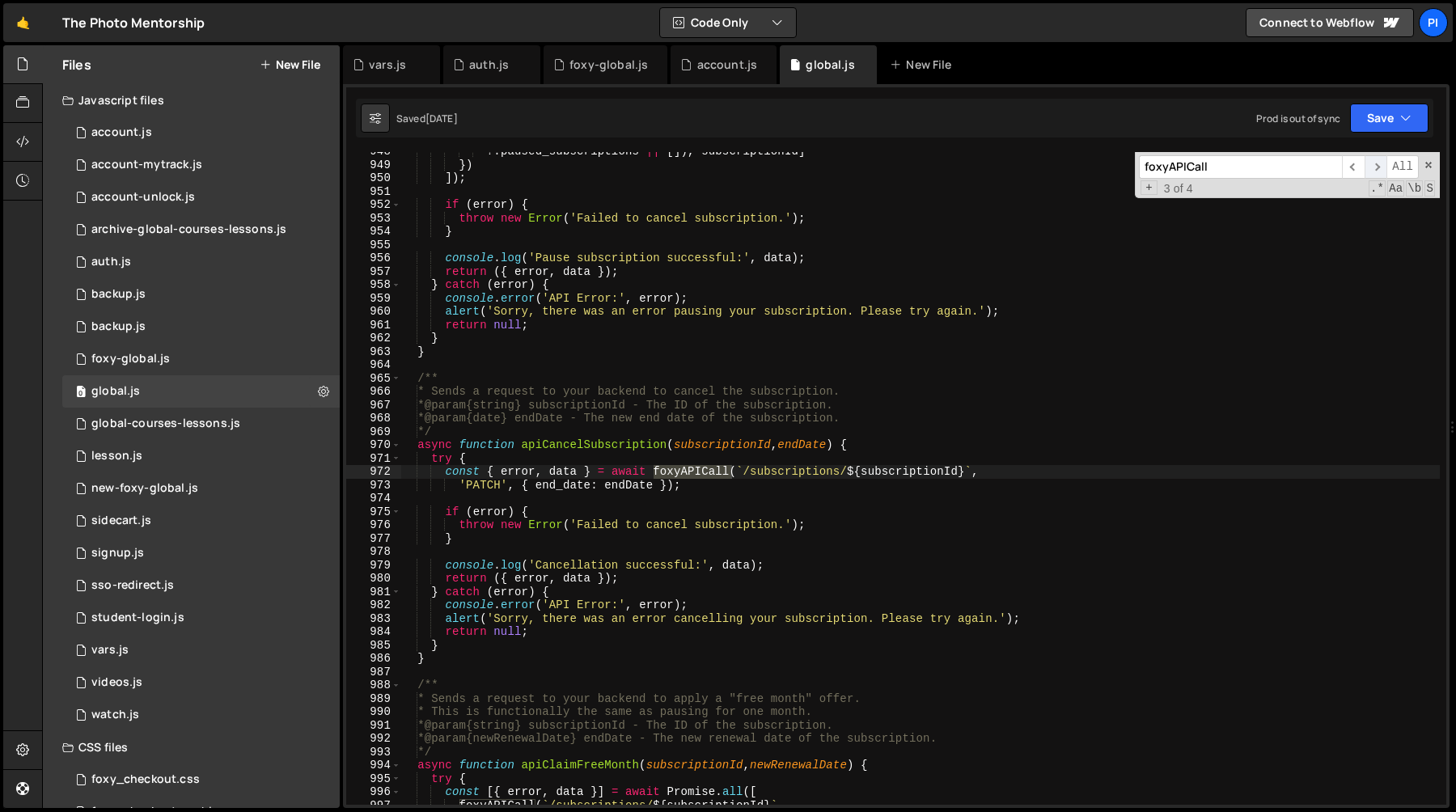
scroll to position [9924, 0]
click at [1352, 174] on span "​" at bounding box center [1352, 167] width 22 height 23
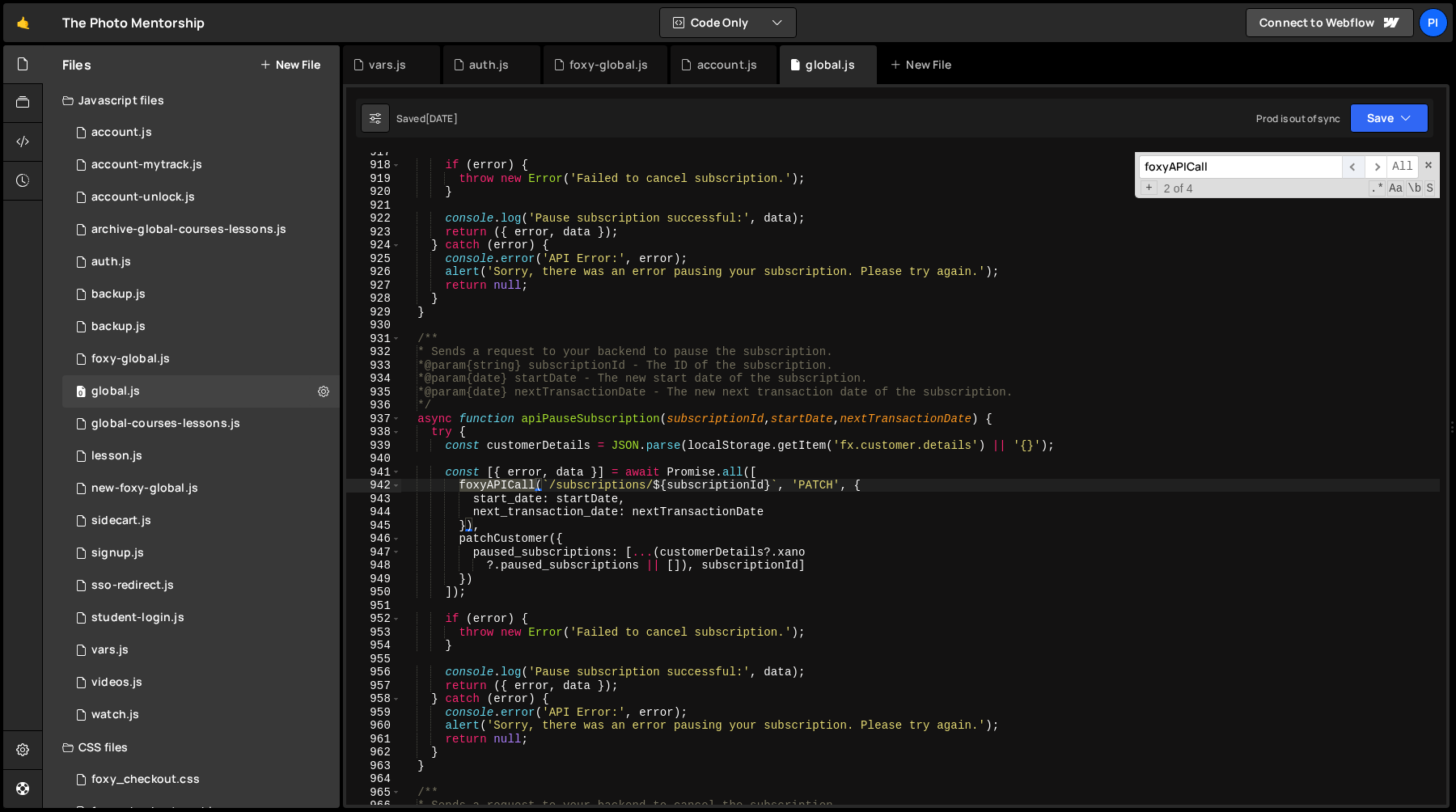
scroll to position [9614, 0]
type textarea "foxyAPICall(`/subscriptions/${subscriptionId}`, 'PATCH', {"
click at [506, 484] on div "if ( error ) { throw new Error ( 'Failed to cancel subscription.' ) ; } console…" at bounding box center [920, 478] width 1040 height 653
click at [506, 484] on div "if ( error ) { throw new Error ( 'Failed to cancel subscription.' ) ; } console…" at bounding box center [920, 484] width 1040 height 680
click at [1378, 168] on span "​" at bounding box center [1376, 167] width 22 height 23
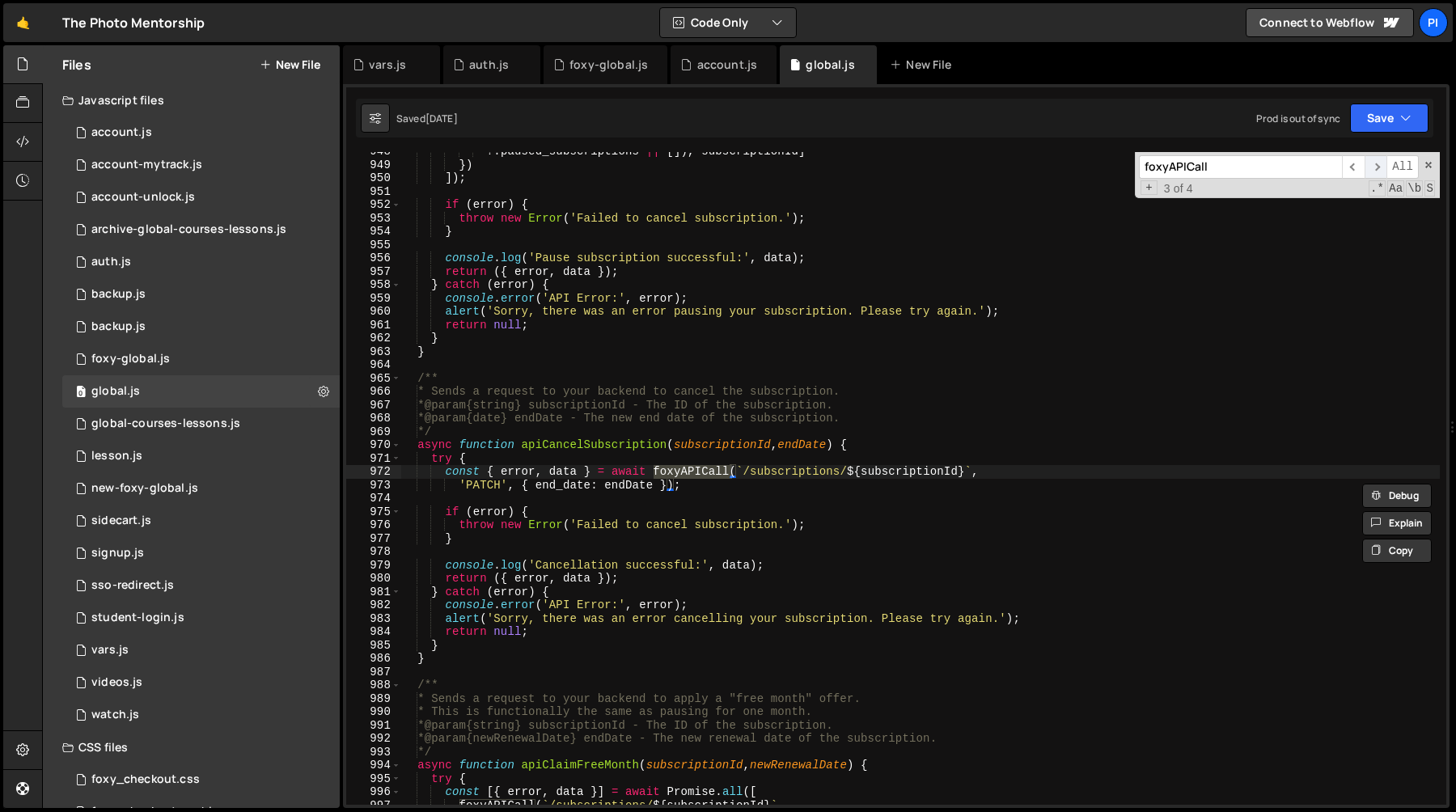
click at [1378, 168] on span "​" at bounding box center [1376, 167] width 22 height 23
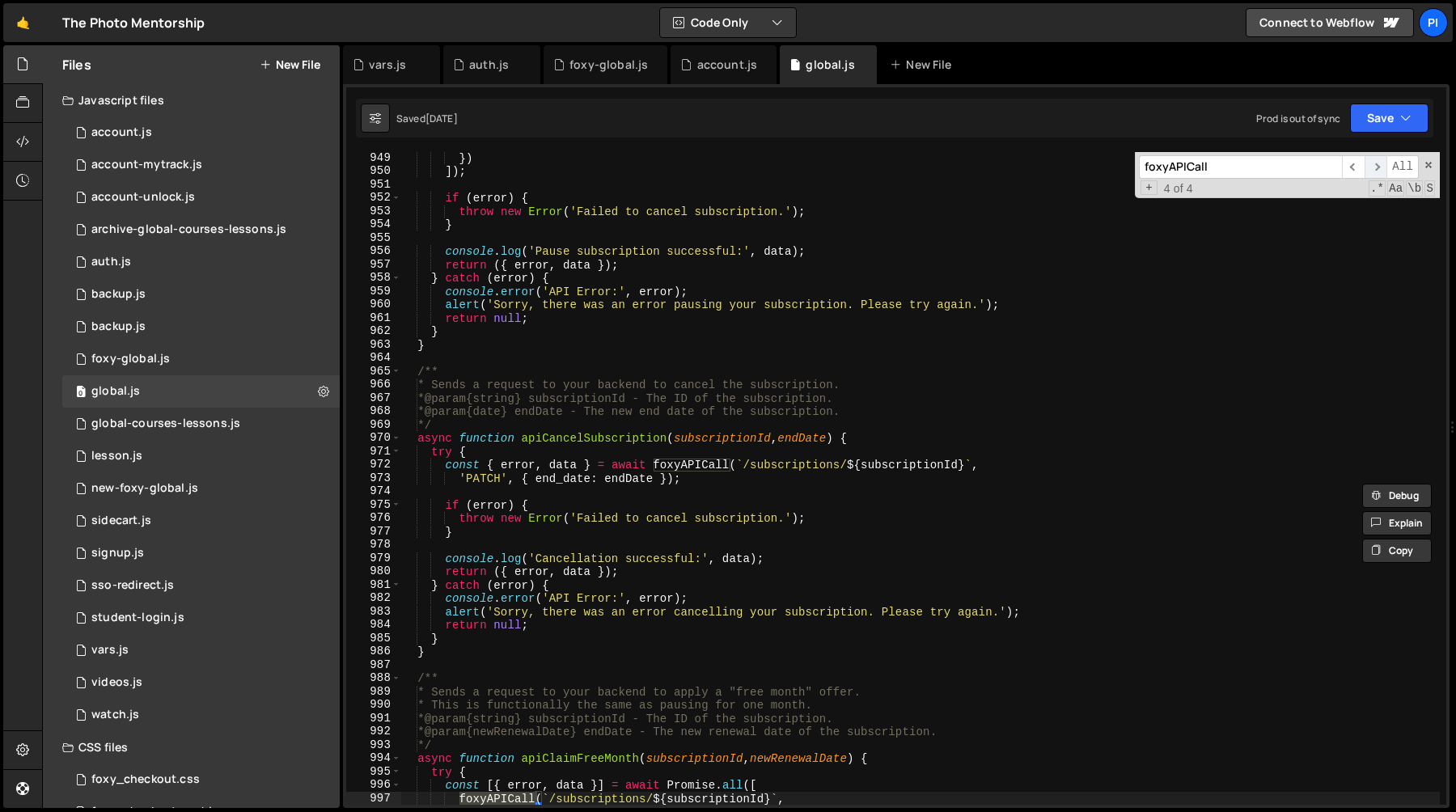
click at [1378, 168] on span "​" at bounding box center [1376, 167] width 22 height 23
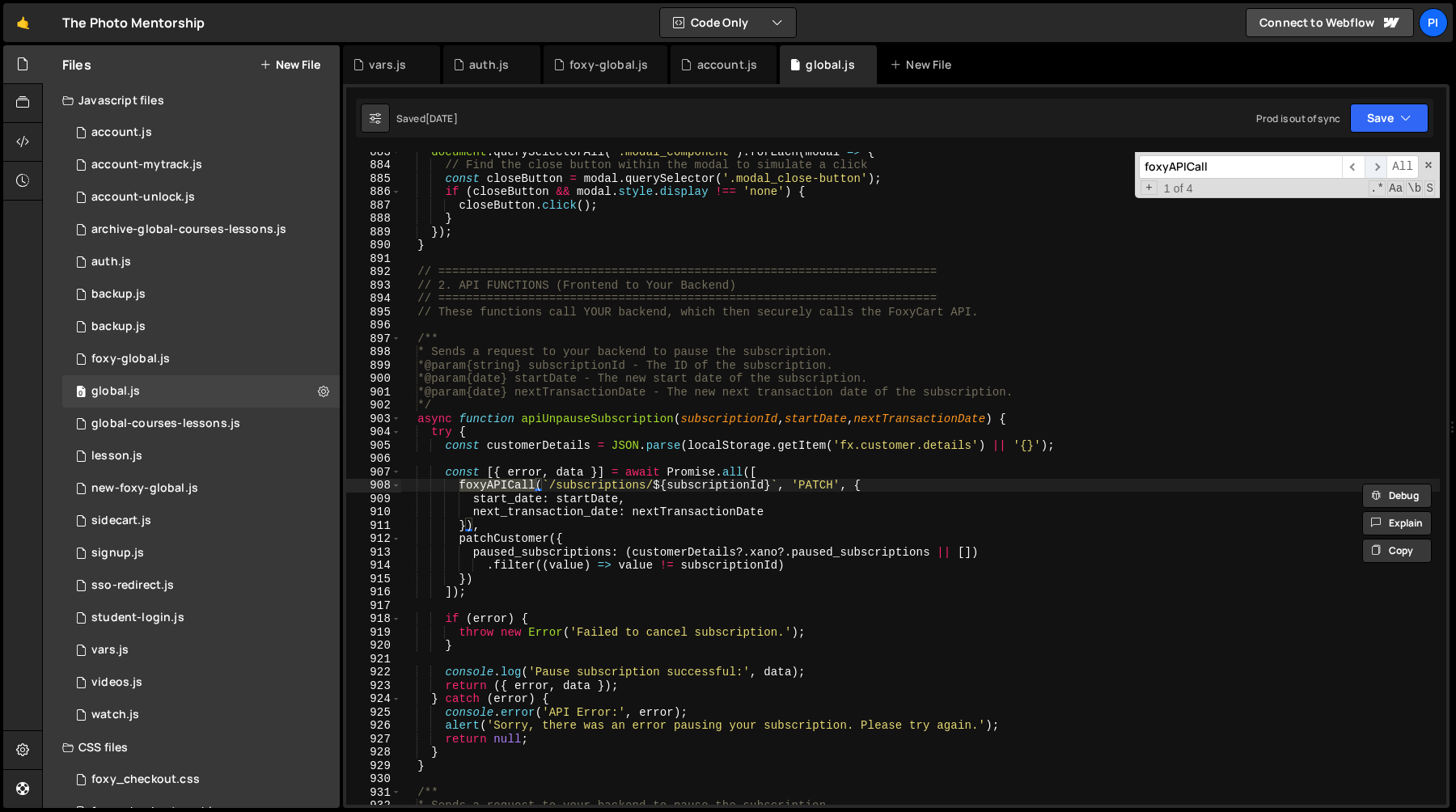
click at [1378, 168] on span "​" at bounding box center [1376, 167] width 22 height 23
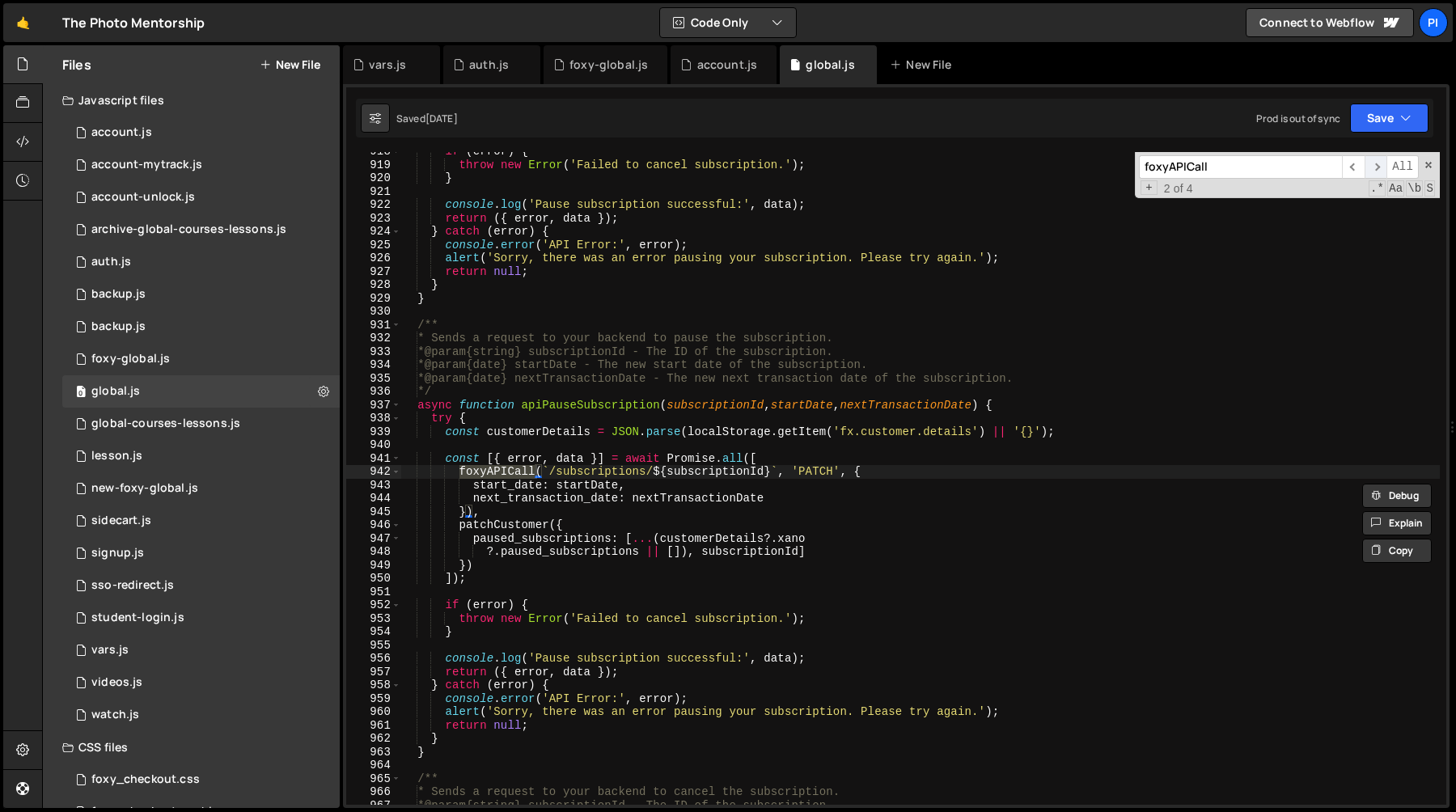
click at [1378, 168] on span "​" at bounding box center [1376, 167] width 22 height 23
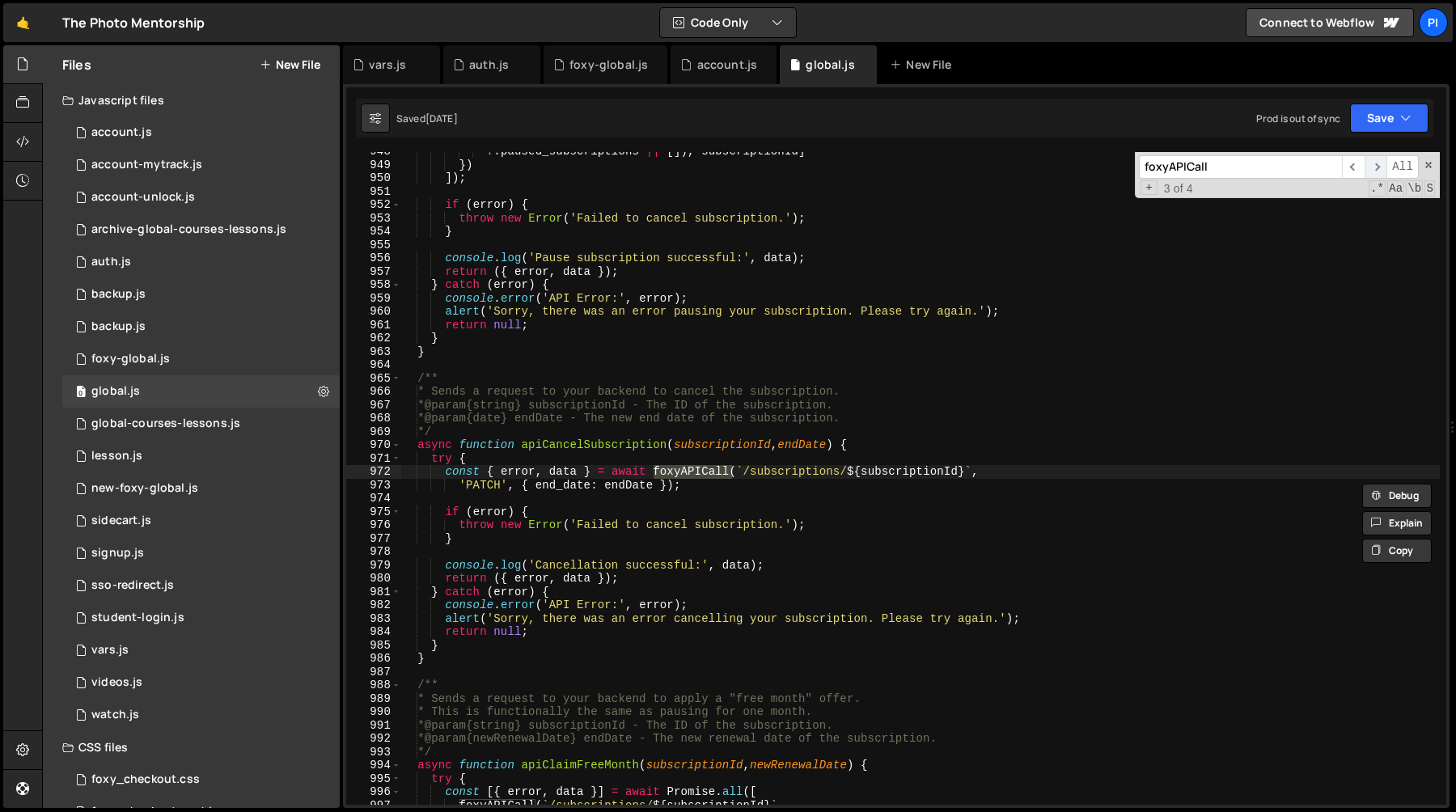
scroll to position [9924, 0]
click at [700, 71] on div "account.js" at bounding box center [728, 64] width 61 height 16
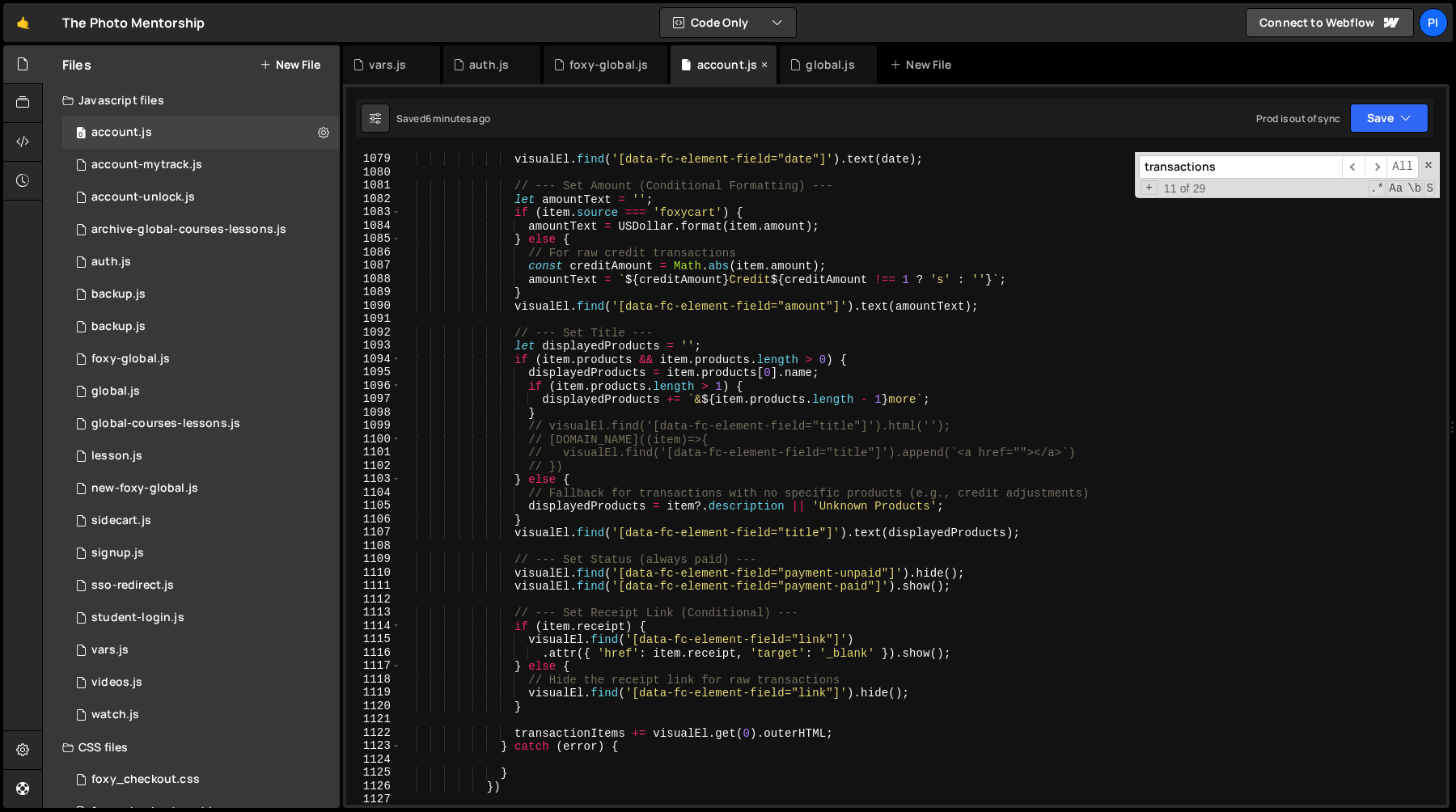
scroll to position [0, 0]
type textarea "displayedProducts += ` & ${item.products.length - 1} more`;"
click at [725, 396] on div "}) ; visualEl . find ( '[data-fc-element-field="date"]' ) . text ( date ) ; // …" at bounding box center [920, 479] width 1040 height 680
paste input "foxyAPICall"
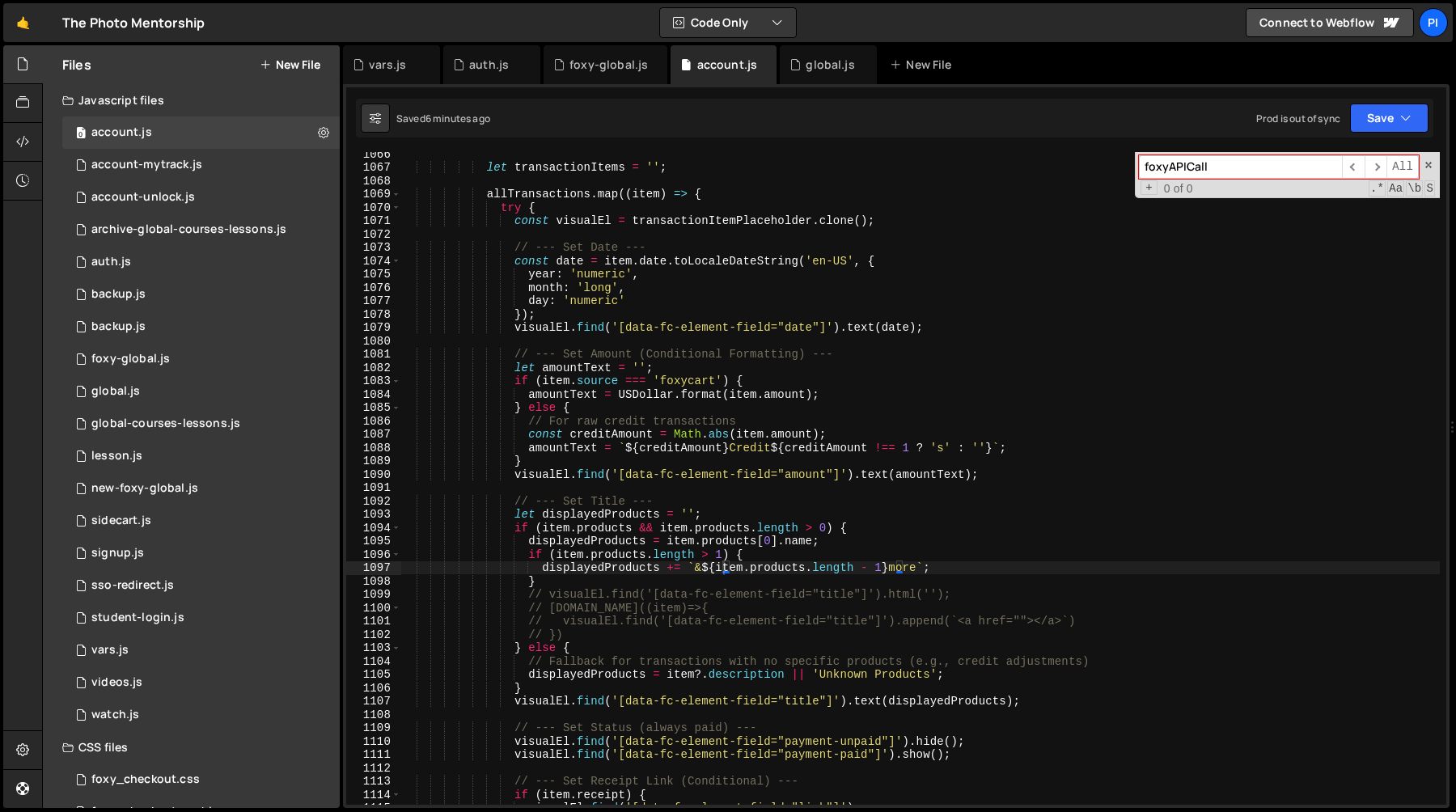
scroll to position [14285, 0]
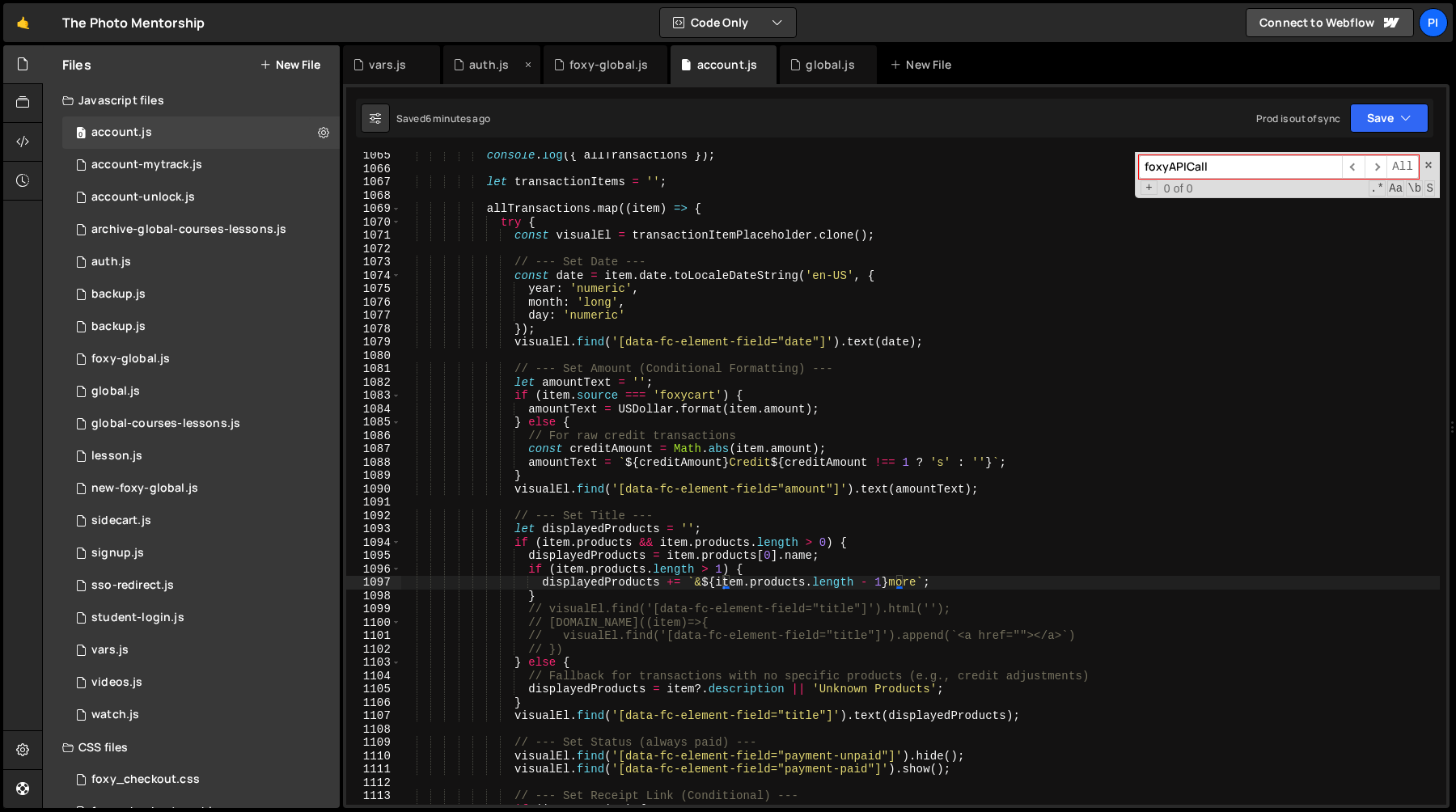
type input "foxyAPICall"
click at [495, 78] on div "auth.js" at bounding box center [491, 64] width 97 height 38
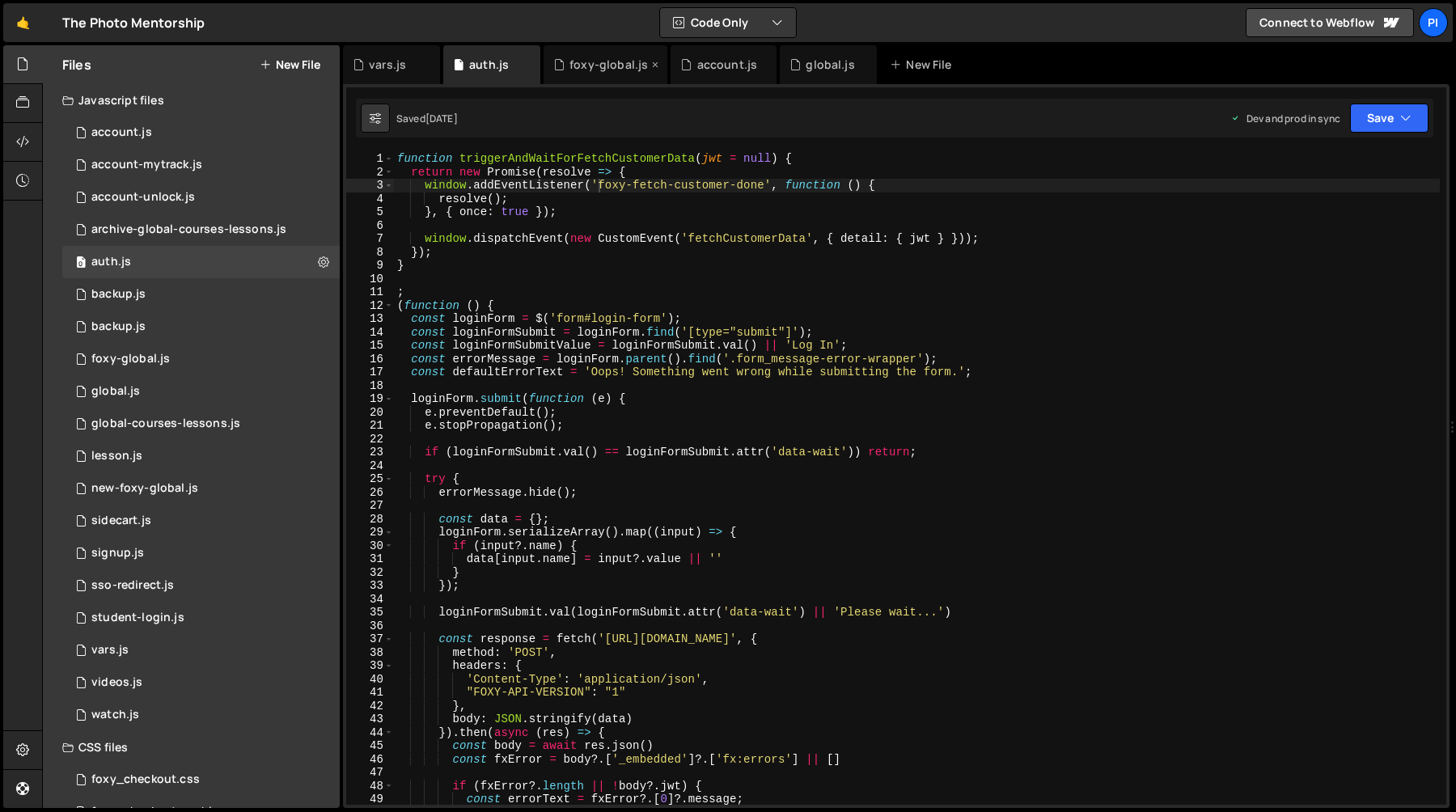
click at [599, 68] on div "foxy-global.js" at bounding box center [609, 64] width 79 height 16
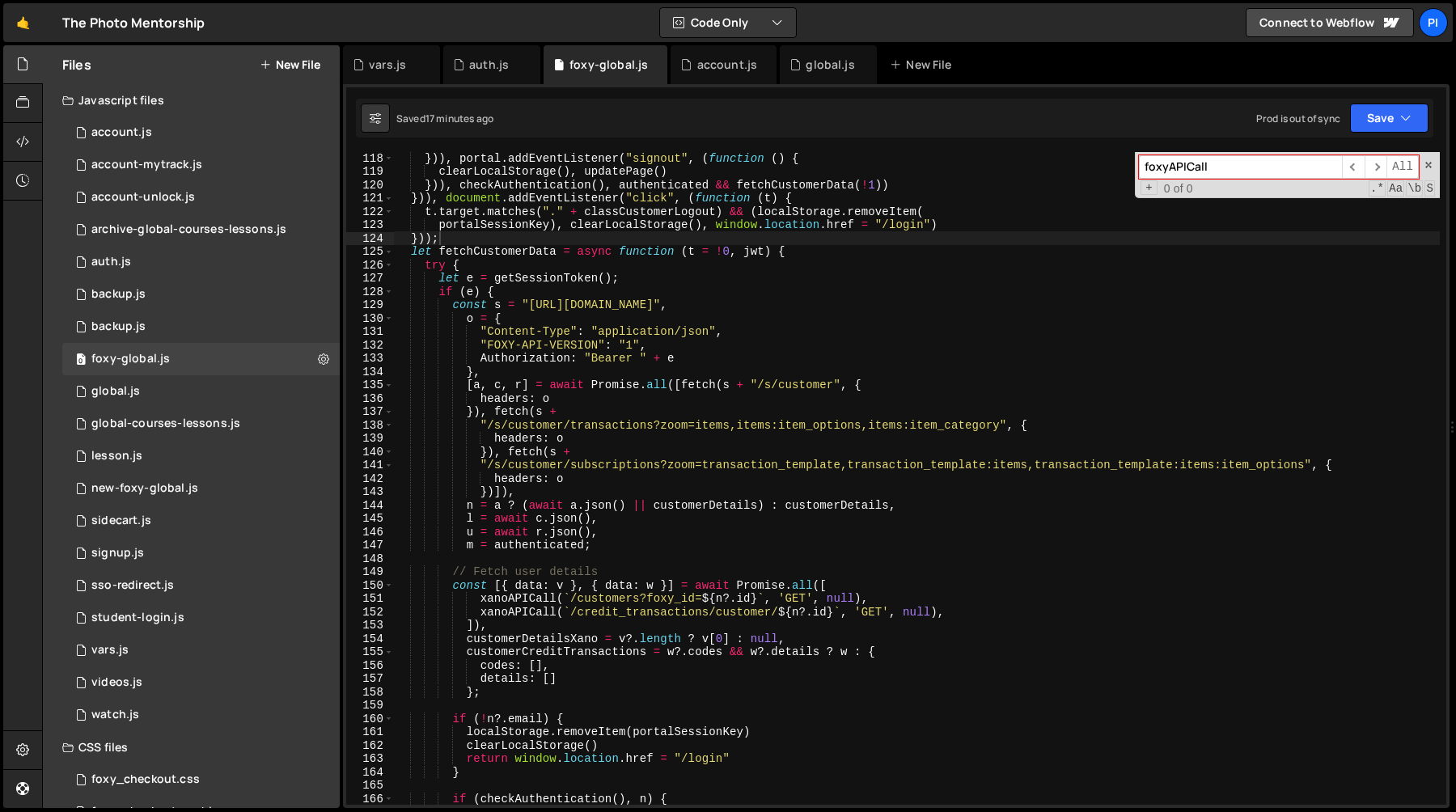
scroll to position [1636, 0]
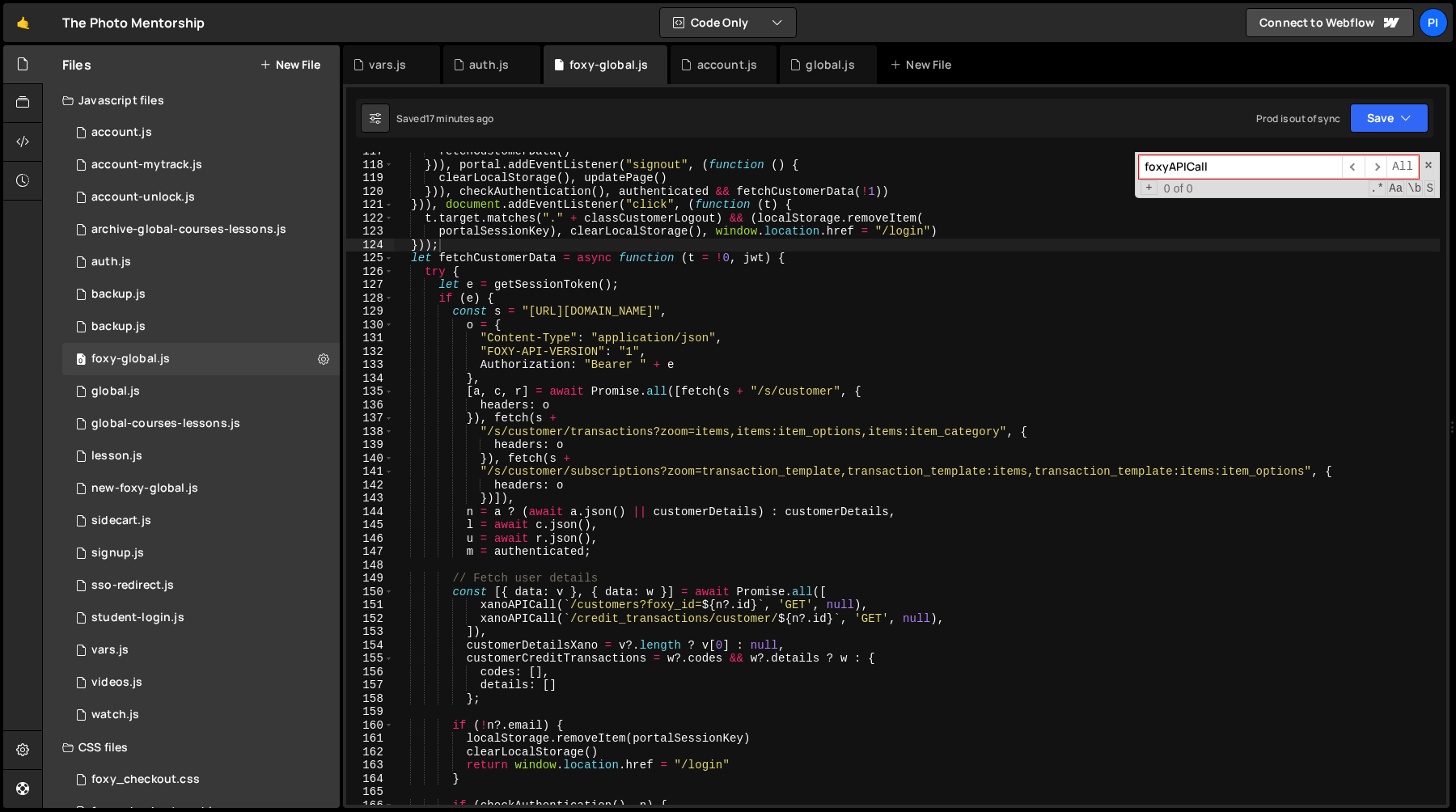
type textarea "let e = getSessionToken();"
click at [559, 287] on div "fetchCustomerData ( ) })) , portal . addEventListener ( "signout" , ( function …" at bounding box center [916, 484] width 1046 height 680
type input "getSessionToken"
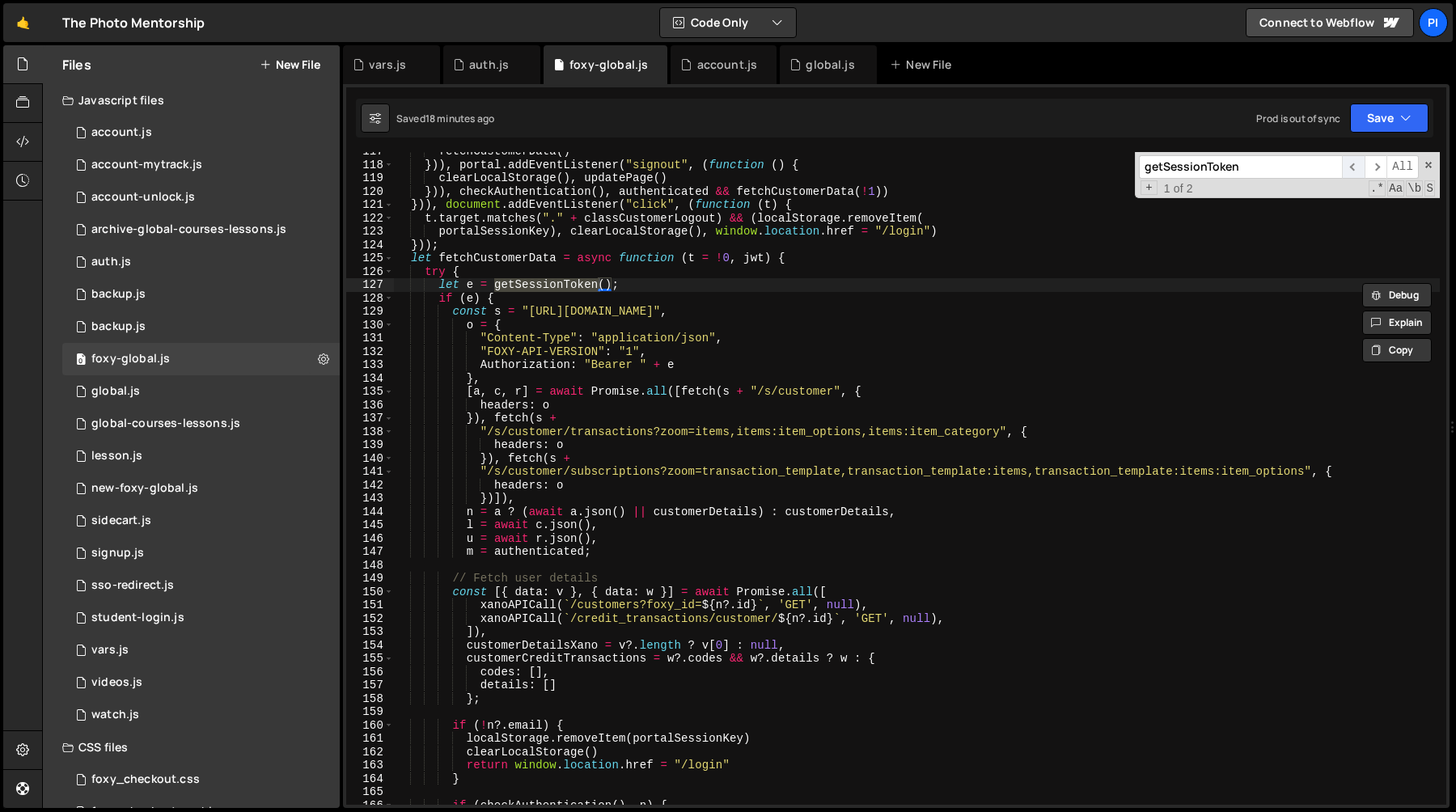
click at [1348, 166] on span "​" at bounding box center [1352, 167] width 22 height 23
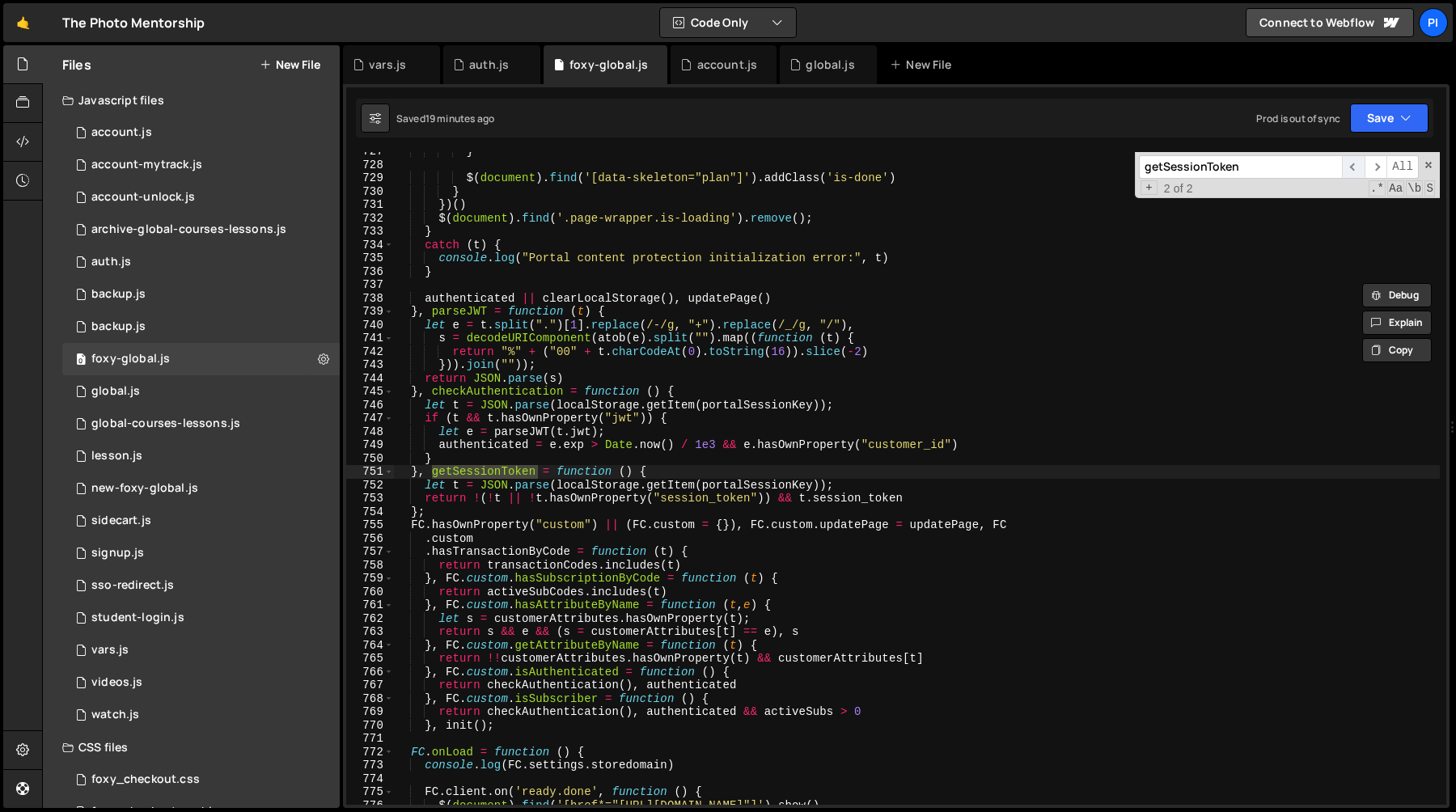
click at [1348, 166] on span "​" at bounding box center [1352, 167] width 22 height 23
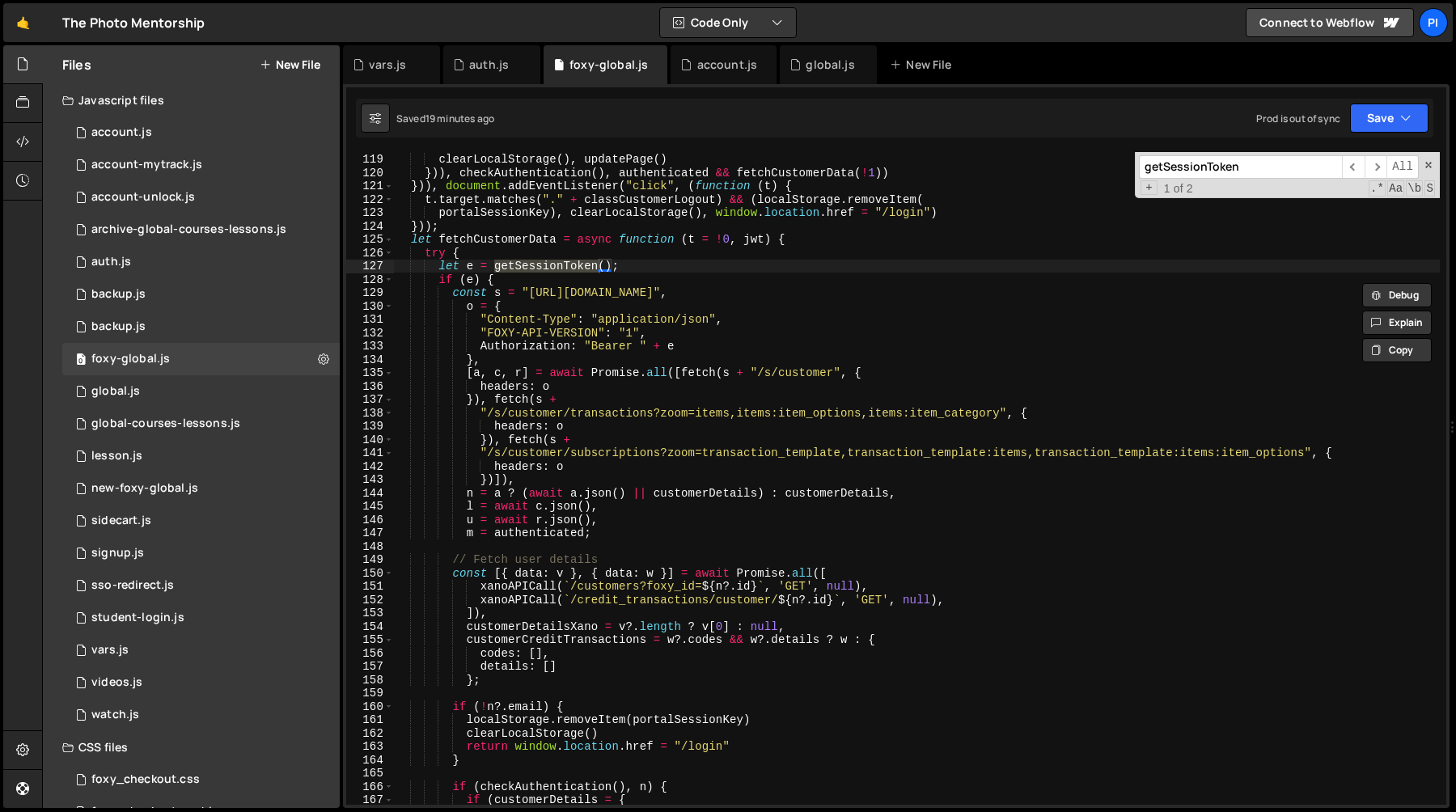
scroll to position [1654, 0]
click at [381, 69] on div "vars.js" at bounding box center [388, 64] width 38 height 16
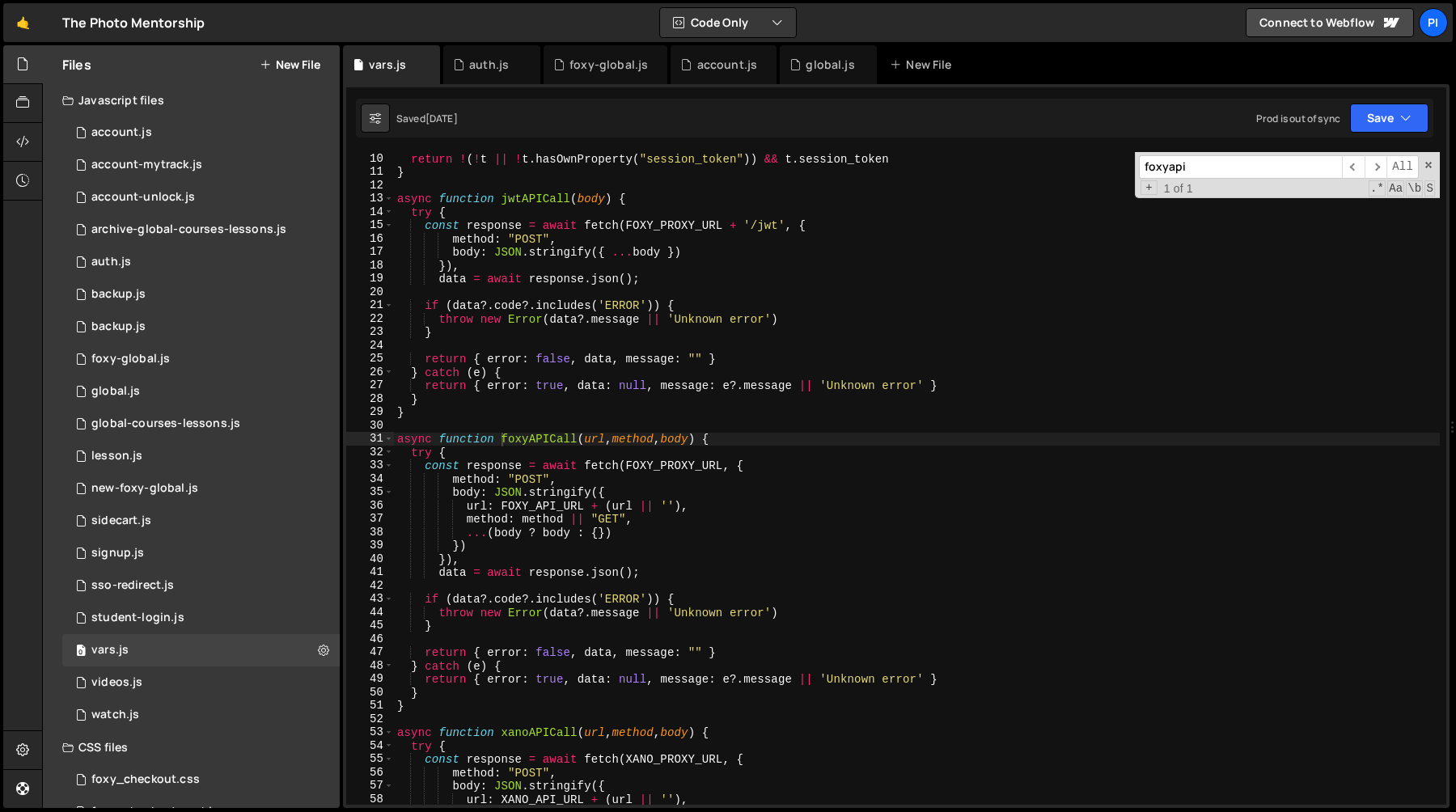
scroll to position [0, 0]
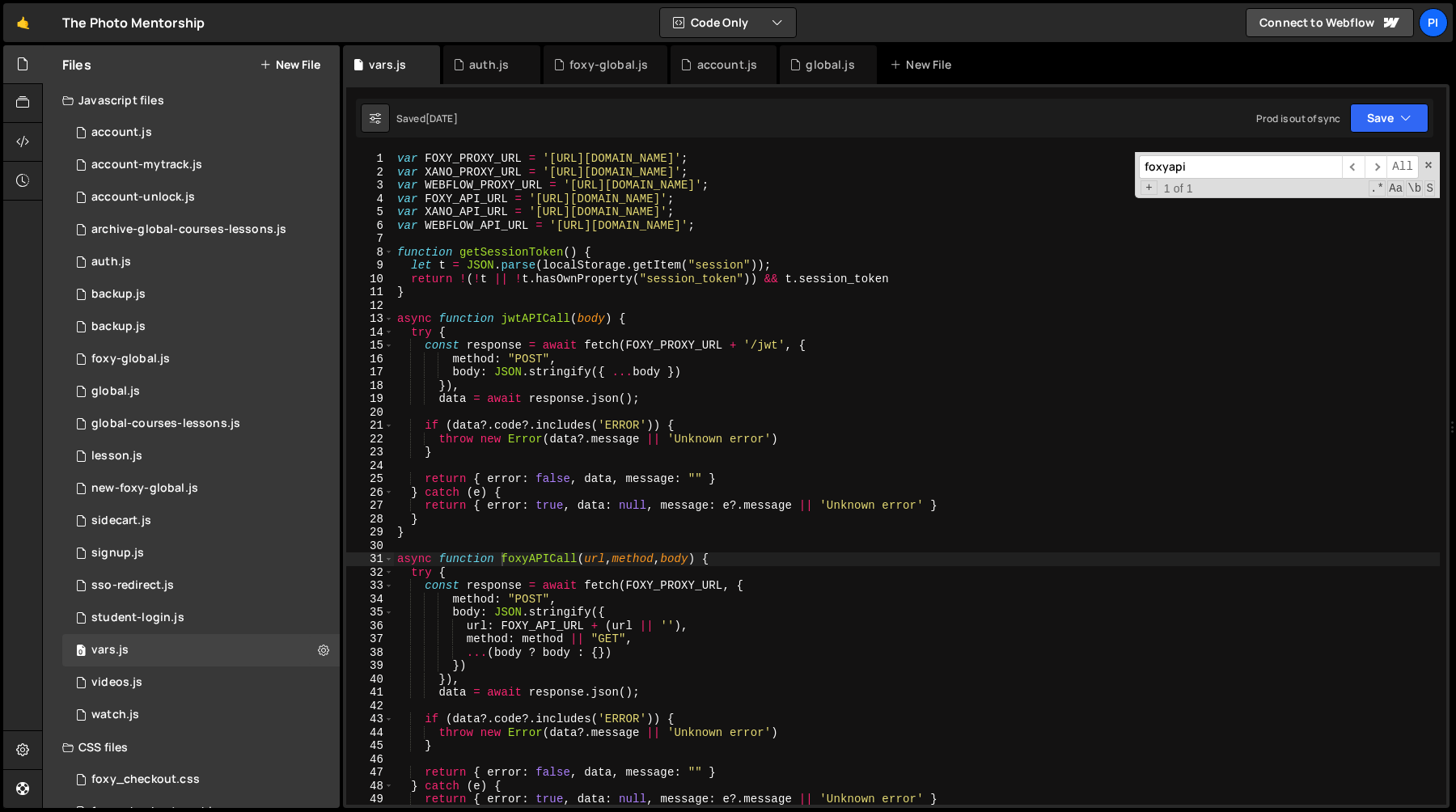
click at [535, 314] on div "var FOXY_PROXY_URL = 'https://tpm-proxy.netlify.app' ; var XANO_PROXY_URL = 'ht…" at bounding box center [916, 491] width 1046 height 680
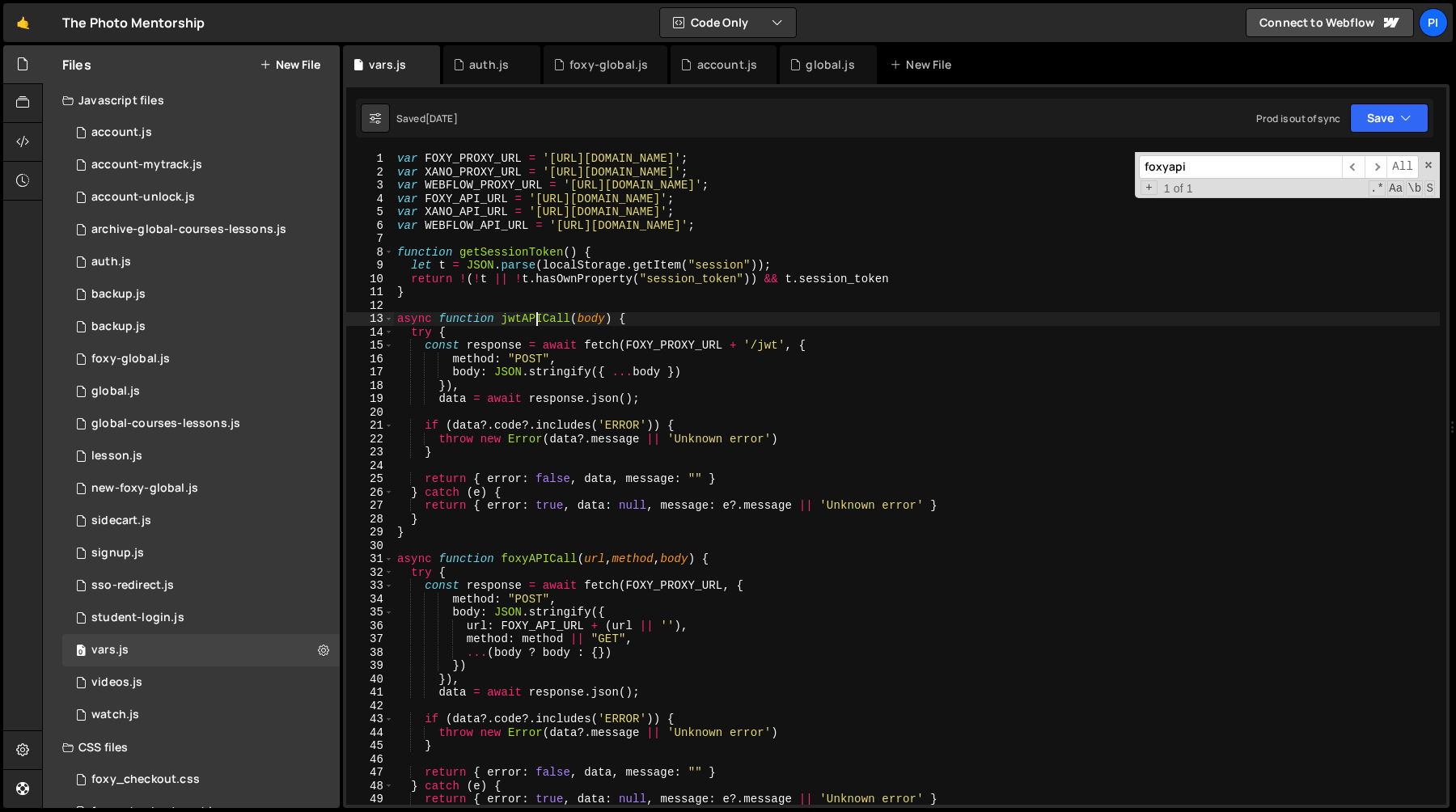
click at [535, 314] on div "var FOXY_PROXY_URL = 'https://tpm-proxy.netlify.app' ; var XANO_PROXY_URL = 'ht…" at bounding box center [916, 491] width 1046 height 680
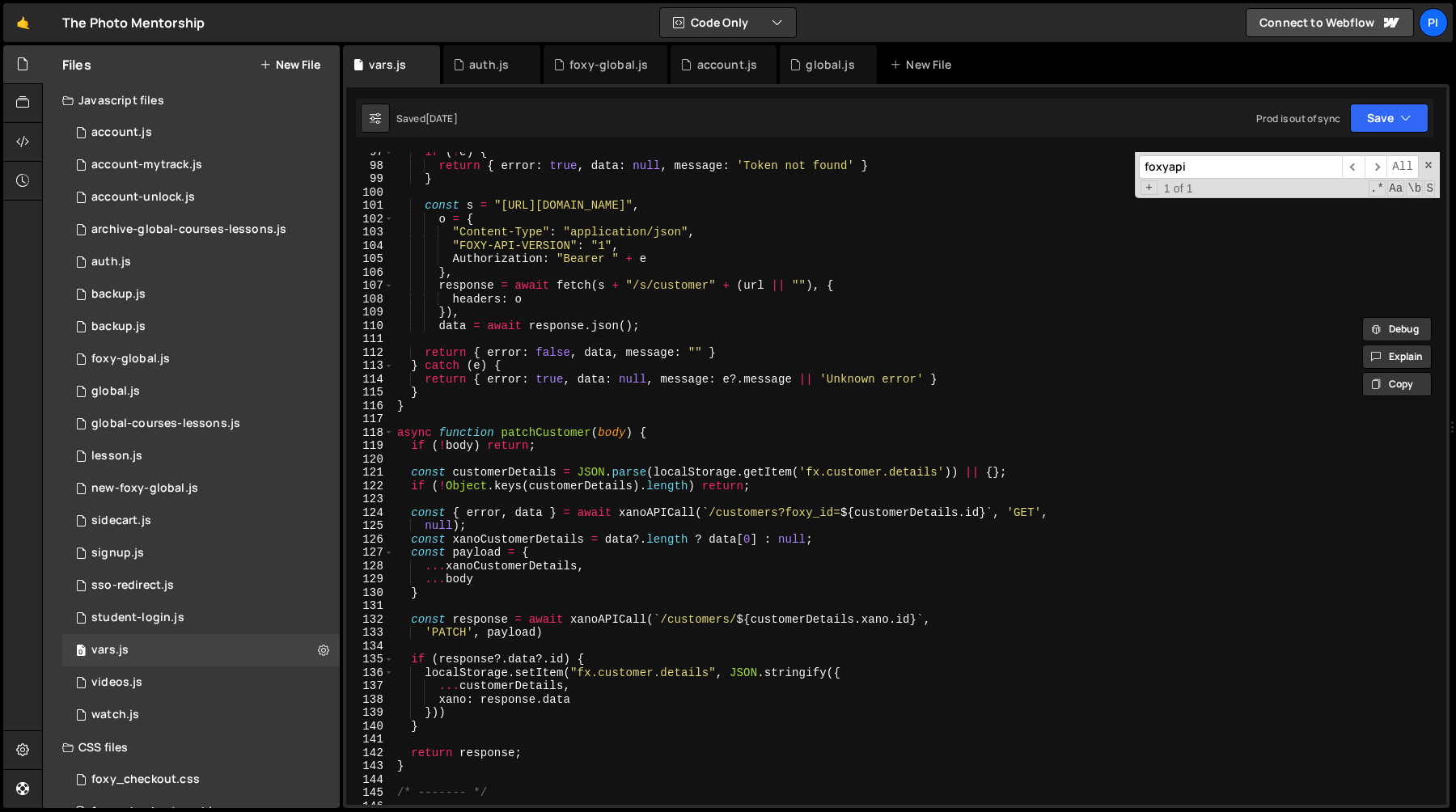
scroll to position [1092, 0]
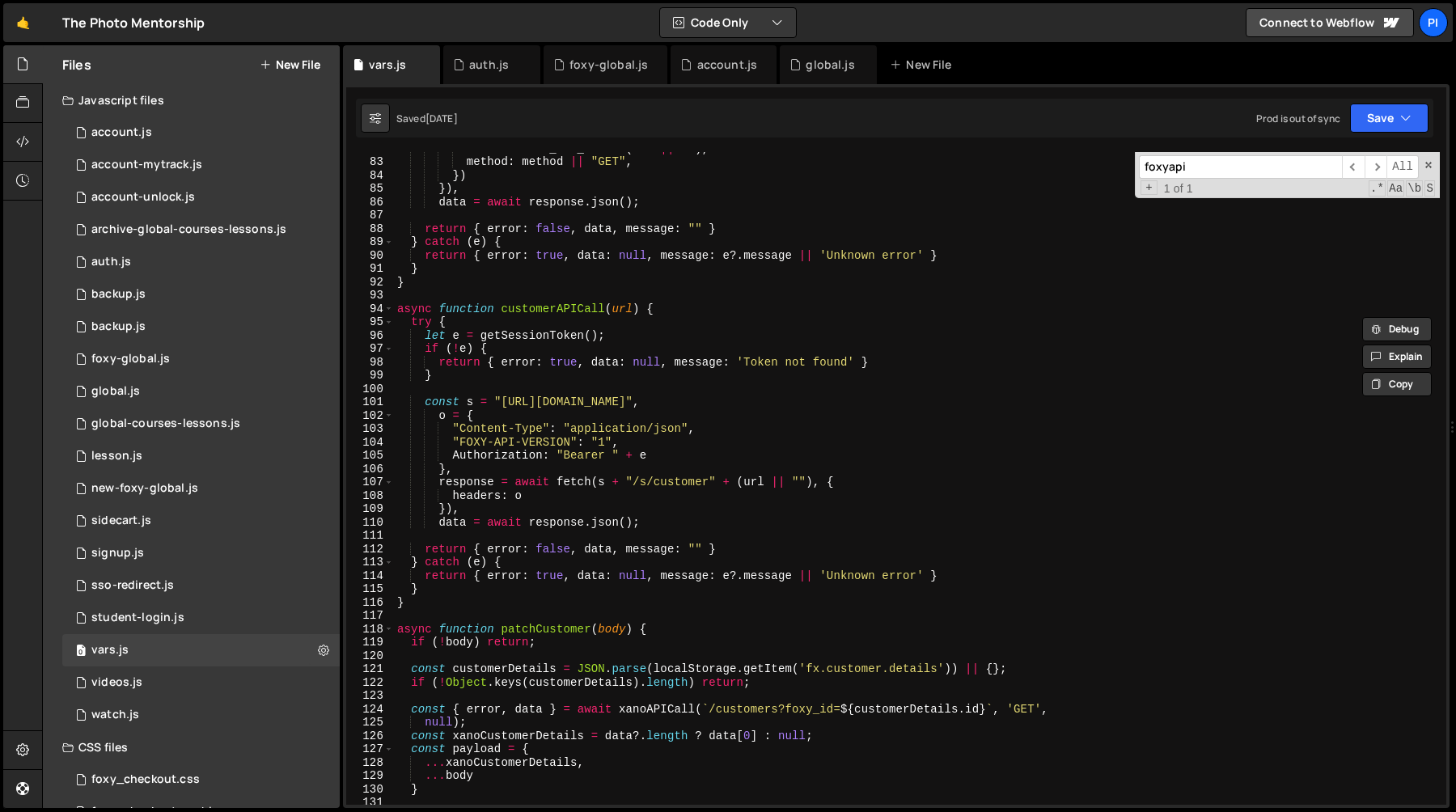
click at [571, 313] on div "url : WEBFLOW_API_URL + ( url || '' ) , method : method || "GET" , }) }) , data…" at bounding box center [916, 481] width 1046 height 680
type textarea "async function customerAPICall(url) {"
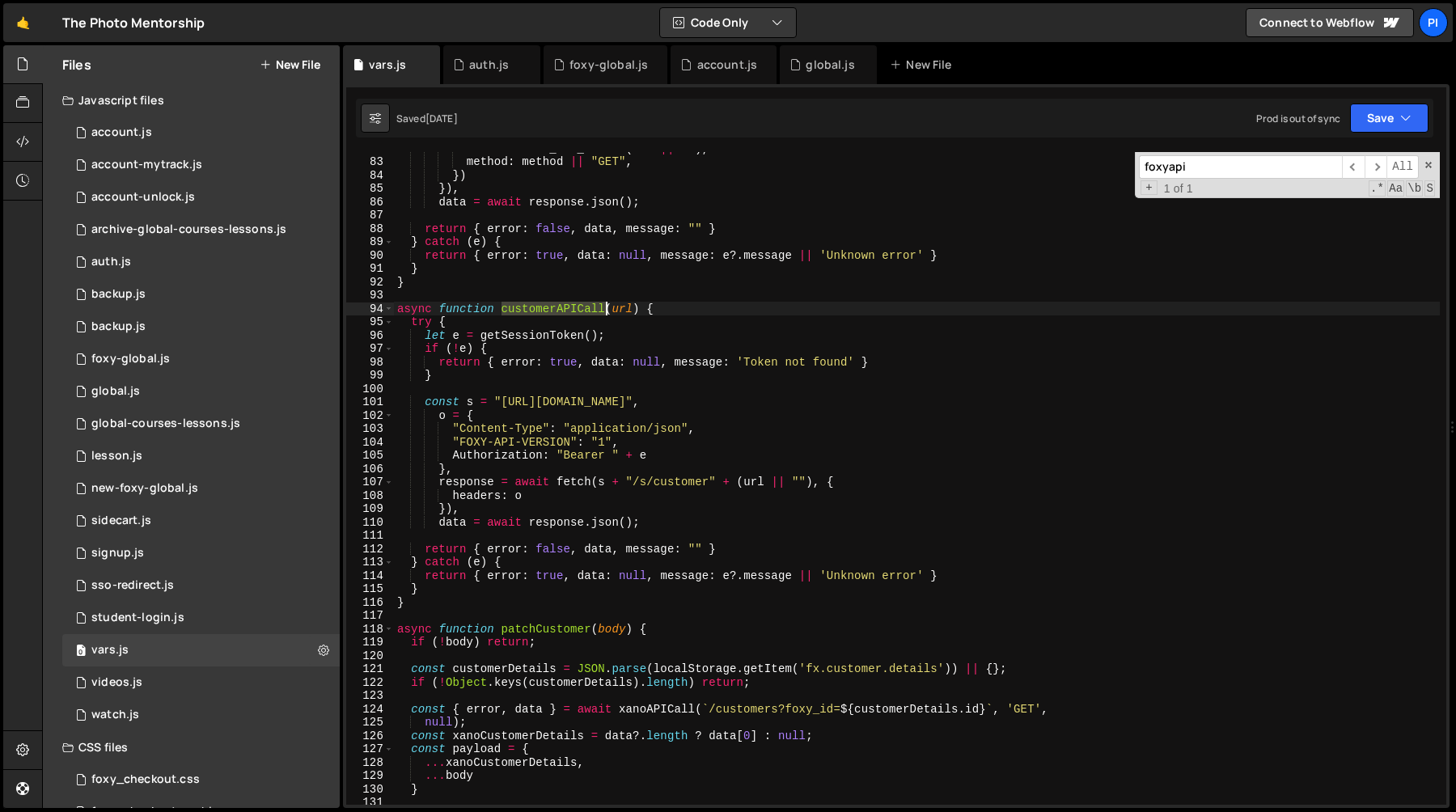
click at [571, 313] on div "url : WEBFLOW_API_URL + ( url || '' ) , method : method || "GET" , }) }) , data…" at bounding box center [916, 481] width 1046 height 680
click at [619, 70] on div "foxy-global.js" at bounding box center [609, 64] width 79 height 16
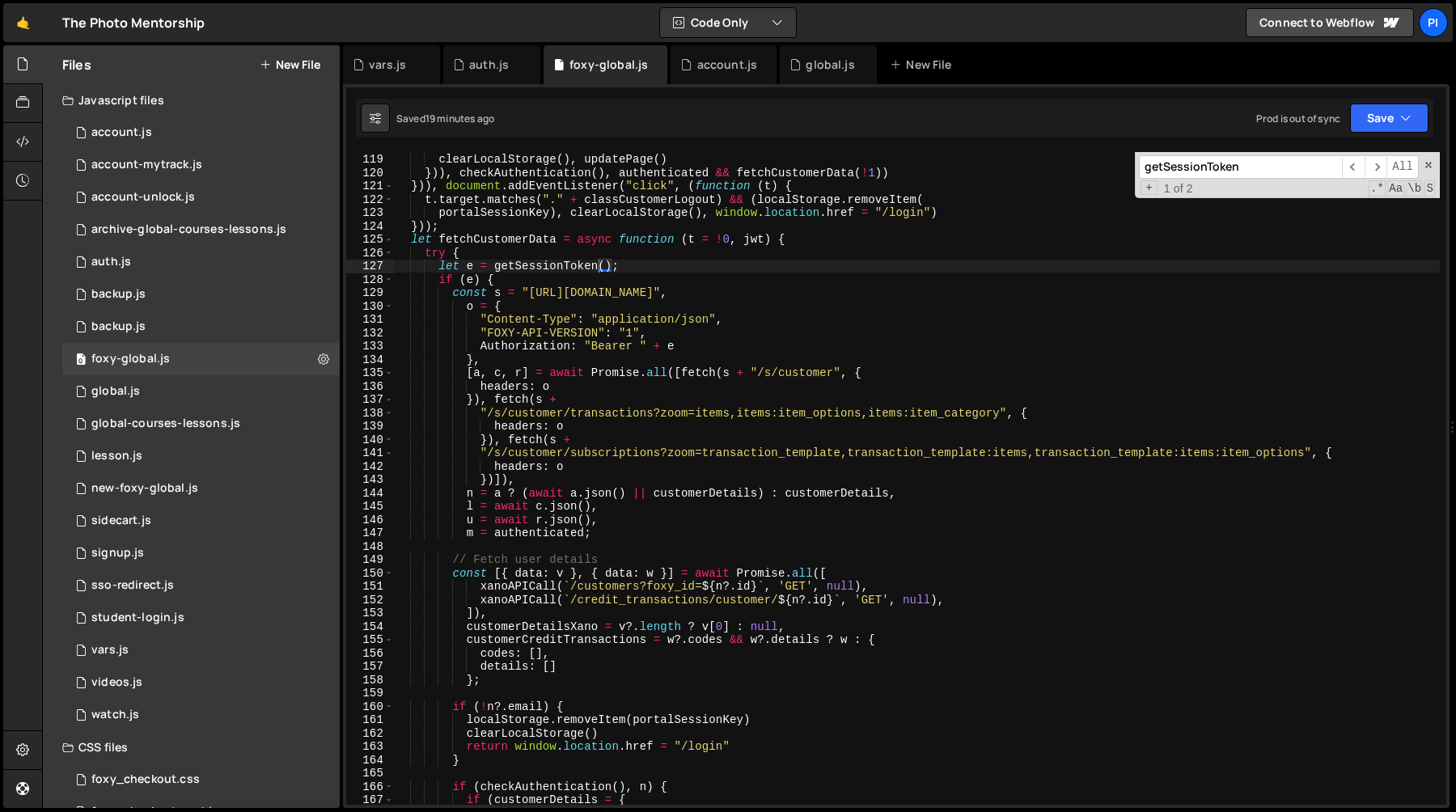
type textarea "t.target.matches("." + classCustomerLogout) && (localStorage.removeItem("
click at [761, 196] on div "})) , portal . addEventListener ( "signout" , ( function ( ) { clearLocalStorag…" at bounding box center [916, 479] width 1046 height 680
paste input "customerAPICall"
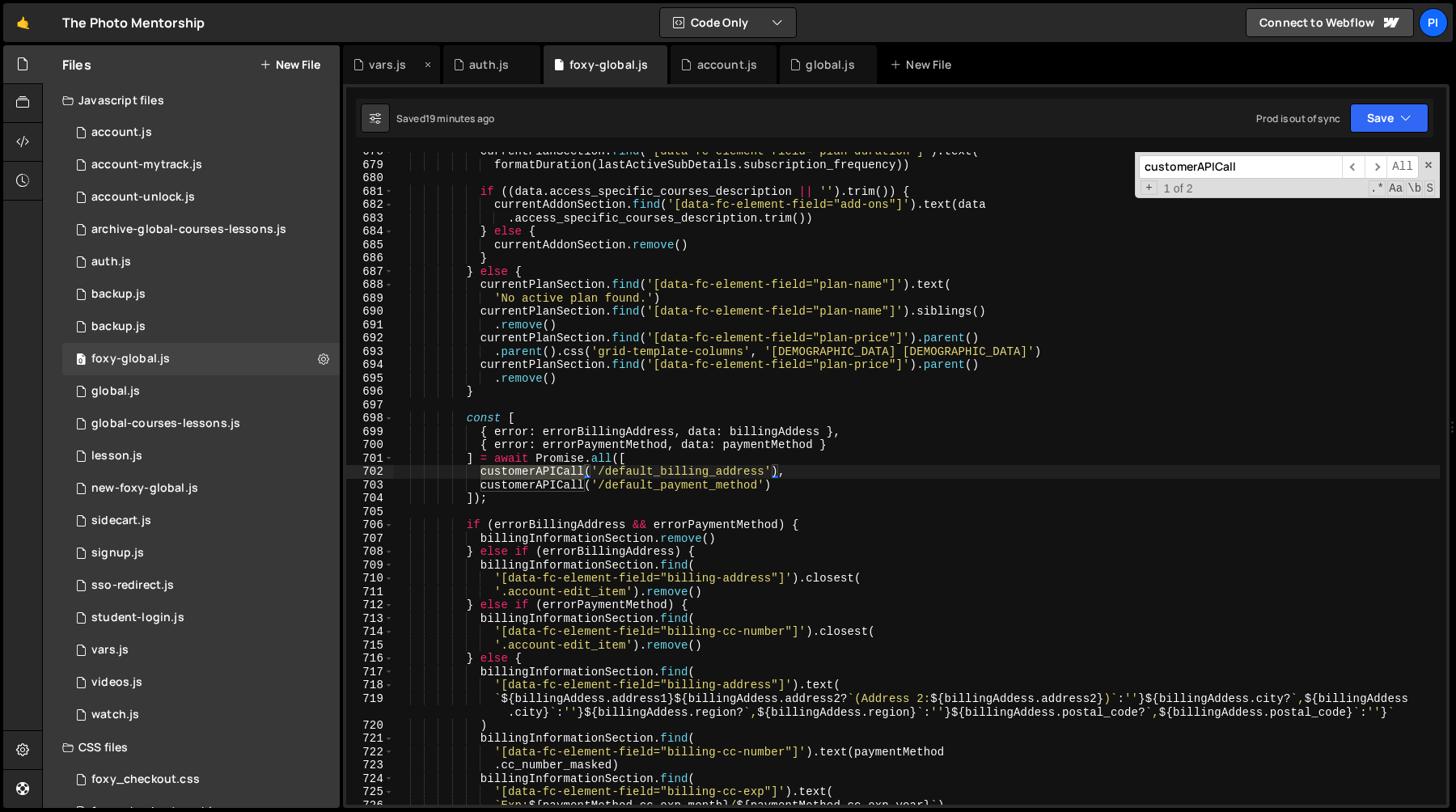
type input "customerAPICall"
click at [380, 71] on div "vars.js" at bounding box center [388, 64] width 38 height 16
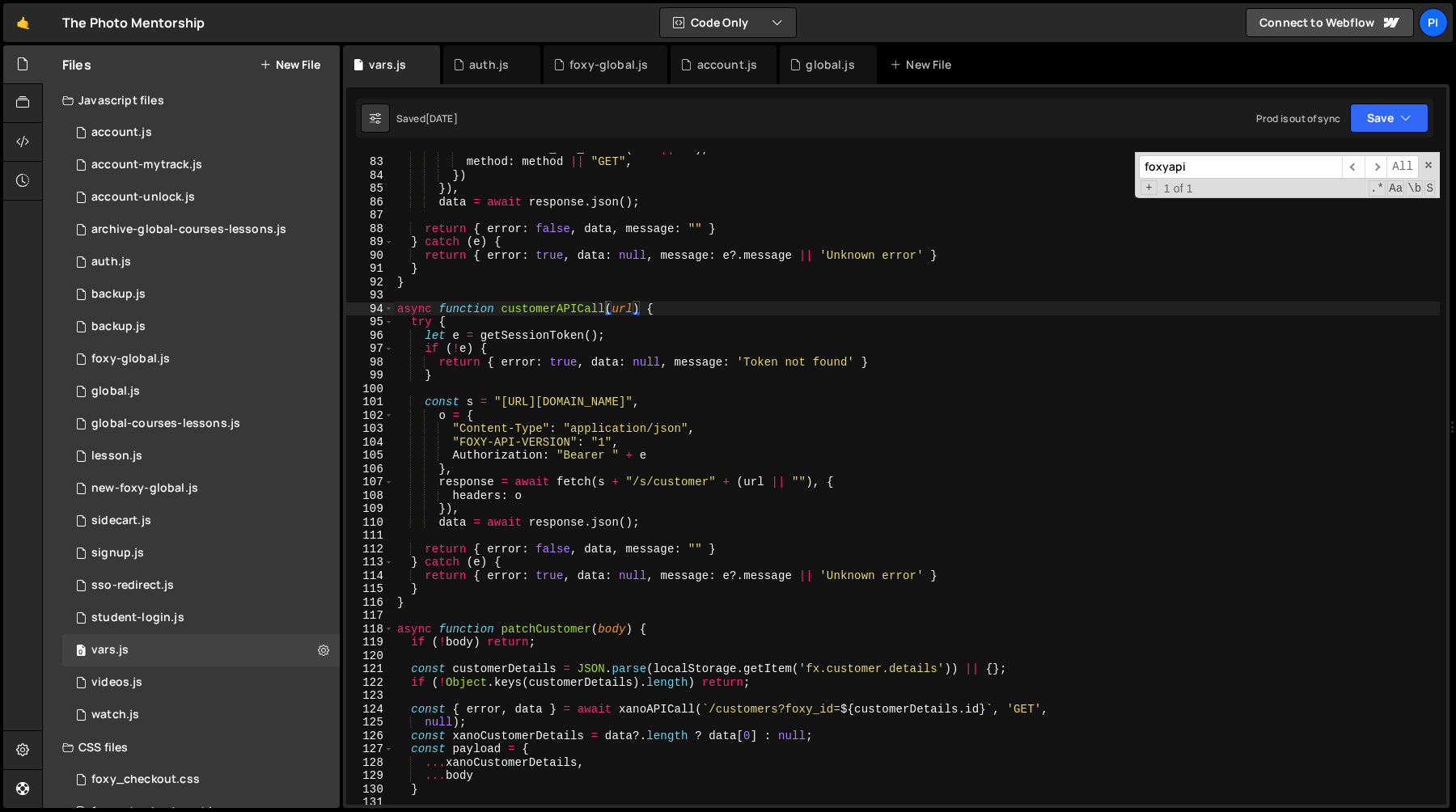
click at [554, 300] on div "url : WEBFLOW_API_URL + ( url || '' ) , method : method || "GET" , }) }) , data…" at bounding box center [916, 481] width 1046 height 680
click at [553, 309] on div "url : WEBFLOW_API_URL + ( url || '' ) , method : method || "GET" , }) }) , data…" at bounding box center [916, 481] width 1046 height 680
type textarea "async function customerAPICall(url) {"
click at [553, 309] on div "url : WEBFLOW_API_URL + ( url || '' ) , method : method || "GET" , }) }) , data…" at bounding box center [916, 481] width 1046 height 680
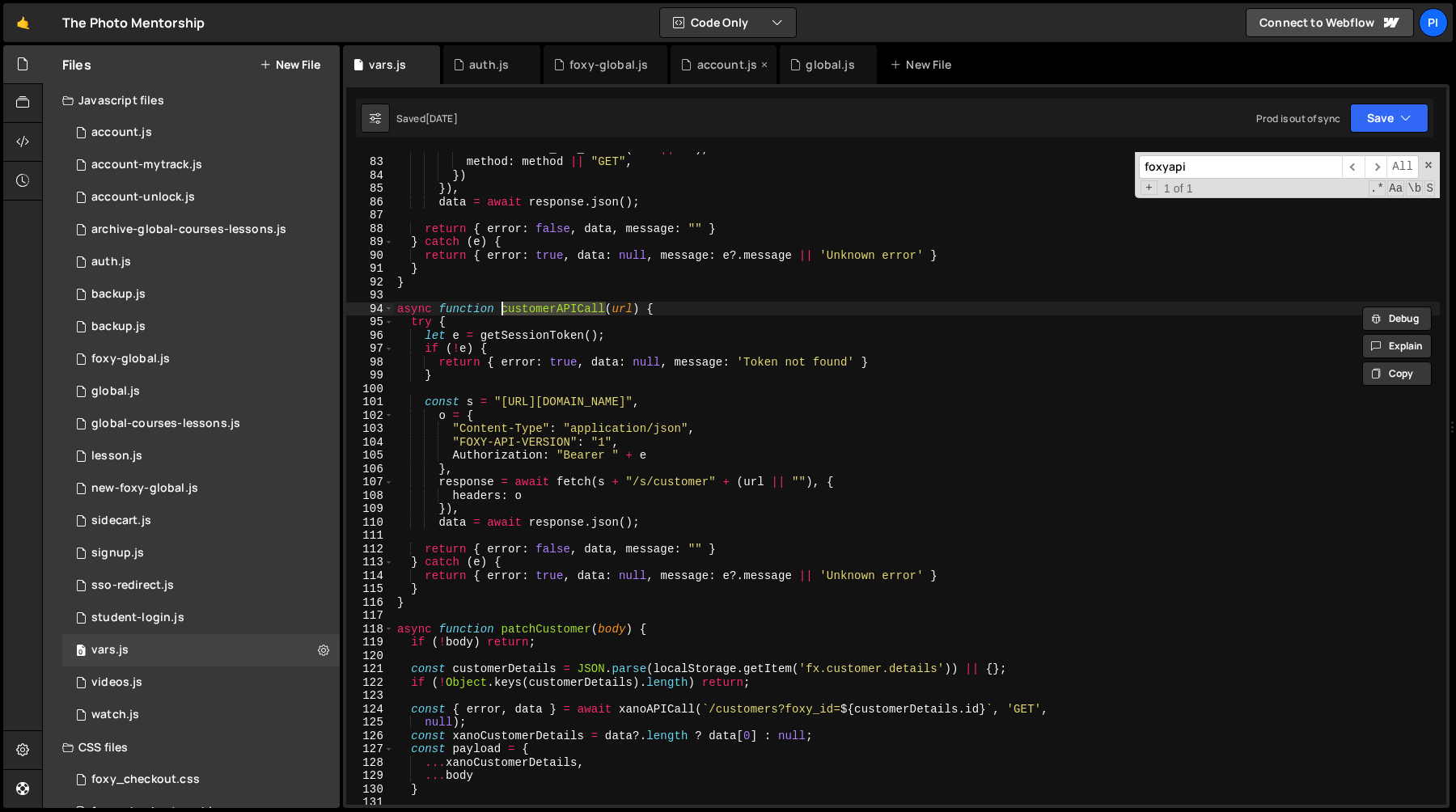
click at [720, 63] on div "account.js" at bounding box center [728, 64] width 61 height 16
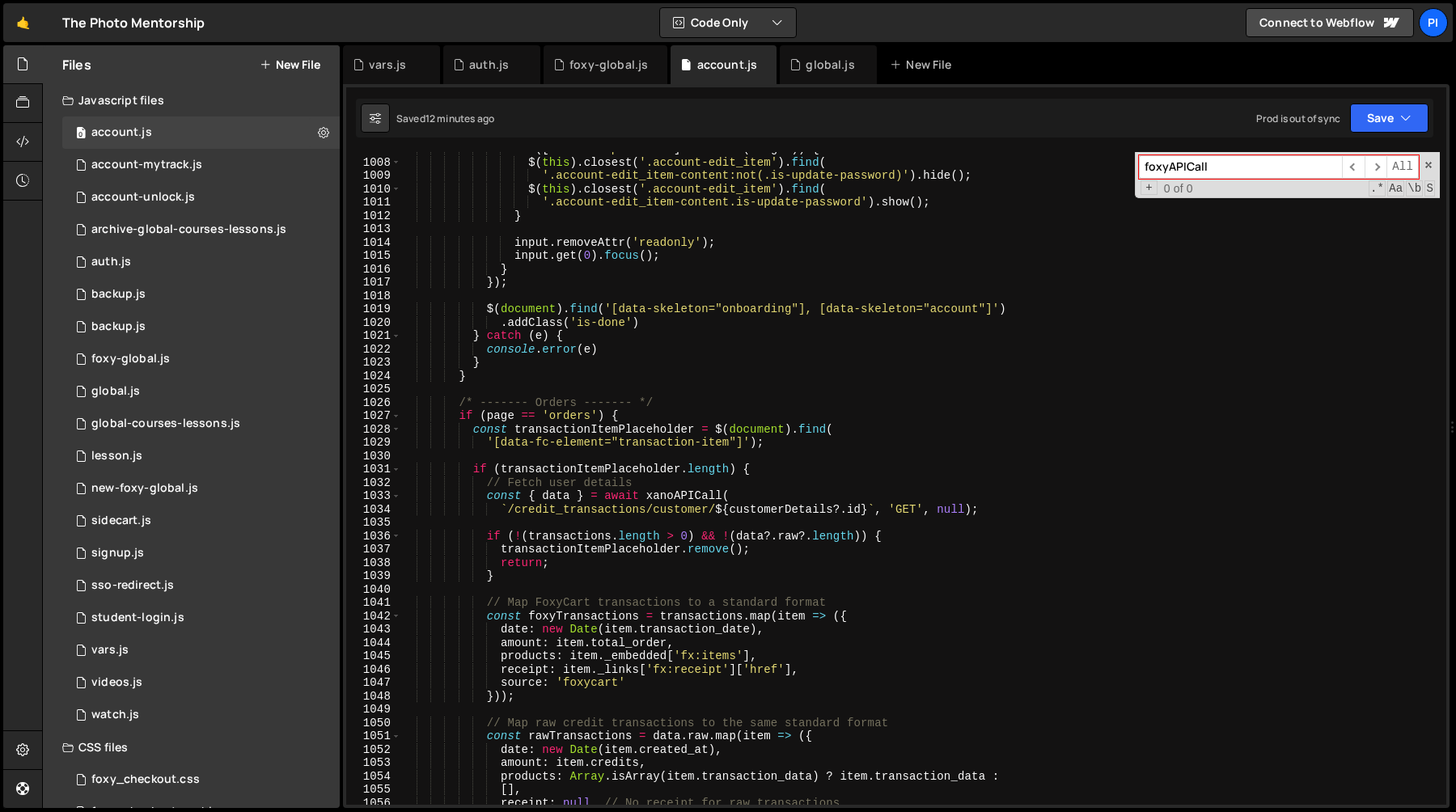
scroll to position [13516, 0]
click at [502, 416] on div "if ([ 'current-password' ] . includes ( target )) { $ ( this ) . closest ( '.ac…" at bounding box center [920, 482] width 1040 height 680
click at [565, 416] on div "if ([ 'current-password' ] . includes ( target )) { $ ( this ) . closest ( '.ac…" at bounding box center [920, 482] width 1040 height 680
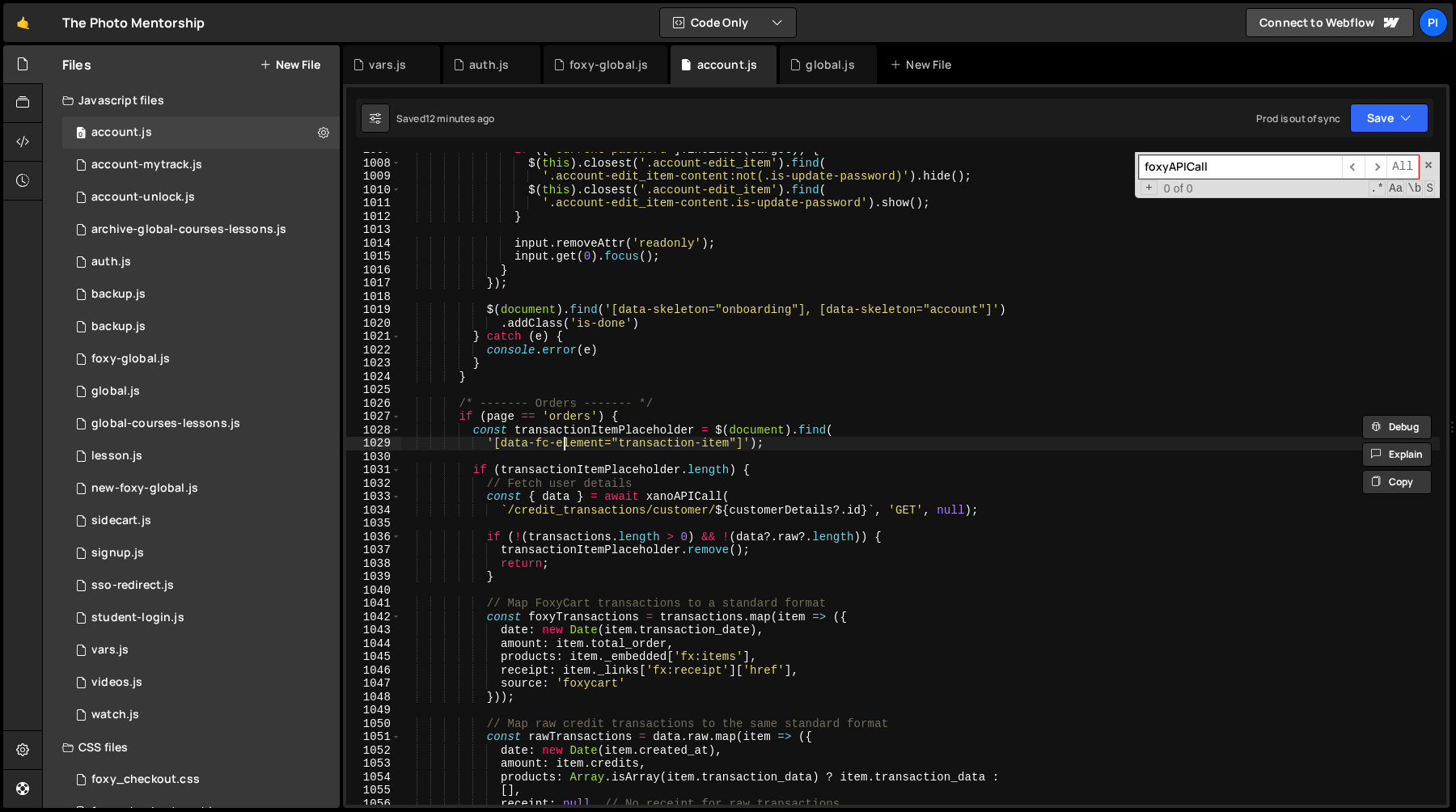
click at [565, 440] on div "if ([ 'current-password' ] . includes ( target )) { $ ( this ) . closest ( '.ac…" at bounding box center [920, 482] width 1040 height 680
click at [570, 433] on div "if ([ 'current-password' ] . includes ( target )) { $ ( this ) . closest ( '.ac…" at bounding box center [920, 482] width 1040 height 680
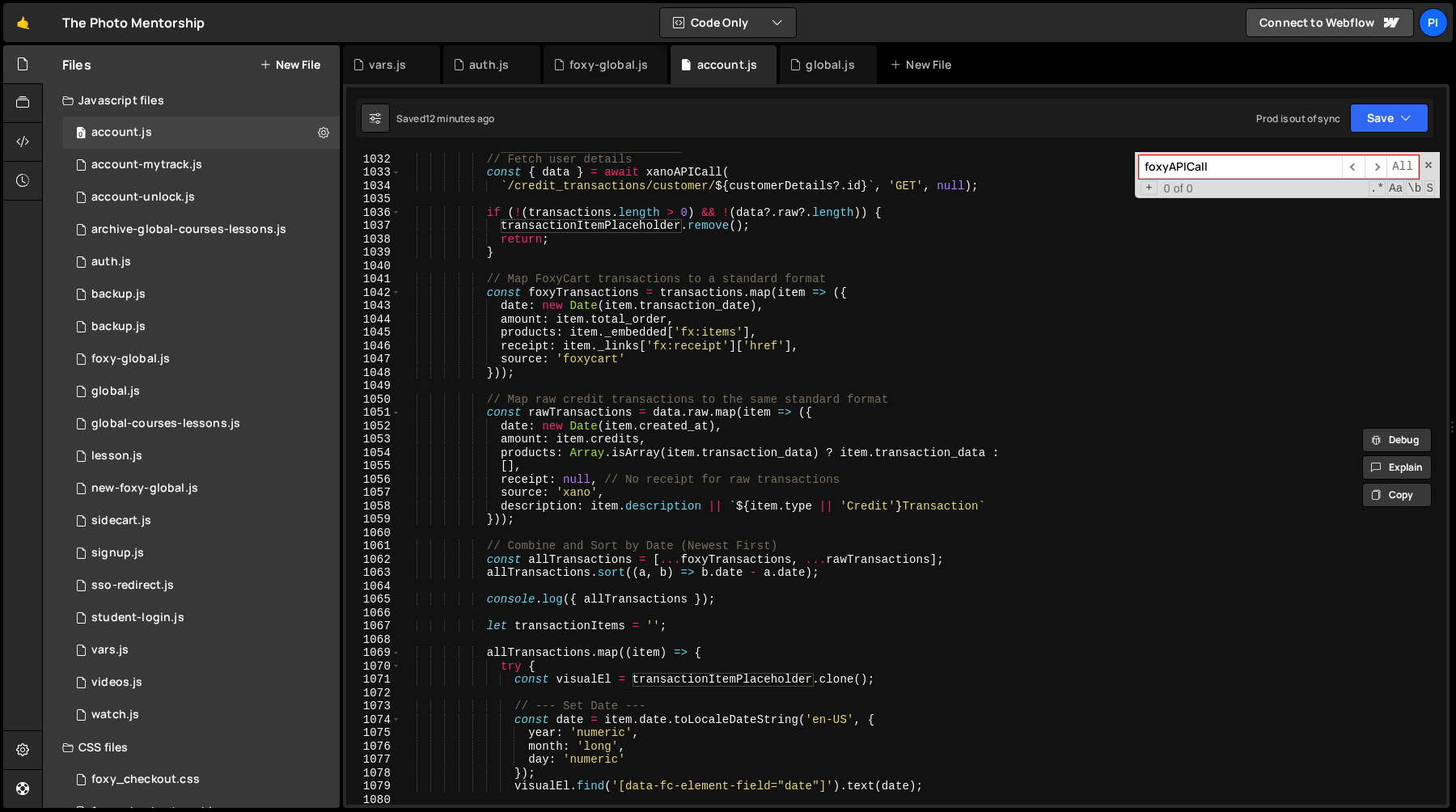
scroll to position [13841, 0]
click at [680, 452] on div "if ( transactionItemPlaceholder . length ) { // Fetch user details const { data…" at bounding box center [920, 479] width 1040 height 680
click at [731, 452] on div "if ( transactionItemPlaceholder . length ) { // Fetch user details const { data…" at bounding box center [920, 479] width 1040 height 680
click at [677, 410] on div "if ( transactionItemPlaceholder . length ) { // Fetch user details const { data…" at bounding box center [920, 479] width 1040 height 680
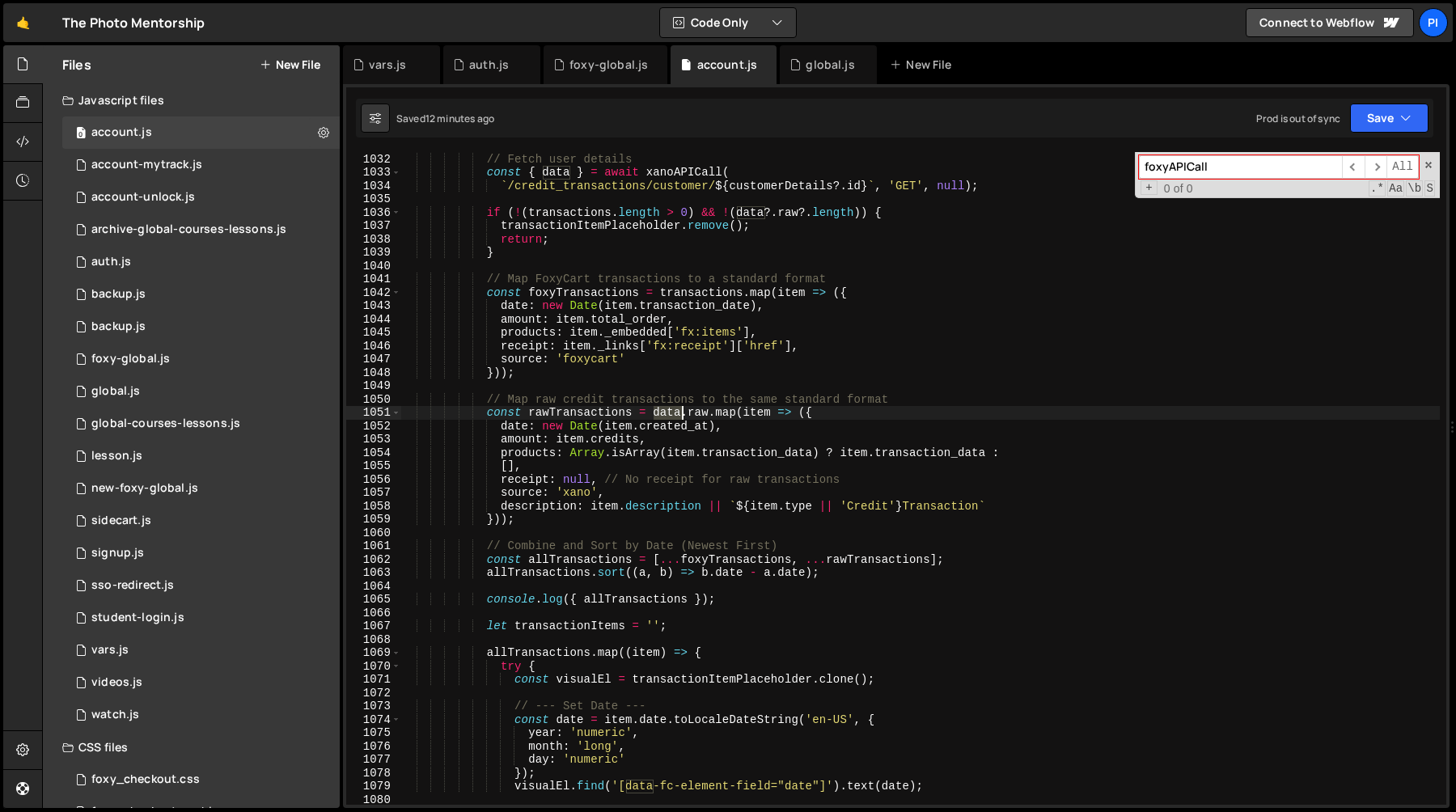
click at [677, 410] on div "if ( transactionItemPlaceholder . length ) { // Fetch user details const { data…" at bounding box center [920, 479] width 1040 height 680
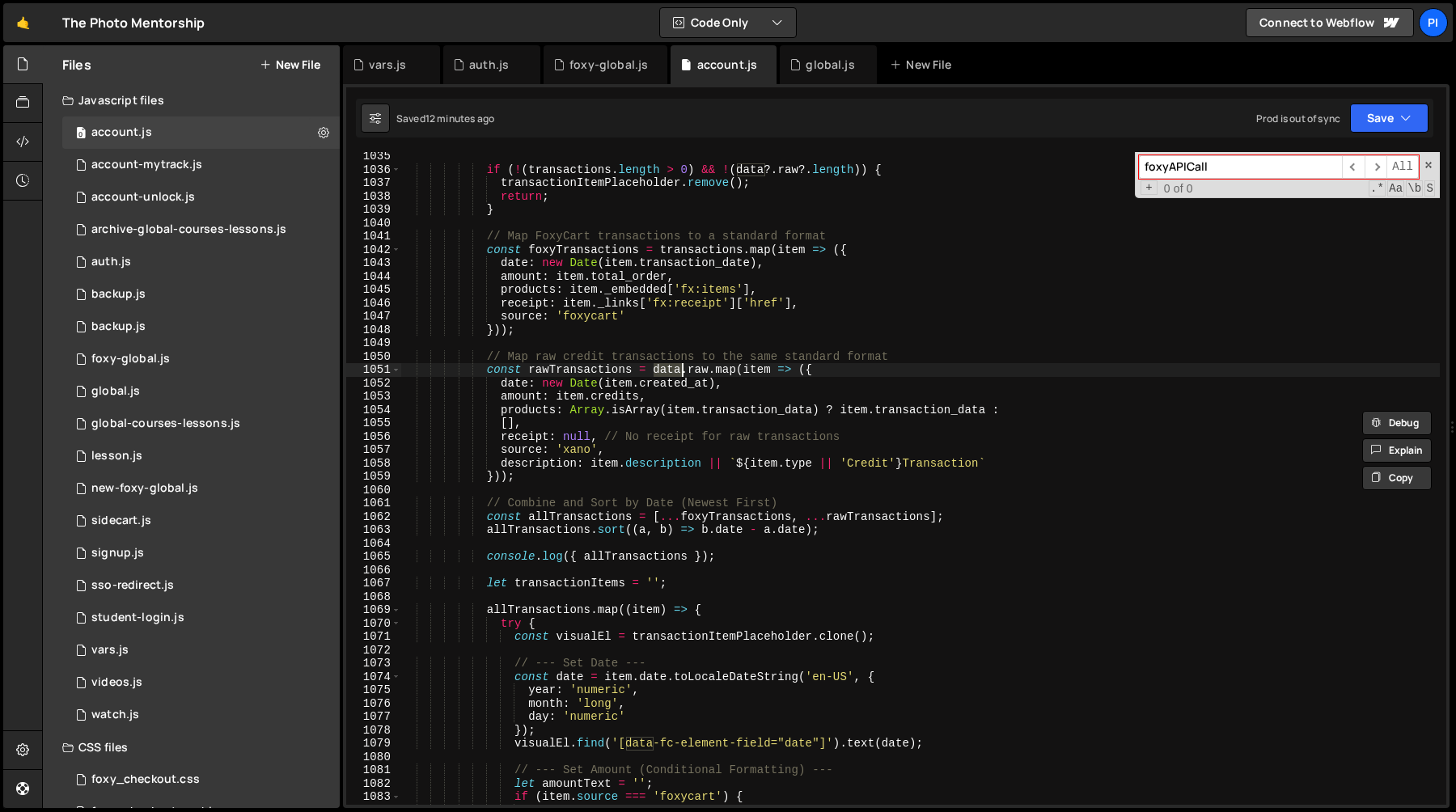
scroll to position [13842, 0]
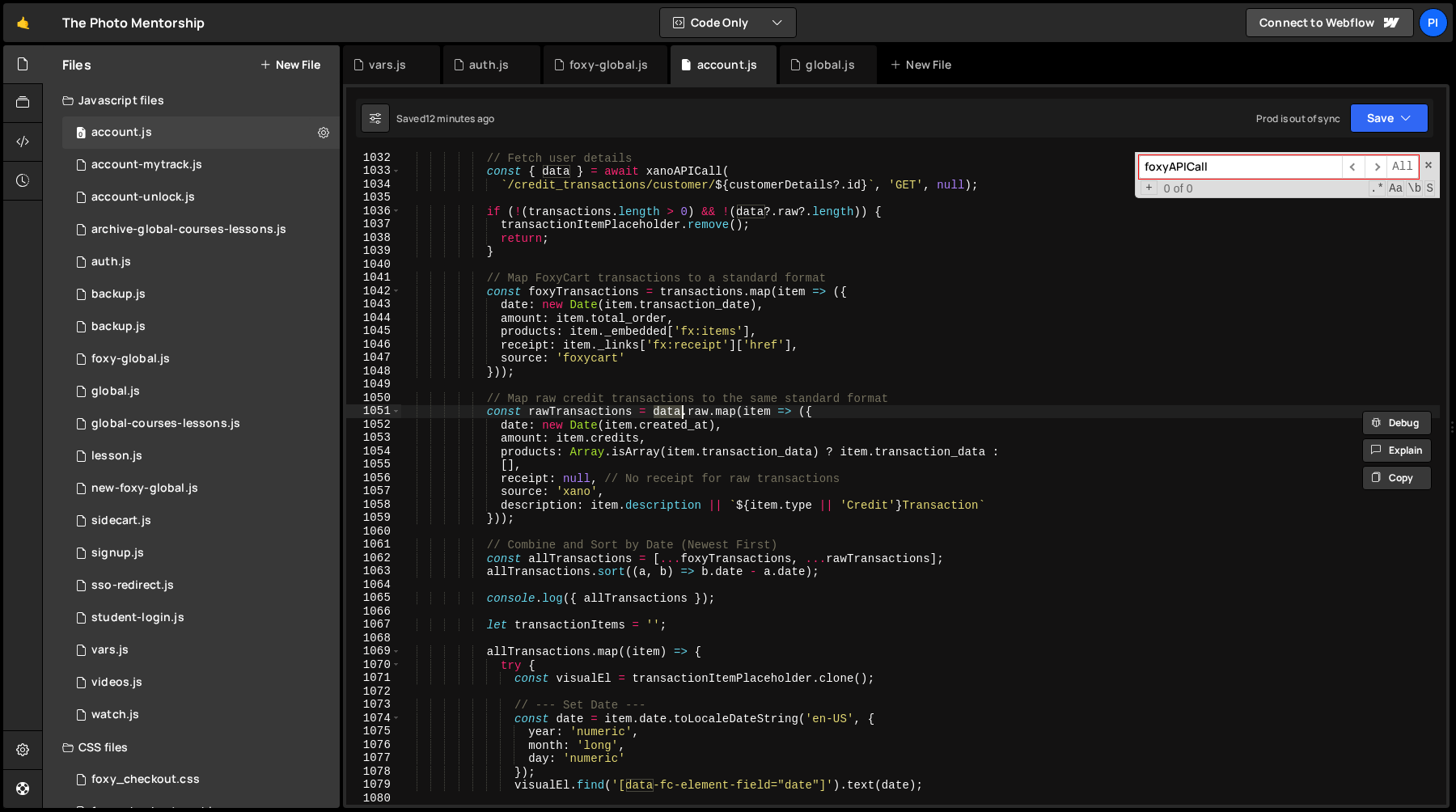
click at [708, 414] on div "// Fetch user details const { data } = await xanoAPICall ( ` /credit_transactio…" at bounding box center [920, 490] width 1040 height 680
click at [590, 414] on div "// Fetch user details const { data } = await xanoAPICall ( ` /credit_transactio…" at bounding box center [920, 490] width 1040 height 680
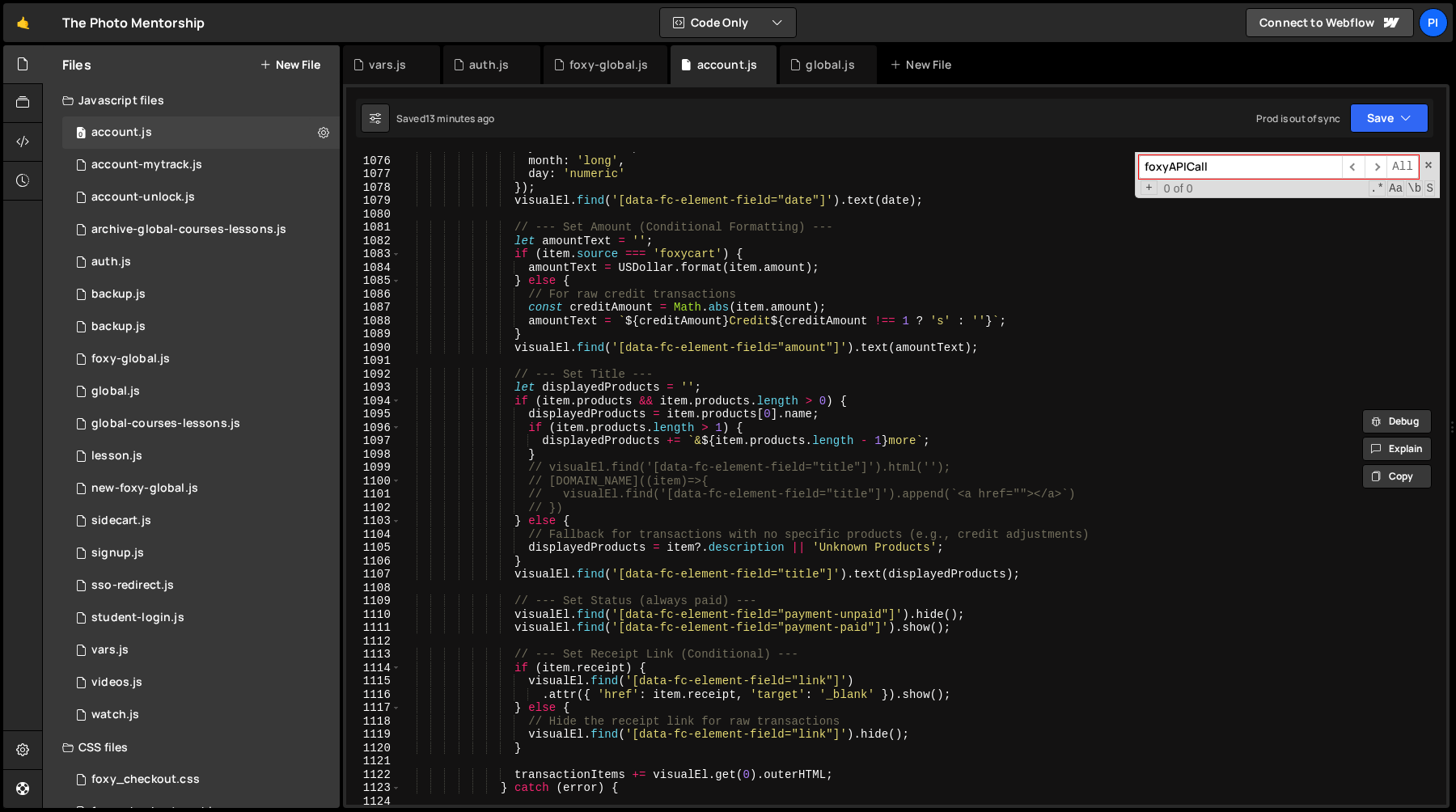
scroll to position [14431, 0]
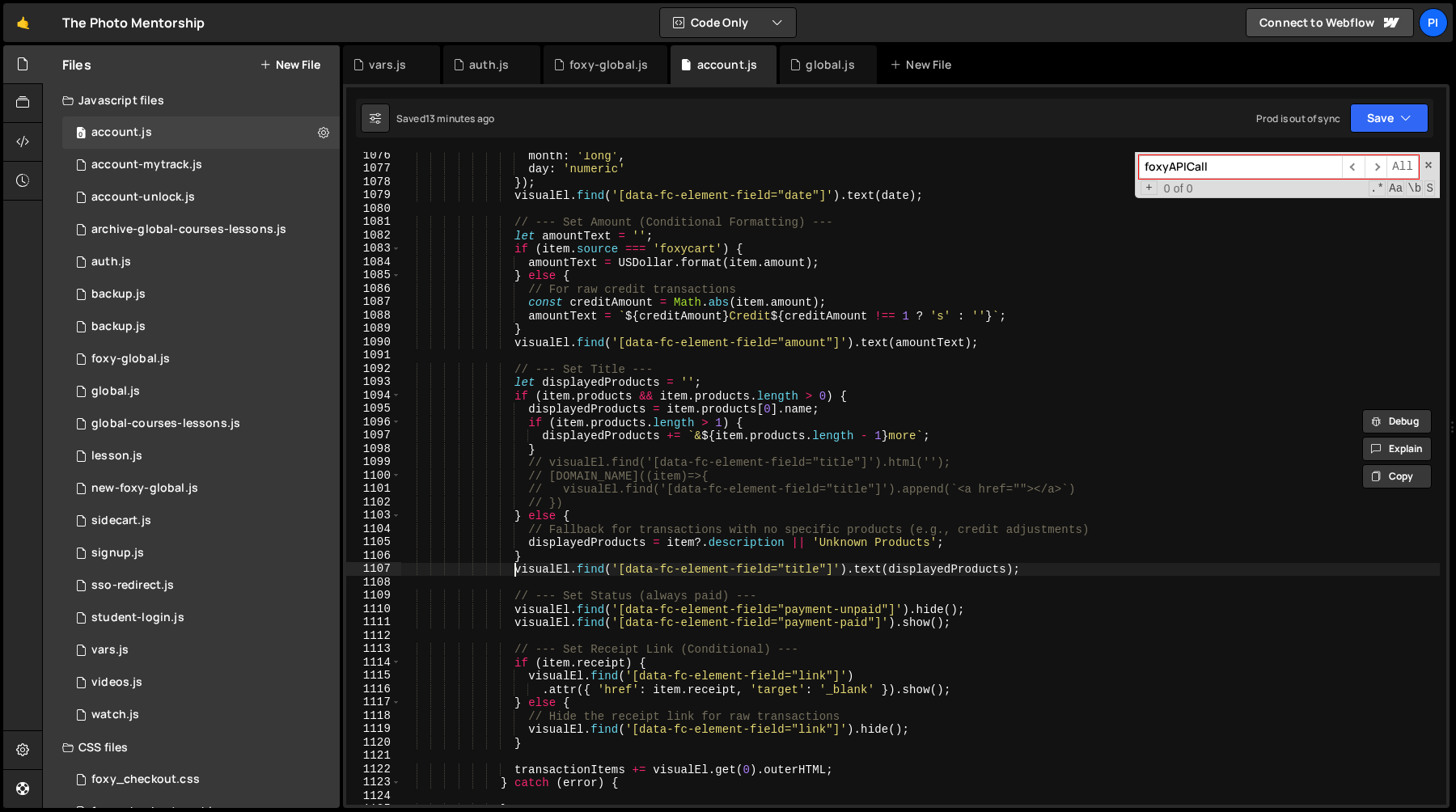
click at [518, 572] on div "month : 'long' , day : 'numeric' }) ; visualEl . find ( '[data-fc-element-field…" at bounding box center [920, 489] width 1040 height 680
click at [1063, 578] on div "month : 'long' , day : 'numeric' }) ; visualEl . find ( '[data-fc-element-field…" at bounding box center [920, 489] width 1040 height 680
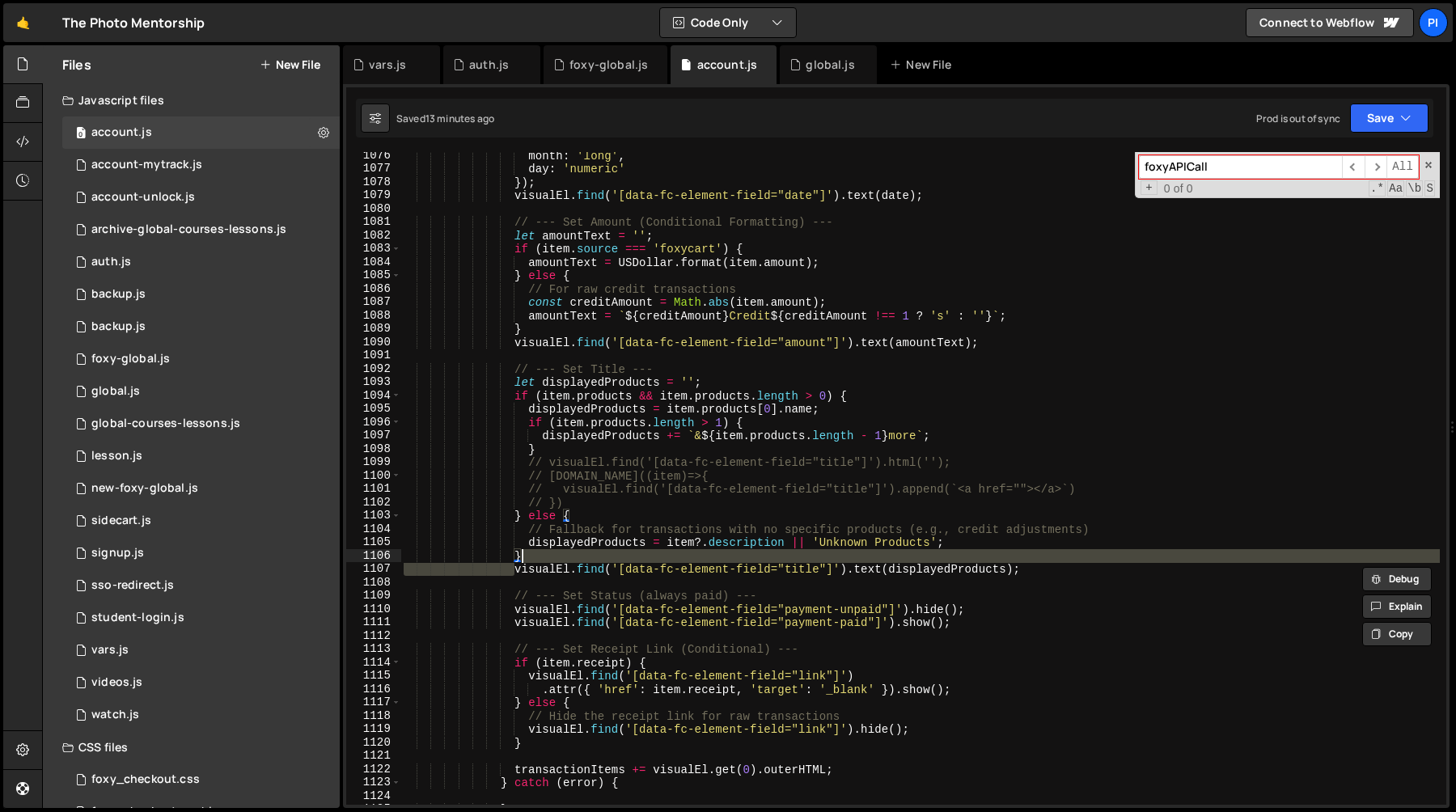
click at [1050, 562] on div "month : 'long' , day : 'numeric' }) ; visualEl . find ( '[data-fc-element-field…" at bounding box center [920, 489] width 1040 height 680
click at [1050, 570] on div "month : 'long' , day : 'numeric' }) ; visualEl . find ( '[data-fc-element-field…" at bounding box center [920, 489] width 1040 height 680
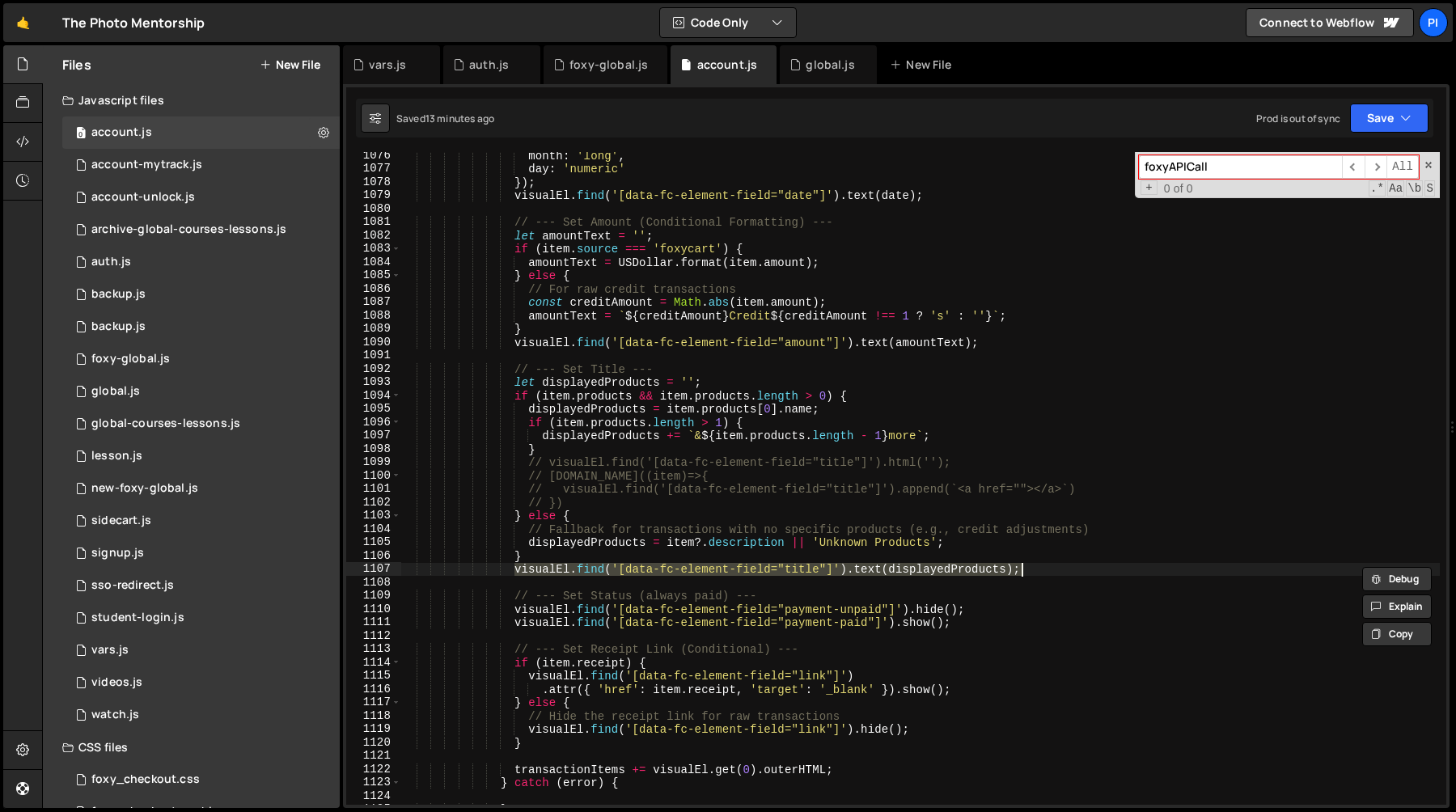
click at [529, 429] on div "month : 'long' , day : 'numeric' }) ; visualEl . find ( '[data-fc-element-field…" at bounding box center [920, 489] width 1040 height 680
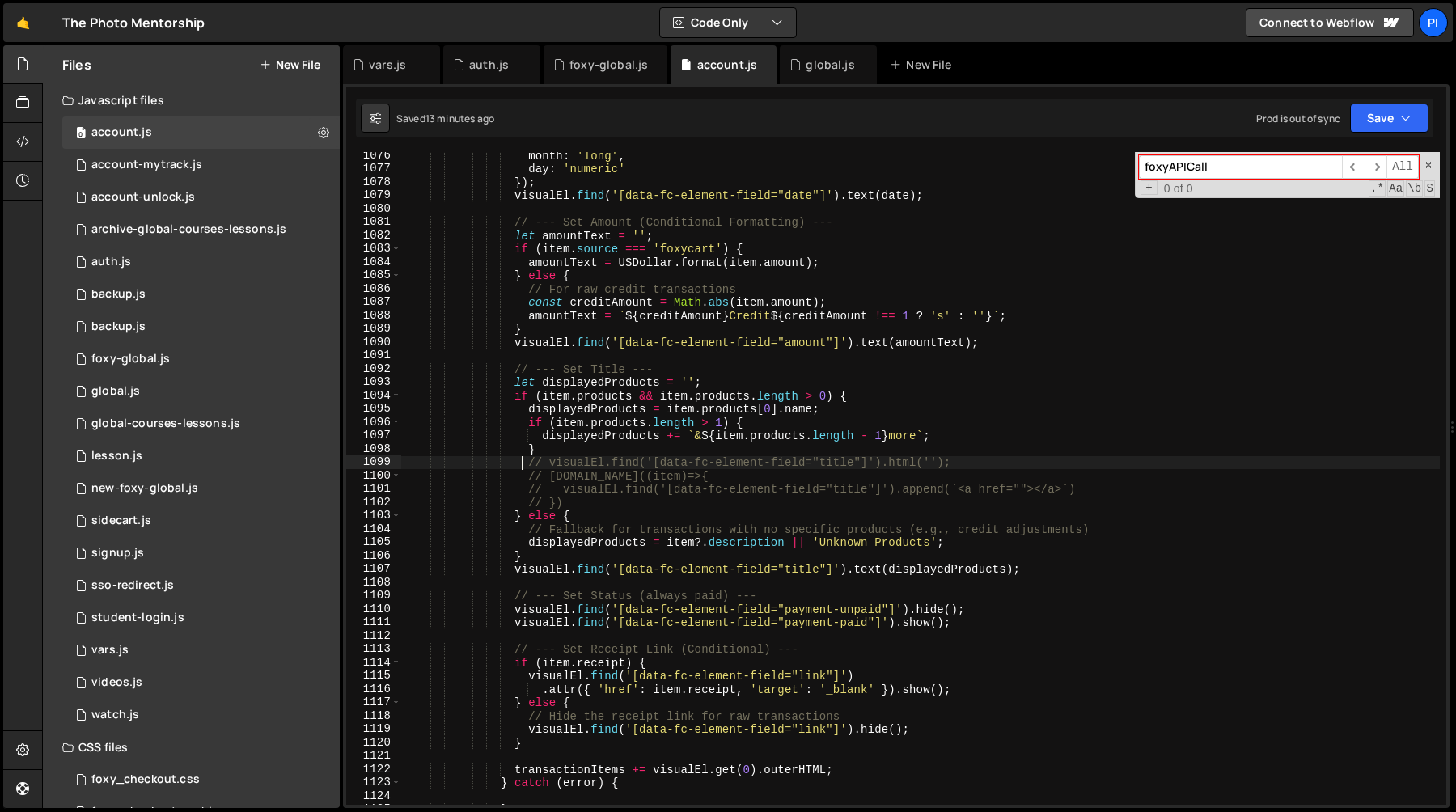
click at [525, 468] on div "month : 'long' , day : 'numeric' }) ; visualEl . find ( '[data-fc-element-field…" at bounding box center [920, 489] width 1040 height 680
click at [610, 508] on div "month : 'long' , day : 'numeric' }) ; visualEl . find ( '[data-fc-element-field…" at bounding box center [920, 489] width 1040 height 680
type textarea "// visualEl.find('[data-fc-element-field="title"]').append(`<a href=""></a>`) /…"
